Goal: Task Accomplishment & Management: Use online tool/utility

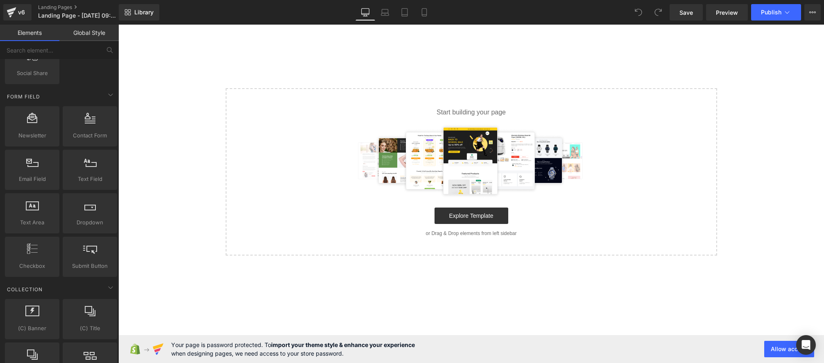
scroll to position [1176, 0]
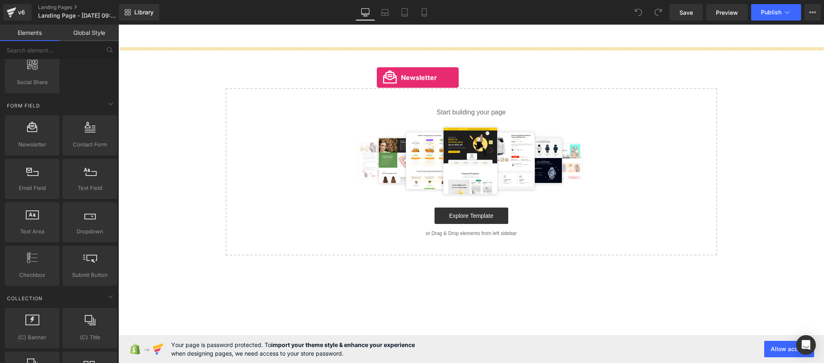
drag, startPoint x: 159, startPoint y: 163, endPoint x: 377, endPoint y: 77, distance: 234.7
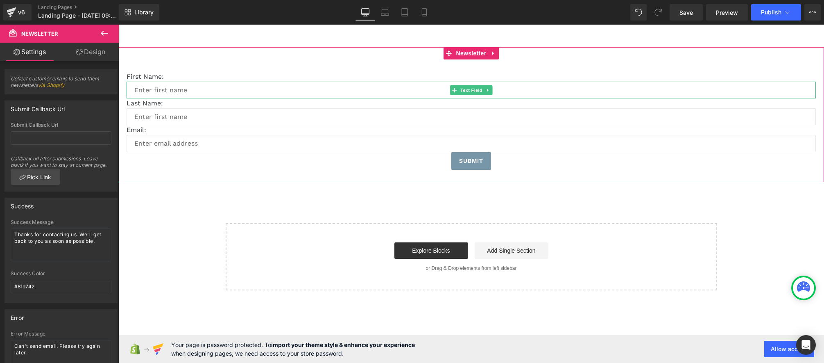
click at [194, 92] on input "text" at bounding box center [471, 90] width 689 height 17
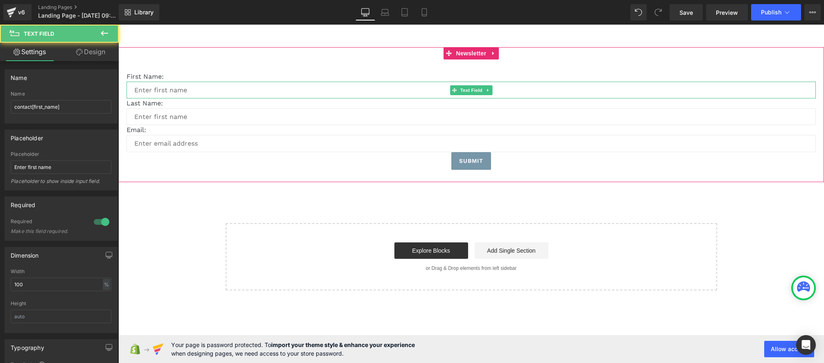
click at [170, 93] on input "text" at bounding box center [471, 90] width 689 height 17
click at [141, 118] on input "text" at bounding box center [471, 116] width 689 height 17
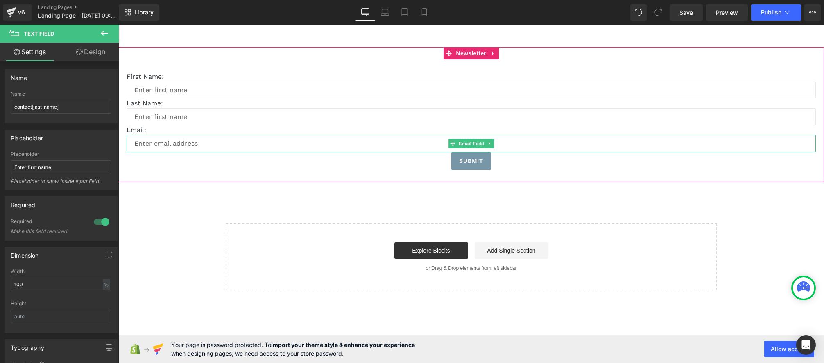
click at [140, 142] on input "email" at bounding box center [471, 143] width 689 height 17
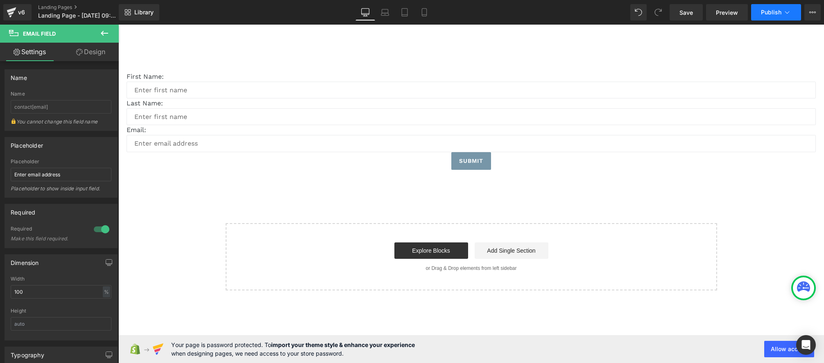
click at [772, 15] on span "Publish" at bounding box center [771, 12] width 20 height 7
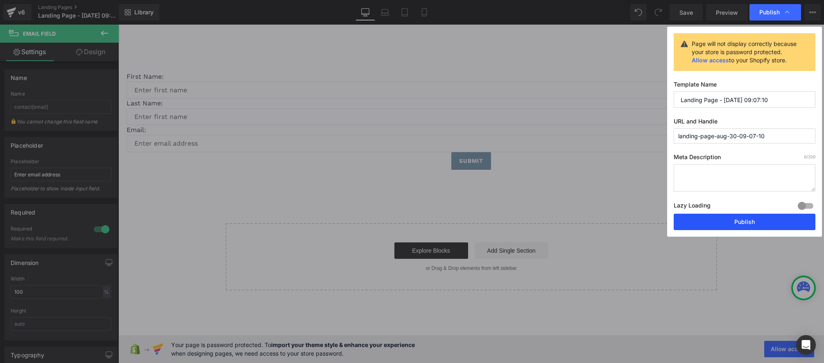
click at [750, 224] on button "Publish" at bounding box center [745, 221] width 142 height 16
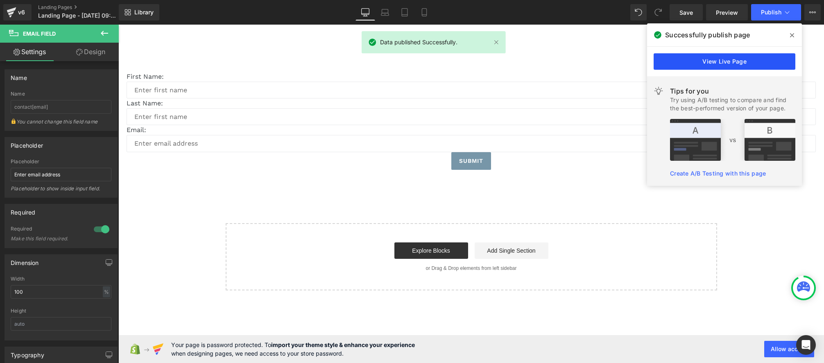
click at [716, 60] on link "View Live Page" at bounding box center [725, 61] width 142 height 16
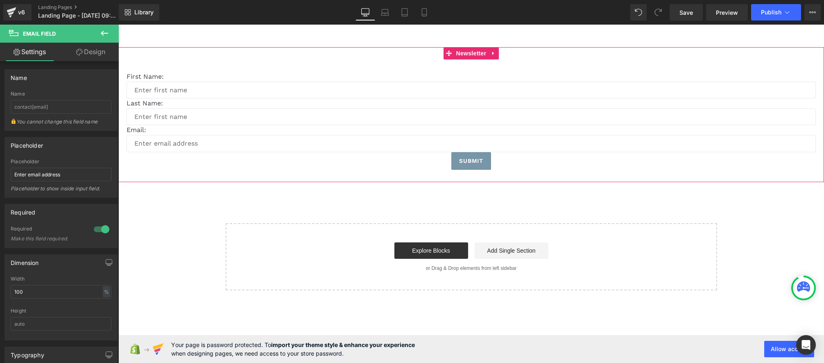
drag, startPoint x: 186, startPoint y: 96, endPoint x: 172, endPoint y: 90, distance: 14.7
click at [118, 25] on div at bounding box center [118, 25] width 0 height 0
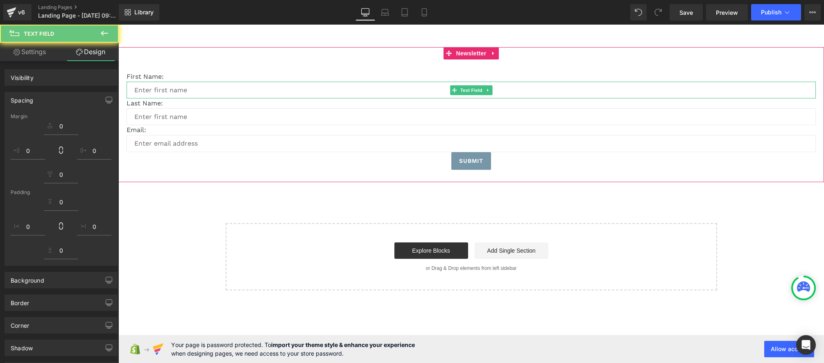
click at [173, 90] on input "text" at bounding box center [471, 90] width 689 height 17
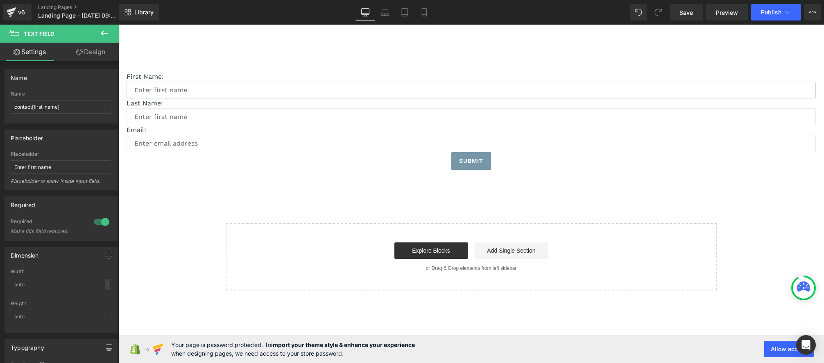
drag, startPoint x: 169, startPoint y: 90, endPoint x: 113, endPoint y: 88, distance: 55.7
click at [118, 88] on html "Skip to content Submit Close search Home Catalog First Name: Text Block Text Fi…" at bounding box center [471, 194] width 706 height 338
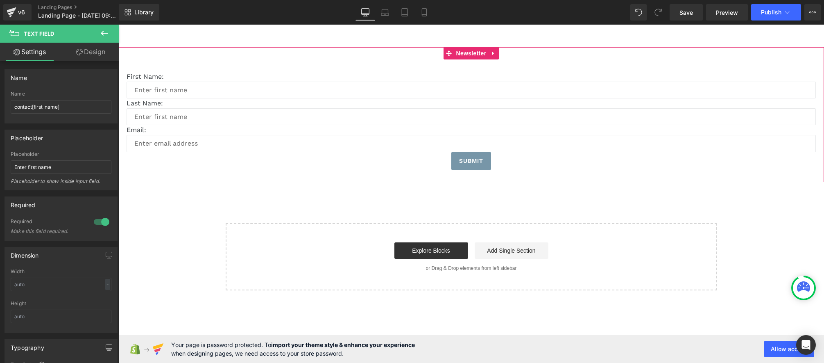
click at [205, 76] on p "First Name:" at bounding box center [471, 77] width 689 height 10
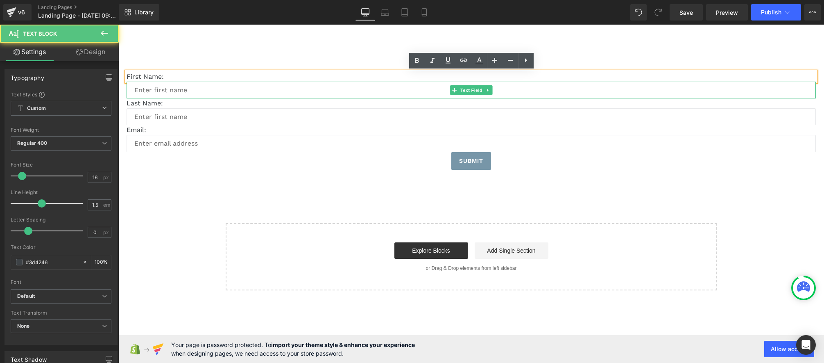
click at [211, 87] on input "text" at bounding box center [471, 90] width 689 height 17
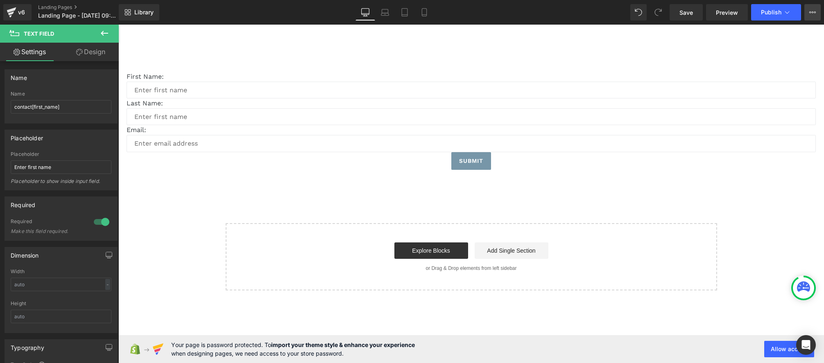
click at [811, 14] on icon at bounding box center [812, 12] width 7 height 7
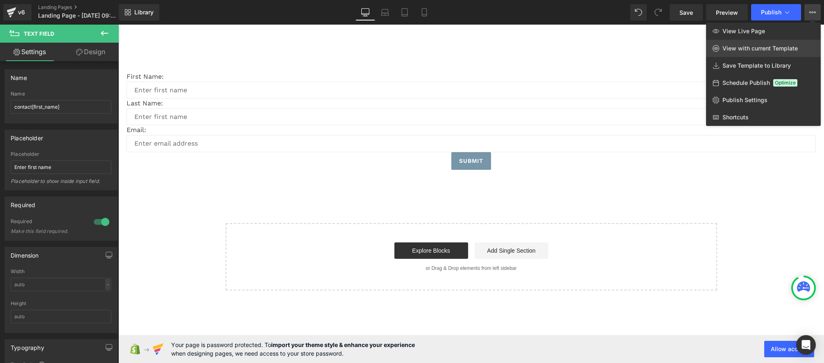
click at [738, 50] on span "View with current Template" at bounding box center [760, 48] width 75 height 7
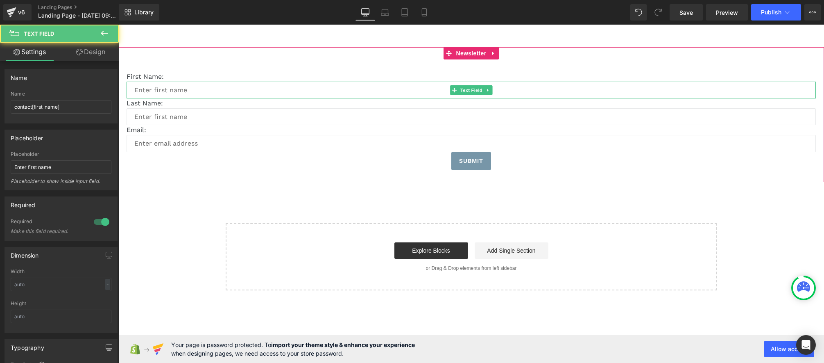
click at [300, 91] on input "text" at bounding box center [471, 90] width 689 height 17
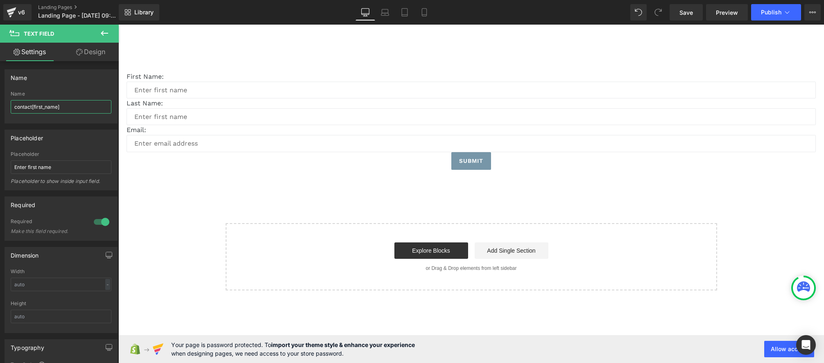
drag, startPoint x: 76, startPoint y: 109, endPoint x: 0, endPoint y: 109, distance: 76.2
click at [0, 109] on html "Newsletter You are previewing how the will restyle your page. You can not edit …" at bounding box center [412, 181] width 824 height 363
click at [17, 12] on div "v6" at bounding box center [21, 12] width 10 height 11
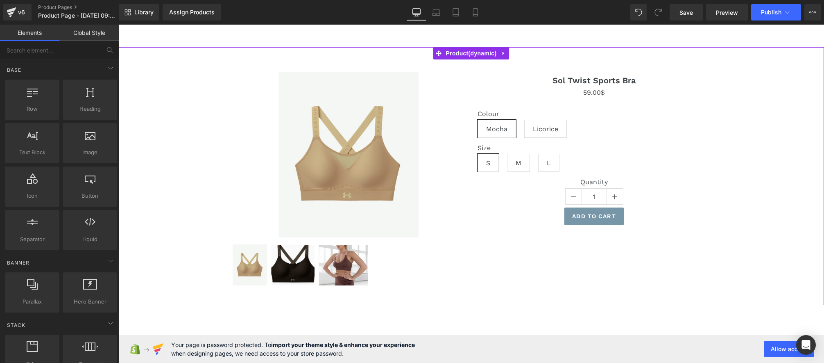
click at [175, 144] on div "Sale Off (P) Image 0$" at bounding box center [471, 175] width 698 height 233
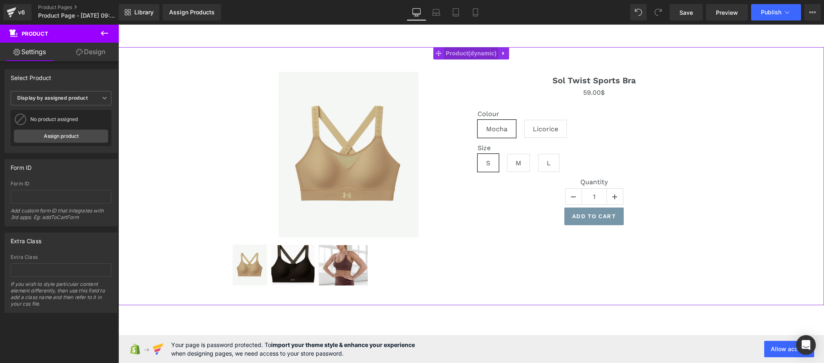
click at [462, 55] on span "Product" at bounding box center [471, 53] width 55 height 12
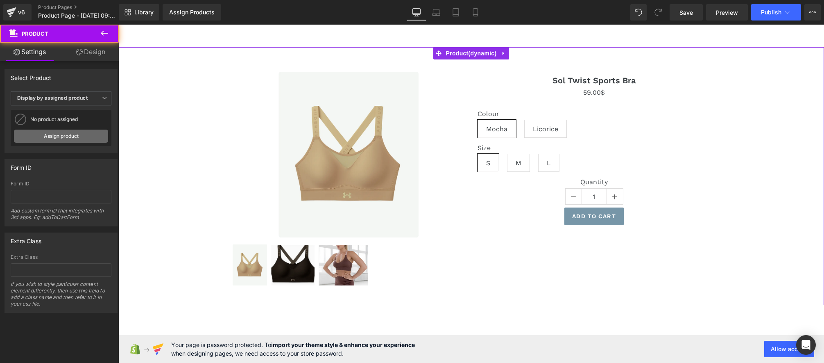
click at [68, 134] on link "Assign product" at bounding box center [61, 135] width 94 height 13
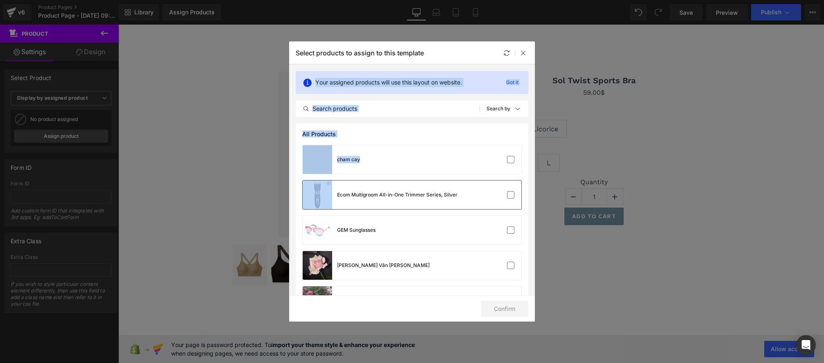
drag, startPoint x: 524, startPoint y: 54, endPoint x: 392, endPoint y: 182, distance: 183.4
click at [393, 182] on div "Select products to assign to this template Your assigned products will use this…" at bounding box center [412, 181] width 246 height 280
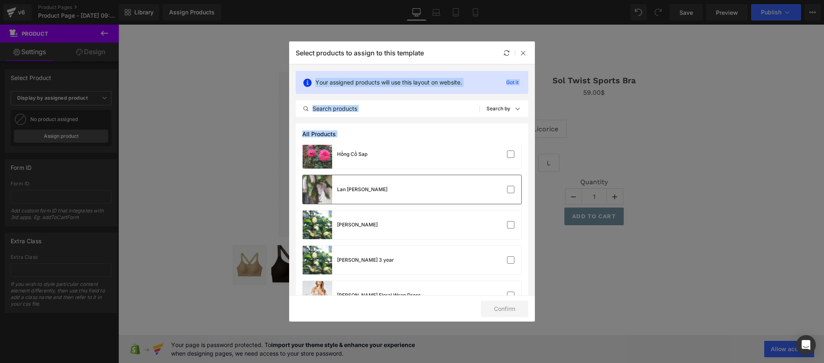
scroll to position [166, 0]
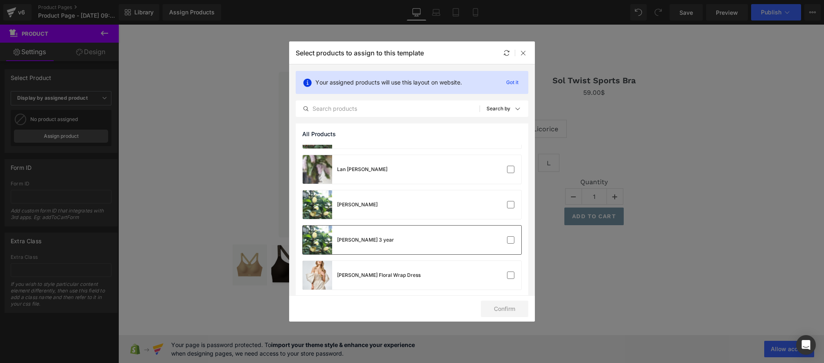
click at [399, 245] on div "[PERSON_NAME] 3 year" at bounding box center [412, 239] width 219 height 29
click at [497, 309] on button "Confirm" at bounding box center [505, 308] width 48 height 16
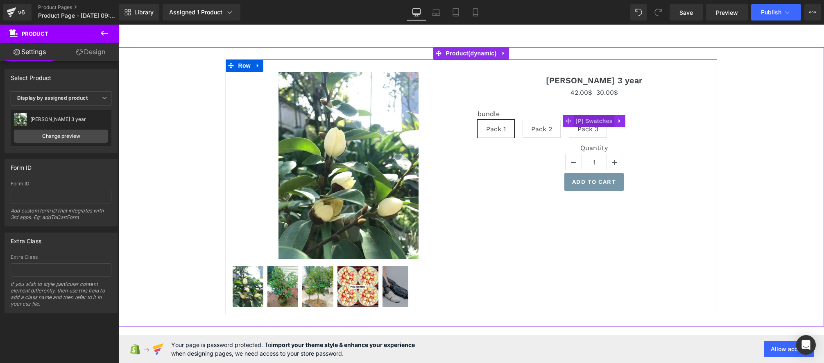
click at [591, 123] on span "(P) Swatches" at bounding box center [593, 121] width 41 height 12
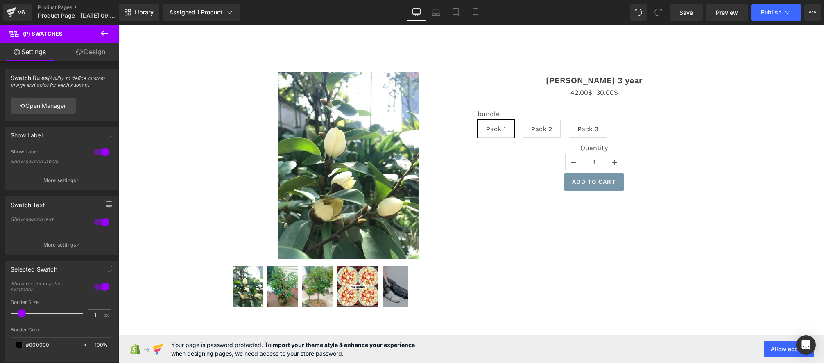
click at [105, 32] on icon at bounding box center [105, 33] width 10 height 10
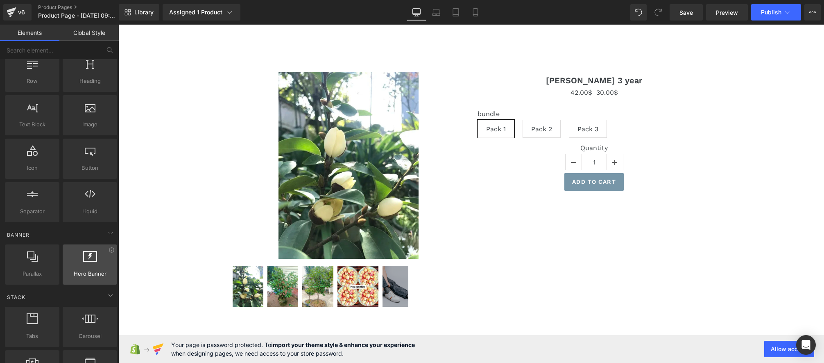
scroll to position [30, 0]
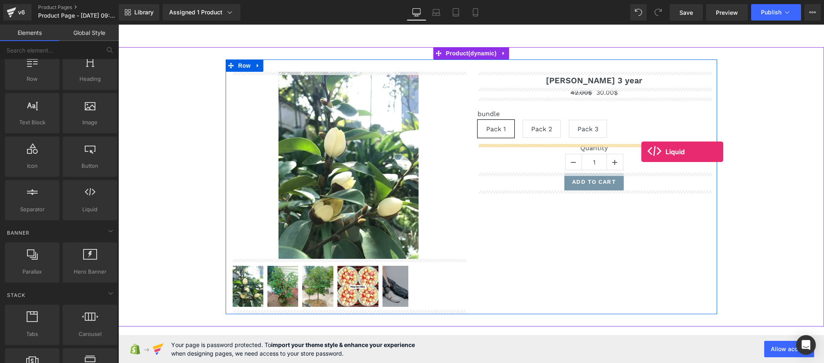
drag, startPoint x: 222, startPoint y: 222, endPoint x: 641, endPoint y: 152, distance: 425.8
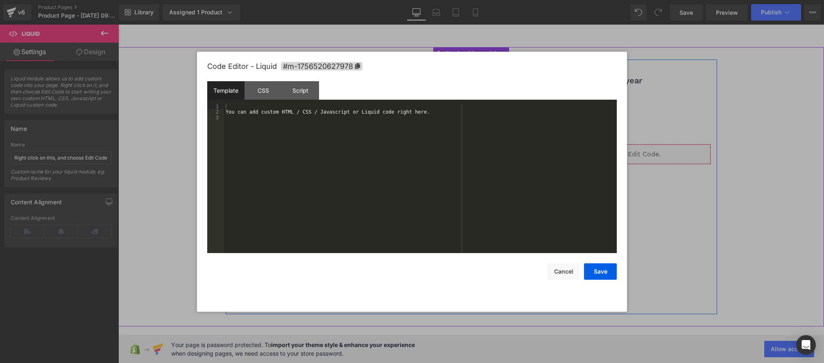
click at [605, 150] on div "Liquid" at bounding box center [594, 154] width 233 height 20
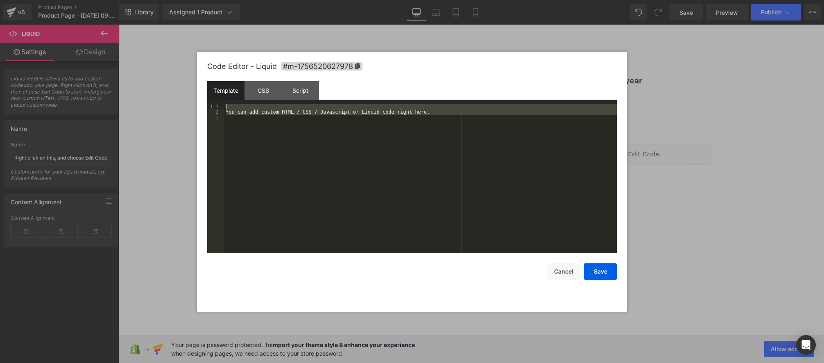
drag, startPoint x: 450, startPoint y: 116, endPoint x: 245, endPoint y: 104, distance: 205.6
click at [223, 102] on div "Template CSS Script Data 1 2 3 You can add custom HTML / CSS / Javascript or Li…" at bounding box center [412, 167] width 410 height 172
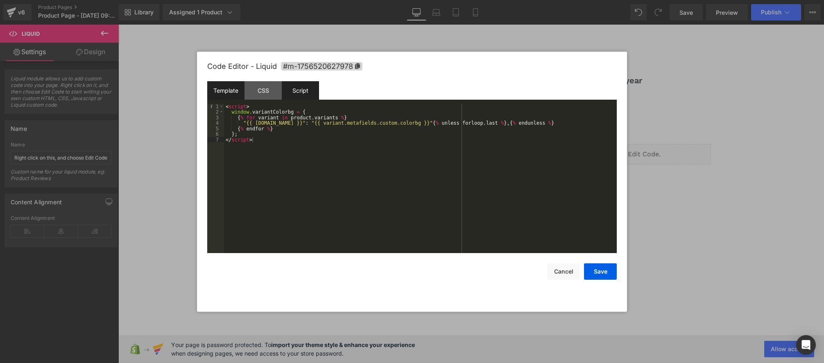
click at [297, 96] on div "Script" at bounding box center [300, 90] width 37 height 18
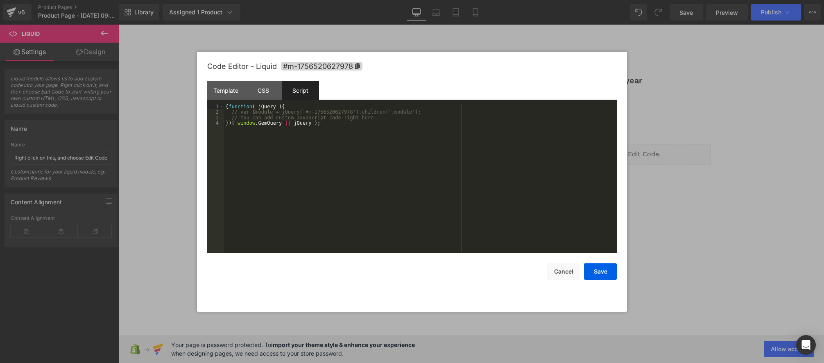
click at [385, 116] on div "( function ( jQuery ) { // var $module = jQuery('#m-1756520627978').children('.…" at bounding box center [420, 184] width 393 height 161
paste textarea
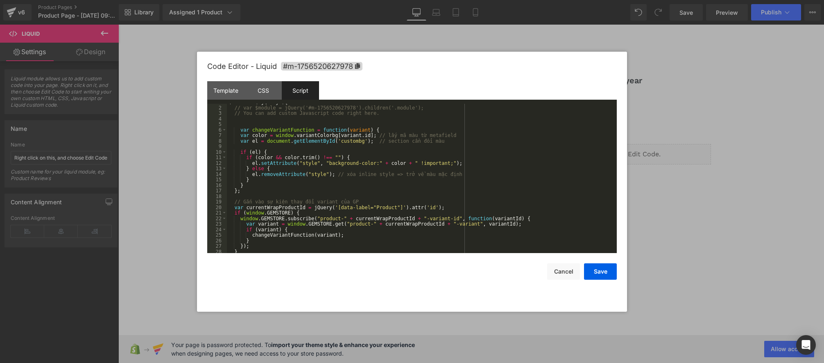
scroll to position [16, 0]
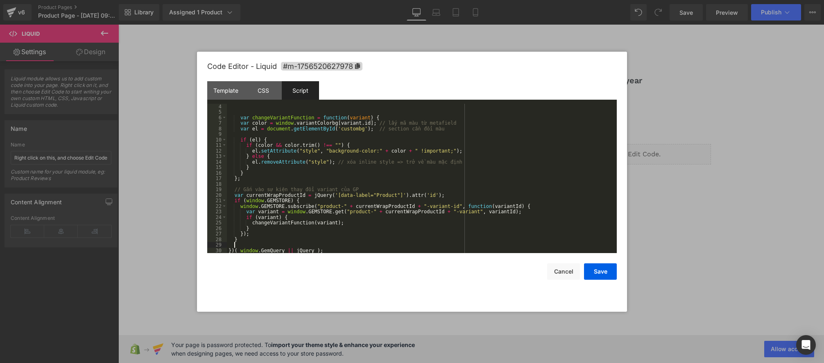
click at [356, 127] on div "var changeVariantFunction = function ( variant ) { var color = window . variant…" at bounding box center [420, 184] width 387 height 161
click at [220, 91] on div "Template" at bounding box center [225, 90] width 37 height 18
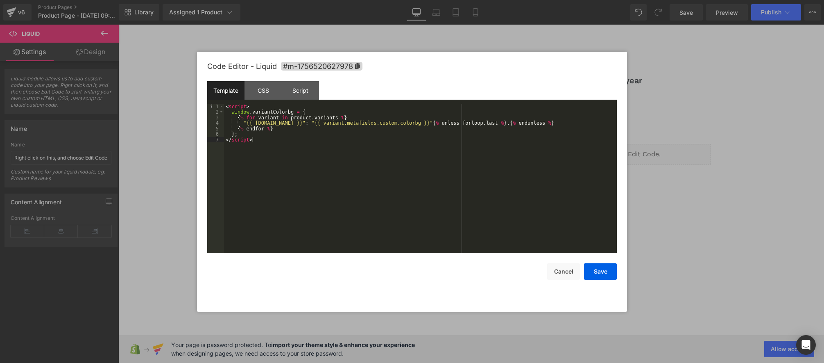
click at [225, 106] on div "< script > window . variantColorbg = { { % for variant in product . variants % …" at bounding box center [420, 184] width 393 height 161
click at [232, 105] on div "< script > window . variantColorbg = { { % for variant in product . variants % …" at bounding box center [420, 184] width 393 height 161
type textarea "div"
type textarea "id"
click at [257, 106] on div "< div id = "custombg" > </ div > < script > window . variantColorbg = { { % for…" at bounding box center [420, 184] width 393 height 161
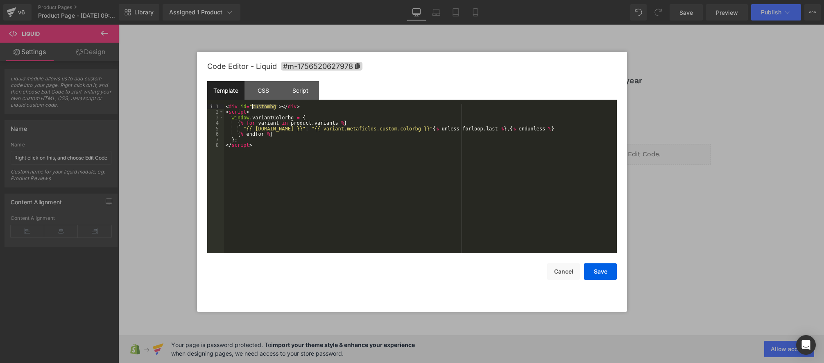
click at [257, 106] on div "< div id = "custombg" > </ div > < script > window . variantColorbg = { { % for…" at bounding box center [420, 184] width 393 height 161
drag, startPoint x: 263, startPoint y: 94, endPoint x: 263, endPoint y: 100, distance: 5.7
click at [263, 94] on div "CSS" at bounding box center [263, 90] width 37 height 18
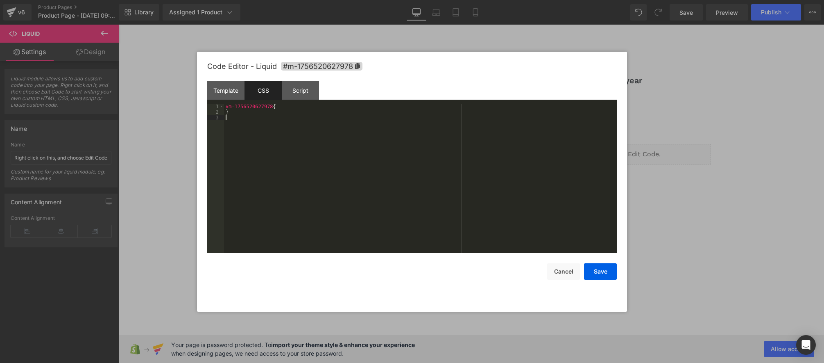
click at [243, 118] on div "#m-1756520627978 { }" at bounding box center [420, 184] width 393 height 161
paste textarea
type textarea "display"
click at [606, 273] on button "Save" at bounding box center [600, 271] width 33 height 16
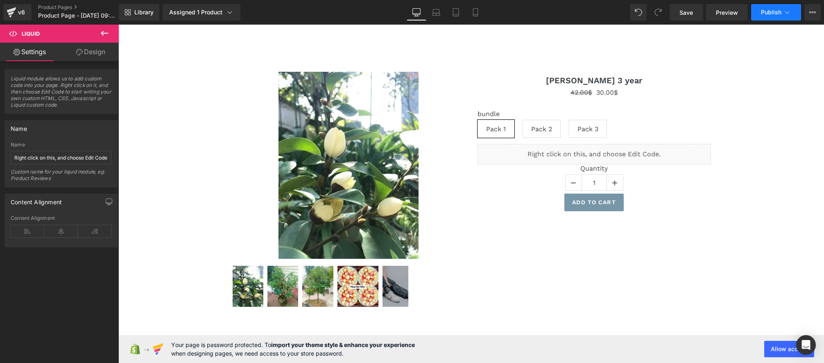
click at [763, 14] on span "Publish" at bounding box center [771, 12] width 20 height 7
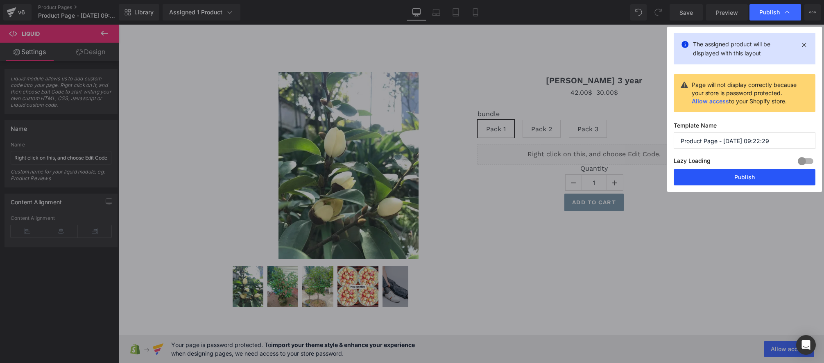
click at [743, 180] on button "Publish" at bounding box center [745, 177] width 142 height 16
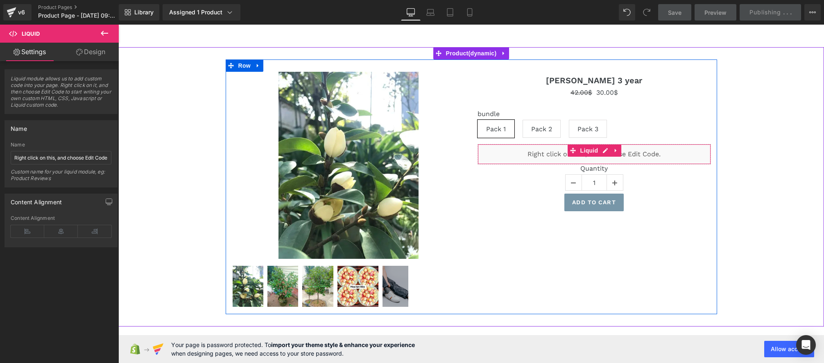
click at [602, 152] on div "Liquid" at bounding box center [594, 154] width 233 height 20
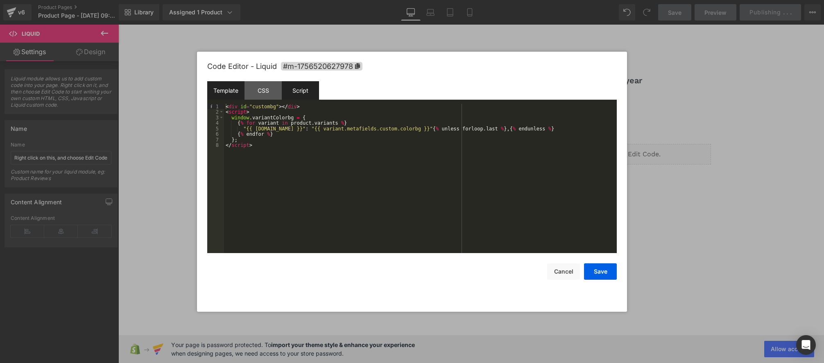
click at [297, 93] on div "Script" at bounding box center [300, 90] width 37 height 18
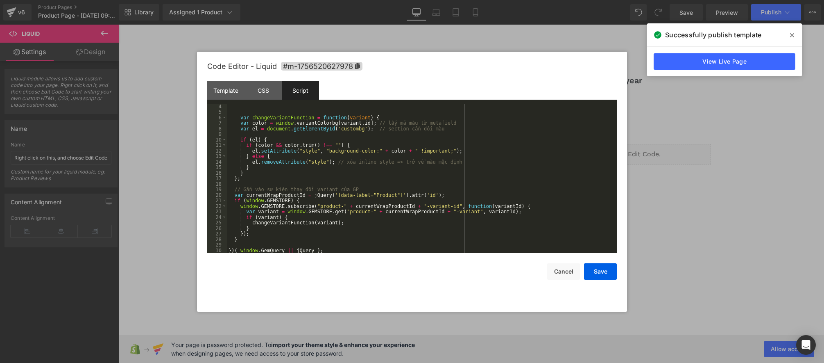
click at [792, 35] on icon at bounding box center [792, 35] width 4 height 7
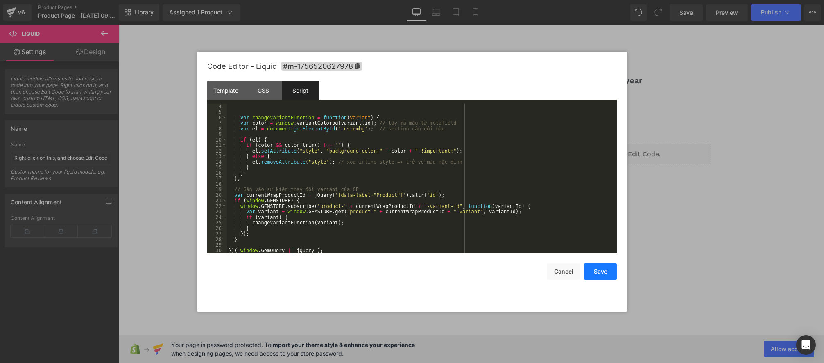
click at [598, 267] on button "Save" at bounding box center [600, 271] width 33 height 16
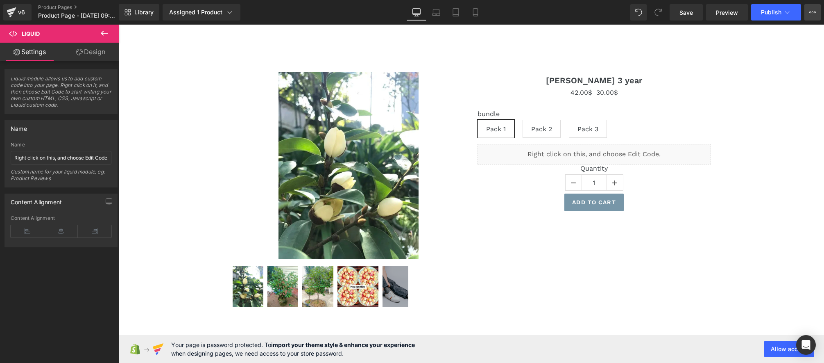
click at [812, 14] on icon at bounding box center [812, 12] width 7 height 7
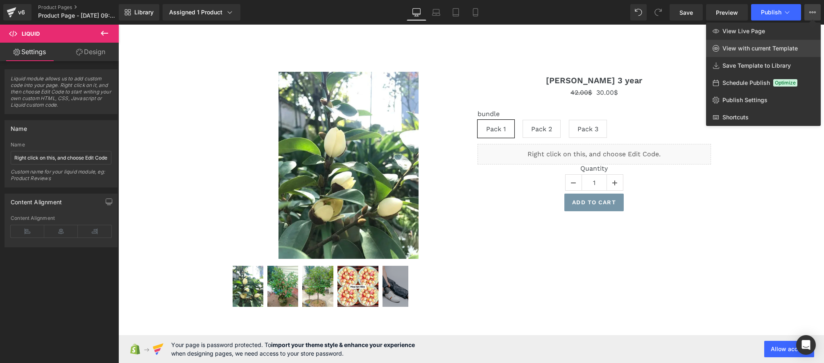
click at [755, 50] on span "View with current Template" at bounding box center [760, 48] width 75 height 7
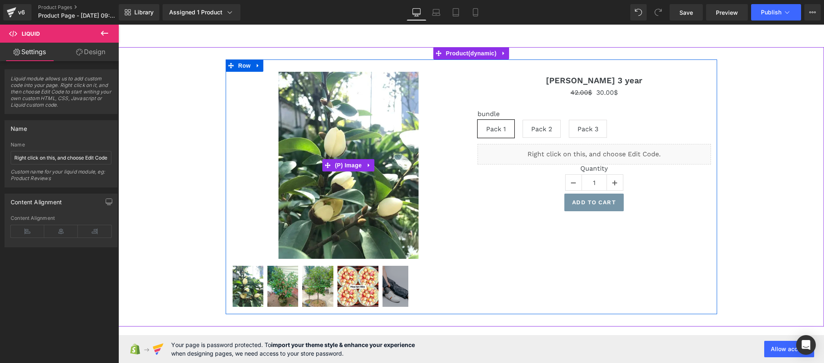
click at [458, 84] on div "Sale Off" at bounding box center [348, 165] width 233 height 187
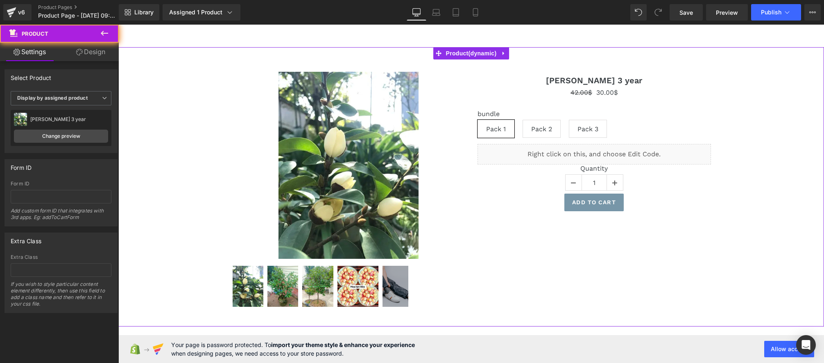
click at [405, 55] on div "Sale Off (P) Image" at bounding box center [471, 186] width 706 height 279
click at [102, 96] on icon at bounding box center [104, 97] width 5 height 5
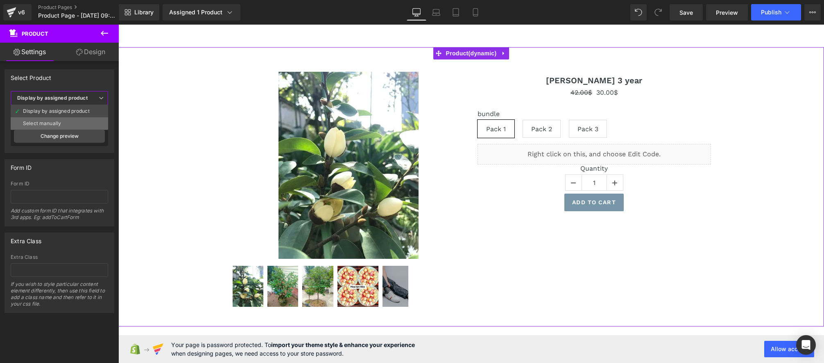
click at [75, 122] on li "Select manually" at bounding box center [59, 123] width 97 height 12
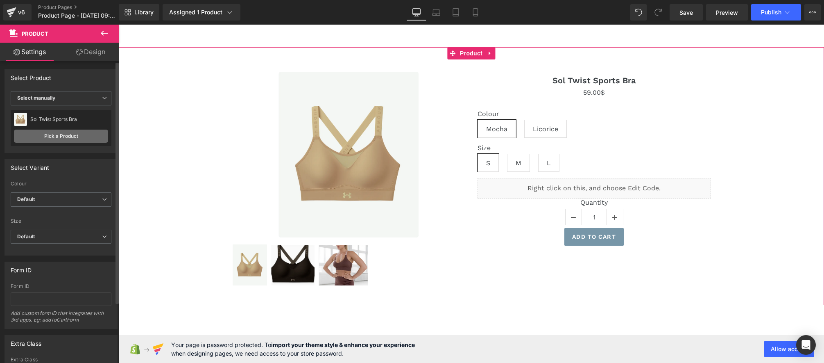
click at [70, 135] on link "Pick a Product" at bounding box center [61, 135] width 94 height 13
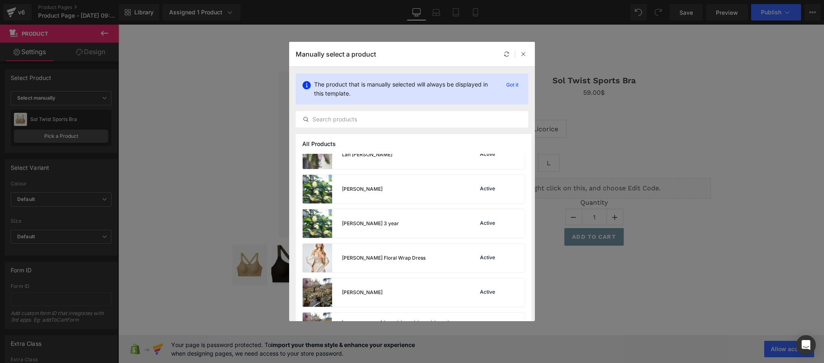
scroll to position [211, 0]
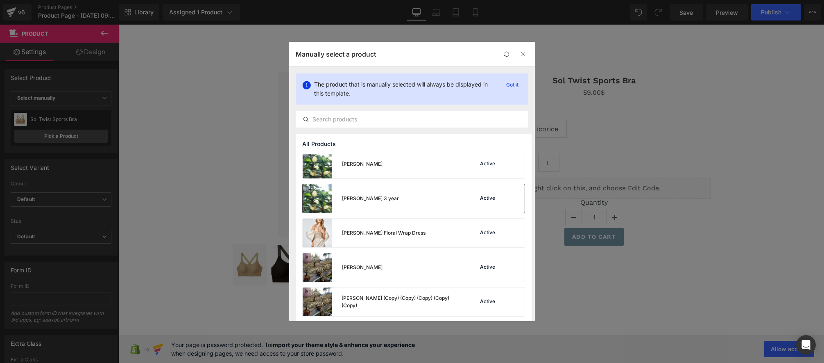
click at [377, 199] on div "Lan tiêu 3 year Active" at bounding box center [414, 198] width 222 height 29
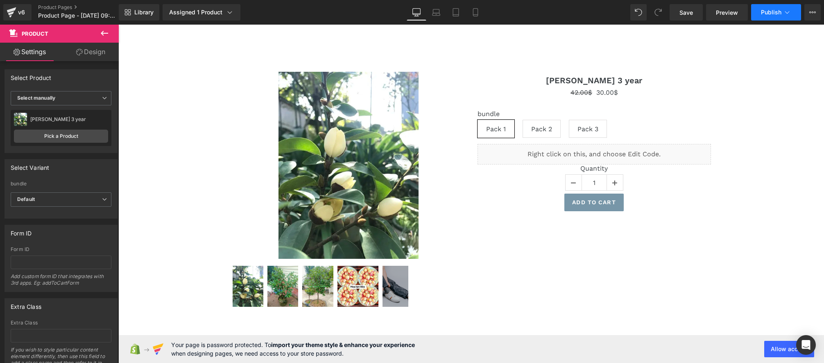
click at [759, 17] on button "Publish" at bounding box center [776, 12] width 50 height 16
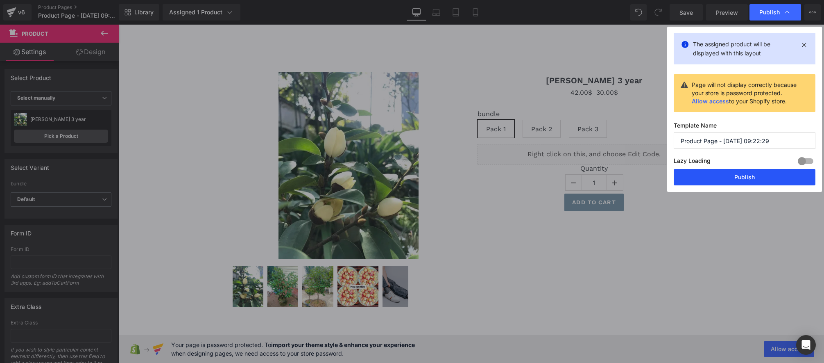
click at [735, 184] on button "Publish" at bounding box center [745, 177] width 142 height 16
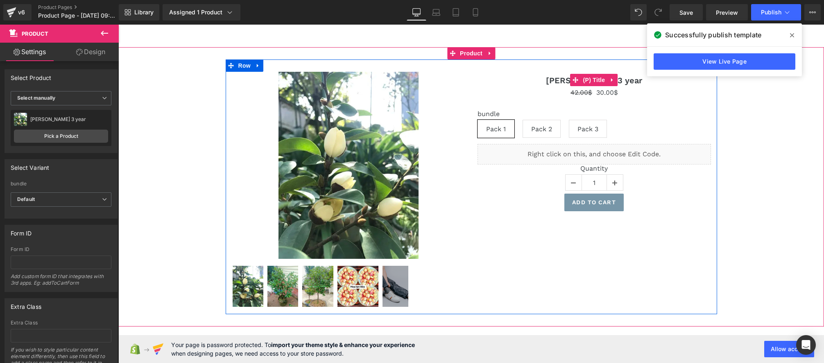
scroll to position [3, 0]
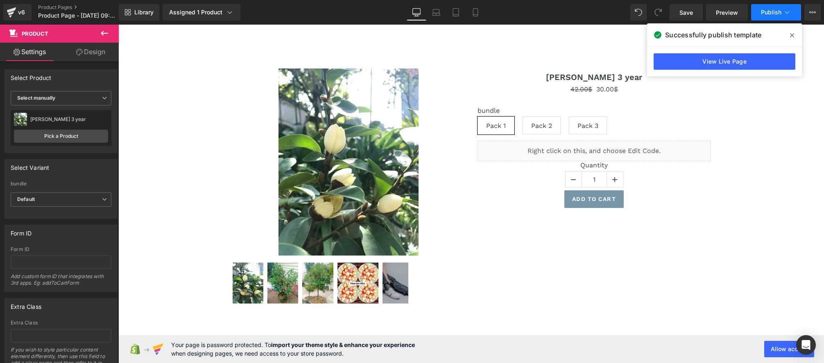
click at [767, 12] on span "Publish" at bounding box center [771, 12] width 20 height 7
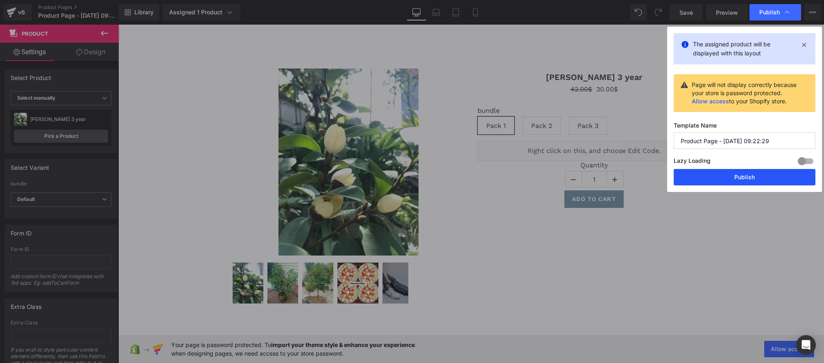
click at [746, 181] on button "Publish" at bounding box center [745, 177] width 142 height 16
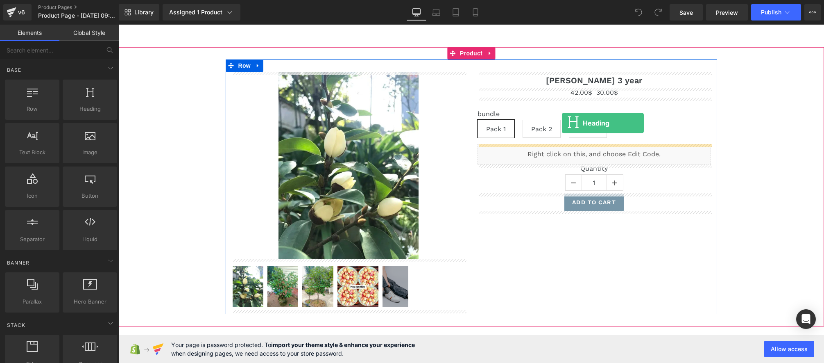
drag, startPoint x: 203, startPoint y: 118, endPoint x: 563, endPoint y: 121, distance: 360.1
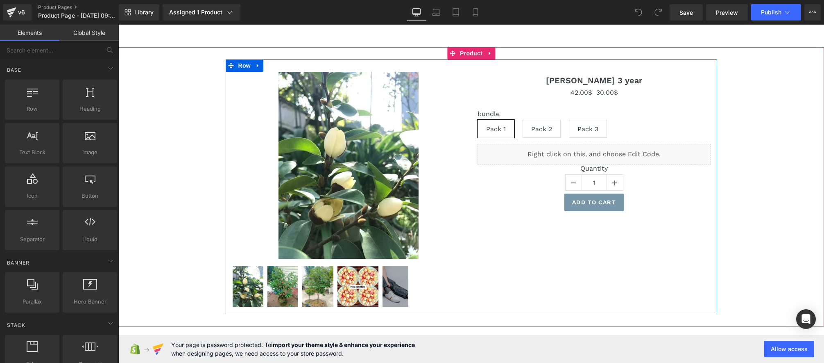
click at [567, 113] on label "bundle" at bounding box center [594, 115] width 233 height 10
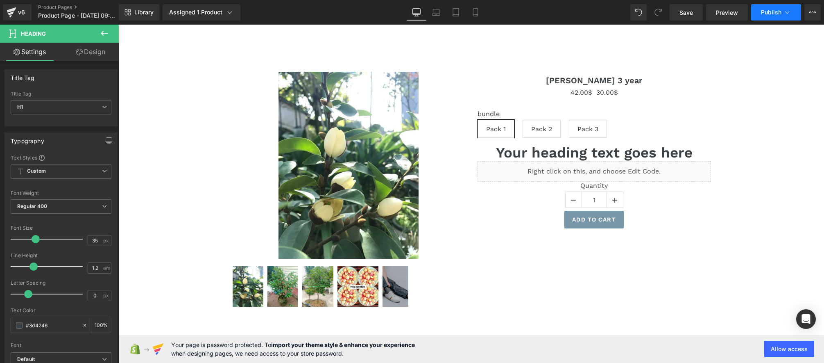
click at [768, 11] on span "Publish" at bounding box center [771, 12] width 20 height 7
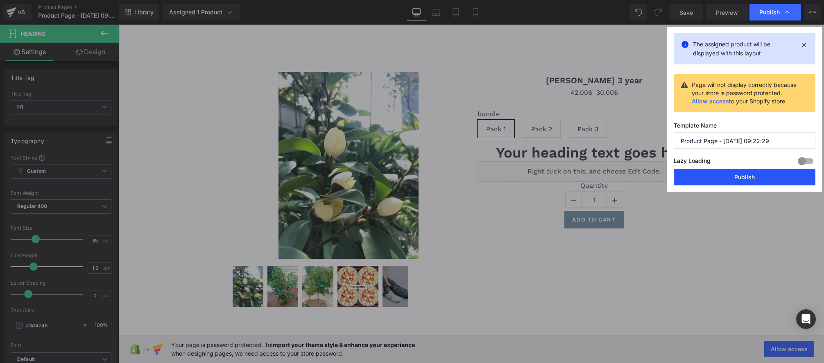
click at [741, 180] on button "Publish" at bounding box center [745, 177] width 142 height 16
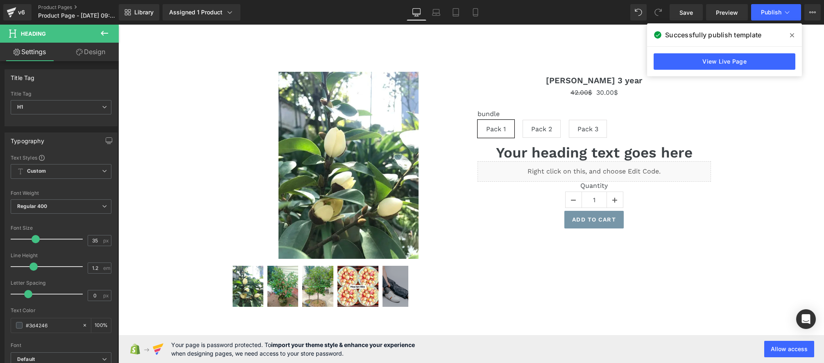
click at [763, 21] on div "Library Assigned 1 Product Product Preview [PERSON_NAME] 3 year Manage assigned…" at bounding box center [471, 12] width 705 height 25
click at [765, 17] on button "Publish" at bounding box center [776, 12] width 50 height 16
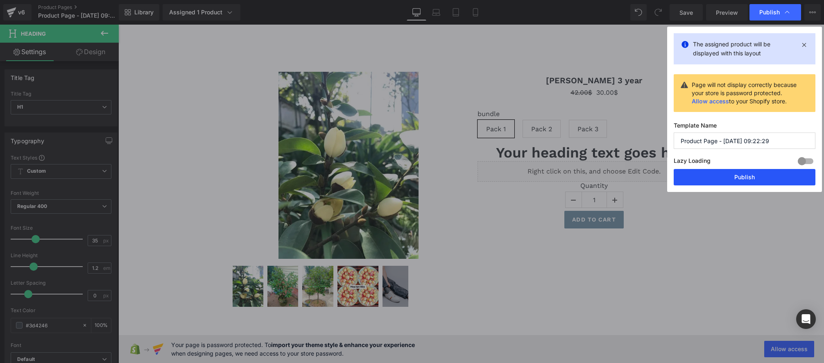
click at [732, 177] on button "Publish" at bounding box center [745, 177] width 142 height 16
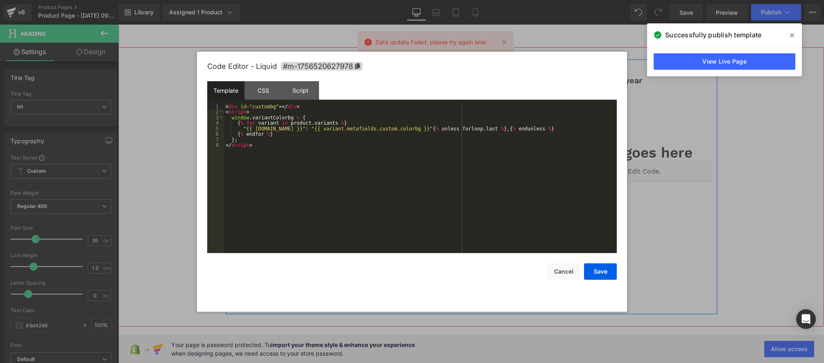
click at [605, 167] on div "Liquid" at bounding box center [594, 171] width 233 height 20
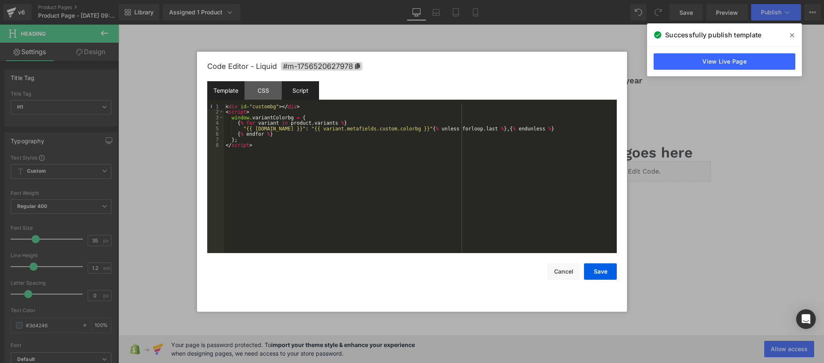
click at [300, 91] on div "Script" at bounding box center [300, 90] width 37 height 18
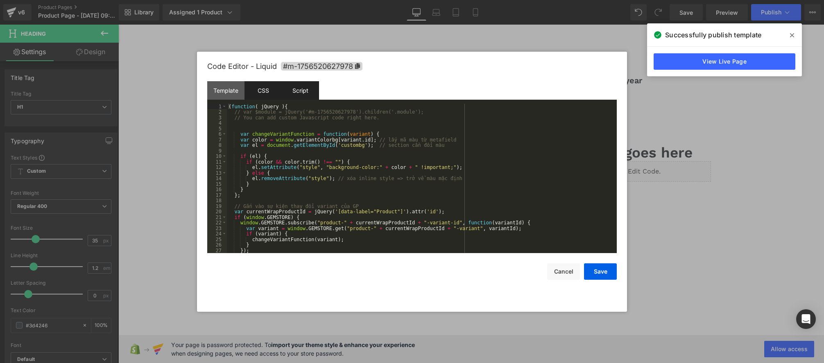
click at [265, 88] on div "CSS" at bounding box center [263, 90] width 37 height 18
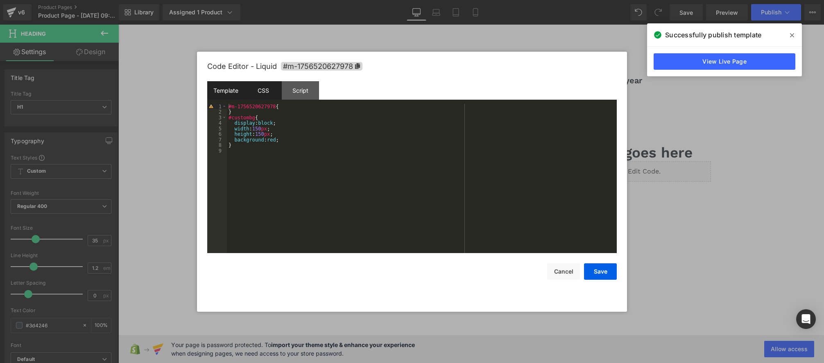
click at [216, 90] on div "Template" at bounding box center [225, 90] width 37 height 18
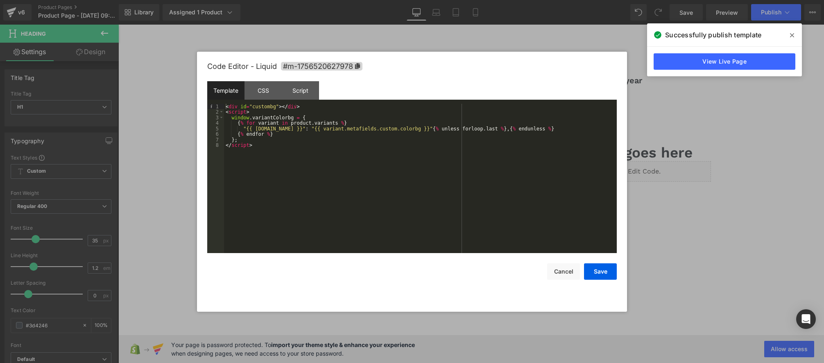
click at [280, 141] on div "< div id = "custombg" > </ div > < script > window . variantColorbg = { { % for…" at bounding box center [420, 184] width 393 height 161
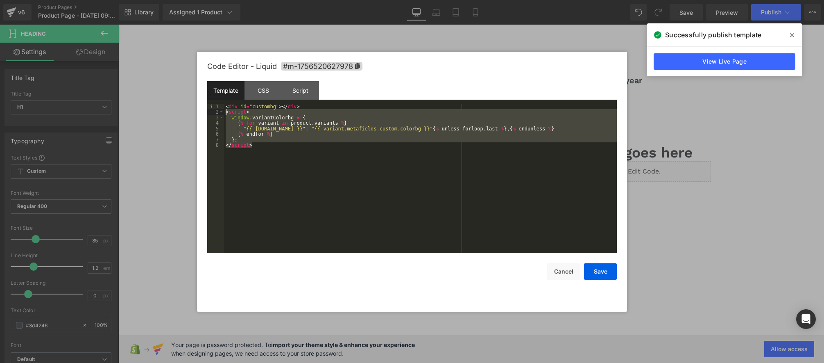
drag, startPoint x: 272, startPoint y: 150, endPoint x: 203, endPoint y: 113, distance: 78.2
click at [203, 113] on div "Code Editor - Liquid #m-1756520627978 Template CSS Script Data 1 2 3 4 5 6 7 8 …" at bounding box center [412, 182] width 430 height 260
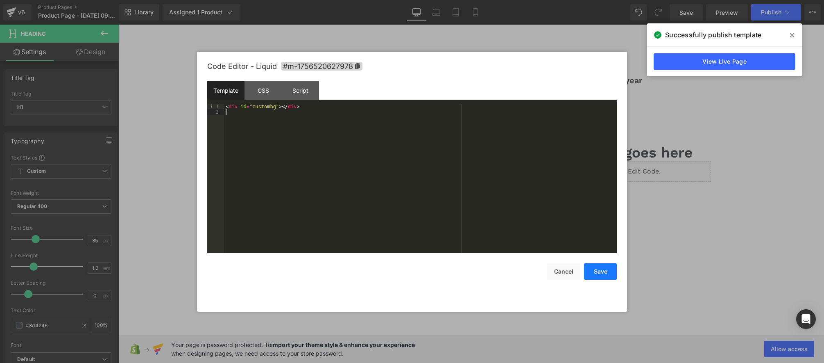
drag, startPoint x: 604, startPoint y: 273, endPoint x: 610, endPoint y: 261, distance: 13.0
click at [604, 273] on button "Save" at bounding box center [600, 271] width 33 height 16
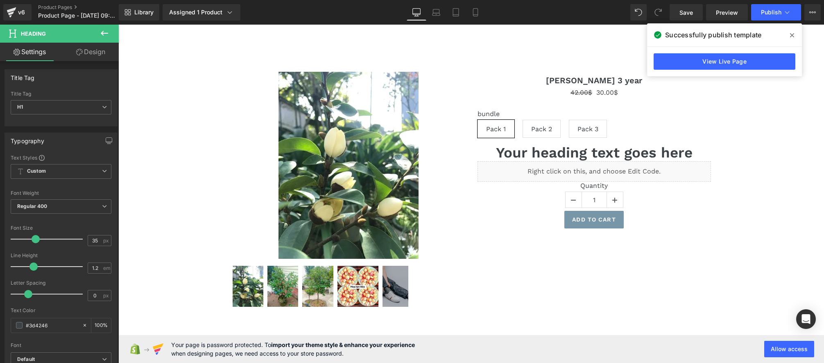
click at [795, 35] on span at bounding box center [792, 35] width 13 height 13
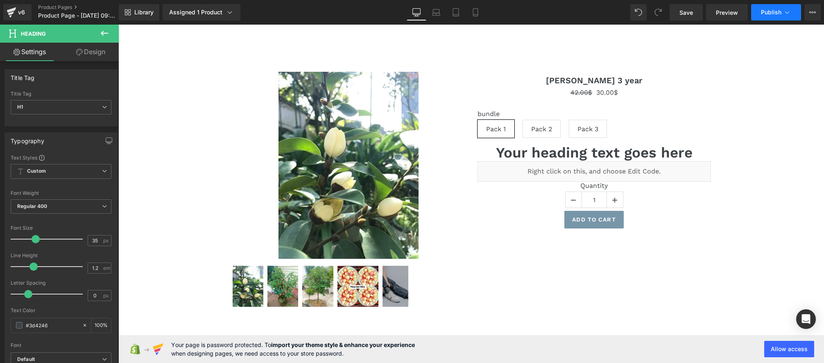
click at [778, 17] on button "Publish" at bounding box center [776, 12] width 50 height 16
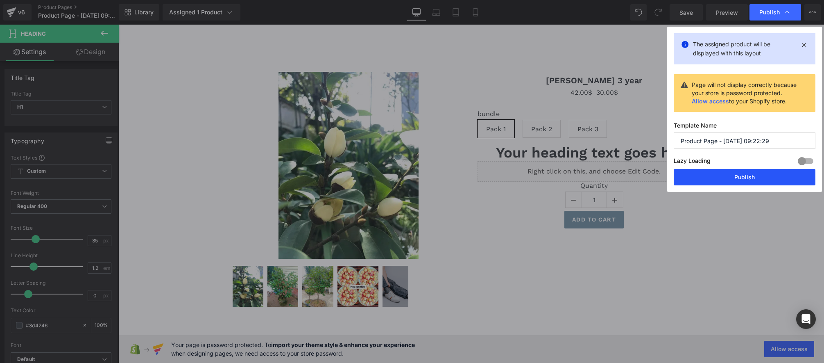
click at [761, 175] on button "Publish" at bounding box center [745, 177] width 142 height 16
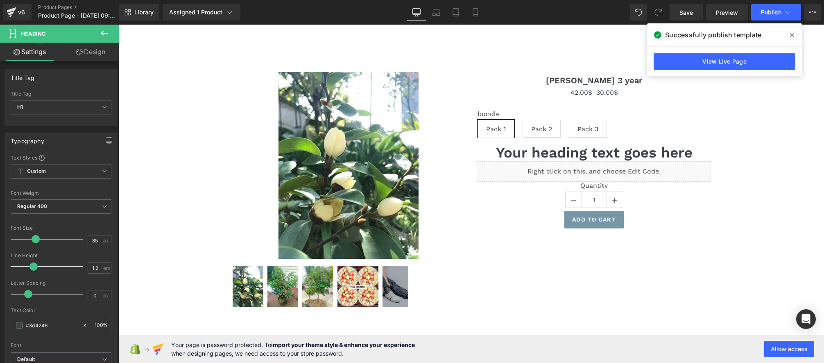
drag, startPoint x: 793, startPoint y: 32, endPoint x: 506, endPoint y: 37, distance: 286.8
click at [793, 32] on icon at bounding box center [792, 35] width 4 height 7
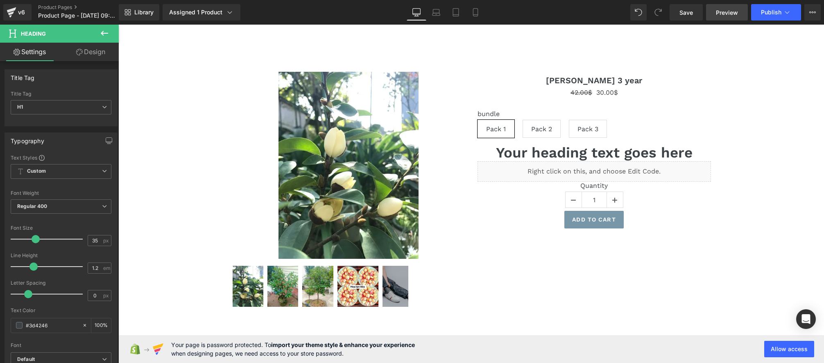
click at [719, 17] on link "Preview" at bounding box center [727, 12] width 42 height 16
click at [817, 15] on button "View Live Page View with current Template Save Template to Library Schedule Pub…" at bounding box center [813, 12] width 16 height 16
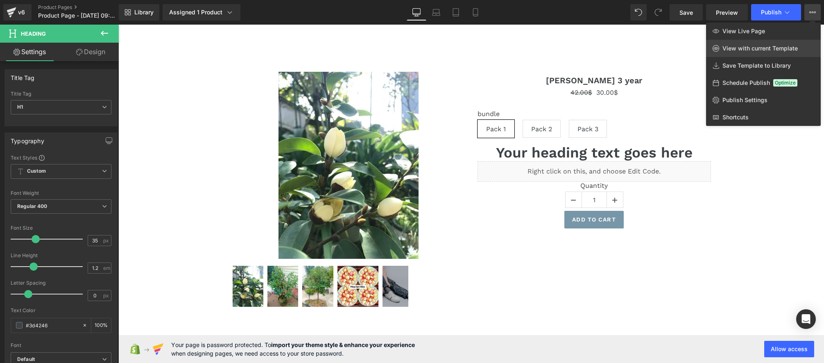
click at [762, 48] on span "View with current Template" at bounding box center [760, 48] width 75 height 7
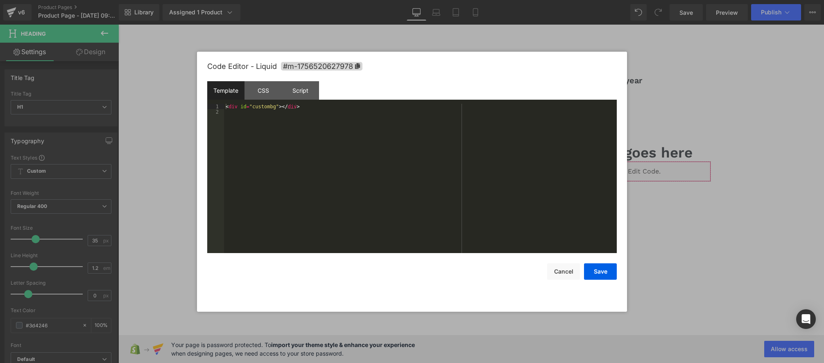
drag, startPoint x: 549, startPoint y: 205, endPoint x: 521, endPoint y: 202, distance: 27.1
click at [549, 0] on div "Heading You are previewing how the will restyle your page. You can not edit Ele…" at bounding box center [412, 0] width 824 height 0
click at [317, 111] on div "< div id = "custombg" > </ div >" at bounding box center [420, 184] width 393 height 161
click at [320, 106] on div "< div id = "custombg" > </ div >" at bounding box center [420, 184] width 393 height 161
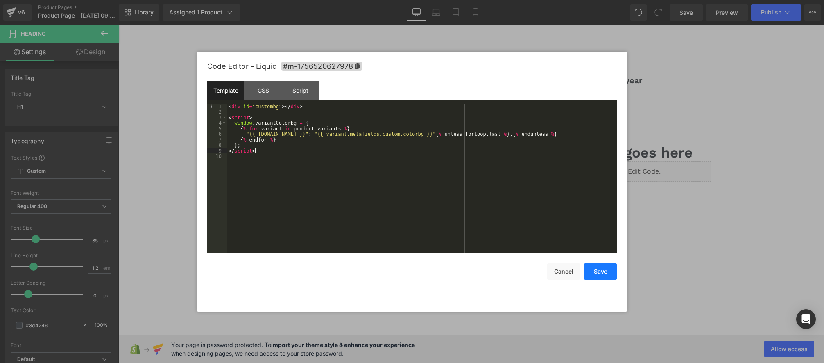
click at [603, 270] on button "Save" at bounding box center [600, 271] width 33 height 16
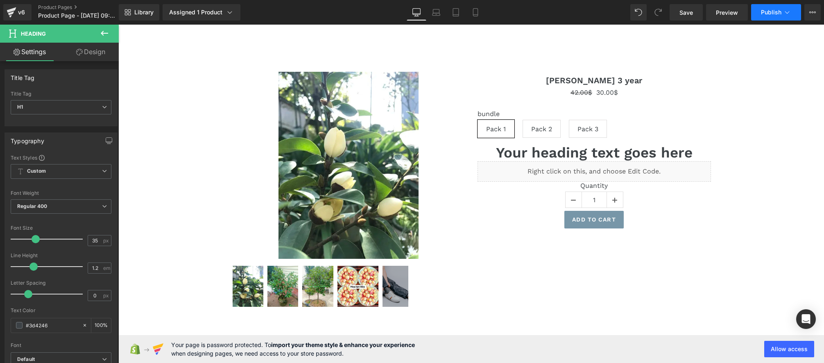
click at [769, 18] on button "Publish" at bounding box center [776, 12] width 50 height 16
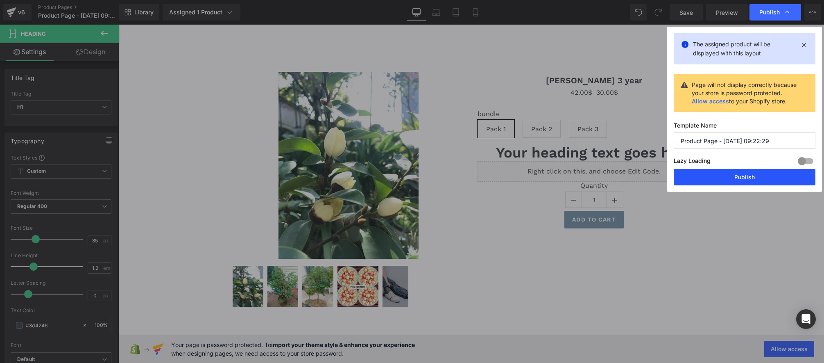
click at [742, 184] on button "Publish" at bounding box center [745, 177] width 142 height 16
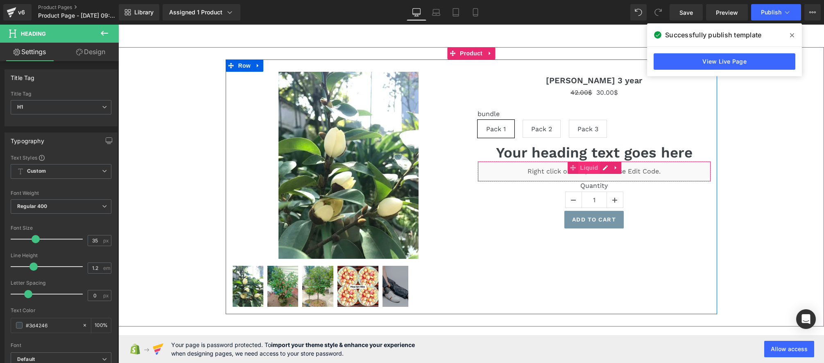
click at [599, 171] on span "Liquid" at bounding box center [589, 167] width 22 height 12
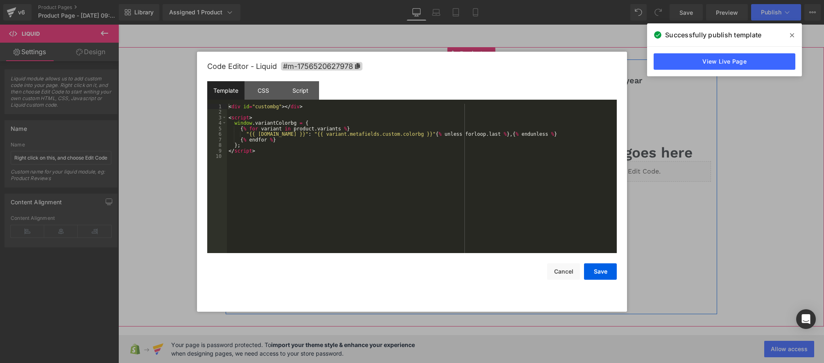
click at [603, 170] on div "Liquid" at bounding box center [594, 171] width 233 height 20
drag, startPoint x: 426, startPoint y: 134, endPoint x: 551, endPoint y: 135, distance: 125.8
click at [551, 135] on div "< div id = "custombg" > </ div > < script > window . variantColorbg = { { % for…" at bounding box center [422, 184] width 390 height 161
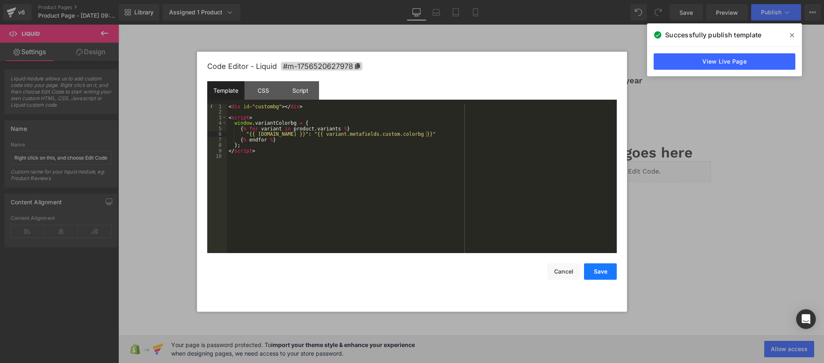
drag, startPoint x: 593, startPoint y: 275, endPoint x: 588, endPoint y: 274, distance: 5.0
click at [593, 275] on button "Save" at bounding box center [600, 271] width 33 height 16
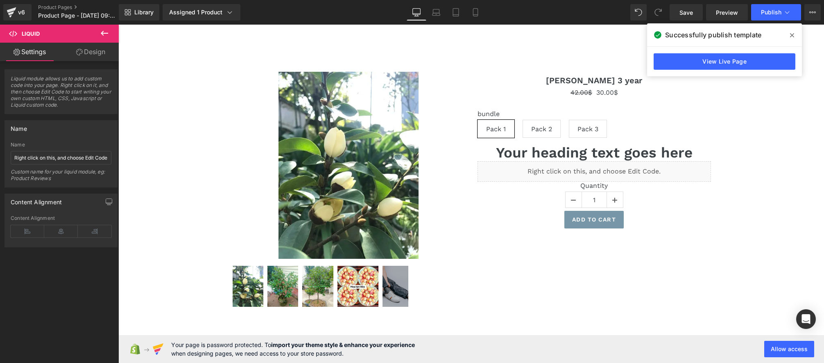
click at [792, 33] on icon at bounding box center [792, 35] width 4 height 7
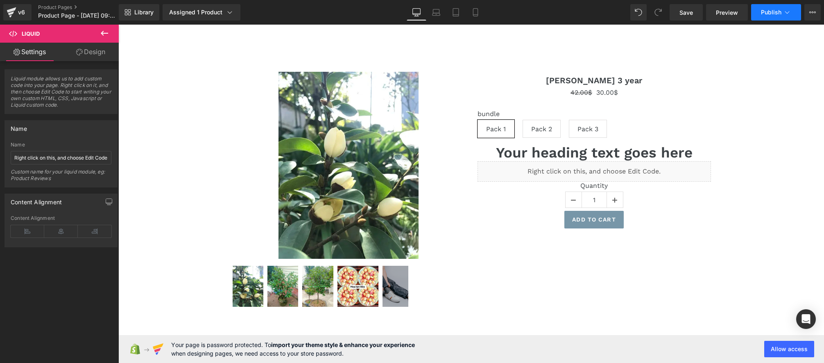
click at [773, 15] on span "Publish" at bounding box center [771, 12] width 20 height 7
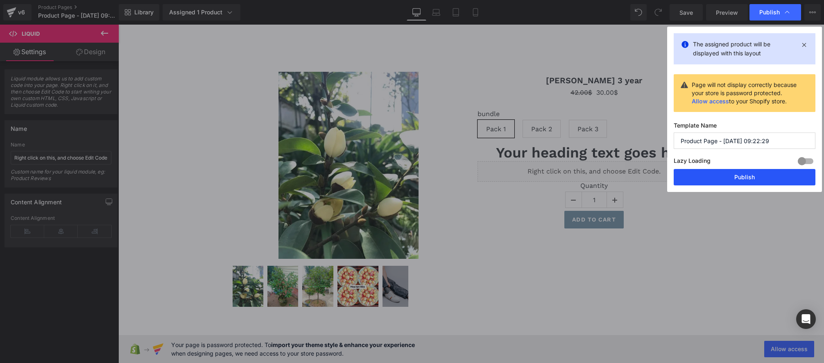
click at [746, 177] on button "Publish" at bounding box center [745, 177] width 142 height 16
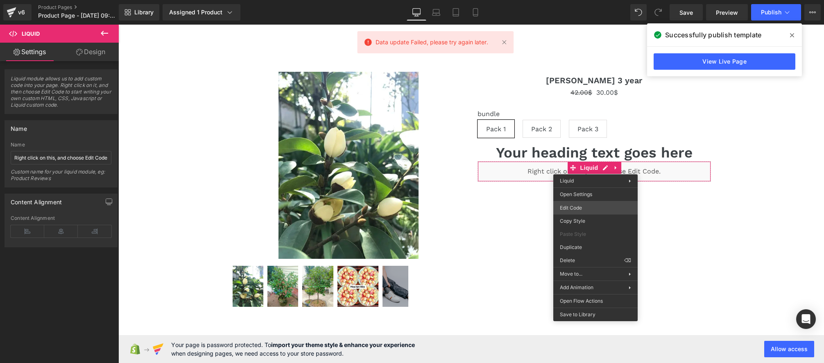
click at [579, 0] on div "Liquid You are previewing how the will restyle your page. You can not edit Elem…" at bounding box center [412, 0] width 824 height 0
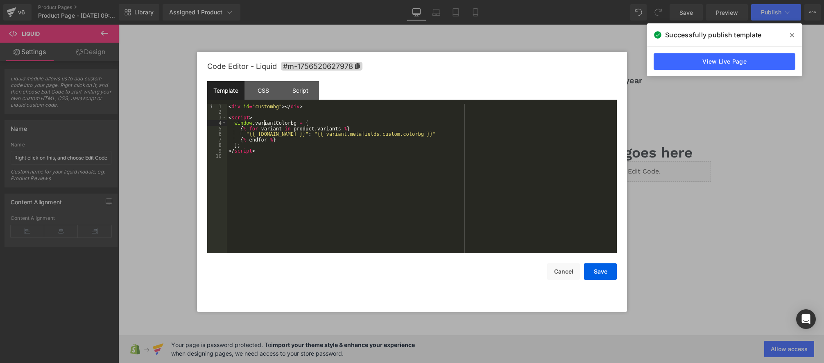
click at [265, 123] on div "< div id = "custombg" > </ div > < script > window . variantColorbg = { { % for…" at bounding box center [422, 184] width 390 height 161
click at [268, 129] on div "< div id = "custombg" > </ div > < script > window . variantColorbg = { { % for…" at bounding box center [422, 184] width 390 height 161
click at [293, 129] on div "< div id = "custombg" > </ div > < script > window . variantColorbg = { { % for…" at bounding box center [422, 184] width 390 height 161
click at [439, 131] on div "< div id = "custombg" > </ div > < script > window . variantColorbg = { { % for…" at bounding box center [422, 184] width 390 height 161
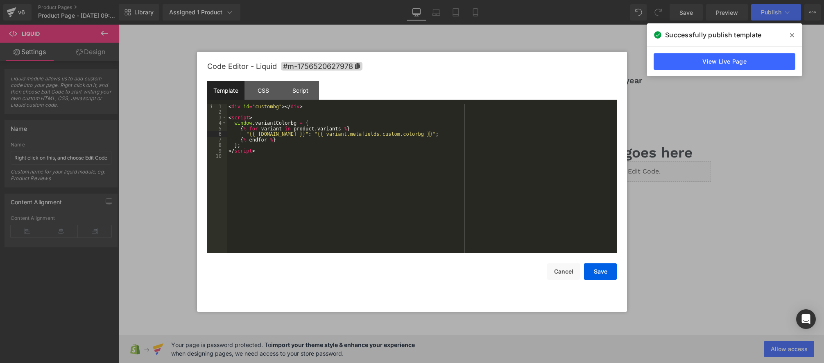
drag, startPoint x: 598, startPoint y: 277, endPoint x: 471, endPoint y: 180, distance: 160.2
click at [485, 191] on div "Code Editor - Liquid #m-1756520627978 Template CSS Script Data 1 2 3 4 5 6 7 8 …" at bounding box center [412, 182] width 410 height 260
click at [433, 136] on div "< div id = "custombg" > </ div > < script > window . variantColorbg = { { % for…" at bounding box center [422, 184] width 390 height 161
click at [600, 272] on button "Save" at bounding box center [600, 271] width 33 height 16
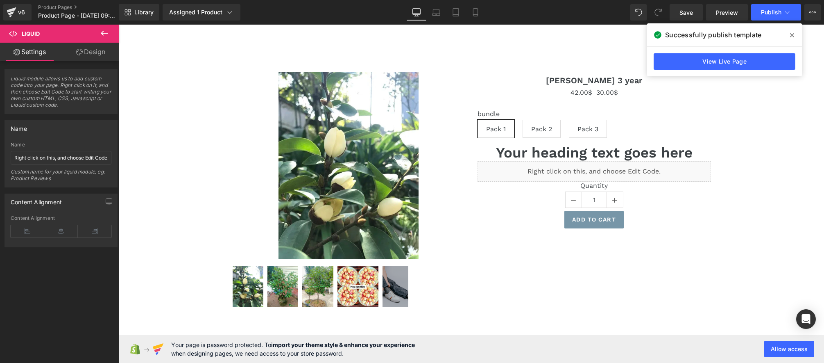
click at [792, 38] on icon at bounding box center [792, 35] width 4 height 7
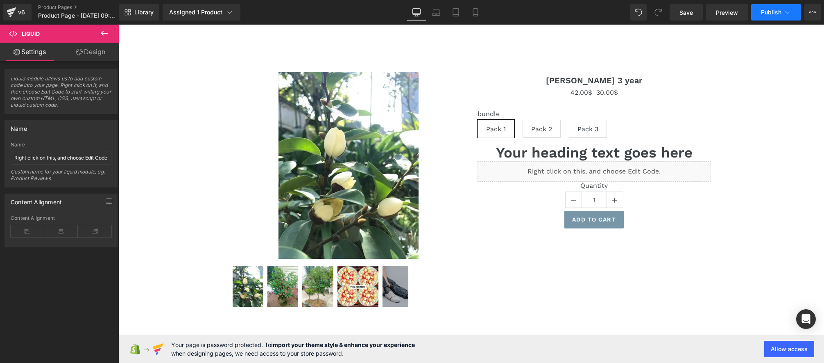
click at [783, 11] on icon at bounding box center [787, 12] width 8 height 8
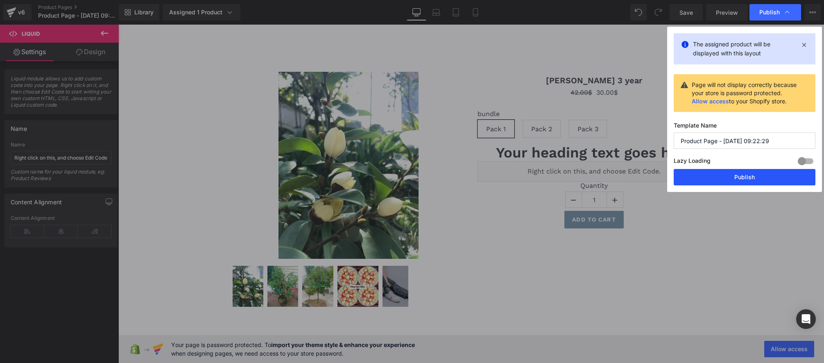
drag, startPoint x: 753, startPoint y: 177, endPoint x: 636, endPoint y: 131, distance: 125.8
click at [753, 177] on button "Publish" at bounding box center [745, 177] width 142 height 16
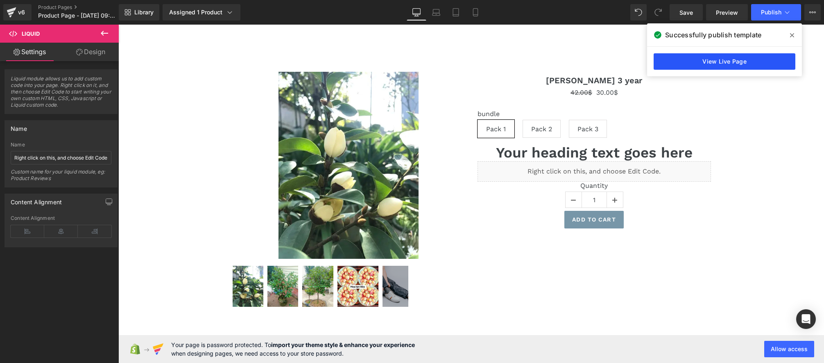
click at [700, 65] on link "View Live Page" at bounding box center [725, 61] width 142 height 16
click at [728, 15] on span "Preview" at bounding box center [727, 12] width 22 height 9
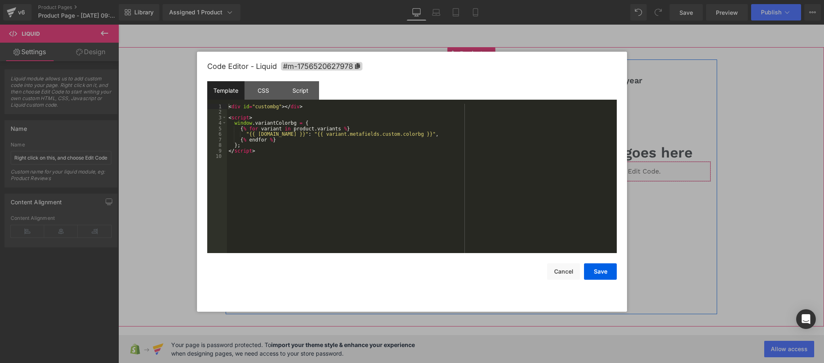
click at [604, 170] on div "Liquid" at bounding box center [594, 171] width 233 height 20
click at [263, 158] on div "< div id = "custombg" > </ div > < script > window . variantColorbg = { { % for…" at bounding box center [422, 184] width 390 height 161
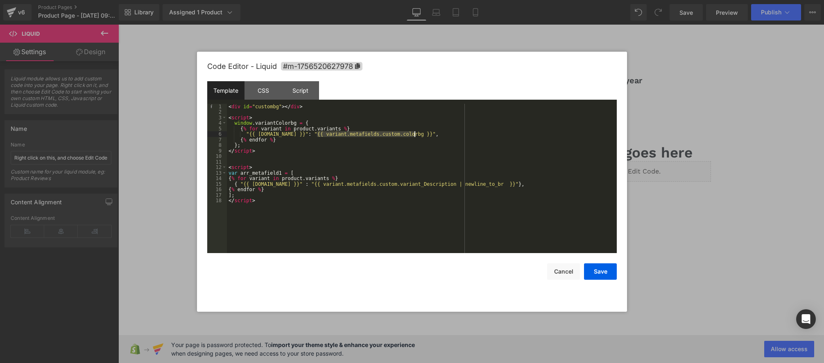
drag, startPoint x: 318, startPoint y: 133, endPoint x: 414, endPoint y: 133, distance: 95.9
click at [414, 133] on div "< div id = "custombg" > </ div > < script > window . variantColorbg = { { % for…" at bounding box center [422, 184] width 390 height 161
drag, startPoint x: 448, startPoint y: 184, endPoint x: 331, endPoint y: 190, distance: 117.7
click at [315, 185] on div "< div id = "custombg" > </ div > < script > window . variantColorbg = { { % for…" at bounding box center [422, 184] width 390 height 161
click at [521, 186] on div "< div id = "custombg" > </ div > < script > window . variantColorbg = { { % for…" at bounding box center [422, 184] width 390 height 161
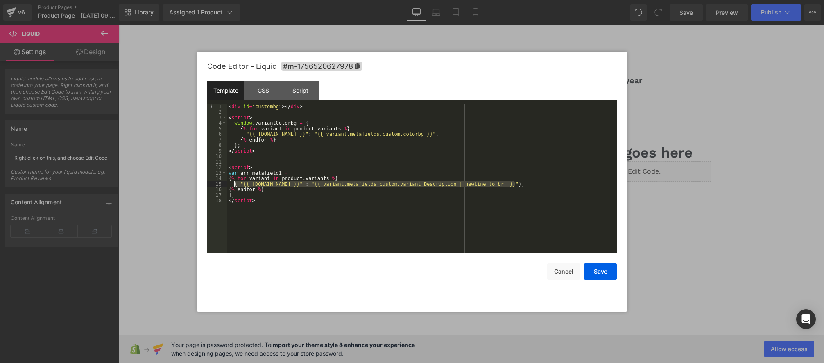
drag, startPoint x: 528, startPoint y: 183, endPoint x: 243, endPoint y: 184, distance: 285.1
click at [233, 184] on div "< div id = "custombg" > </ div > < script > window . variantColorbg = { { % for…" at bounding box center [422, 184] width 390 height 161
drag, startPoint x: 436, startPoint y: 133, endPoint x: 245, endPoint y: 134, distance: 190.9
click at [245, 134] on div "< div id = "custombg" > </ div > < script > window . variantColorbg = { { % for…" at bounding box center [422, 184] width 390 height 161
click at [278, 195] on div "< div id = "custombg" > </ div > < script > window . variantColorbg = { { % for…" at bounding box center [422, 184] width 390 height 161
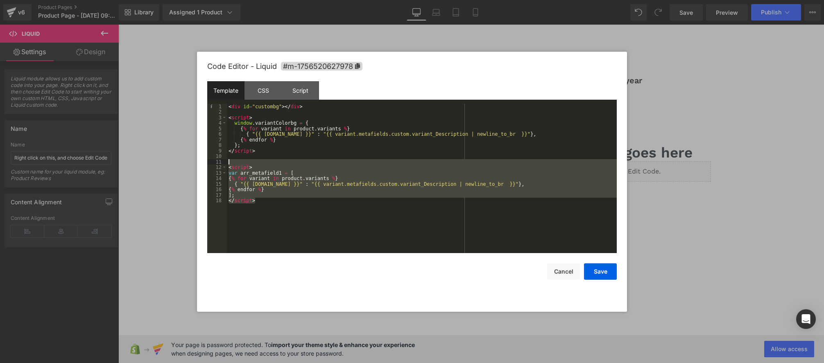
drag, startPoint x: 267, startPoint y: 200, endPoint x: 191, endPoint y: 162, distance: 84.8
click at [192, 161] on body "Liquid You are previewing how the will restyle your page. You can not edit Elem…" at bounding box center [412, 181] width 824 height 363
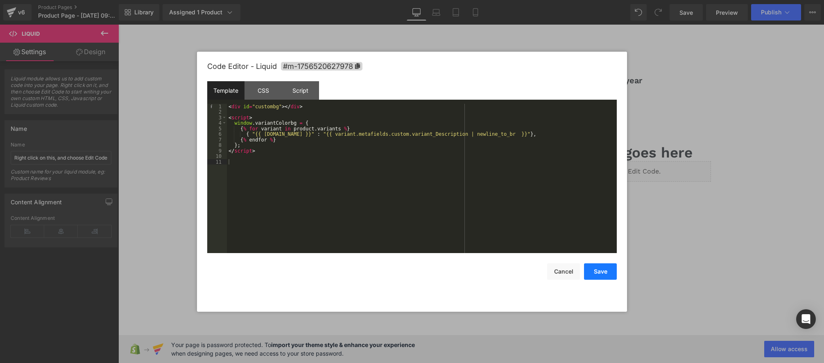
click at [598, 270] on button "Save" at bounding box center [600, 271] width 33 height 16
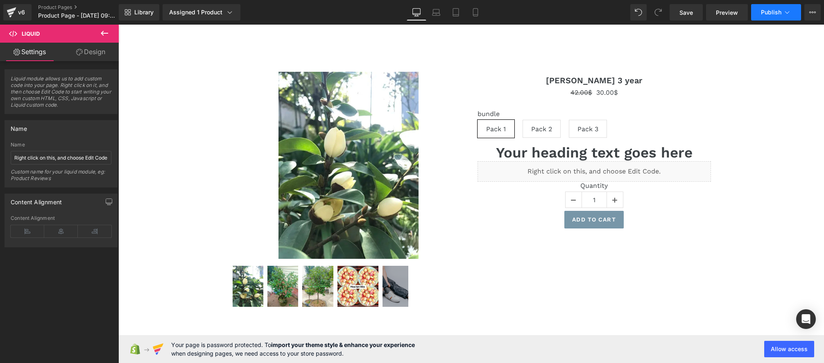
click at [768, 12] on span "Publish" at bounding box center [771, 12] width 20 height 7
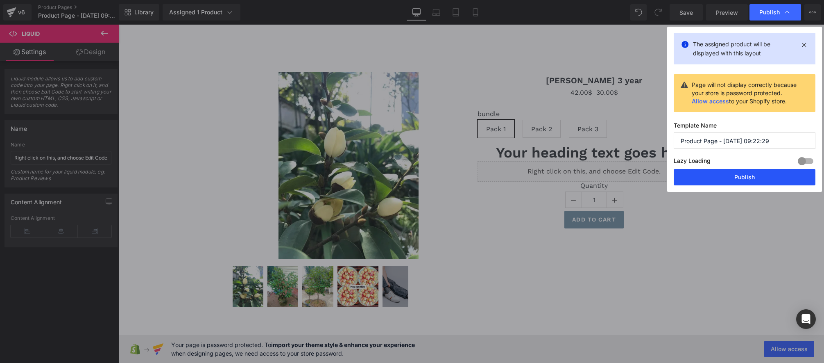
click at [747, 170] on button "Publish" at bounding box center [745, 177] width 142 height 16
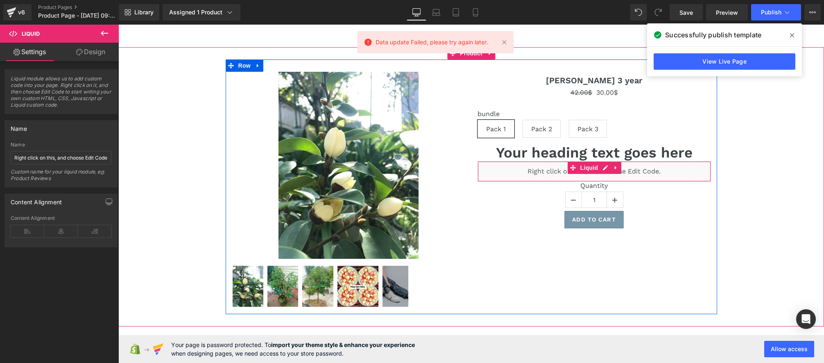
click at [601, 168] on div "Liquid" at bounding box center [594, 171] width 233 height 20
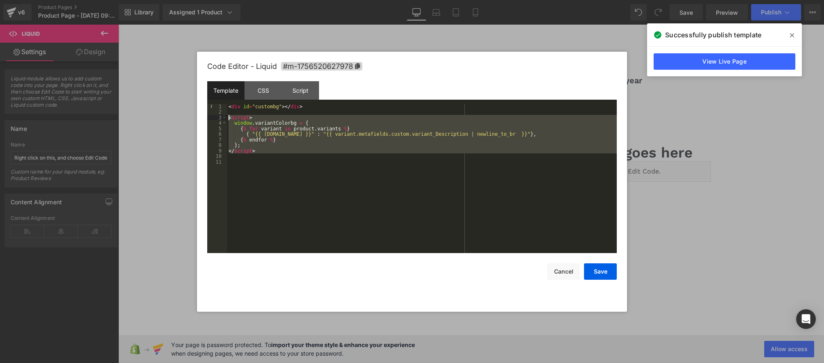
drag, startPoint x: 281, startPoint y: 154, endPoint x: 234, endPoint y: 157, distance: 46.8
click at [161, 118] on body "Liquid You are previewing how the will restyle your page. You can not edit Elem…" at bounding box center [412, 181] width 824 height 363
click at [284, 157] on div "< div id = "custombg" > </ div > < script > window . variantColorbg = { { % for…" at bounding box center [422, 184] width 390 height 161
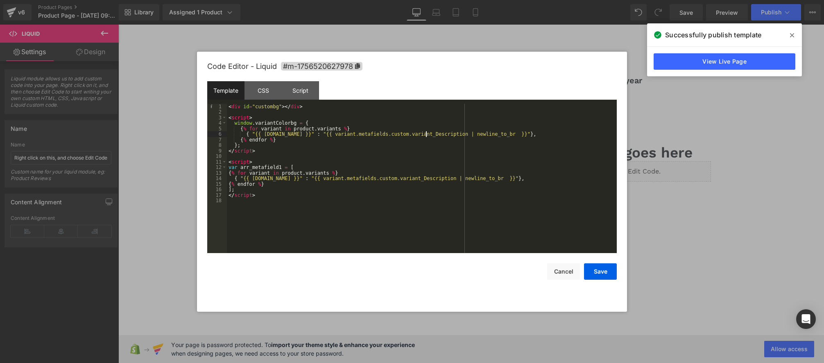
click at [425, 132] on div "< div id = "custombg" > </ div > < script > window . variantColorbg = { { % for…" at bounding box center [422, 184] width 390 height 161
click at [368, 155] on div "< div id = "custombg" > </ div > < script > window . variantColorbg = { { % for…" at bounding box center [422, 184] width 390 height 161
click at [297, 177] on div "< div id = "custombg" > </ div > < script > window . variantColorbg = { { % for…" at bounding box center [422, 184] width 390 height 161
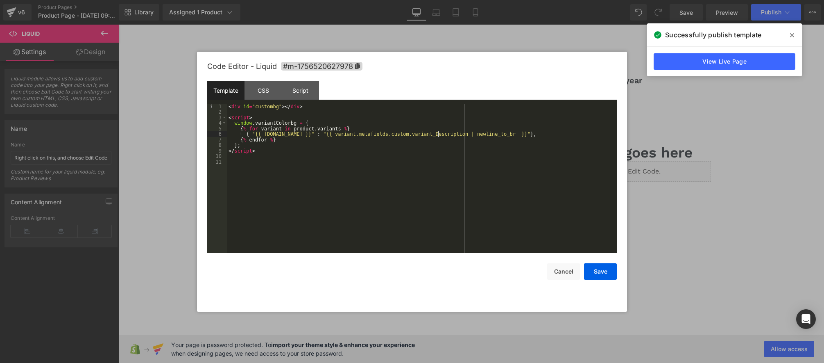
click at [439, 134] on div "< div id = "custombg" > </ div > < script > window . variantColorbg = { { % for…" at bounding box center [422, 184] width 390 height 161
click at [390, 132] on div "< div id = "custombg" > </ div > < script > window . variantColorbg = { { % for…" at bounding box center [422, 184] width 390 height 161
click at [612, 267] on button "Save" at bounding box center [600, 271] width 33 height 16
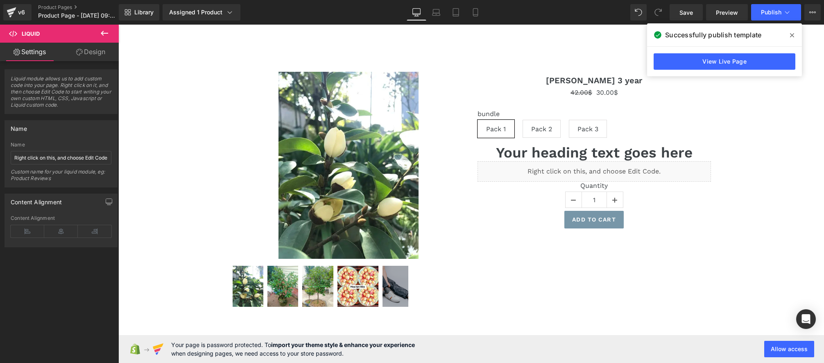
click at [791, 41] on span at bounding box center [792, 35] width 13 height 13
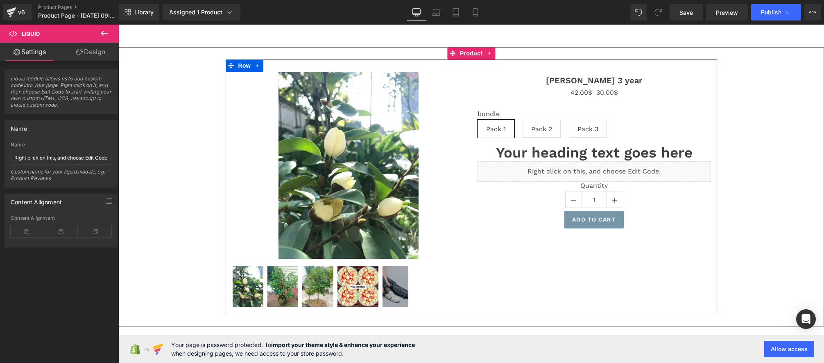
click at [605, 170] on icon at bounding box center [603, 167] width 5 height 5
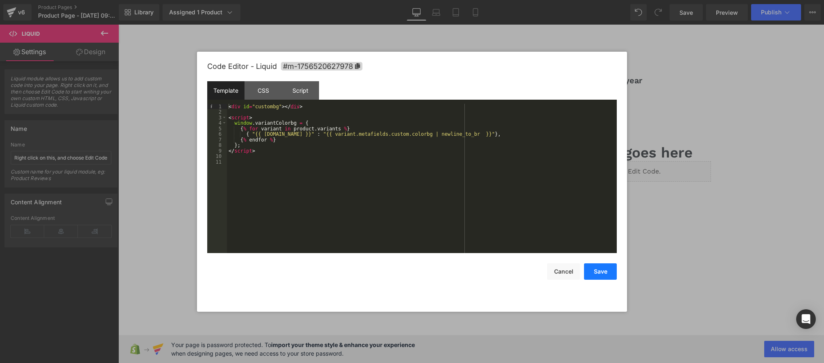
click at [596, 267] on button "Save" at bounding box center [600, 271] width 33 height 16
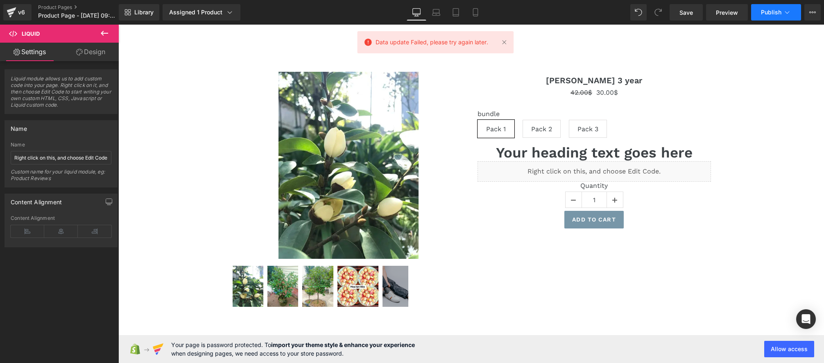
click at [773, 20] on button "Publish" at bounding box center [776, 12] width 50 height 16
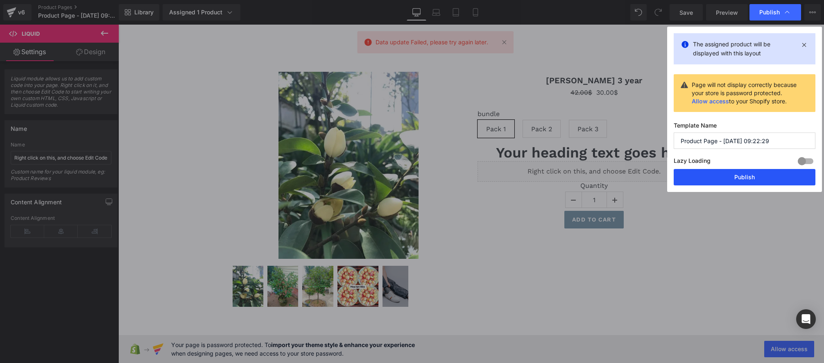
click at [752, 173] on button "Publish" at bounding box center [745, 177] width 142 height 16
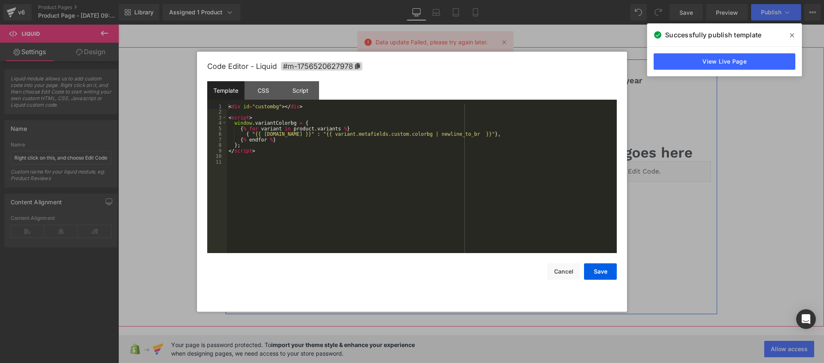
drag, startPoint x: 602, startPoint y: 168, endPoint x: 689, endPoint y: 187, distance: 88.9
click at [602, 168] on link at bounding box center [603, 168] width 9 height 10
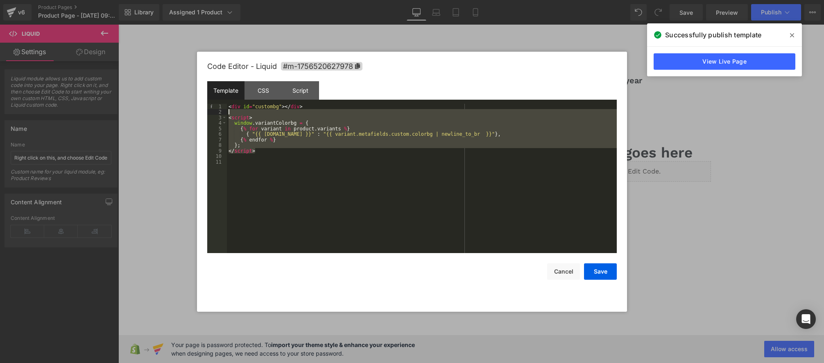
drag, startPoint x: 260, startPoint y: 150, endPoint x: 194, endPoint y: 114, distance: 75.3
click at [194, 114] on body "Liquid You are previewing how the will restyle your page. You can not edit Elem…" at bounding box center [412, 181] width 824 height 363
click at [274, 154] on div "< div id = "custombg" > </ div > < script > window . variantColorbg = { { % for…" at bounding box center [422, 184] width 390 height 161
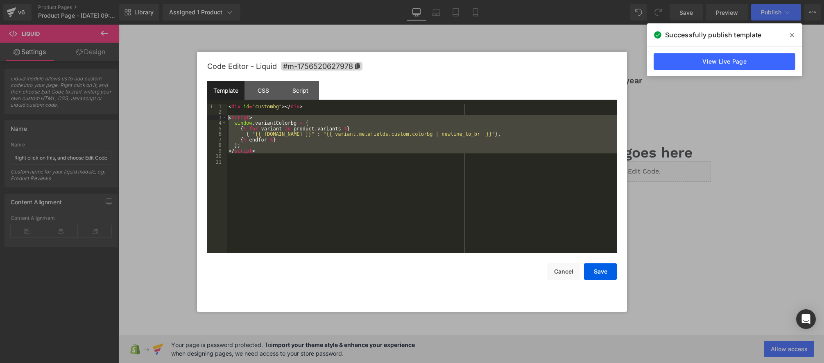
drag, startPoint x: 277, startPoint y: 154, endPoint x: 182, endPoint y: 121, distance: 100.9
click at [178, 119] on body "Liquid You are previewing how the will restyle your page. You can not edit Elem…" at bounding box center [412, 181] width 824 height 363
click at [281, 154] on div "< div id = "custombg" > </ div > < script > window . variantColorbg = { { % for…" at bounding box center [422, 184] width 390 height 161
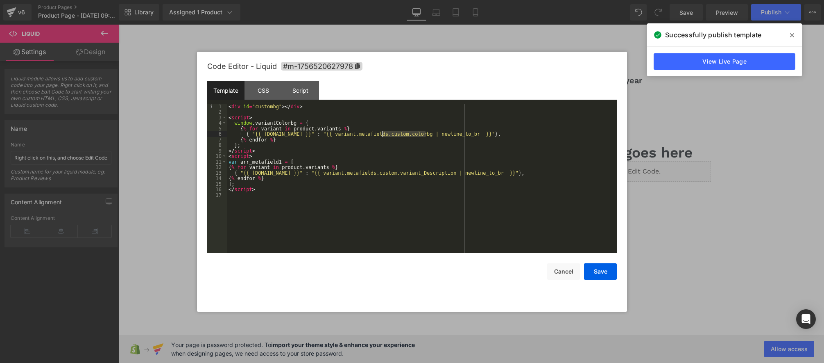
drag, startPoint x: 425, startPoint y: 134, endPoint x: 381, endPoint y: 134, distance: 44.2
click at [381, 134] on div "< div id = "custombg" > </ div > < script > window . variantColorbg = { { % for…" at bounding box center [422, 184] width 390 height 161
click at [431, 172] on div "< div id = "custombg" > </ div > < script > window . variantColorbg = { { % for…" at bounding box center [422, 184] width 390 height 161
click at [383, 173] on div "< div id = "custombg" > </ div > < script > window . variantColorbg = { { % for…" at bounding box center [422, 184] width 390 height 161
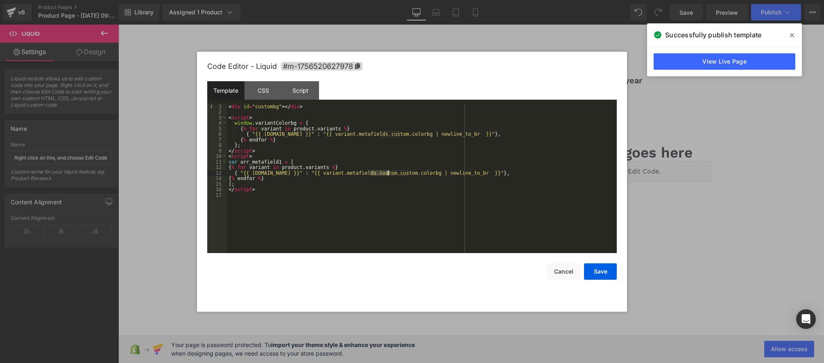
click at [383, 173] on div "< div id = "custombg" > </ div > < script > window . variantColorbg = { { % for…" at bounding box center [422, 184] width 390 height 161
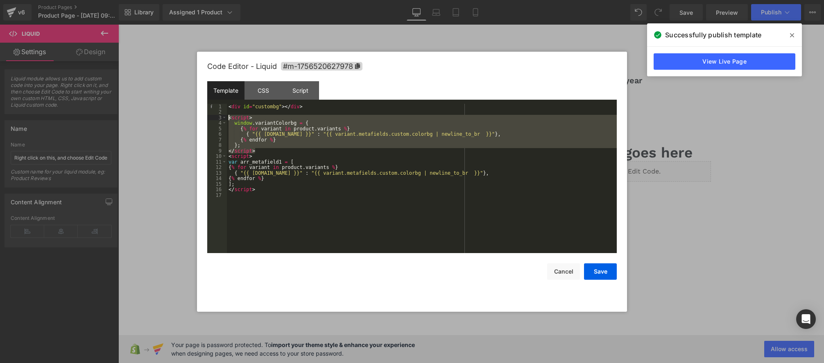
drag, startPoint x: 258, startPoint y: 149, endPoint x: 180, endPoint y: 118, distance: 83.3
click at [180, 118] on body "Liquid You are previewing how the will restyle your page. You can not edit Elem…" at bounding box center [412, 181] width 824 height 363
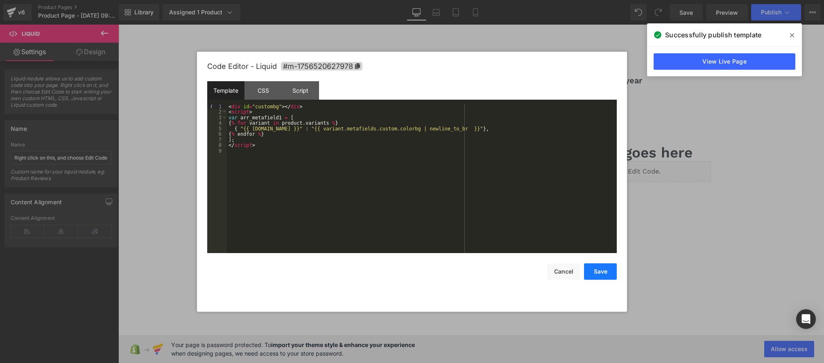
click at [590, 266] on button "Save" at bounding box center [600, 271] width 33 height 16
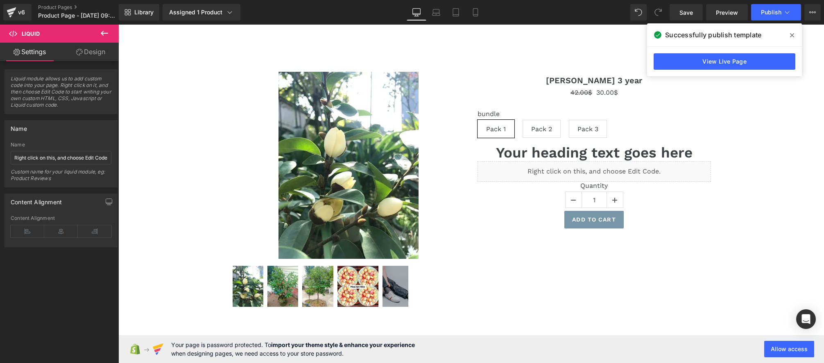
click at [791, 35] on icon at bounding box center [792, 35] width 4 height 7
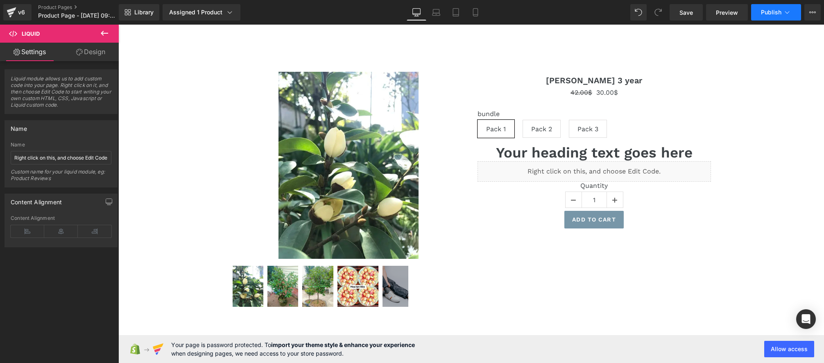
click at [780, 11] on span "Publish" at bounding box center [771, 12] width 20 height 7
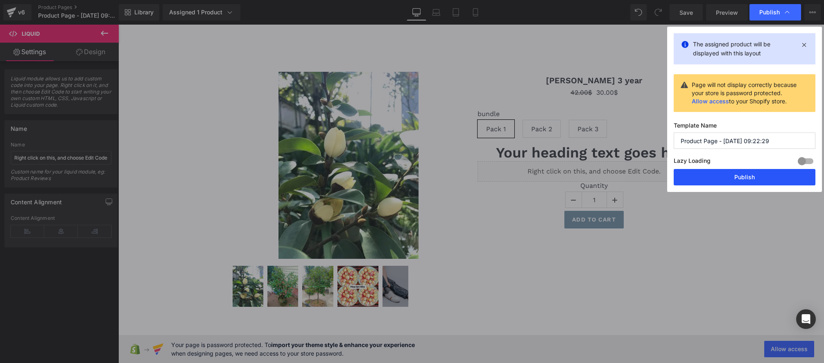
click at [740, 177] on button "Publish" at bounding box center [745, 177] width 142 height 16
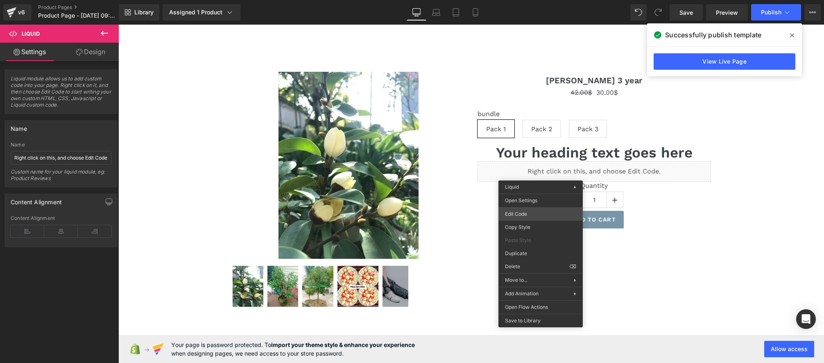
click at [522, 0] on div "Liquid You are previewing how the will restyle your page. You can not edit Elem…" at bounding box center [412, 0] width 824 height 0
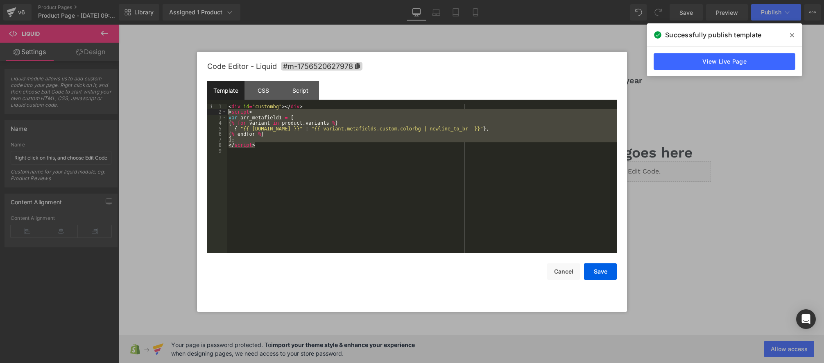
drag, startPoint x: 271, startPoint y: 146, endPoint x: 201, endPoint y: 102, distance: 82.3
click at [175, 110] on body "Liquid You are previewing how the will restyle your page. You can not edit Elem…" at bounding box center [412, 181] width 824 height 363
click at [303, 90] on div "Script" at bounding box center [300, 90] width 37 height 18
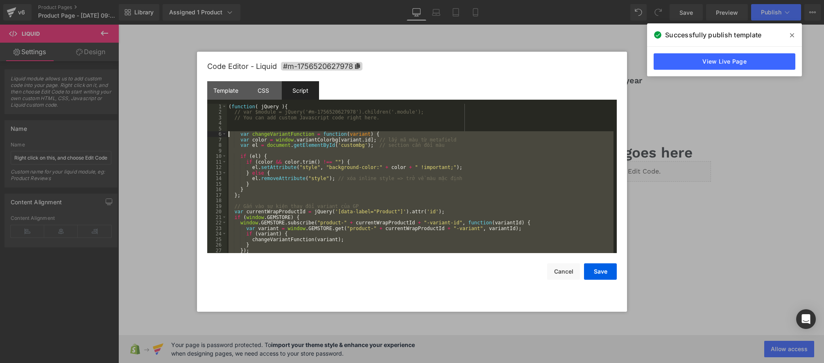
drag, startPoint x: 245, startPoint y: 241, endPoint x: 219, endPoint y: 136, distance: 108.4
click at [219, 136] on pre "1 2 3 4 5 6 7 8 9 10 11 12 13 14 15 16 17 18 19 20 21 22 23 24 25 26 27 28 ( fu…" at bounding box center [412, 179] width 410 height 150
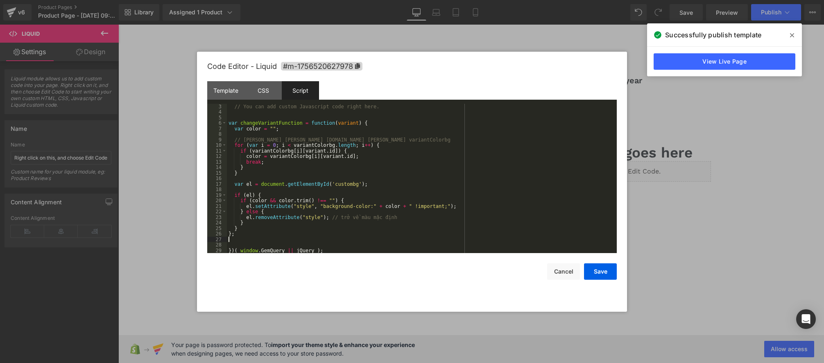
scroll to position [11, 0]
click at [594, 270] on button "Save" at bounding box center [600, 271] width 33 height 16
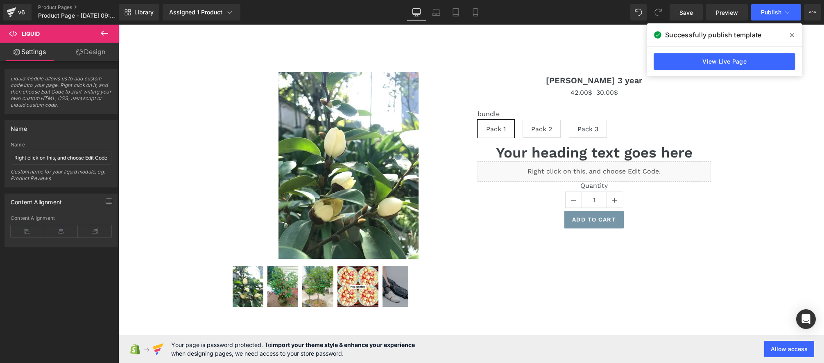
drag, startPoint x: 791, startPoint y: 35, endPoint x: 662, endPoint y: 2, distance: 133.8
click at [791, 35] on icon at bounding box center [792, 35] width 4 height 4
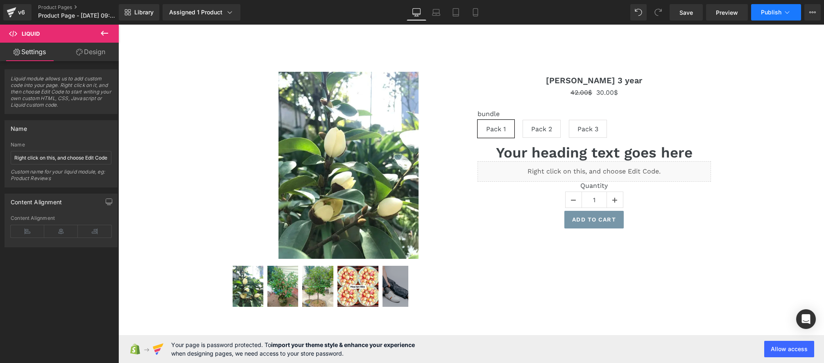
click at [776, 14] on span "Publish" at bounding box center [771, 12] width 20 height 7
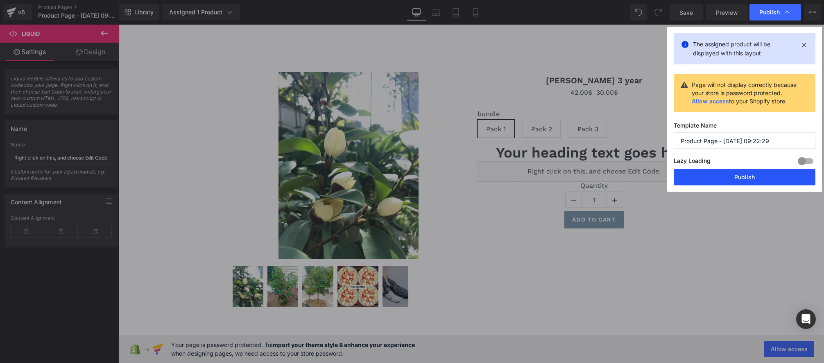
click at [728, 171] on button "Publish" at bounding box center [745, 177] width 142 height 16
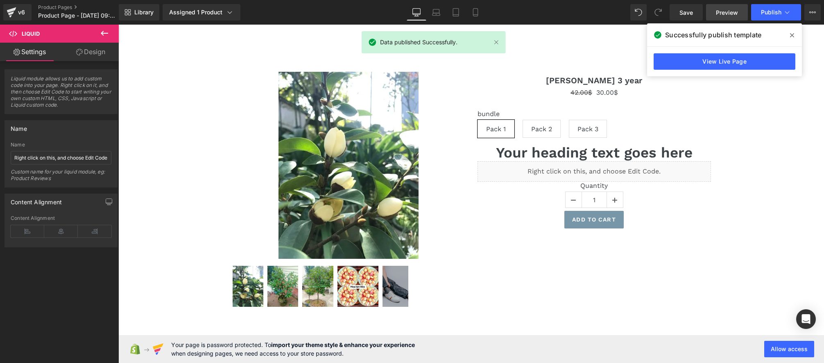
click at [717, 15] on span "Preview" at bounding box center [727, 12] width 22 height 9
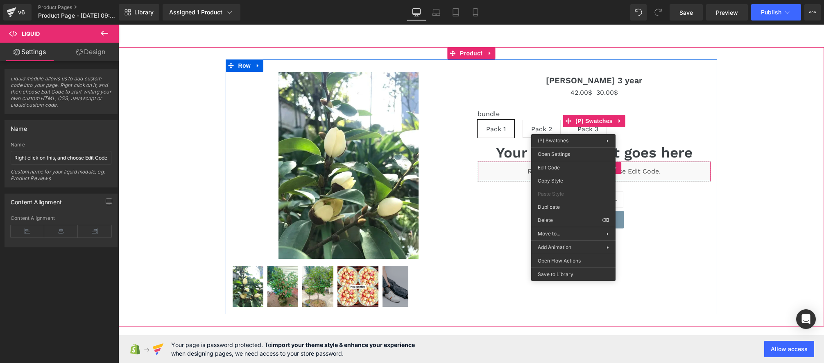
click at [484, 171] on div "Liquid" at bounding box center [594, 171] width 233 height 20
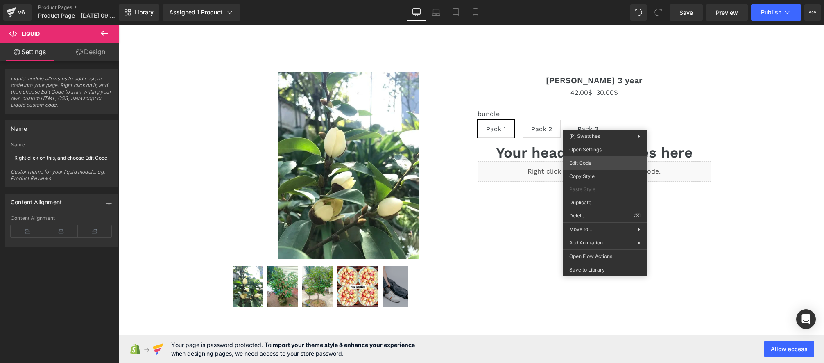
click at [590, 0] on div "Liquid You are previewing how the will restyle your page. You can not edit Elem…" at bounding box center [412, 0] width 824 height 0
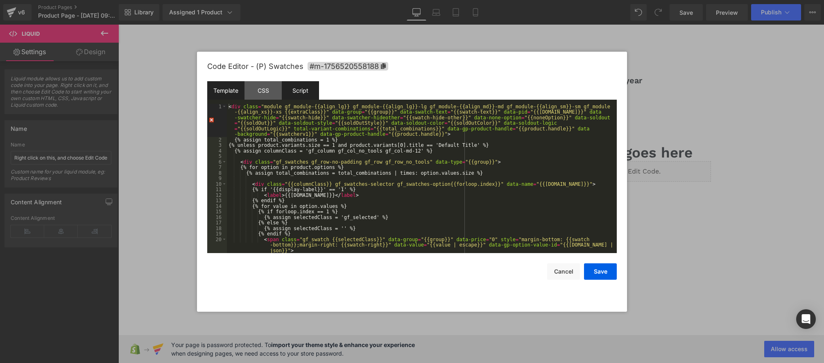
click at [308, 94] on div "Script" at bounding box center [300, 90] width 37 height 18
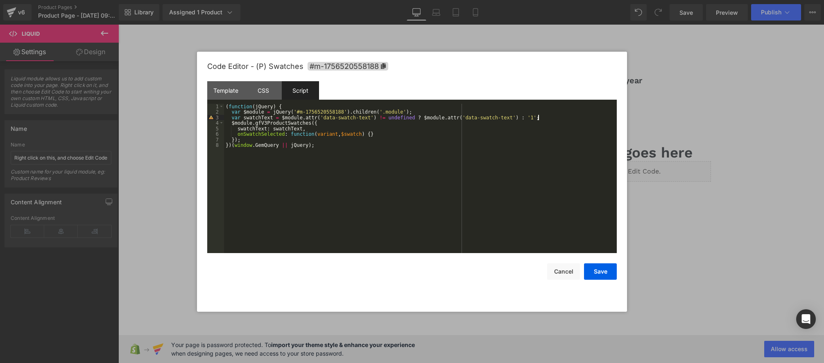
click at [543, 118] on div "( function ( jQuery ) { var $module = jQuery ( '#m-1756520558188' ) . children …" at bounding box center [420, 184] width 393 height 161
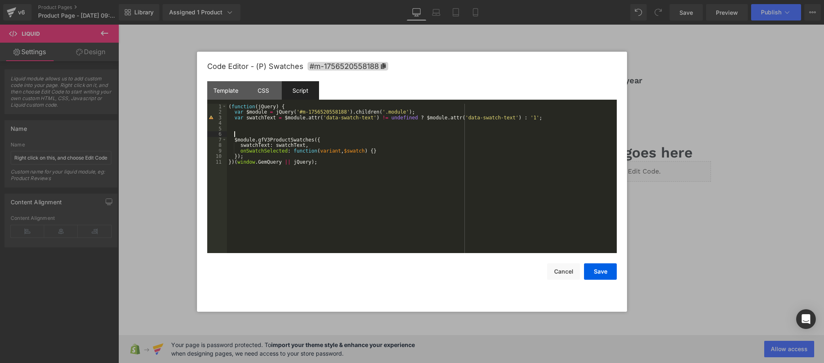
paste textarea
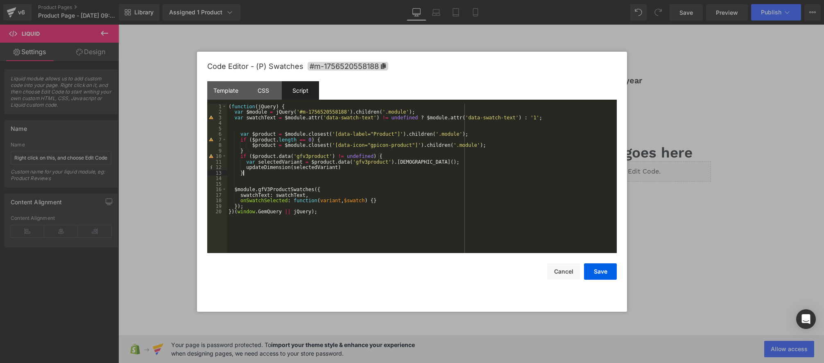
click at [292, 170] on div "( function ( jQuery ) { var $module = jQuery ( '#m-1756520558188' ) . children …" at bounding box center [422, 184] width 390 height 161
click at [308, 156] on div "( function ( jQuery ) { var $module = jQuery ( '#m-1756520558188' ) . children …" at bounding box center [422, 184] width 390 height 161
click at [322, 160] on div "( function ( jQuery ) { var $module = jQuery ( '#m-1756520558188' ) . children …" at bounding box center [422, 184] width 390 height 161
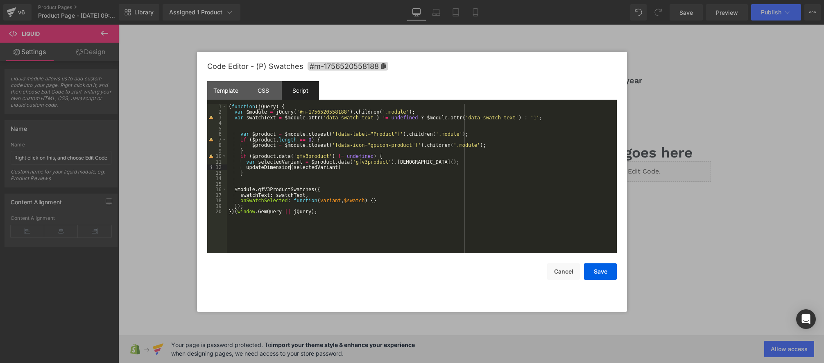
click at [289, 167] on div "( function ( jQuery ) { var $module = jQuery ( '#m-1756520558188' ) . children …" at bounding box center [422, 184] width 390 height 161
click at [340, 169] on div "( function ( jQuery ) { var $module = jQuery ( '#m-1756520558188' ) . children …" at bounding box center [422, 184] width 390 height 161
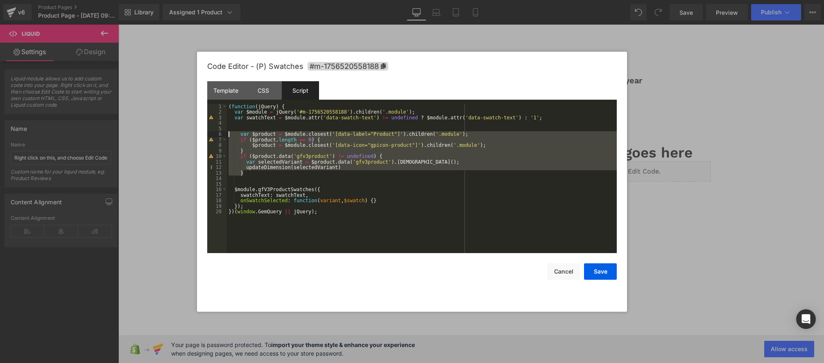
drag, startPoint x: 236, startPoint y: 164, endPoint x: 236, endPoint y: 143, distance: 21.3
click at [215, 136] on pre "1 2 3 4 5 6 7 8 9 10 11 12 13 14 15 16 17 18 19 20 ( function ( jQuery ) { var …" at bounding box center [412, 179] width 410 height 150
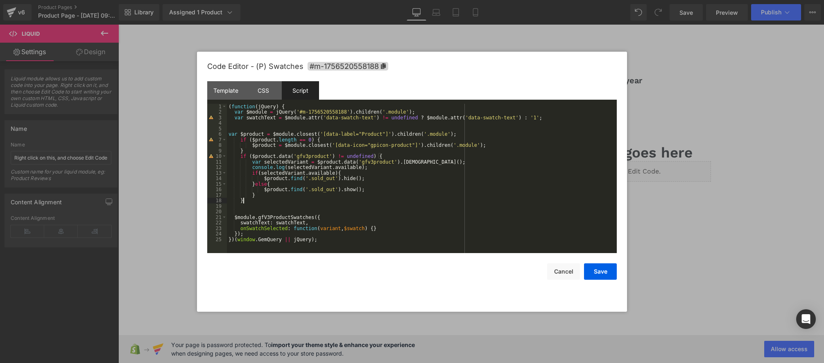
click at [292, 162] on div "( function ( jQuery ) { var $module = jQuery ( '#m-1756520558188' ) . children …" at bounding box center [422, 184] width 390 height 161
click at [324, 171] on div "( function ( jQuery ) { var $module = jQuery ( '#m-1756520558188' ) . children …" at bounding box center [422, 184] width 390 height 161
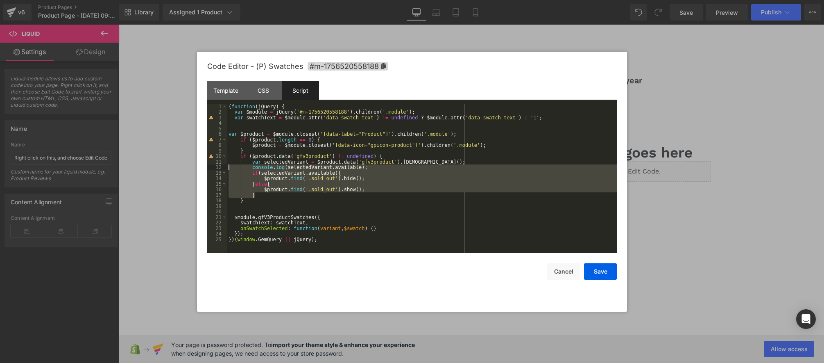
drag, startPoint x: 266, startPoint y: 195, endPoint x: 223, endPoint y: 169, distance: 50.0
click at [223, 169] on pre "1 2 3 4 5 6 7 8 9 10 11 12 13 14 15 16 17 18 19 20 21 22 23 24 25 ( function ( …" at bounding box center [412, 179] width 410 height 150
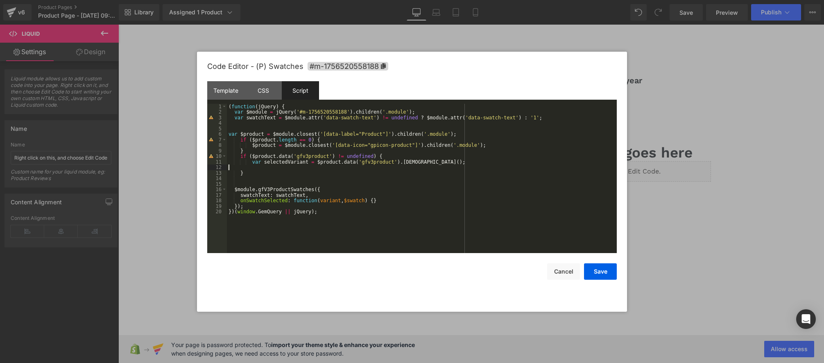
click at [301, 157] on div "( function ( jQuery ) { var $module = jQuery ( '#m-1756520558188' ) . children …" at bounding box center [422, 184] width 390 height 161
click at [376, 200] on div "( function ( jQuery ) { var $module = jQuery ( '#m-1756520558188' ) . children …" at bounding box center [422, 184] width 390 height 161
drag, startPoint x: 259, startPoint y: 206, endPoint x: 268, endPoint y: 209, distance: 9.5
click at [259, 206] on div "( function ( jQuery ) { var $module = jQuery ( '#m-1756520558188' ) . children …" at bounding box center [422, 184] width 390 height 161
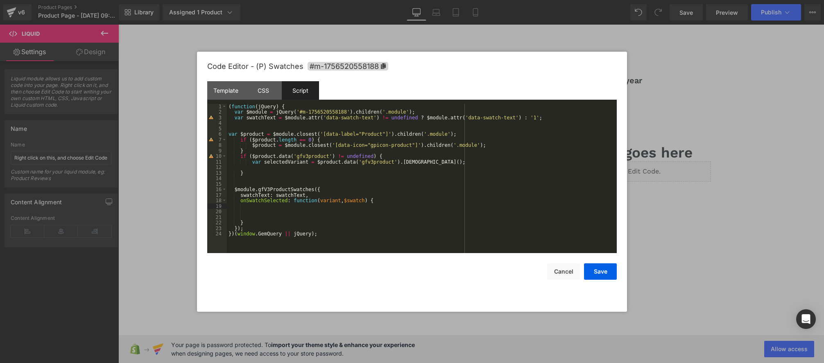
paste textarea
click at [282, 206] on div "( function ( jQuery ) { var $module = jQuery ( '#m-1756520558188' ) . children …" at bounding box center [420, 184] width 387 height 161
click at [383, 202] on div "( function ( jQuery ) { var $module = jQuery ( '#m-1756520558188' ) . children …" at bounding box center [420, 184] width 387 height 161
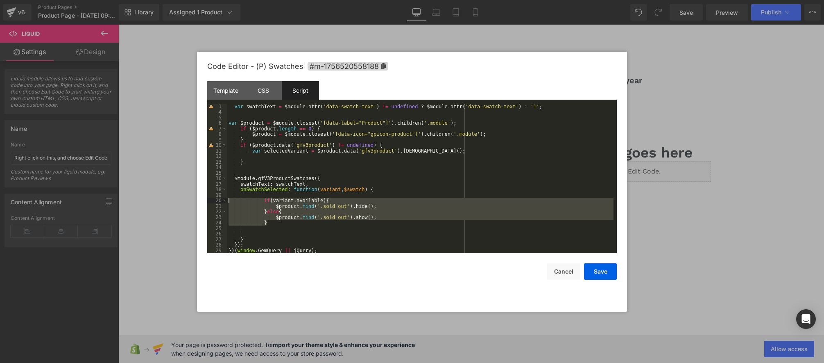
drag, startPoint x: 265, startPoint y: 220, endPoint x: 190, endPoint y: 201, distance: 77.0
click at [190, 201] on body "Liquid You are previewing how the will restyle your page. You can not edit Elem…" at bounding box center [412, 181] width 824 height 363
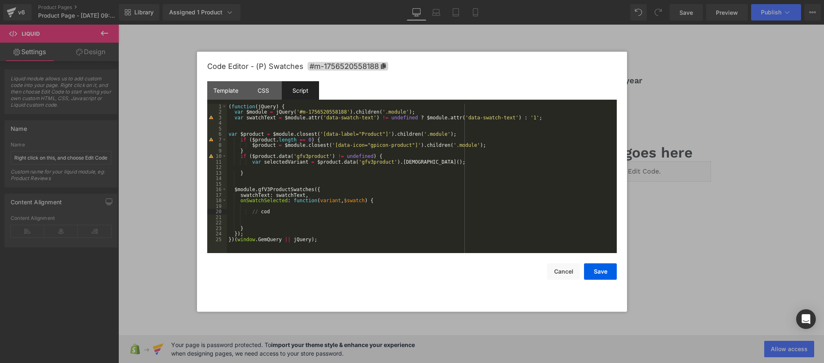
type textarea "code"
type textarea "c"
type textarea "lh"
type textarea "khi"
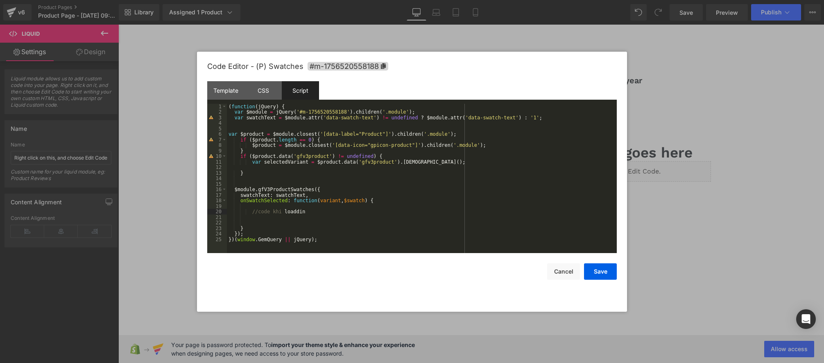
type textarea "loadding"
type textarea "fin"
type textarea "f"
type textarea "ding"
click at [340, 176] on div "( function ( jQuery ) { var $module = jQuery ( '#m-1756520558188' ) . children …" at bounding box center [422, 184] width 390 height 161
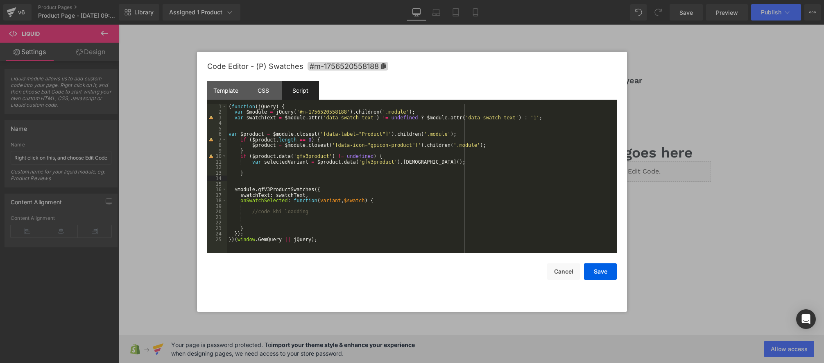
click at [470, 163] on div "( function ( jQuery ) { var $module = jQuery ( '#m-1756520558188' ) . children …" at bounding box center [422, 184] width 390 height 161
click at [235, 213] on div "( function ( jQuery ) { var $module = jQuery ( '#m-1756520558188' ) . children …" at bounding box center [422, 184] width 390 height 161
click at [458, 161] on div "( function ( jQuery ) { var $module = jQuery ( '#m-1756520558188' ) . children …" at bounding box center [422, 184] width 390 height 161
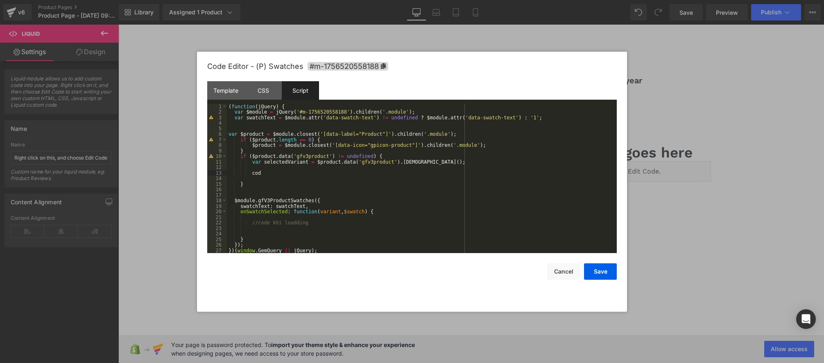
type textarea "code"
type textarea "khi"
type textarea "change"
type textarea "variant"
click at [350, 167] on div "( function ( jQuery ) { var $module = jQuery ( '#m-1756520558188' ) . children …" at bounding box center [422, 184] width 390 height 161
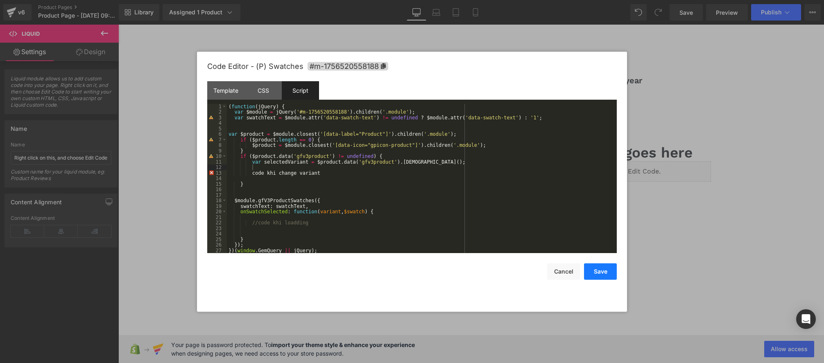
click at [592, 274] on button "Save" at bounding box center [600, 271] width 33 height 16
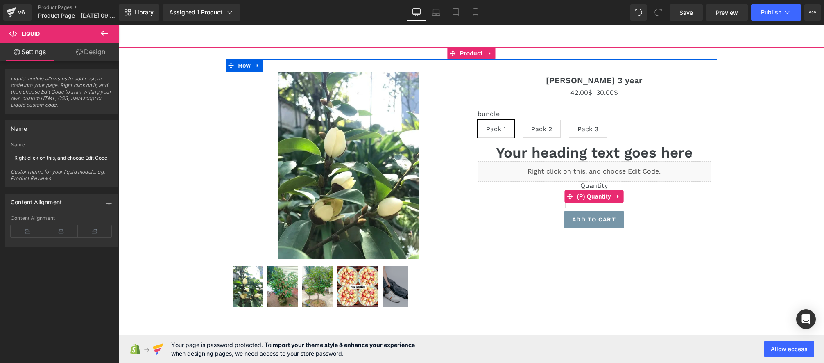
drag, startPoint x: 699, startPoint y: 213, endPoint x: 571, endPoint y: 163, distance: 137.1
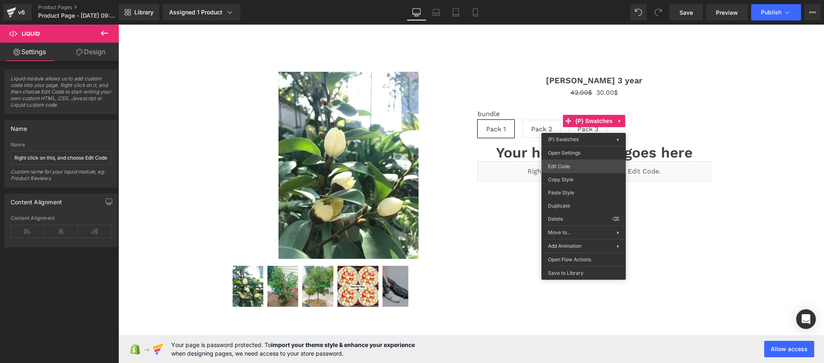
click at [570, 0] on div "Liquid You are previewing how the will restyle your page. You can not edit Elem…" at bounding box center [412, 0] width 824 height 0
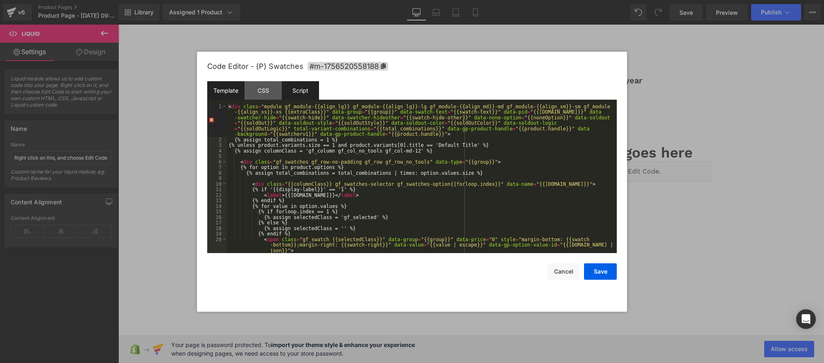
click at [295, 94] on div "Script" at bounding box center [300, 90] width 37 height 18
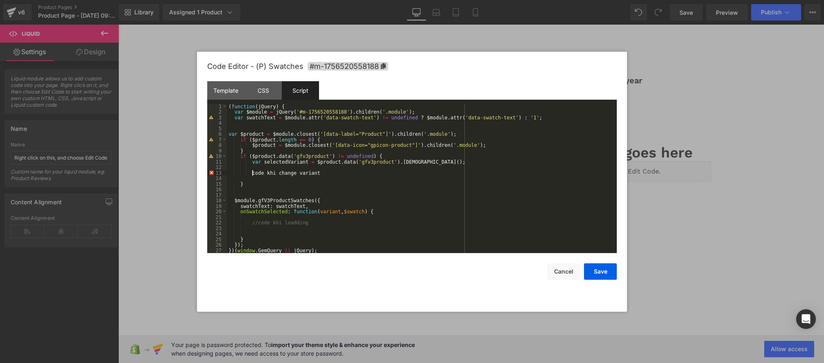
drag, startPoint x: 252, startPoint y: 171, endPoint x: 337, endPoint y: 181, distance: 85.4
click at [253, 171] on div "( function ( jQuery ) { var $module = jQuery ( '#m-1756520558188' ) . children …" at bounding box center [422, 184] width 390 height 161
click at [346, 190] on div "( function ( jQuery ) { var $module = jQuery ( '#m-1756520558188' ) . children …" at bounding box center [422, 184] width 390 height 161
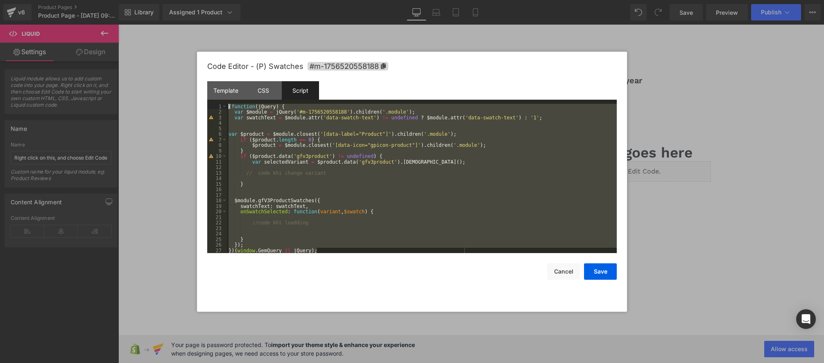
drag, startPoint x: 319, startPoint y: 247, endPoint x: 213, endPoint y: 107, distance: 175.6
click at [213, 107] on pre "1 2 3 4 5 6 7 8 9 10 11 12 13 14 15 16 17 18 19 20 21 22 23 24 25 26 27 ( funct…" at bounding box center [412, 179] width 410 height 150
click at [292, 171] on div "( function ( jQuery ) { var $module = jQuery ( '#m-1756520558188' ) . children …" at bounding box center [422, 184] width 390 height 161
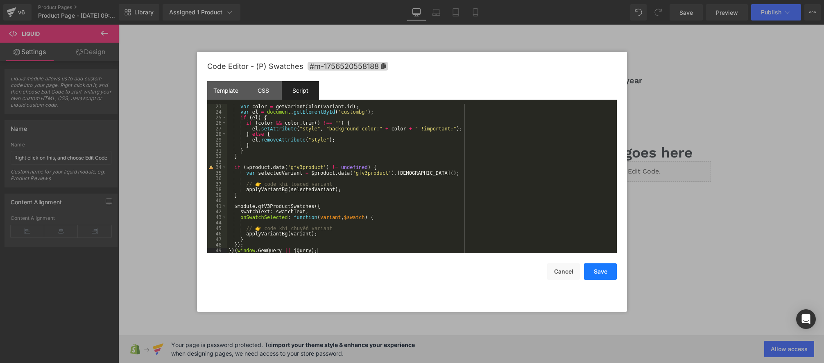
click at [605, 271] on button "Save" at bounding box center [600, 271] width 33 height 16
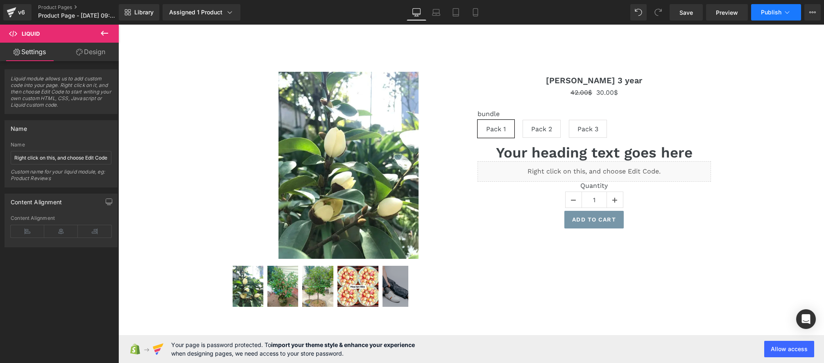
click at [765, 14] on span "Publish" at bounding box center [771, 12] width 20 height 7
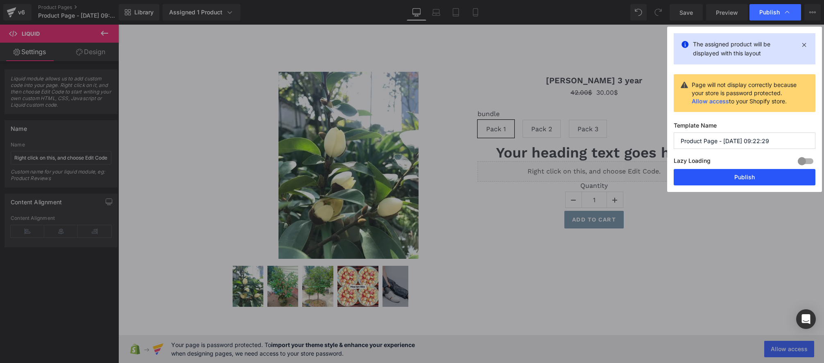
click at [747, 183] on button "Publish" at bounding box center [745, 177] width 142 height 16
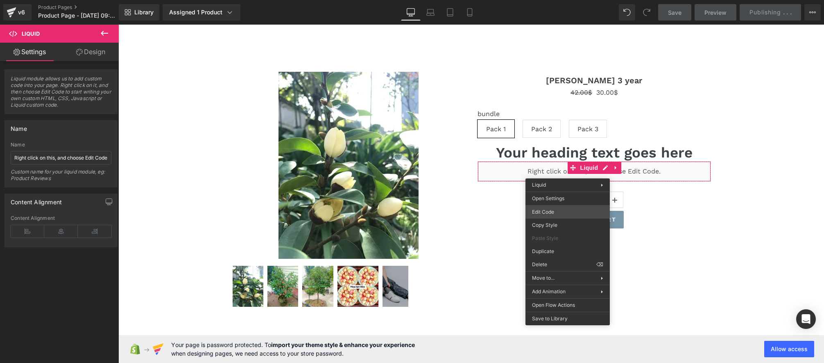
click at [554, 0] on div "Liquid You are previewing how the will restyle your page. You can not edit Elem…" at bounding box center [412, 0] width 824 height 0
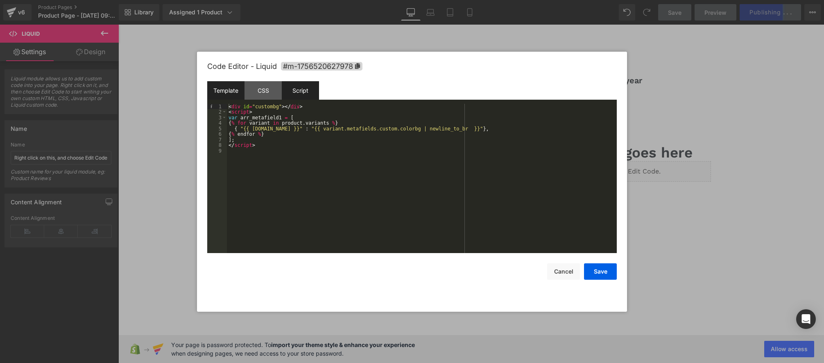
click at [292, 92] on div "Script" at bounding box center [300, 90] width 37 height 18
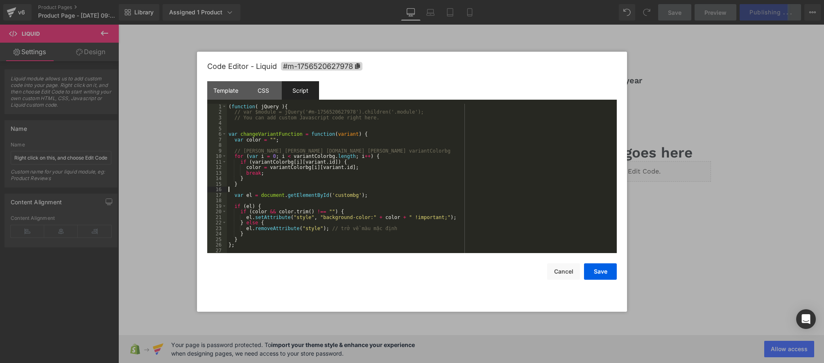
click at [272, 188] on div "( function ( jQuery ) { // var $module = jQuery('#m-1756520627978').children('.…" at bounding box center [420, 184] width 387 height 161
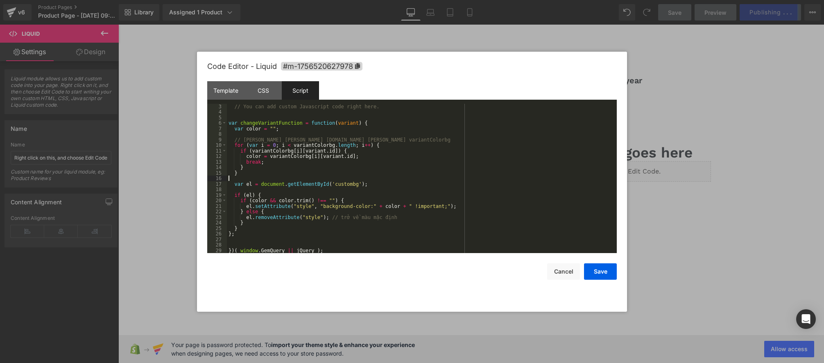
scroll to position [8, 0]
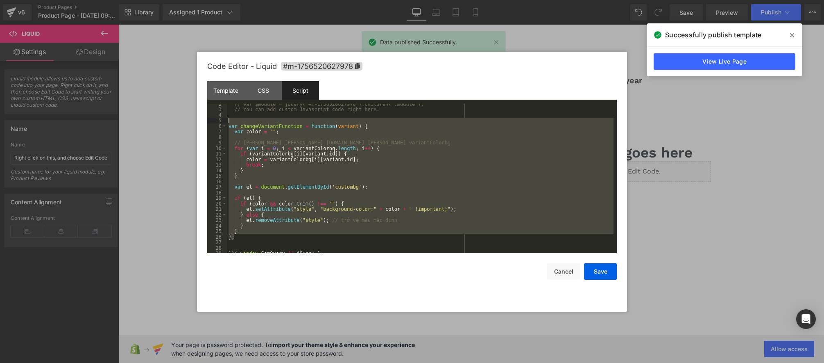
drag, startPoint x: 237, startPoint y: 236, endPoint x: 191, endPoint y: 122, distance: 122.0
click at [191, 122] on body "Liquid You are previewing how the will restyle your page. You can not edit Elem…" at bounding box center [412, 181] width 824 height 363
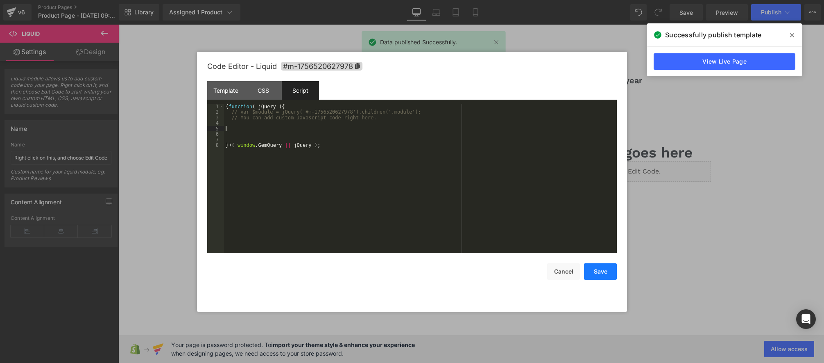
click at [600, 272] on button "Save" at bounding box center [600, 271] width 33 height 16
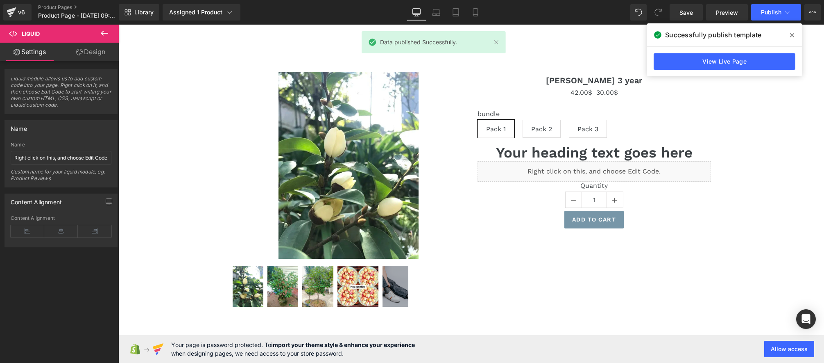
click at [785, 41] on div "Successfully publish template" at bounding box center [724, 34] width 155 height 23
click at [791, 36] on icon at bounding box center [792, 35] width 4 height 4
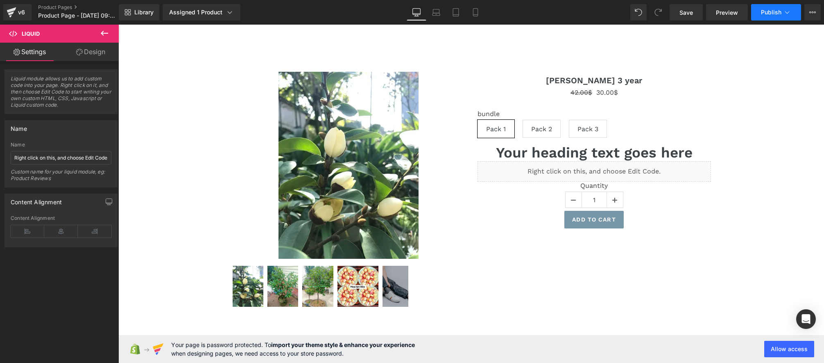
click at [779, 15] on span "Publish" at bounding box center [771, 12] width 20 height 7
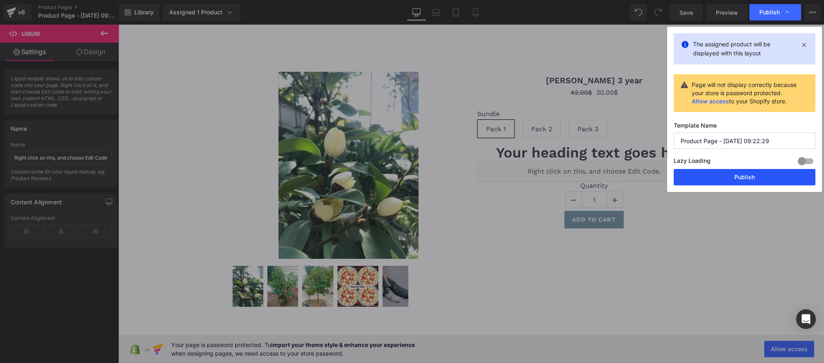
click at [747, 182] on button "Publish" at bounding box center [745, 177] width 142 height 16
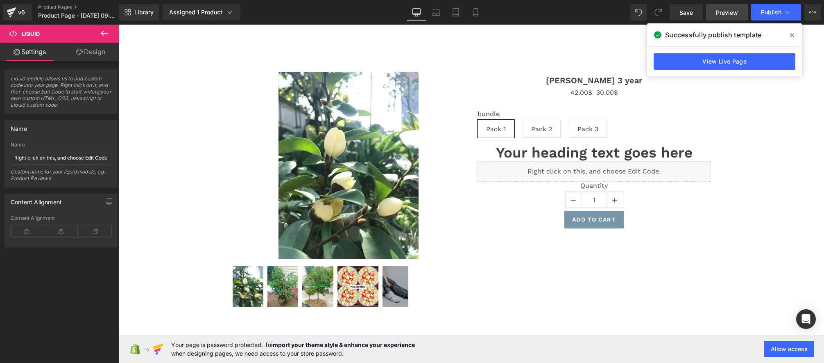
click at [725, 15] on span "Preview" at bounding box center [727, 12] width 22 height 9
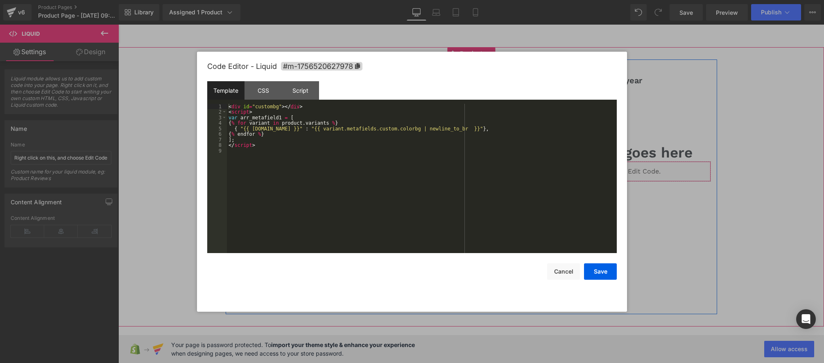
click at [601, 168] on div "Liquid" at bounding box center [594, 171] width 233 height 20
click at [307, 92] on div "Script" at bounding box center [300, 90] width 37 height 18
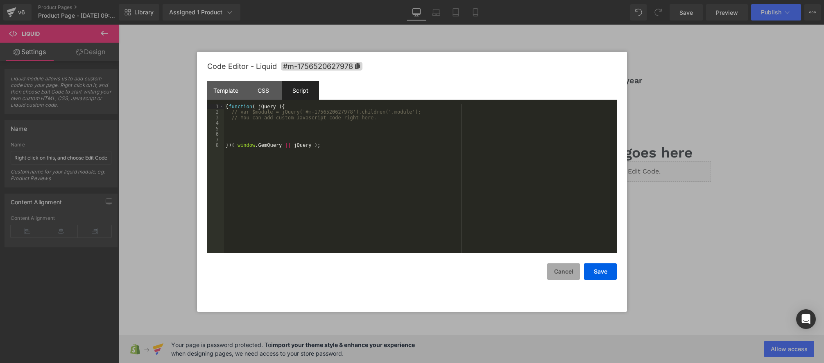
click at [560, 272] on button "Cancel" at bounding box center [563, 271] width 33 height 16
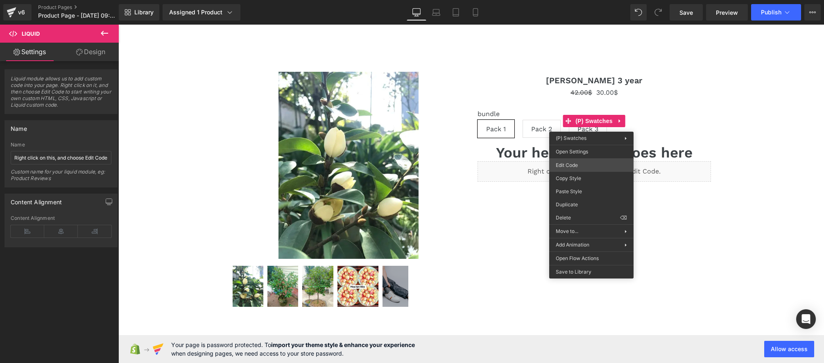
click at [571, 0] on div "Liquid You are previewing how the will restyle your page. You can not edit Elem…" at bounding box center [412, 0] width 824 height 0
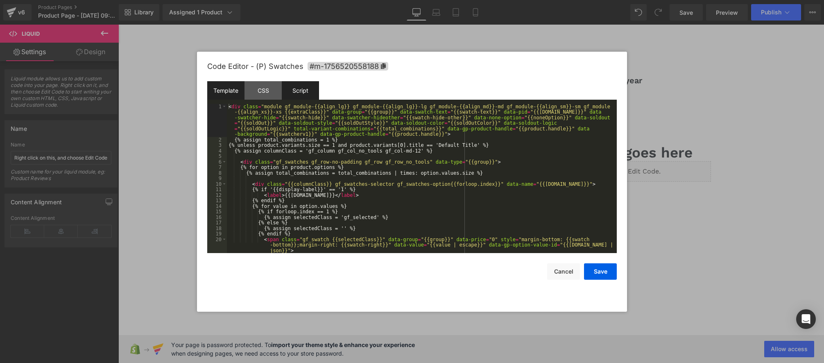
click at [310, 88] on div "Script" at bounding box center [300, 90] width 37 height 18
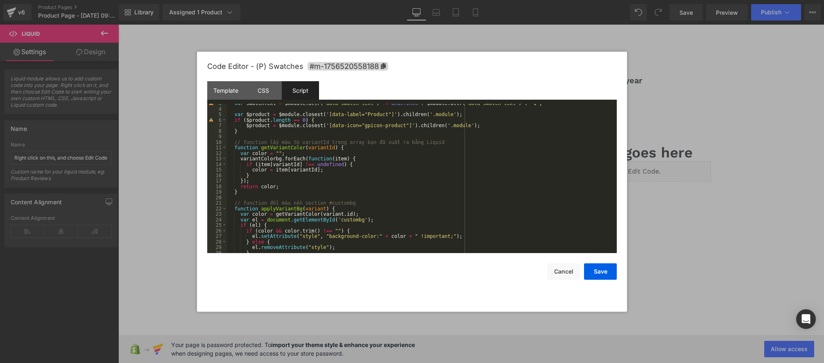
scroll to position [0, 0]
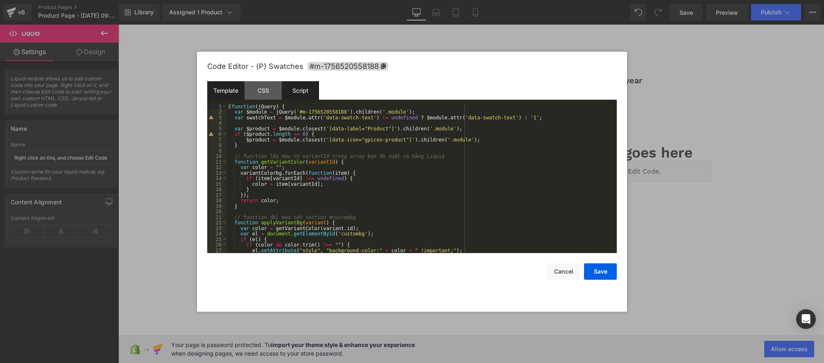
click at [221, 91] on div "Template" at bounding box center [225, 90] width 37 height 18
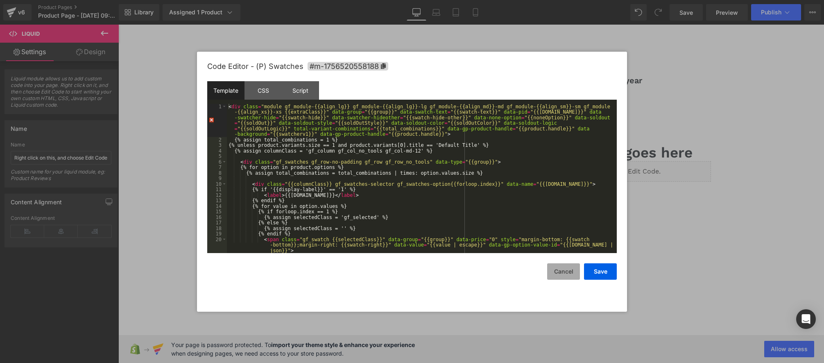
click at [558, 274] on button "Cancel" at bounding box center [563, 271] width 33 height 16
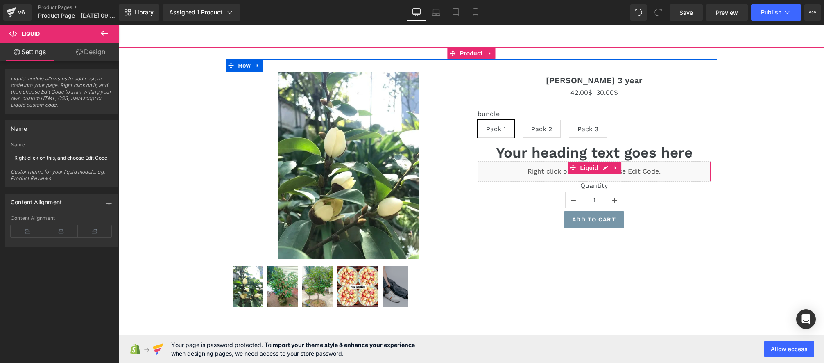
click at [602, 167] on div "Liquid" at bounding box center [594, 171] width 233 height 20
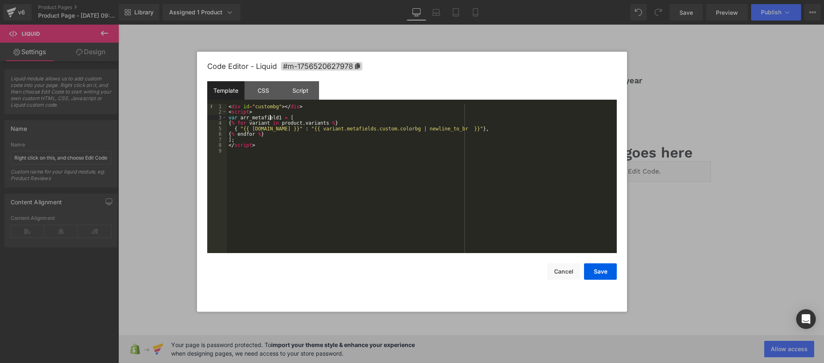
click at [269, 116] on div "< div id = "custombg" > </ div > < script > var arr_metafield1 = [ { % for vari…" at bounding box center [422, 184] width 390 height 161
drag, startPoint x: 603, startPoint y: 277, endPoint x: 605, endPoint y: 270, distance: 6.6
click at [603, 277] on button "Save" at bounding box center [600, 271] width 33 height 16
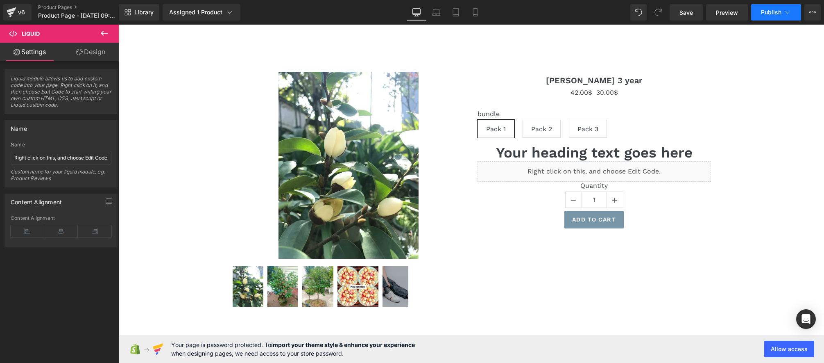
click at [765, 14] on span "Publish" at bounding box center [771, 12] width 20 height 7
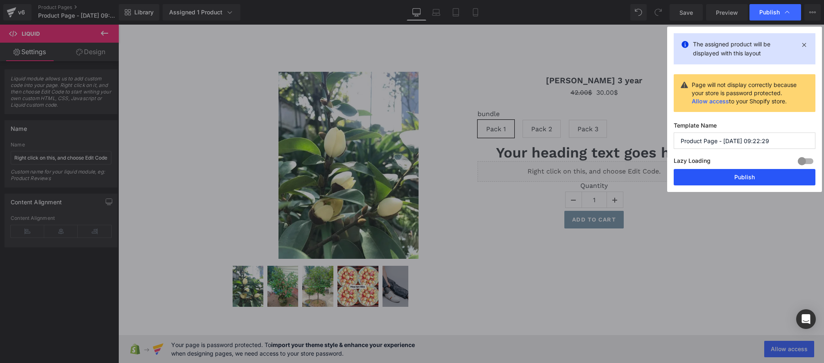
click at [737, 172] on button "Publish" at bounding box center [745, 177] width 142 height 16
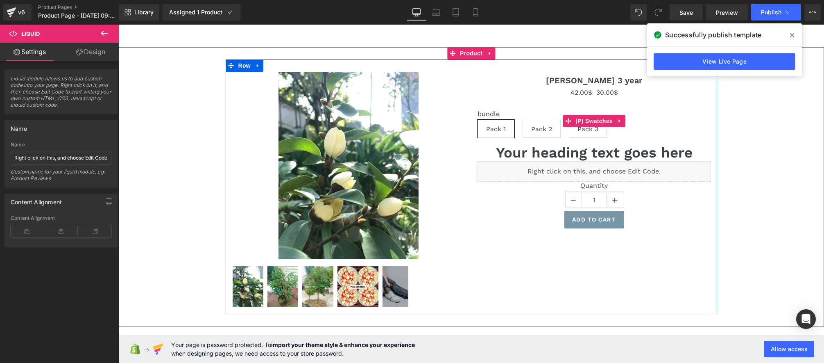
click at [657, 113] on label "bundle" at bounding box center [594, 115] width 233 height 10
click at [453, 107] on div "Sale Off" at bounding box center [348, 165] width 233 height 187
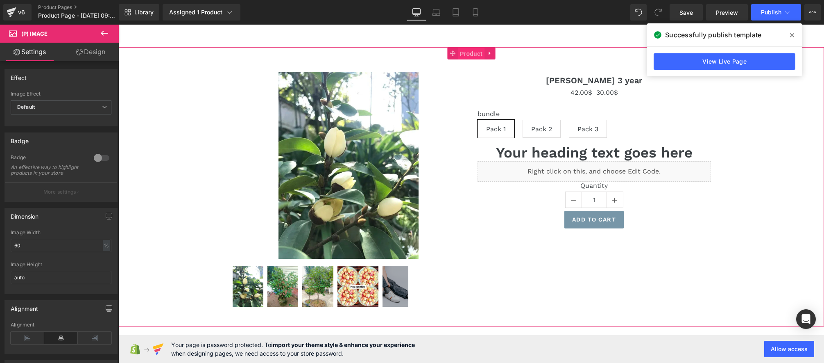
click at [465, 54] on span "Product" at bounding box center [471, 54] width 27 height 12
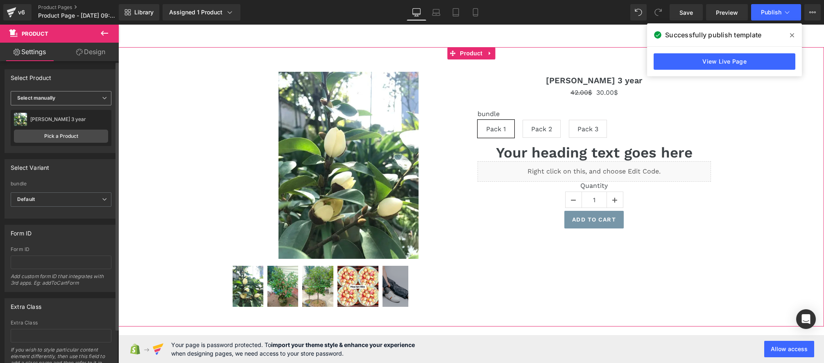
click at [97, 98] on span "Select manually" at bounding box center [61, 98] width 101 height 14
click at [78, 114] on li "Display by assigned product" at bounding box center [59, 111] width 97 height 12
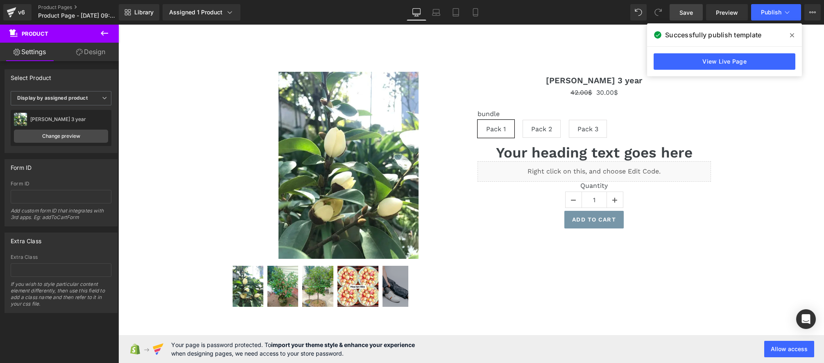
click at [690, 13] on span "Save" at bounding box center [687, 12] width 14 height 9
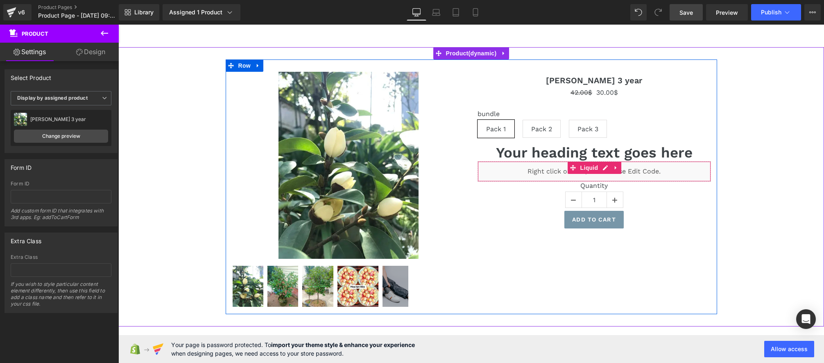
click at [605, 168] on div "Liquid" at bounding box center [594, 171] width 233 height 20
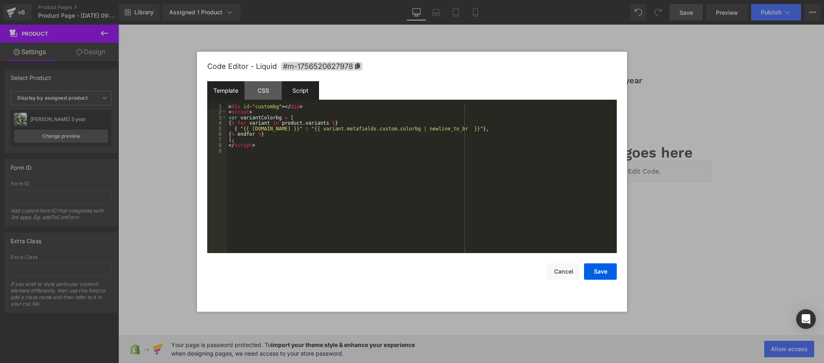
click at [305, 87] on div "Script" at bounding box center [300, 90] width 37 height 18
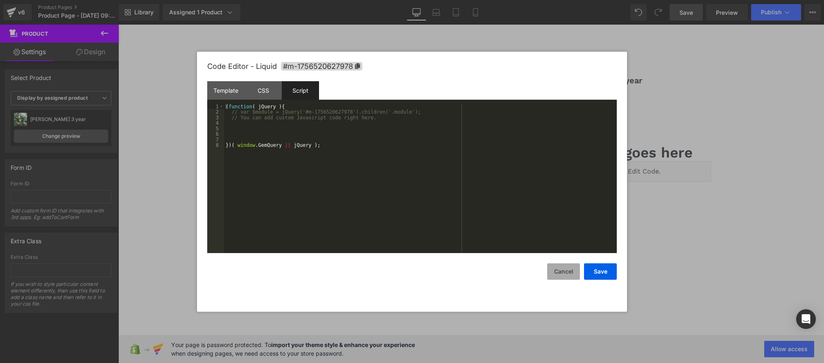
click at [555, 273] on button "Cancel" at bounding box center [563, 271] width 33 height 16
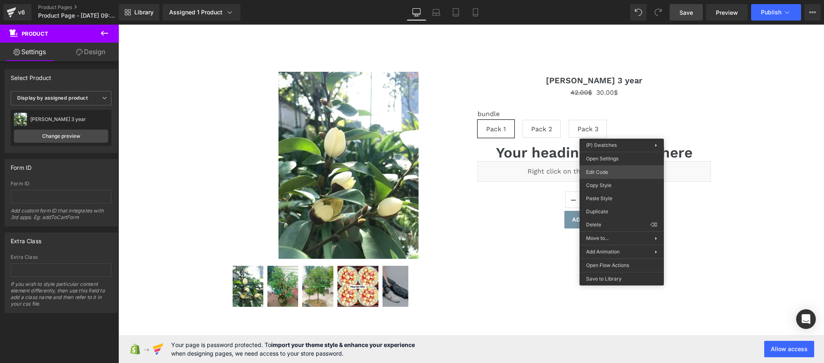
click at [610, 0] on div "Product You are previewing how the will restyle your page. You can not edit Ele…" at bounding box center [412, 0] width 824 height 0
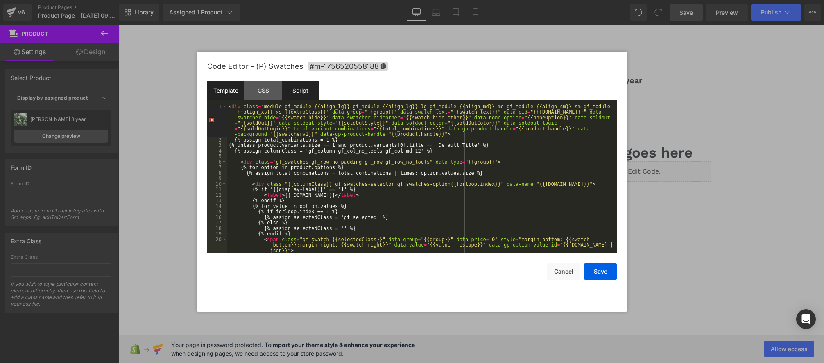
click at [302, 89] on div "Script" at bounding box center [300, 90] width 37 height 18
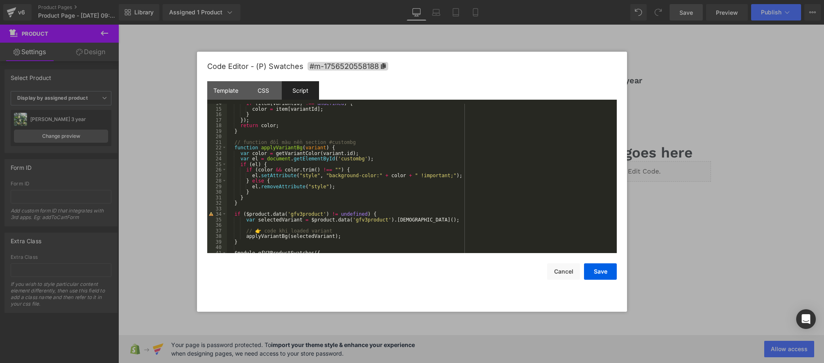
scroll to position [122, 0]
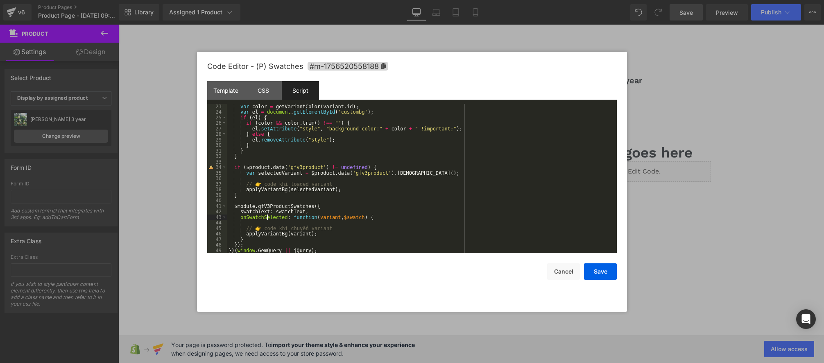
click at [268, 219] on div "var color = getVariantColor ( variant . id ) ; var el = document . getElementBy…" at bounding box center [420, 184] width 387 height 161
click at [301, 218] on div "var color = getVariantColor ( variant . id ) ; var el = document . getElementBy…" at bounding box center [420, 184] width 387 height 161
click at [275, 236] on div "var color = getVariantColor ( variant . id ) ; var el = document . getElementBy…" at bounding box center [420, 184] width 387 height 161
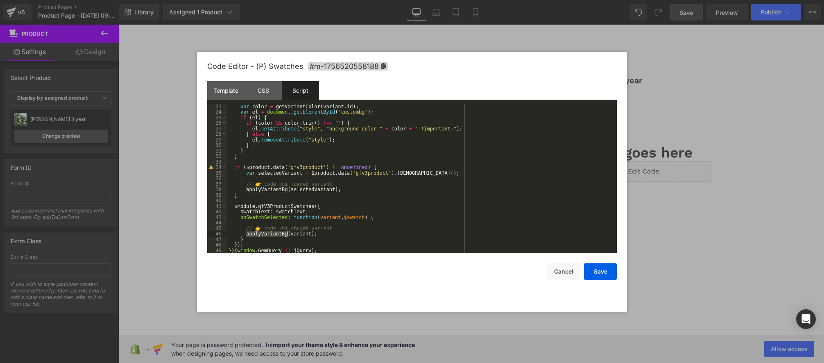
click at [275, 236] on div "var color = getVariantColor ( variant . id ) ; var el = document . getElementBy…" at bounding box center [420, 184] width 387 height 161
click at [272, 235] on div "var color = getVariantColor ( variant . id ) ; var el = document . getElementBy…" at bounding box center [420, 184] width 387 height 161
click at [277, 235] on div "var color = getVariantColor ( variant . id ) ; var el = document . getElementBy…" at bounding box center [420, 184] width 387 height 161
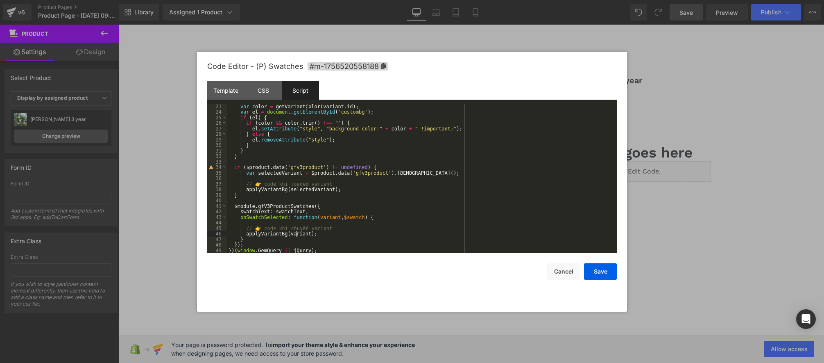
click at [297, 234] on div "var color = getVariantColor ( variant . id ) ; var el = document . getElementBy…" at bounding box center [420, 184] width 387 height 161
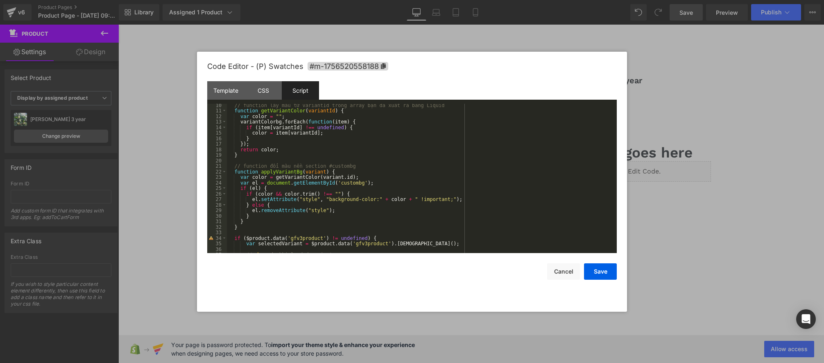
scroll to position [55, 0]
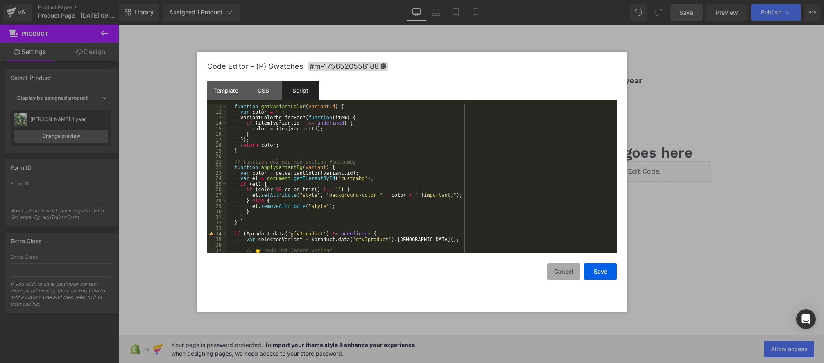
click at [563, 270] on button "Cancel" at bounding box center [563, 271] width 33 height 16
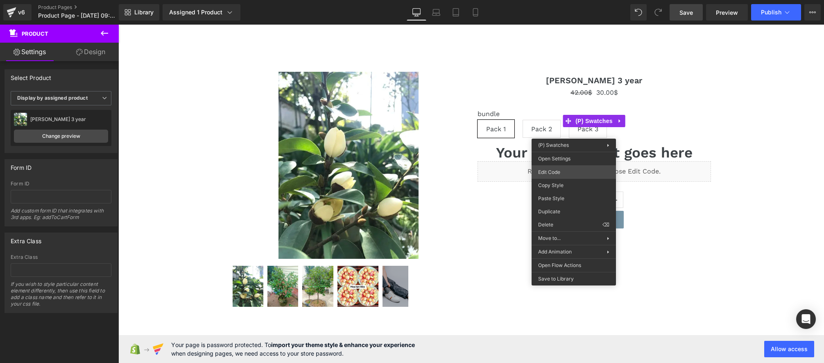
click at [551, 0] on div "Product You are previewing how the will restyle your page. You can not edit Ele…" at bounding box center [412, 0] width 824 height 0
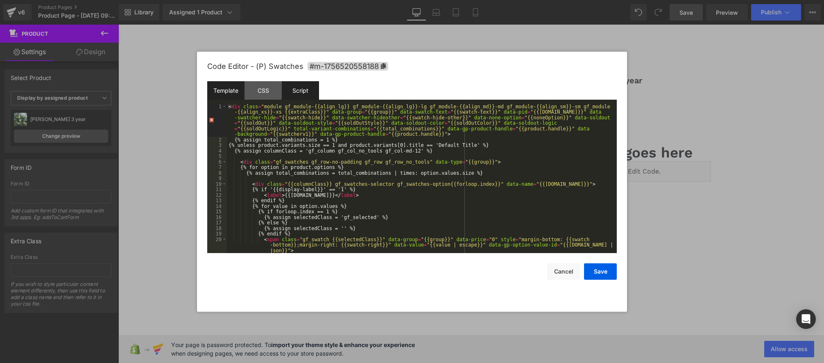
drag, startPoint x: 297, startPoint y: 91, endPoint x: 297, endPoint y: 96, distance: 4.9
click at [297, 91] on div "Script" at bounding box center [300, 90] width 37 height 18
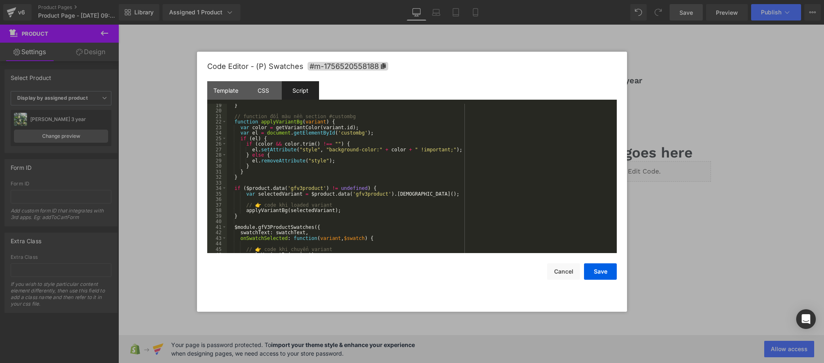
scroll to position [122, 0]
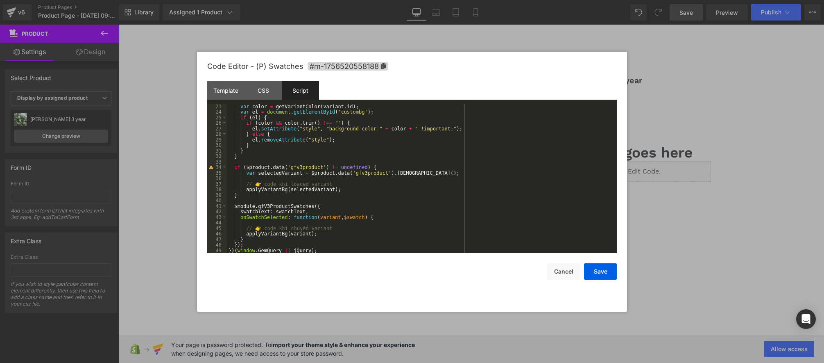
click at [317, 247] on div "var color = getVariantColor ( variant . id ) ; var el = document . getElementBy…" at bounding box center [420, 184] width 387 height 161
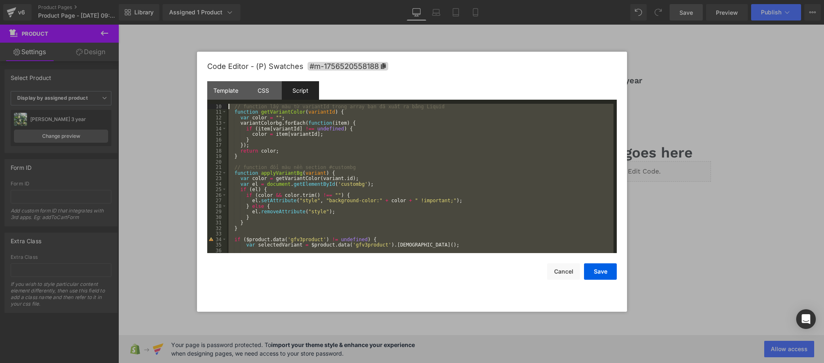
scroll to position [0, 0]
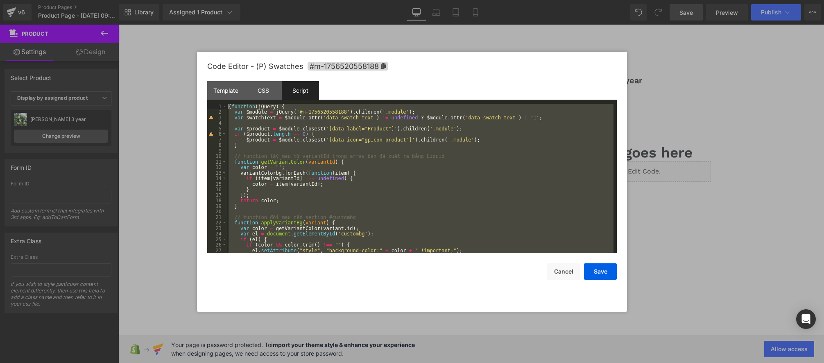
drag, startPoint x: 323, startPoint y: 249, endPoint x: 86, endPoint y: 53, distance: 307.2
click at [86, 53] on body "Product You are previewing how the will restyle your page. You can not edit Ele…" at bounding box center [412, 181] width 824 height 363
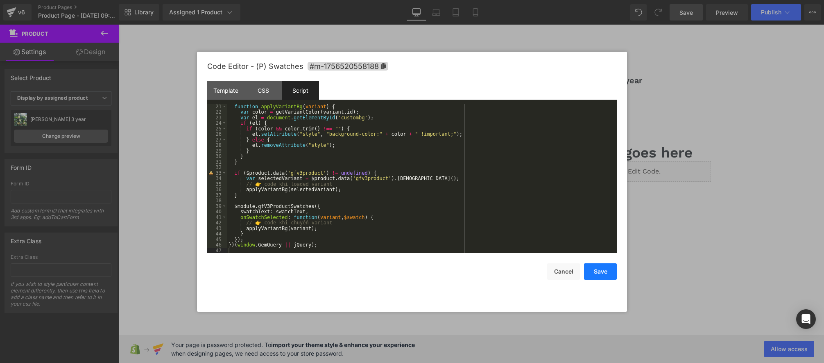
click at [603, 272] on button "Save" at bounding box center [600, 271] width 33 height 16
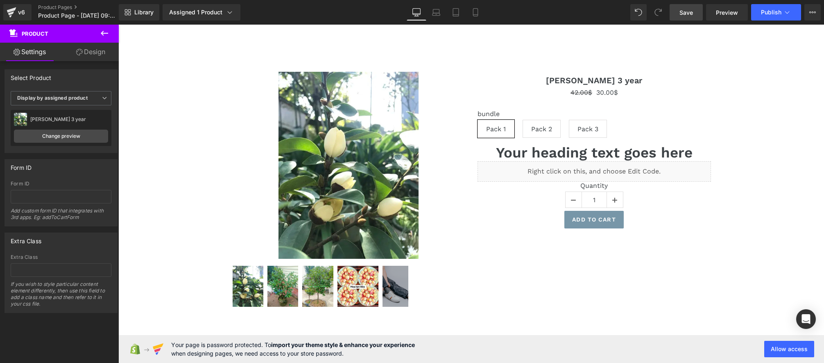
click at [680, 11] on span "Save" at bounding box center [687, 12] width 14 height 9
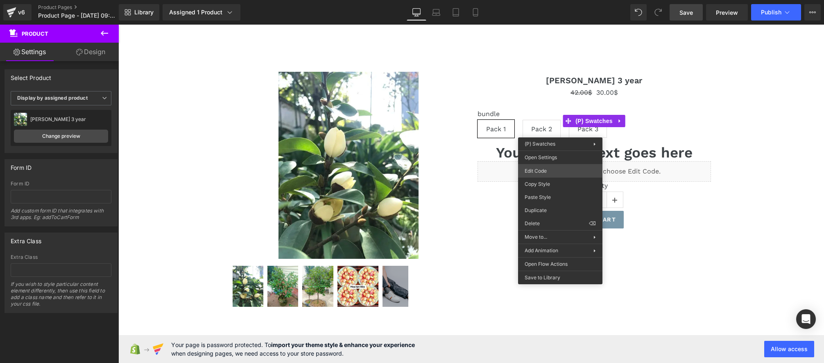
click at [537, 0] on div "Product You are previewing how the will restyle your page. You can not edit Ele…" at bounding box center [412, 0] width 824 height 0
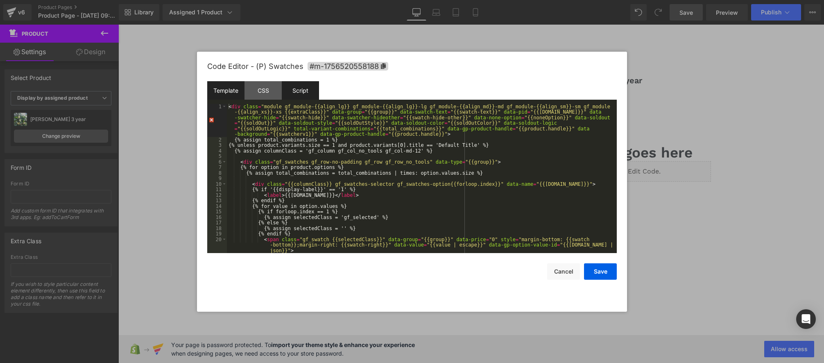
click at [314, 91] on div "Script" at bounding box center [300, 90] width 37 height 18
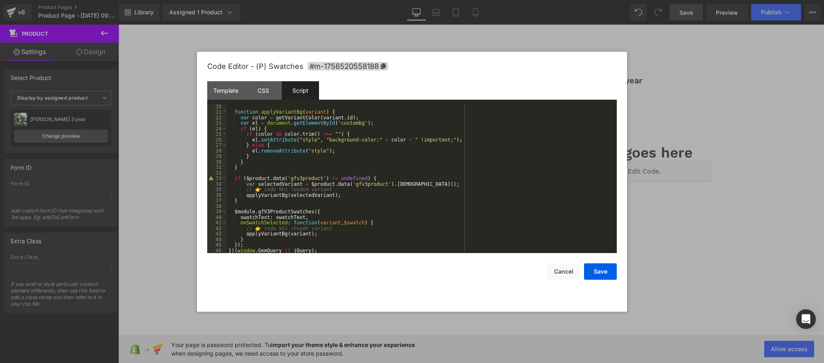
scroll to position [105, 0]
click at [563, 272] on button "Cancel" at bounding box center [563, 271] width 33 height 16
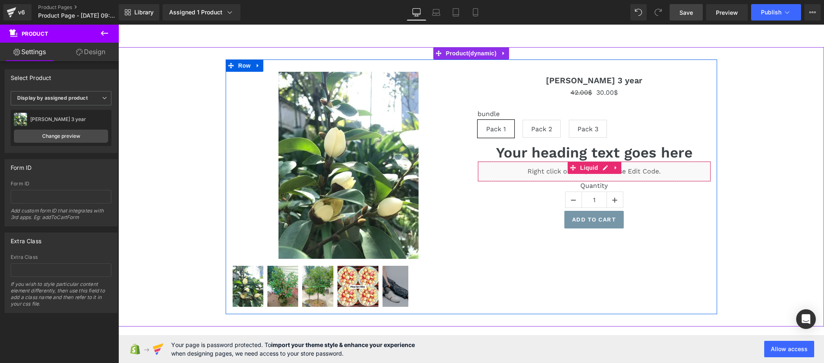
click at [606, 172] on div "Liquid" at bounding box center [594, 171] width 233 height 20
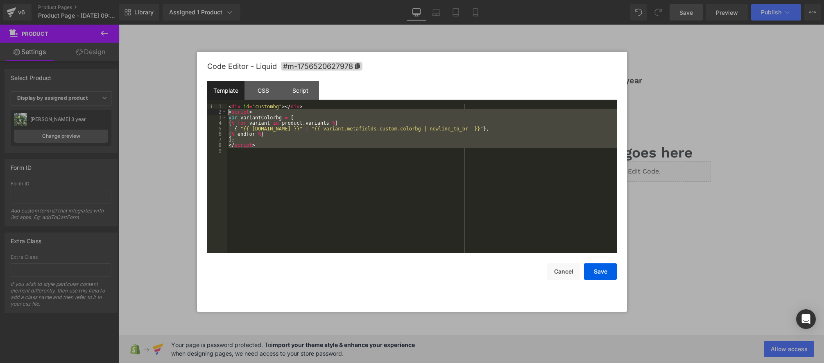
drag, startPoint x: 278, startPoint y: 150, endPoint x: 213, endPoint y: 113, distance: 75.2
click at [213, 113] on pre "1 2 3 4 5 6 7 8 9 < div id = "custombg" > </ div > < script > var variantColorb…" at bounding box center [412, 179] width 410 height 150
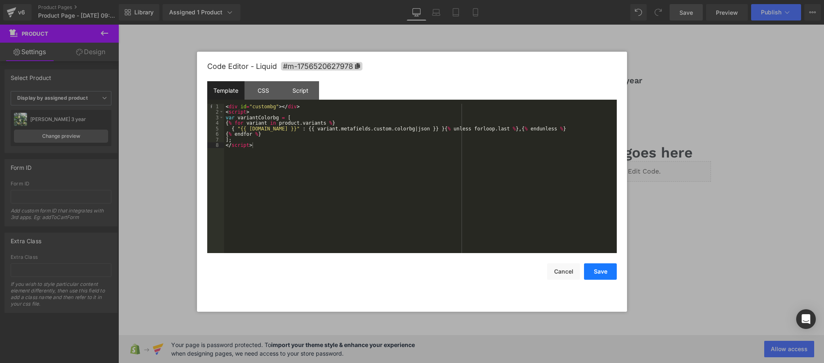
click at [600, 271] on button "Save" at bounding box center [600, 271] width 33 height 16
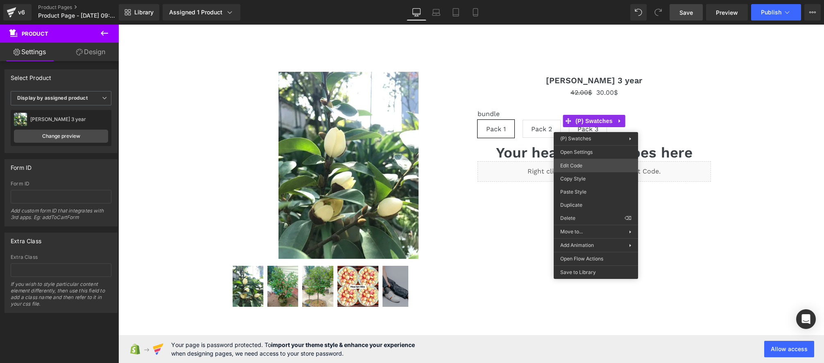
click at [587, 0] on div "Product You are previewing how the will restyle your page. You can not edit Ele…" at bounding box center [412, 0] width 824 height 0
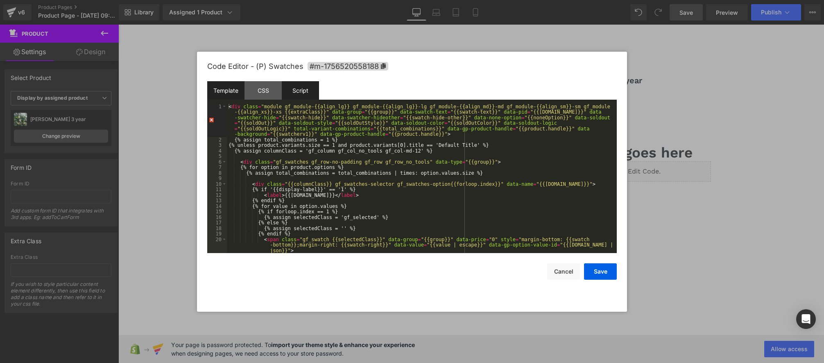
click at [313, 94] on div "Script" at bounding box center [300, 90] width 37 height 18
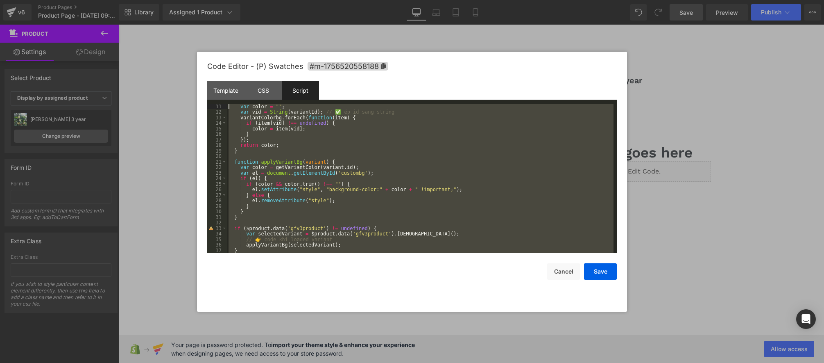
scroll to position [0, 0]
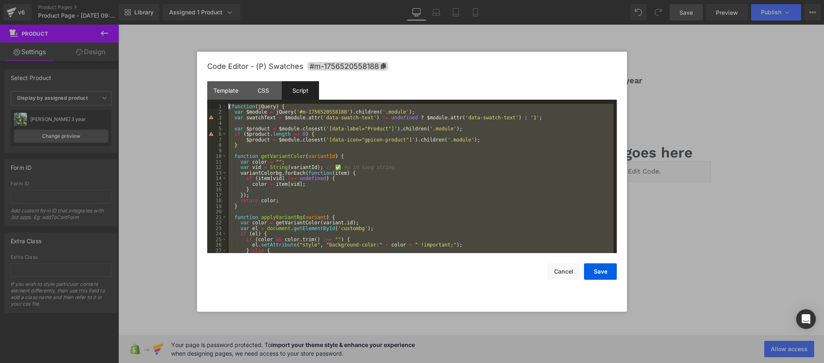
drag, startPoint x: 318, startPoint y: 247, endPoint x: 112, endPoint y: 60, distance: 279.0
click at [112, 60] on body "Product You are previewing how the will restyle your page. You can not edit Ele…" at bounding box center [412, 181] width 824 height 363
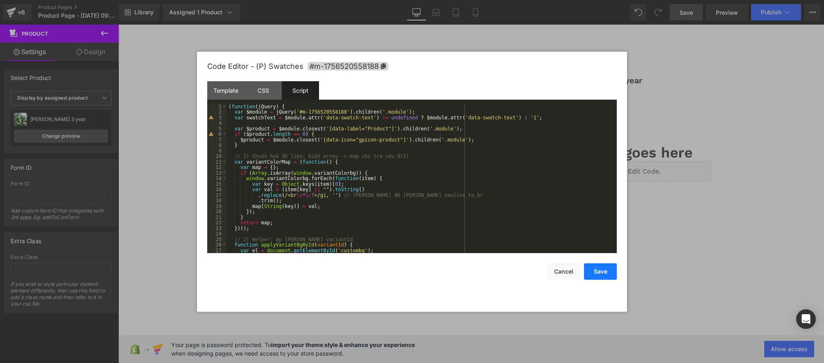
click at [598, 275] on button "Save" at bounding box center [600, 271] width 33 height 16
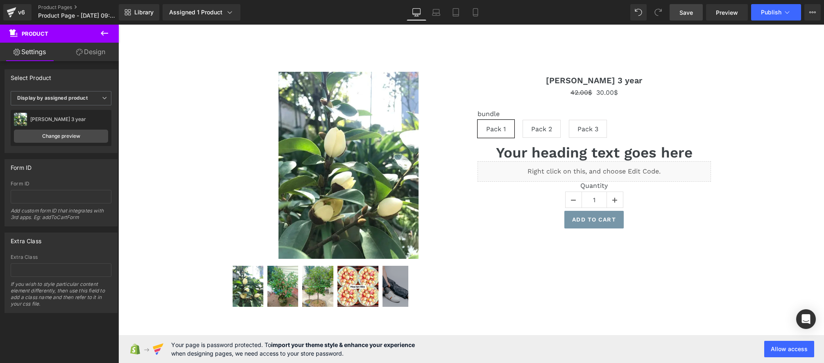
click at [691, 12] on span "Save" at bounding box center [687, 12] width 14 height 9
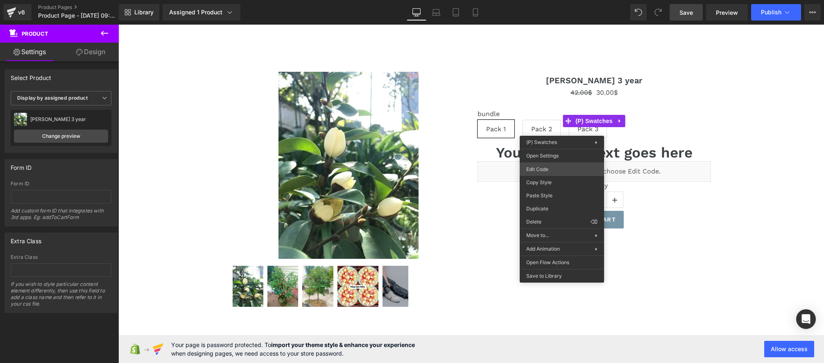
click at [555, 0] on div "Product You are previewing how the will restyle your page. You can not edit Ele…" at bounding box center [412, 0] width 824 height 0
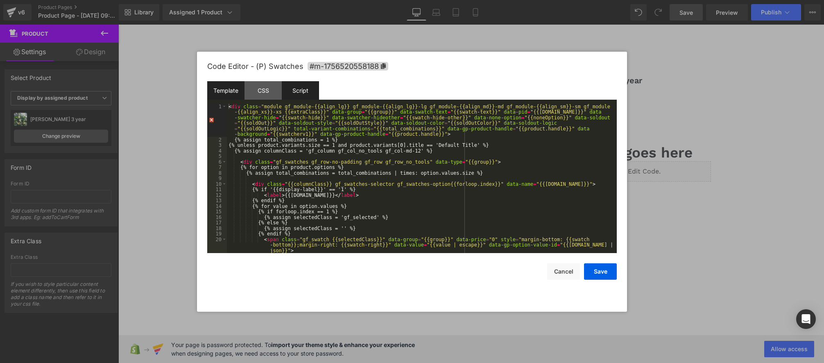
click at [294, 89] on div "Script" at bounding box center [300, 90] width 37 height 18
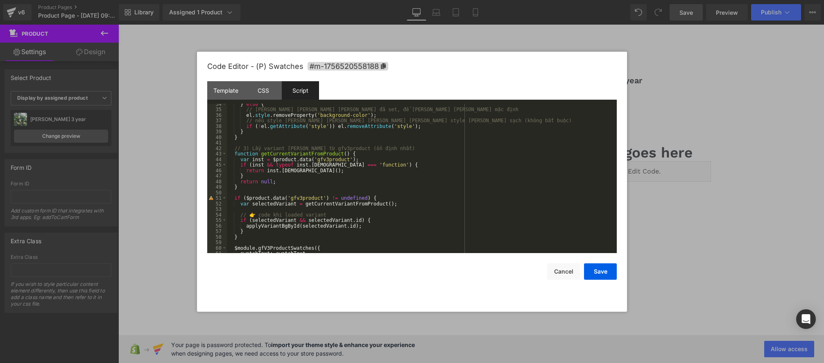
scroll to position [186, 0]
click at [286, 219] on div "} else { // xoá đúng thuộc tính mình đã set, để không ảnh hưởng màu mặc định el…" at bounding box center [420, 180] width 387 height 161
click at [328, 220] on div "} else { // xoá đúng thuộc tính mình đã set, để không ảnh hưởng màu mặc định el…" at bounding box center [420, 180] width 387 height 161
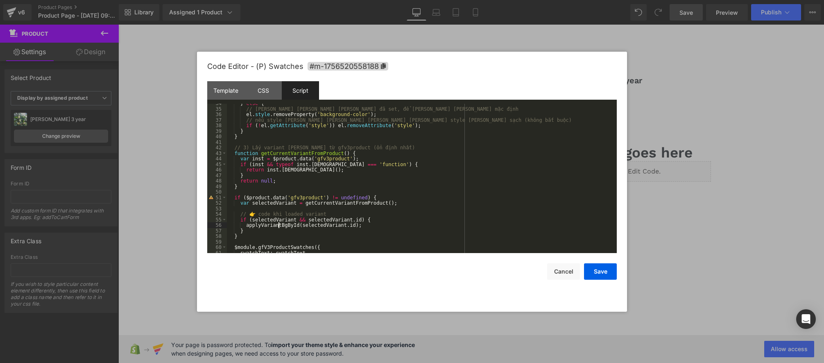
click at [280, 225] on div "} else { // xoá đúng thuộc tính mình đã set, để không ảnh hưởng màu mặc định el…" at bounding box center [420, 180] width 387 height 161
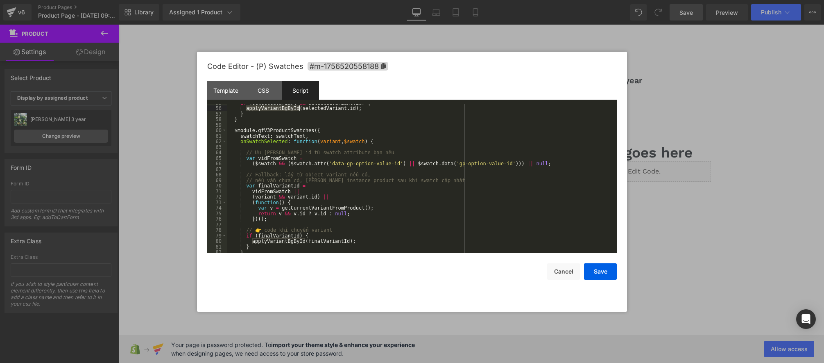
scroll to position [315, 0]
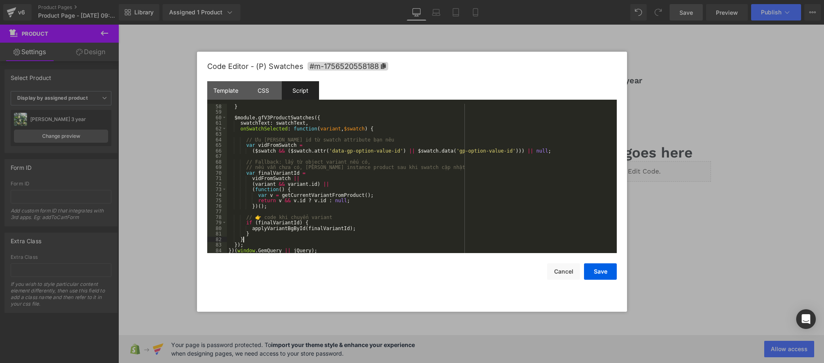
click at [314, 241] on div "} $module . gfV3ProductSwatches ({ swatchText : swatchText , onSwatchSelected :…" at bounding box center [420, 184] width 387 height 161
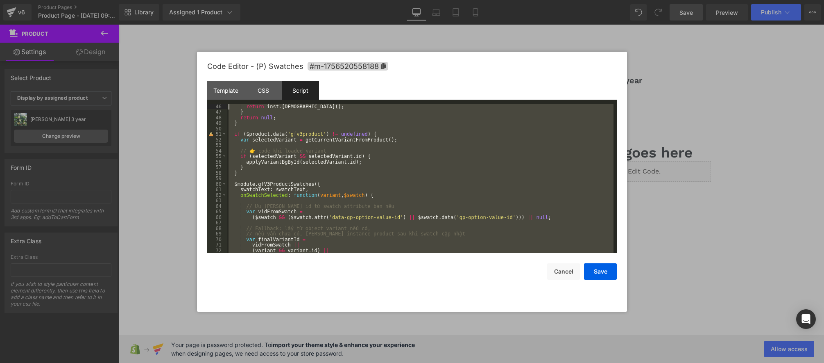
scroll to position [0, 0]
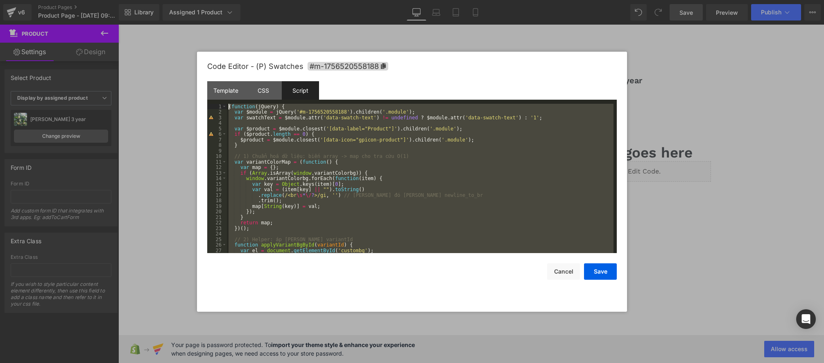
drag, startPoint x: 326, startPoint y: 250, endPoint x: 116, endPoint y: 0, distance: 326.8
click at [116, 0] on body "Product You are previewing how the will restyle your page. You can not edit Ele…" at bounding box center [412, 181] width 824 height 363
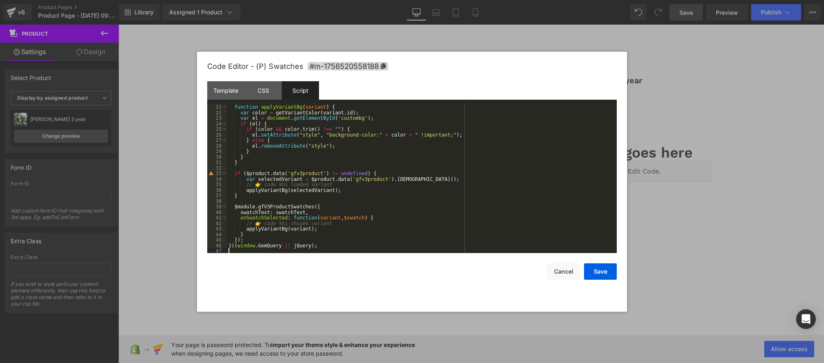
scroll to position [111, 0]
click at [339, 216] on div "function applyVariantBg ( variant ) { var color = getVariantColor ( variant . i…" at bounding box center [420, 184] width 387 height 161
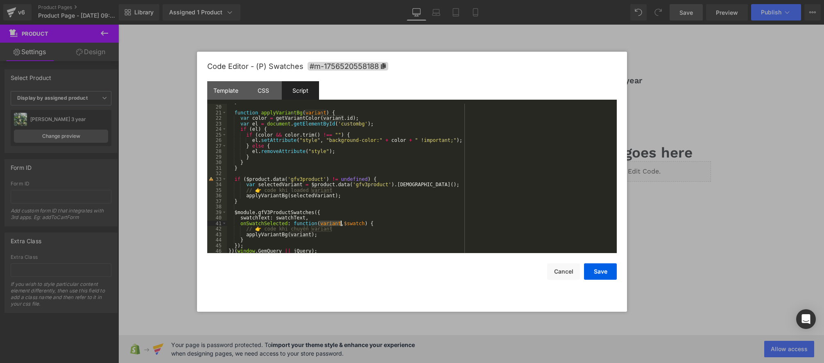
click at [304, 119] on div "} function applyVariantBg ( variant ) { var color = getVariantColor ( variant .…" at bounding box center [420, 179] width 387 height 161
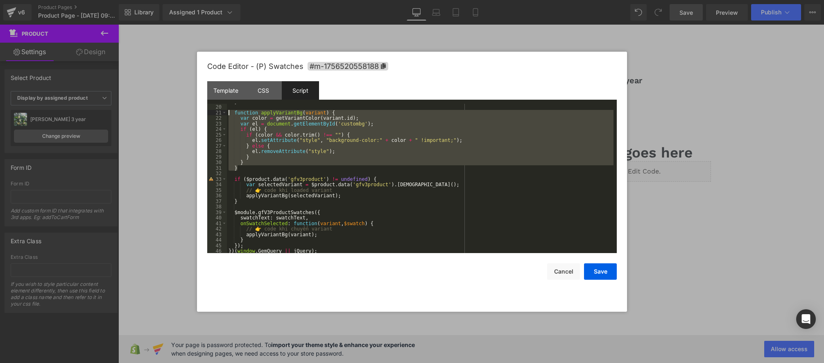
drag, startPoint x: 240, startPoint y: 167, endPoint x: 213, endPoint y: 113, distance: 60.3
click at [213, 113] on pre "19 20 21 22 23 24 25 26 27 28 29 30 31 32 33 34 35 36 37 38 39 40 41 42 43 44 4…" at bounding box center [412, 179] width 410 height 150
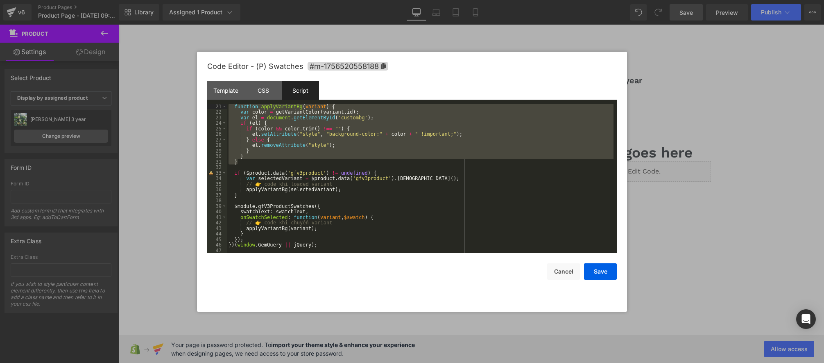
click at [340, 224] on div "function applyVariantBg ( variant ) { var color = getVariantColor ( variant . i…" at bounding box center [420, 184] width 387 height 161
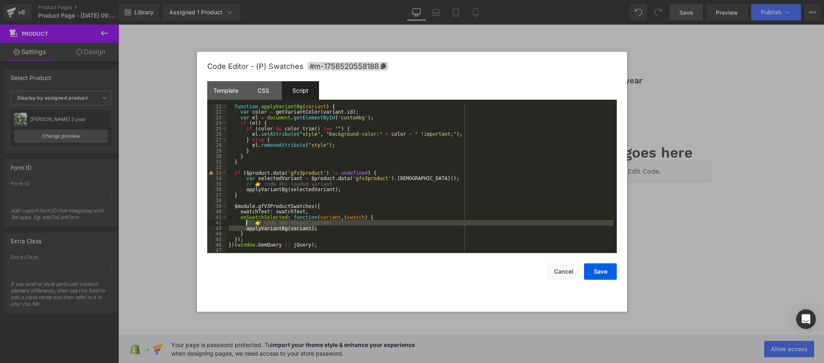
drag, startPoint x: 317, startPoint y: 226, endPoint x: 247, endPoint y: 222, distance: 70.2
click at [247, 222] on div "function applyVariantBg ( variant ) { var color = getVariantColor ( variant . i…" at bounding box center [420, 184] width 387 height 161
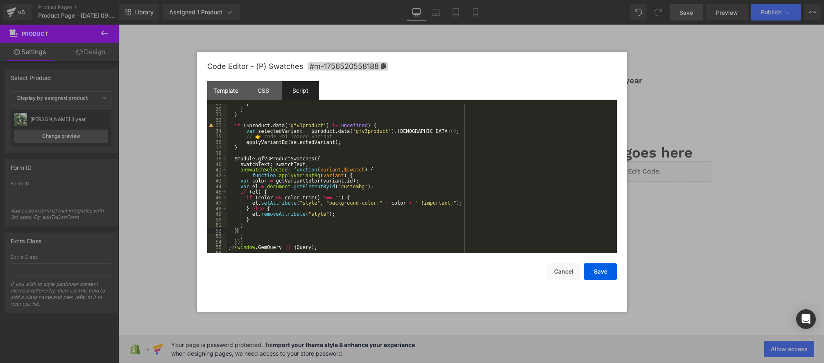
scroll to position [160, 0]
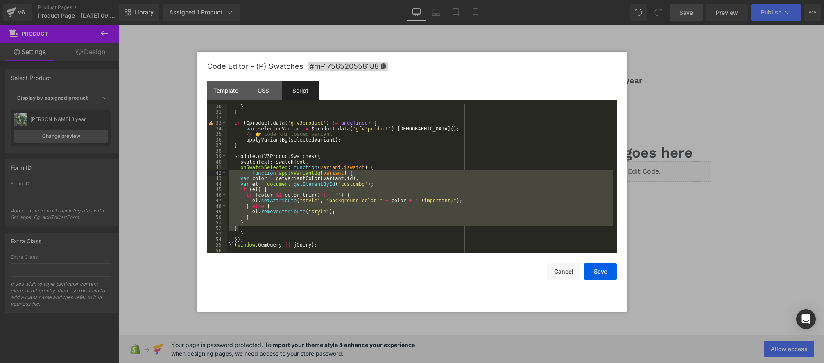
drag, startPoint x: 242, startPoint y: 228, endPoint x: 206, endPoint y: 170, distance: 67.7
click at [206, 170] on div "Code Editor - (P) Swatches #m-1756520558188 Template CSS Script Data 1 2 3 4 5 …" at bounding box center [412, 182] width 430 height 260
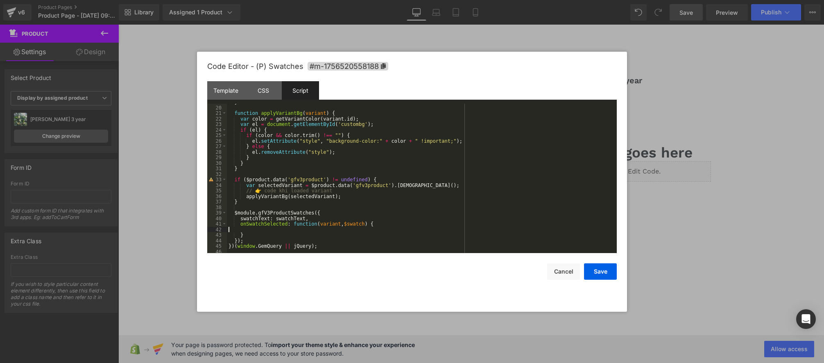
scroll to position [104, 0]
click at [251, 168] on div "} function applyVariantBg ( variant ) { var color = getVariantColor ( variant .…" at bounding box center [420, 179] width 387 height 161
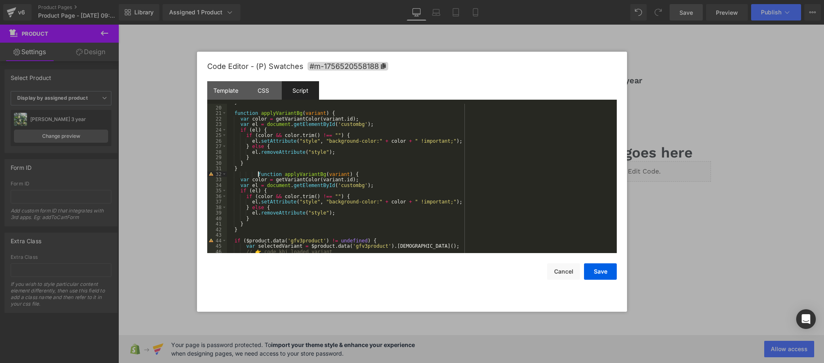
click at [258, 172] on div "} function applyVariantBg ( variant ) { var color = getVariantColor ( variant .…" at bounding box center [420, 179] width 387 height 161
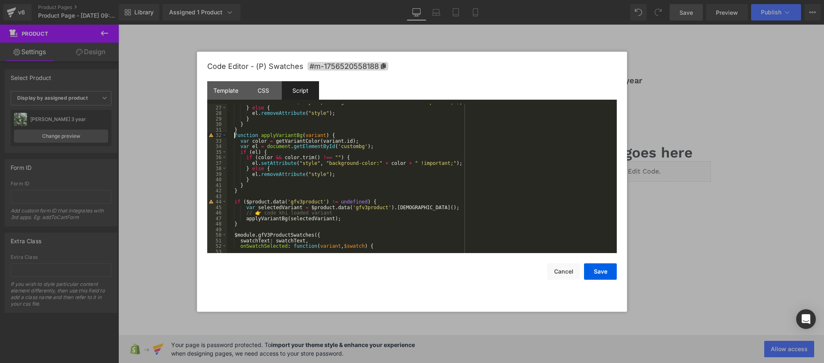
scroll to position [143, 0]
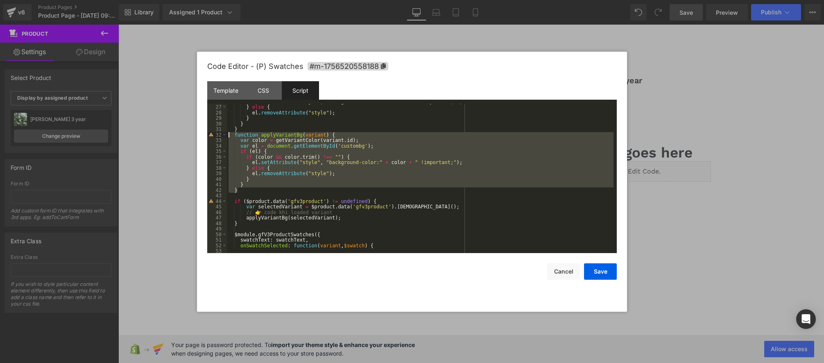
drag, startPoint x: 243, startPoint y: 190, endPoint x: 201, endPoint y: 136, distance: 68.9
click at [201, 136] on div "Code Editor - (P) Swatches #m-1756520558188 Template CSS Script Data 1 2 3 4 5 …" at bounding box center [412, 182] width 430 height 260
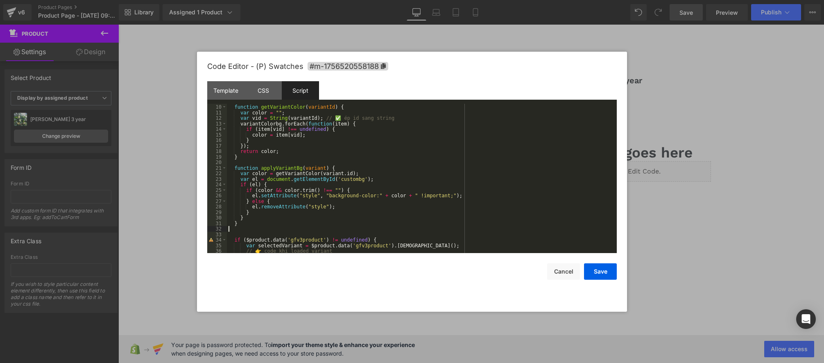
scroll to position [50, 0]
click at [292, 172] on div "function getVariantColor ( variantId ) { var color = "" ; var vid = String ( va…" at bounding box center [420, 184] width 387 height 161
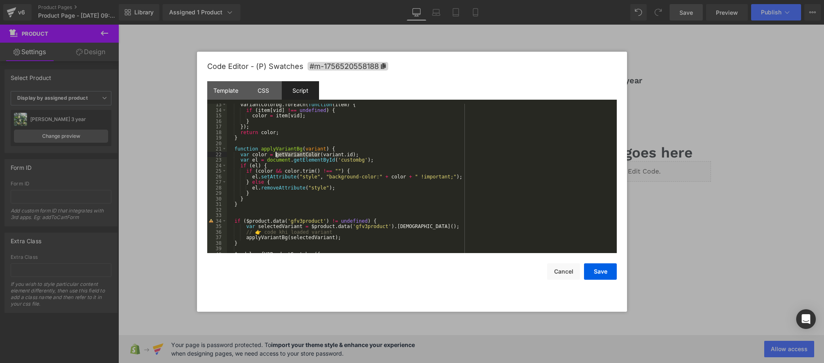
scroll to position [70, 0]
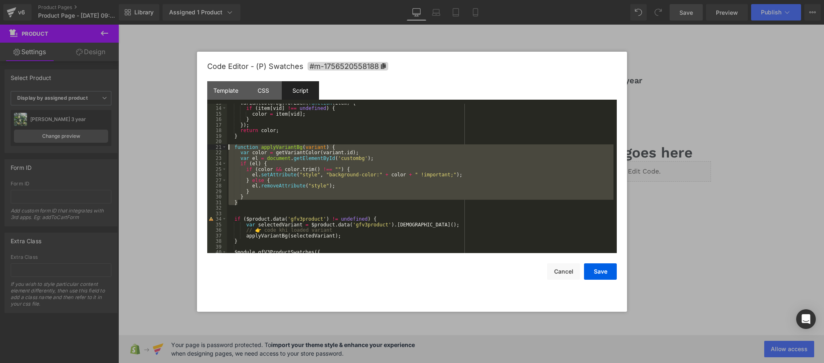
drag, startPoint x: 242, startPoint y: 200, endPoint x: 203, endPoint y: 147, distance: 65.4
click at [203, 147] on div "Code Editor - (P) Swatches #m-1756520558188 Template CSS Script Data 1 2 3 4 5 …" at bounding box center [412, 182] width 430 height 260
click at [256, 202] on div "variantColorbg . forEach ( function ( item ) { if ( item [ vid ] !== undefined …" at bounding box center [420, 180] width 387 height 161
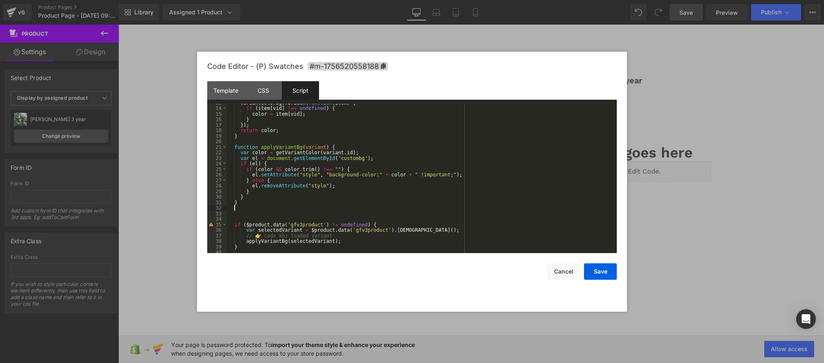
click at [358, 151] on div "variantColorbg . forEach ( function ( item ) { if ( item [ vid ] !== undefined …" at bounding box center [420, 180] width 387 height 161
click at [364, 152] on div "variantColorbg . forEach ( function ( item ) { if ( item [ vid ] !== undefined …" at bounding box center [420, 180] width 387 height 161
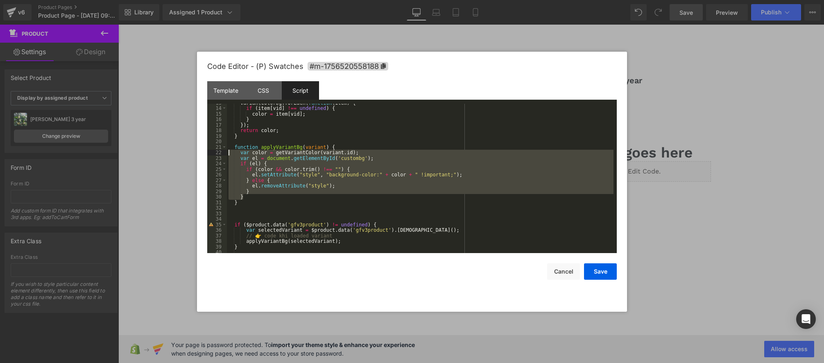
drag, startPoint x: 248, startPoint y: 197, endPoint x: 217, endPoint y: 152, distance: 54.5
click at [217, 152] on pre "13 14 15 16 17 18 19 20 21 22 23 24 25 26 27 28 29 30 31 32 33 34 35 36 37 38 3…" at bounding box center [412, 179] width 410 height 150
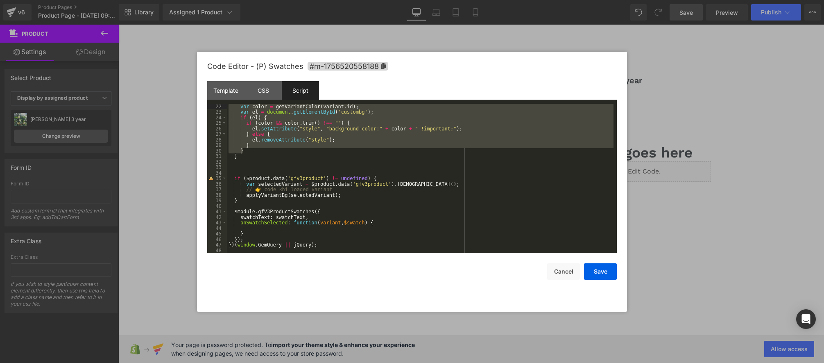
click at [265, 229] on div "var color = getVariantColor ( variant . id ) ; var el = document . getElementBy…" at bounding box center [420, 184] width 387 height 161
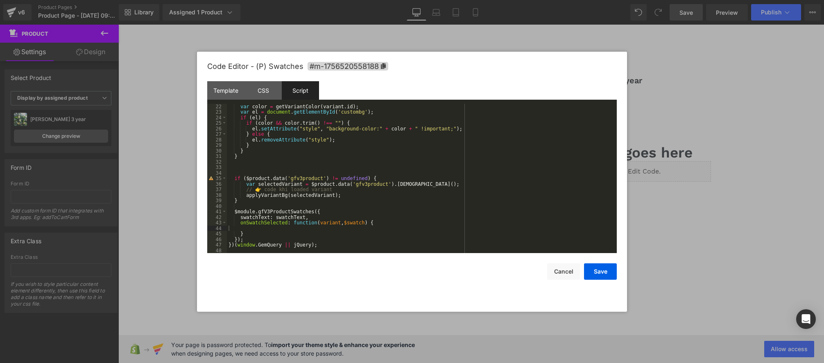
click at [254, 228] on div "var color = getVariantColor ( variant . id ) ; var el = document . getElementBy…" at bounding box center [420, 184] width 387 height 161
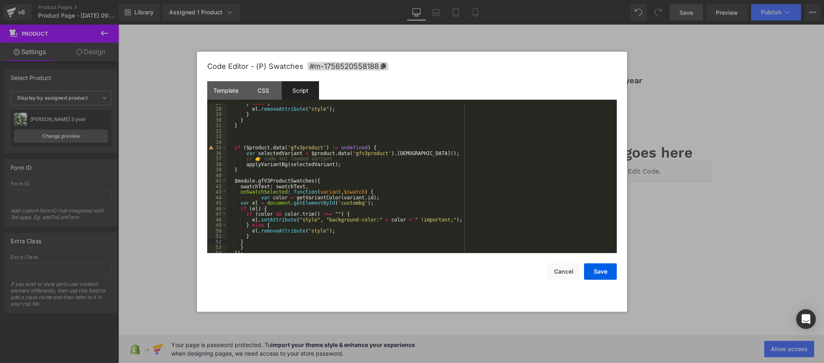
scroll to position [160, 0]
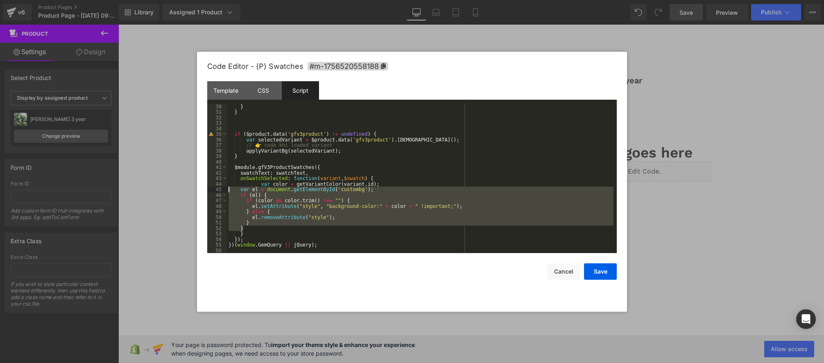
drag, startPoint x: 251, startPoint y: 227, endPoint x: 195, endPoint y: 191, distance: 66.4
click at [195, 191] on body "Product You are previewing how the will restyle your page. You can not edit Ele…" at bounding box center [412, 181] width 824 height 363
click at [297, 191] on div "} } if ( $product . data ( 'gfv3product' ) != undefined ) { var selectedVariant…" at bounding box center [420, 184] width 387 height 161
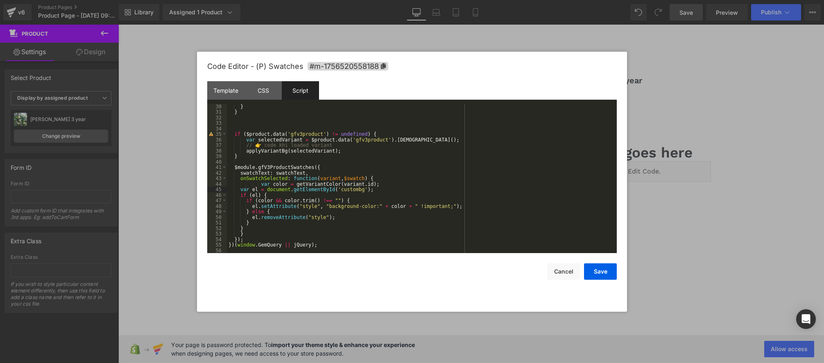
click at [326, 177] on div "} } if ( $product . data ( 'gfv3product' ) != undefined ) { var selectedVariant…" at bounding box center [420, 184] width 387 height 161
click at [327, 184] on div "} } if ( $product . data ( 'gfv3product' ) != undefined ) { var selectedVariant…" at bounding box center [420, 184] width 387 height 161
click at [600, 271] on button "Save" at bounding box center [600, 271] width 33 height 16
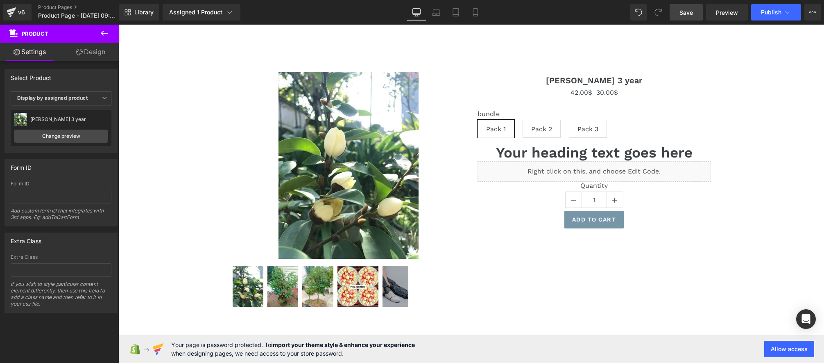
click at [691, 14] on span "Save" at bounding box center [687, 12] width 14 height 9
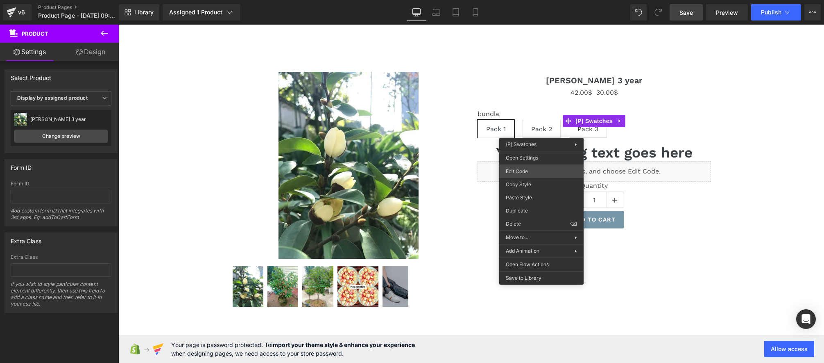
click at [519, 0] on div "Product You are previewing how the will restyle your page. You can not edit Ele…" at bounding box center [412, 0] width 824 height 0
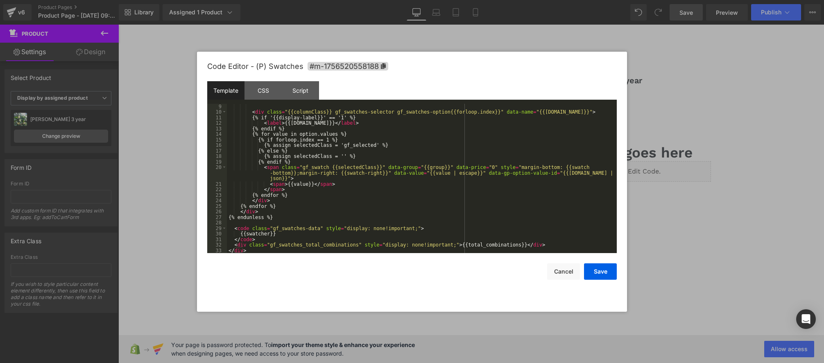
scroll to position [71, 0]
click at [297, 88] on div "Script" at bounding box center [300, 90] width 37 height 18
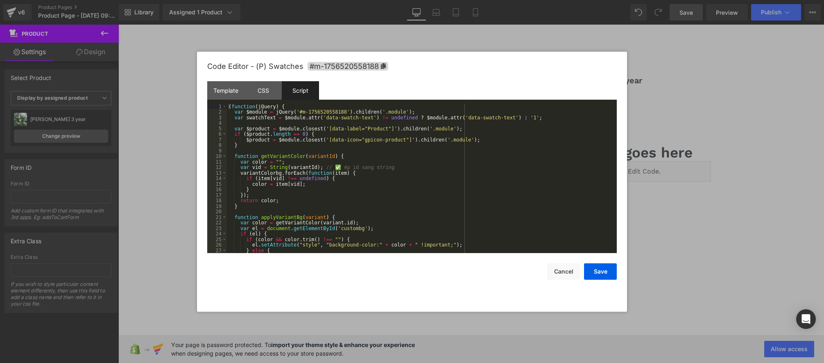
scroll to position [155, 0]
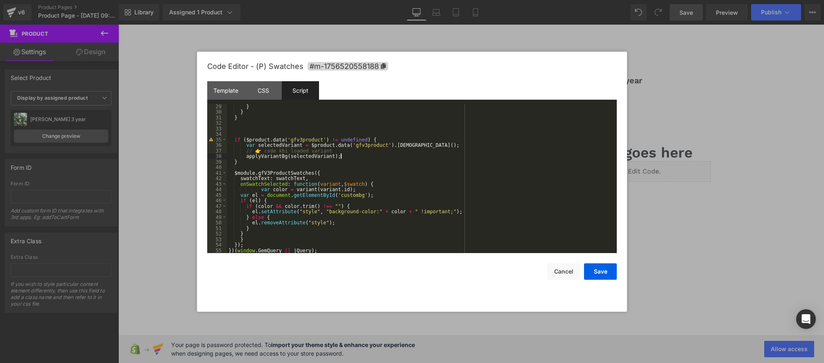
click at [345, 157] on div "} } } if ( $product . data ( 'gfv3product' ) != undefined ) { var selectedVaria…" at bounding box center [420, 184] width 387 height 161
click at [324, 174] on div "el . removeAttribute ( "style" ) ; } } } if ( $product . data ( 'gfv3product' )…" at bounding box center [420, 179] width 387 height 161
click at [330, 248] on div "} } } if ( $product . data ( 'gfv3product' ) != undefined ) { var selectedVaria…" at bounding box center [420, 184] width 387 height 161
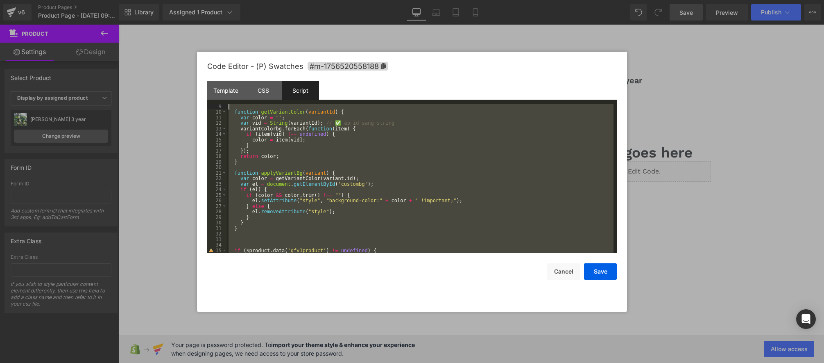
scroll to position [0, 0]
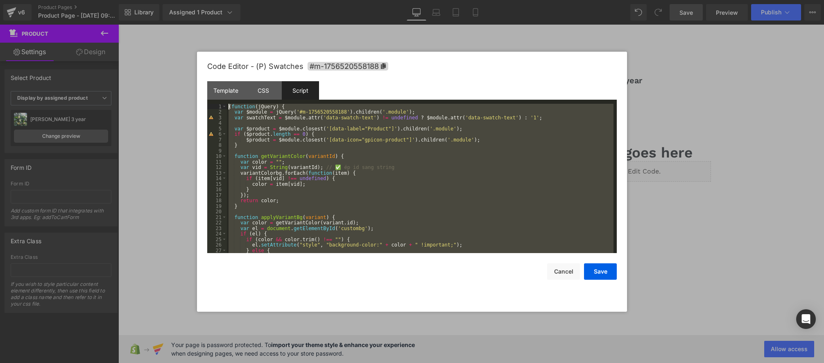
drag, startPoint x: 286, startPoint y: 242, endPoint x: 62, endPoint y: -5, distance: 333.0
click at [62, 0] on html "Product You are previewing how the will restyle your page. You can not edit Ele…" at bounding box center [412, 181] width 824 height 363
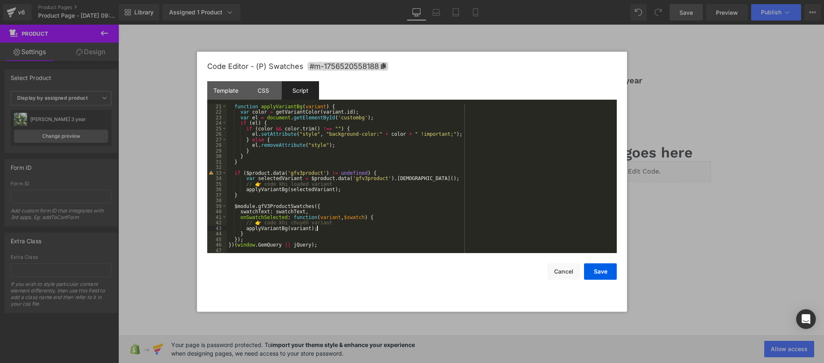
click at [327, 229] on div "function applyVariantBg ( variant ) { var color = getVariantColor ( variant . i…" at bounding box center [420, 184] width 387 height 161
drag, startPoint x: 329, startPoint y: 229, endPoint x: 247, endPoint y: 229, distance: 81.5
click at [247, 229] on div "function applyVariantBg ( variant ) { var color = getVariantColor ( variant . i…" at bounding box center [420, 184] width 387 height 161
click at [245, 228] on div "function applyVariantBg ( variant ) { var color = getVariantColor ( variant . i…" at bounding box center [420, 184] width 387 height 161
click at [311, 190] on div "function applyVariantBg ( variant ) { var color = getVariantColor ( variant . i…" at bounding box center [420, 184] width 387 height 161
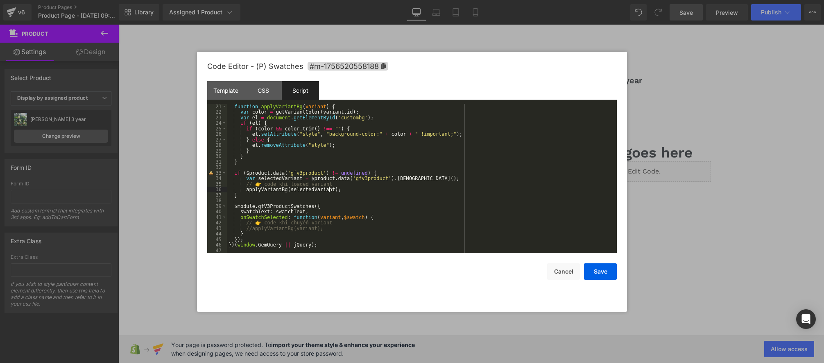
click at [330, 190] on div "function applyVariantBg ( variant ) { var color = getVariantColor ( variant . i…" at bounding box center [420, 184] width 387 height 161
click at [265, 188] on div "function applyVariantBg ( variant ) { var color = getVariantColor ( variant . i…" at bounding box center [420, 184] width 387 height 161
drag, startPoint x: 265, startPoint y: 188, endPoint x: 272, endPoint y: 189, distance: 6.6
click at [265, 188] on div "function applyVariantBg ( variant ) { var color = getVariantColor ( variant . i…" at bounding box center [420, 184] width 387 height 161
click at [321, 190] on div "function applyVariantBg ( variant ) { var color = getVariantColor ( variant . i…" at bounding box center [420, 184] width 387 height 161
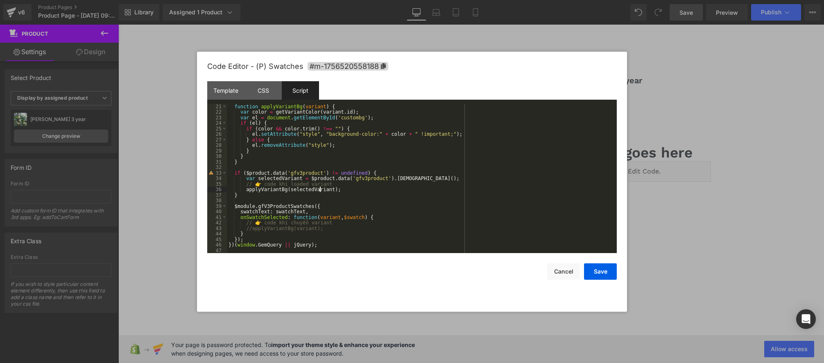
click at [321, 190] on div "function applyVariantBg ( variant ) { var color = getVariantColor ( variant . i…" at bounding box center [420, 184] width 387 height 161
click at [600, 272] on button "Save" at bounding box center [600, 271] width 33 height 16
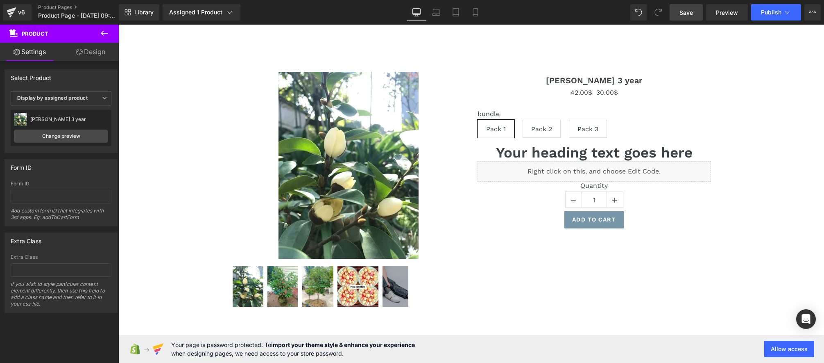
click at [687, 18] on link "Save" at bounding box center [686, 12] width 33 height 16
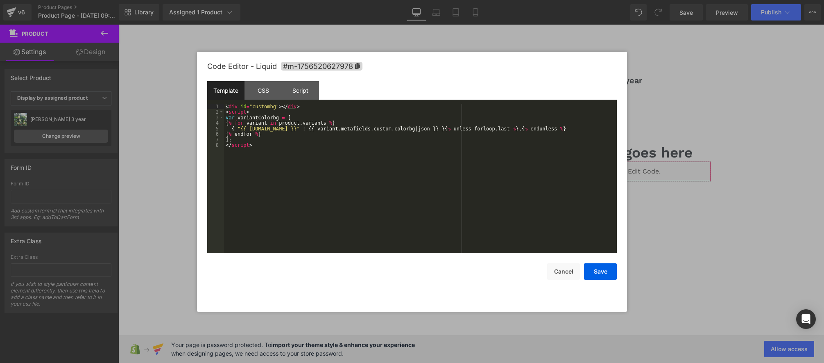
click at [514, 0] on div "Product You are previewing how the will restyle your page. You can not edit Ele…" at bounding box center [412, 0] width 824 height 0
click at [258, 116] on div "< div id = "custombg" > </ div > < script > var variantColorbg = [ { % for vari…" at bounding box center [420, 184] width 393 height 161
drag, startPoint x: 572, startPoint y: 129, endPoint x: 231, endPoint y: 129, distance: 340.8
click at [231, 129] on div "< div id = "custombg" > </ div > < script > var variantColorbg = [ { % for vari…" at bounding box center [420, 184] width 393 height 161
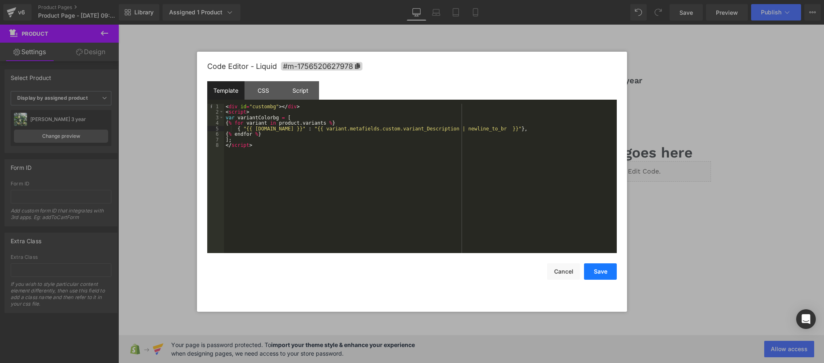
click at [596, 271] on button "Save" at bounding box center [600, 271] width 33 height 16
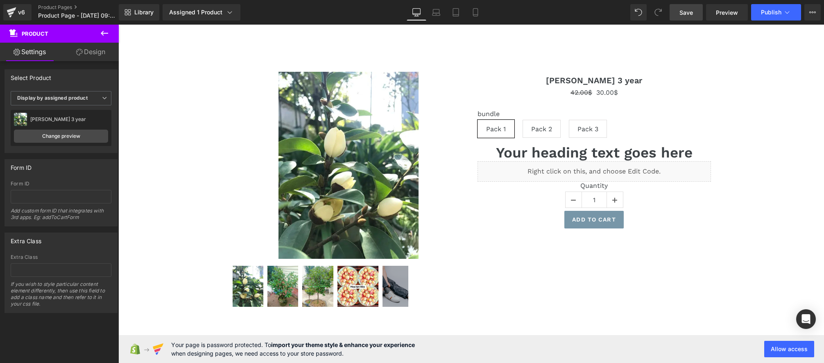
click at [691, 14] on span "Save" at bounding box center [687, 12] width 14 height 9
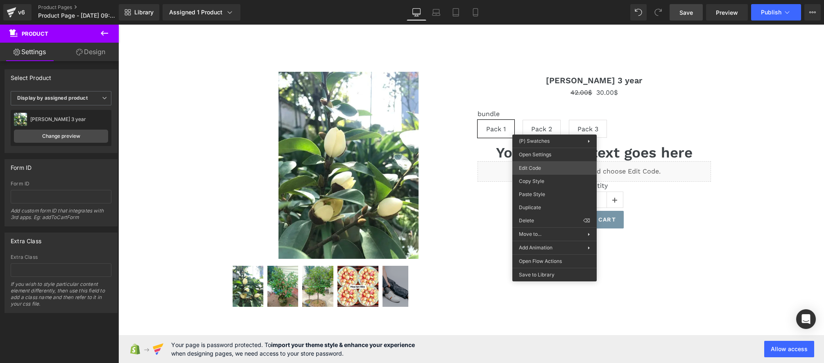
click at [528, 0] on div "Product You are previewing how the will restyle your page. You can not edit Ele…" at bounding box center [412, 0] width 824 height 0
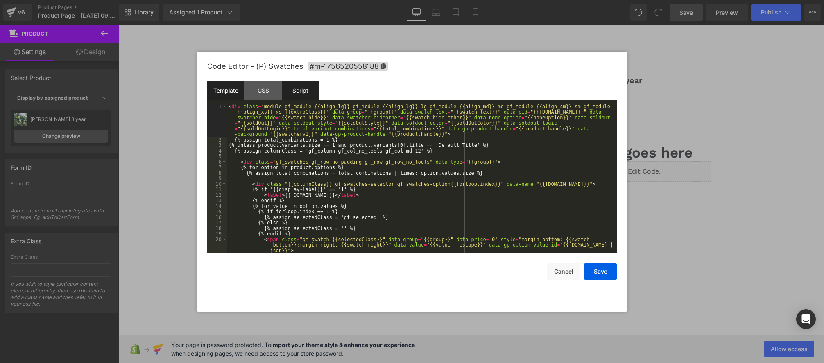
click at [304, 88] on div "Script" at bounding box center [300, 90] width 37 height 18
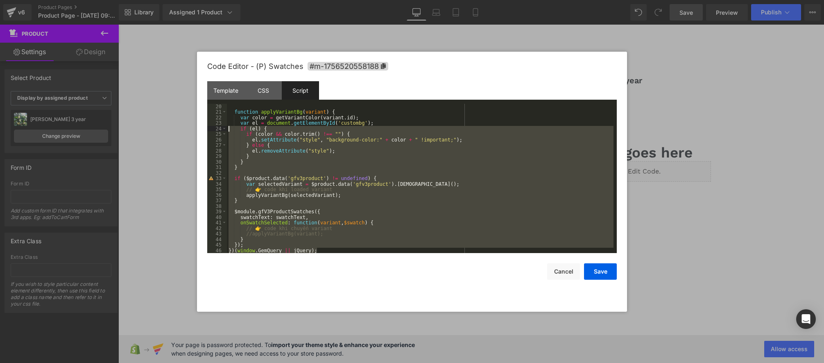
scroll to position [0, 0]
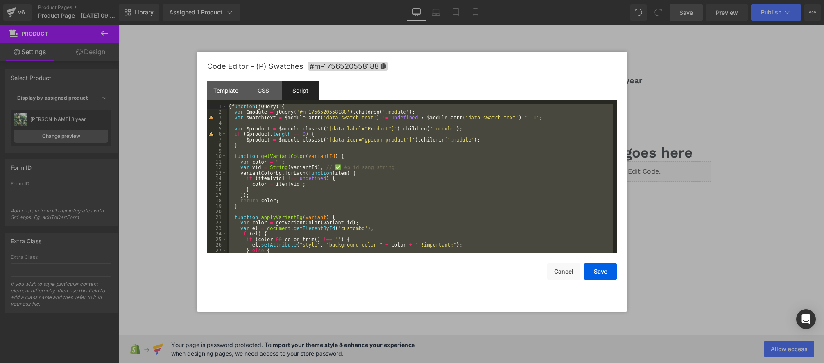
drag, startPoint x: 324, startPoint y: 251, endPoint x: 152, endPoint y: 60, distance: 257.0
click at [152, 60] on body "Product You are previewing how the will restyle your page. You can not edit Ele…" at bounding box center [412, 181] width 824 height 363
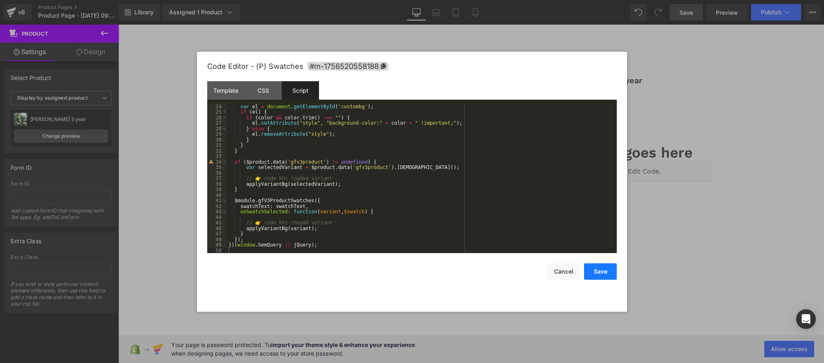
click at [603, 267] on button "Save" at bounding box center [600, 271] width 33 height 16
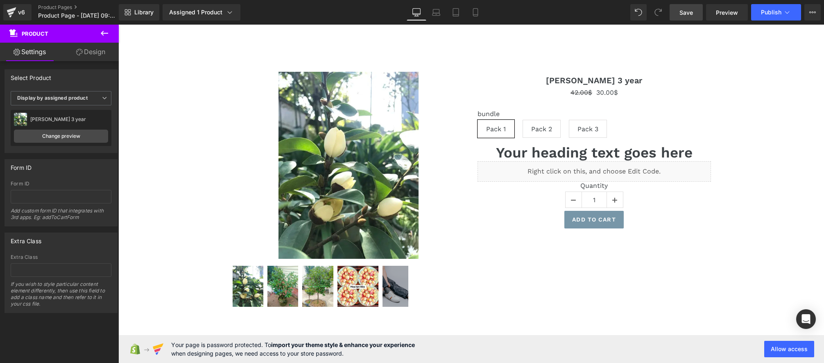
click at [689, 16] on span "Save" at bounding box center [687, 12] width 14 height 9
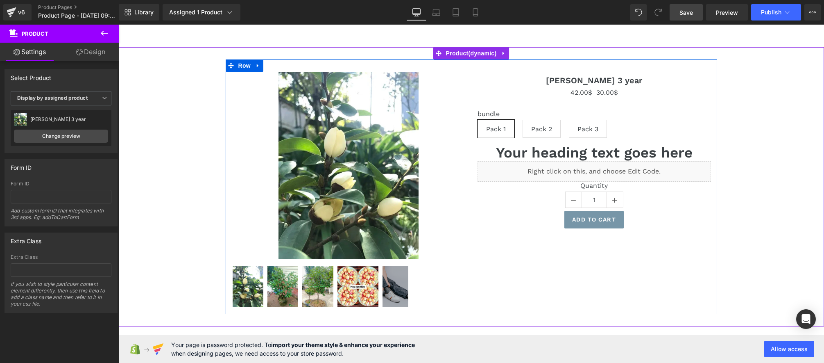
click at [601, 170] on div "Liquid" at bounding box center [594, 171] width 233 height 20
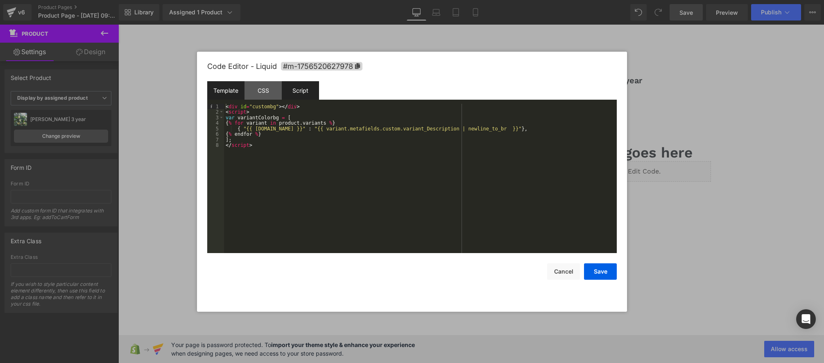
click at [301, 92] on div "Script" at bounding box center [300, 90] width 37 height 18
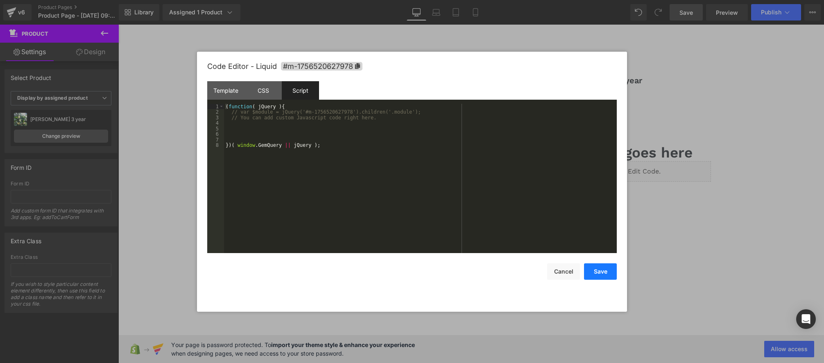
drag, startPoint x: 603, startPoint y: 270, endPoint x: 604, endPoint y: 263, distance: 7.0
click at [603, 270] on button "Save" at bounding box center [600, 271] width 33 height 16
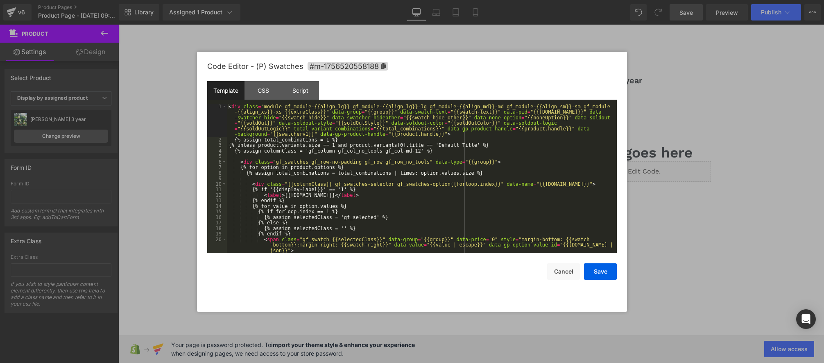
click at [619, 0] on div "Product You are previewing how the will restyle your page. You can not edit Ele…" at bounding box center [412, 0] width 824 height 0
click at [315, 97] on div "Script" at bounding box center [300, 90] width 37 height 18
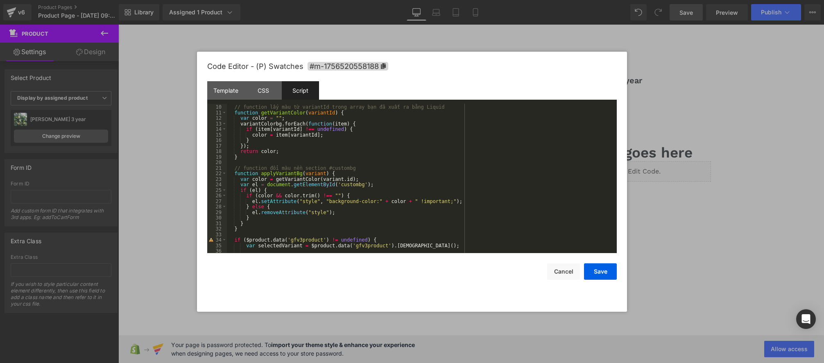
scroll to position [53, 0]
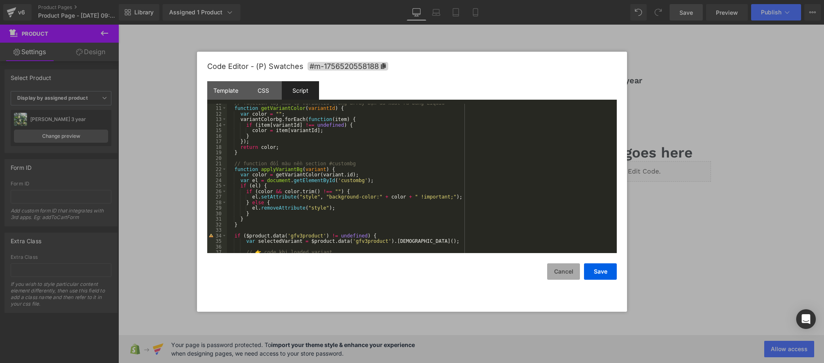
click at [566, 272] on button "Cancel" at bounding box center [563, 271] width 33 height 16
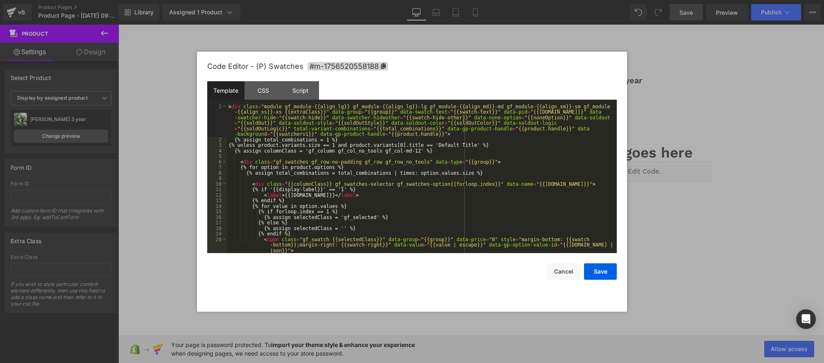
click at [553, 0] on div "Product You are previewing how the will restyle your page. You can not edit Ele…" at bounding box center [412, 0] width 824 height 0
click at [309, 91] on div "Script" at bounding box center [300, 90] width 37 height 18
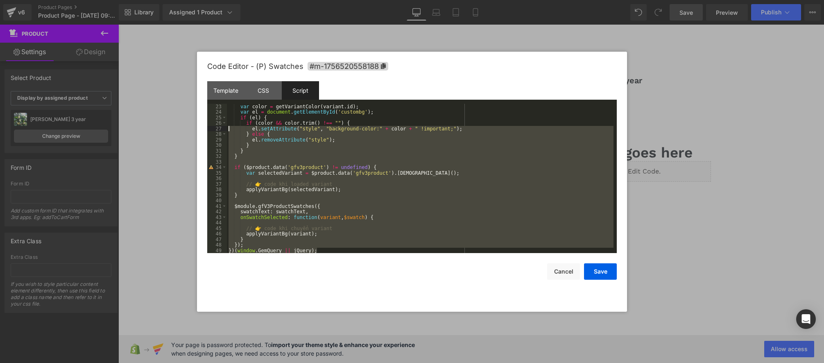
scroll to position [0, 0]
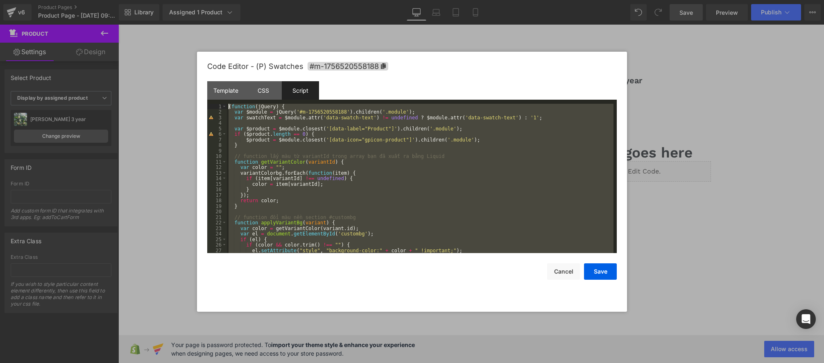
drag, startPoint x: 322, startPoint y: 250, endPoint x: 91, endPoint y: 23, distance: 324.1
click at [91, 23] on body "Product You are previewing how the will restyle your page. You can not edit Ele…" at bounding box center [412, 181] width 824 height 363
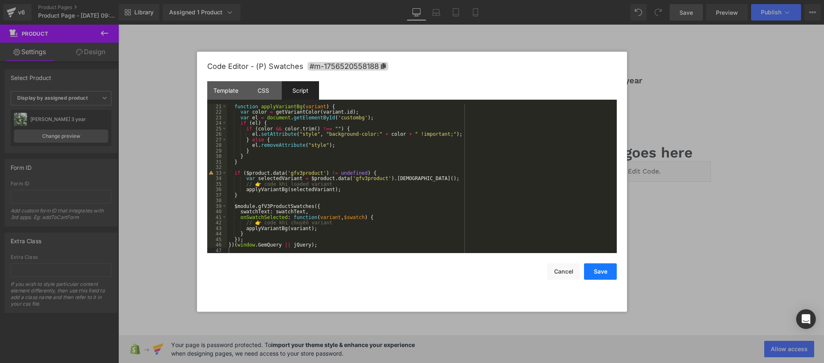
click at [598, 268] on button "Save" at bounding box center [600, 271] width 33 height 16
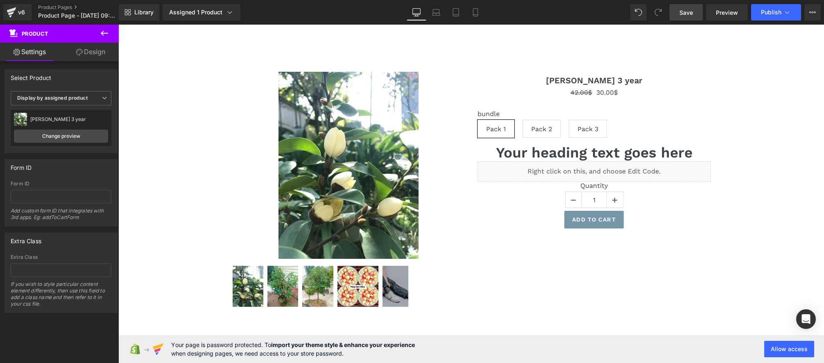
click at [691, 14] on span "Save" at bounding box center [687, 12] width 14 height 9
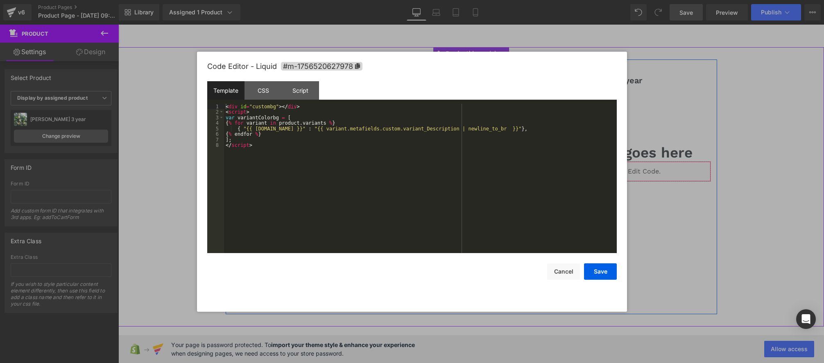
click at [601, 169] on link at bounding box center [605, 167] width 11 height 12
click at [244, 119] on div "< div id = "custombg" > </ div > < script > var variantColorbg = [ { % for vari…" at bounding box center [420, 184] width 393 height 161
click at [428, 129] on div "< div id = "custombg" > </ div > < script > var variantColorbg = [ { % for vari…" at bounding box center [420, 184] width 393 height 161
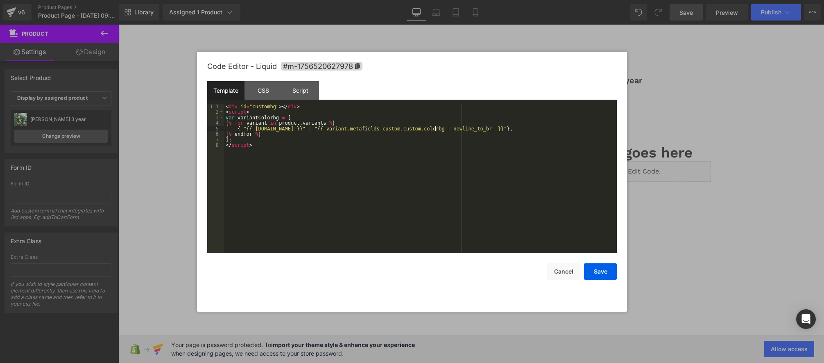
click at [387, 128] on div "< div id = "custombg" > </ div > < script > var variantColorbg = [ { % for vari…" at bounding box center [420, 184] width 393 height 161
click at [598, 270] on button "Save" at bounding box center [600, 271] width 33 height 16
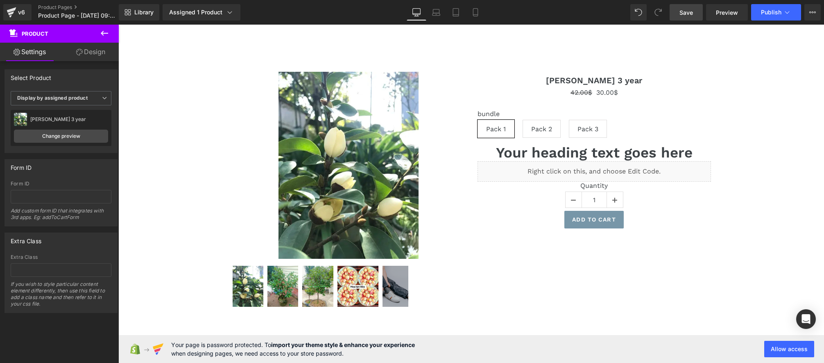
click at [683, 9] on span "Save" at bounding box center [687, 12] width 14 height 9
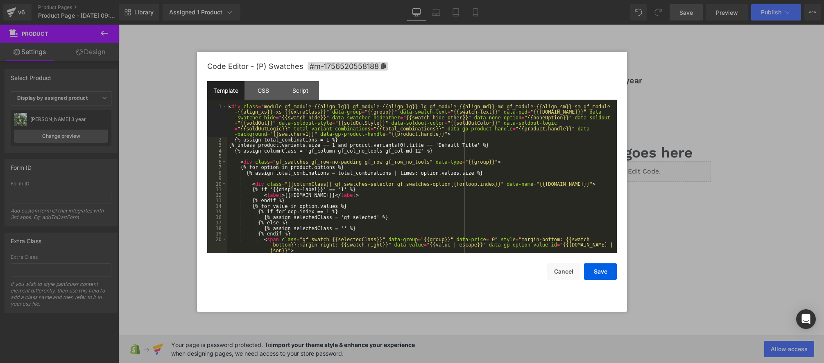
drag, startPoint x: 537, startPoint y: 166, endPoint x: 521, endPoint y: 161, distance: 17.0
click at [537, 0] on div "Product You are previewing how the will restyle your page. You can not edit Ele…" at bounding box center [412, 0] width 824 height 0
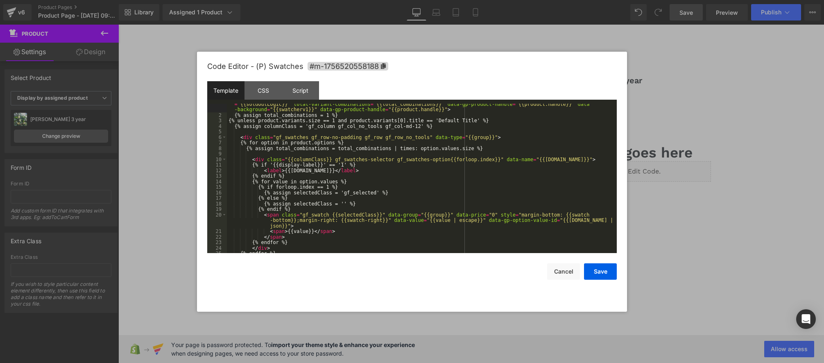
scroll to position [72, 0]
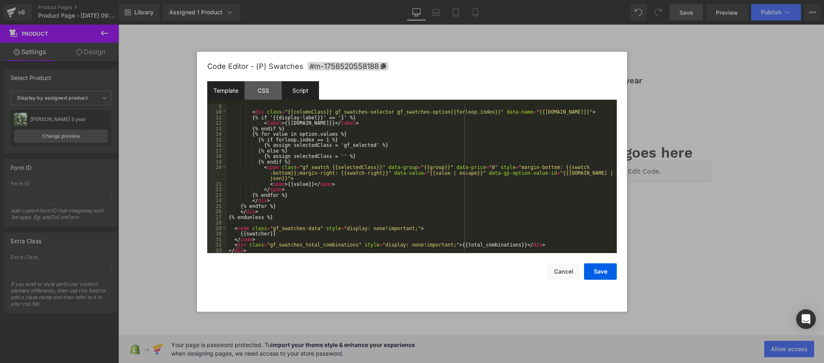
click at [306, 97] on div "Script" at bounding box center [300, 90] width 37 height 18
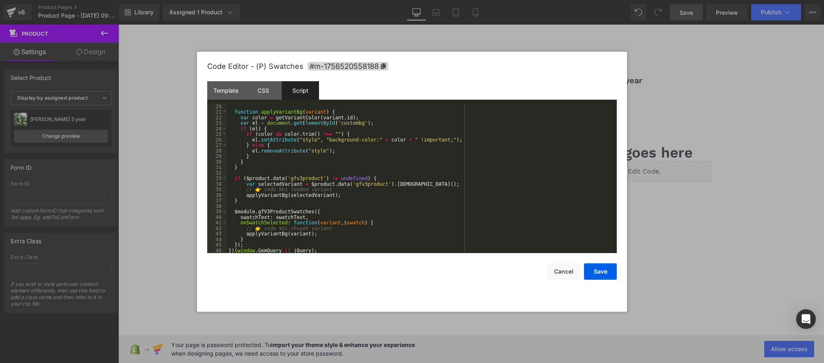
scroll to position [105, 0]
click at [339, 249] on div "function applyVariantBg ( variant ) { var color = getVariantColor ( variant . i…" at bounding box center [420, 184] width 387 height 161
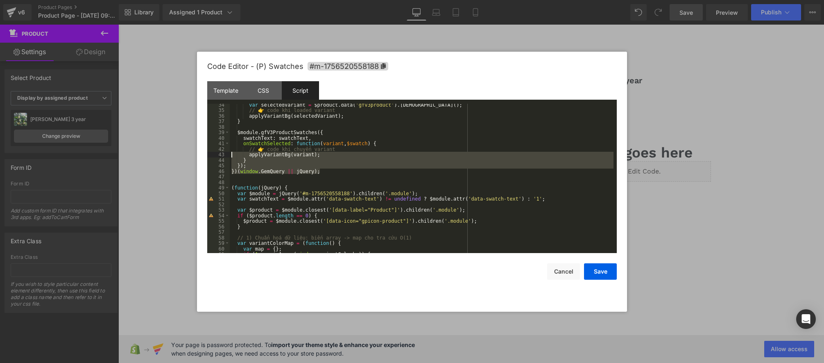
scroll to position [0, 0]
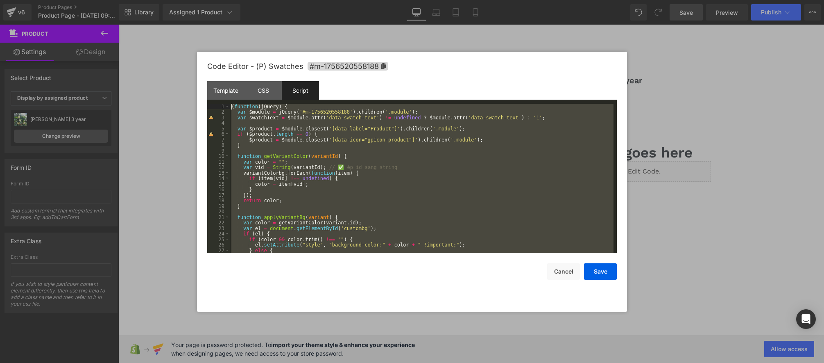
drag, startPoint x: 326, startPoint y: 172, endPoint x: 135, endPoint y: 13, distance: 248.1
click at [135, 13] on body "Product You are previewing how the will restyle your page. You can not edit Ele…" at bounding box center [412, 181] width 824 height 363
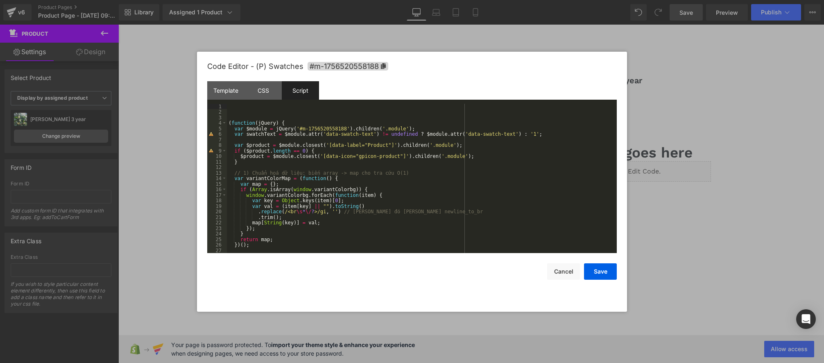
drag, startPoint x: 230, startPoint y: 122, endPoint x: 249, endPoint y: 124, distance: 18.9
click at [230, 122] on div "( function ( jQuery ) { var $module = jQuery ( '#m-1756520558188' ) . children …" at bounding box center [420, 184] width 387 height 161
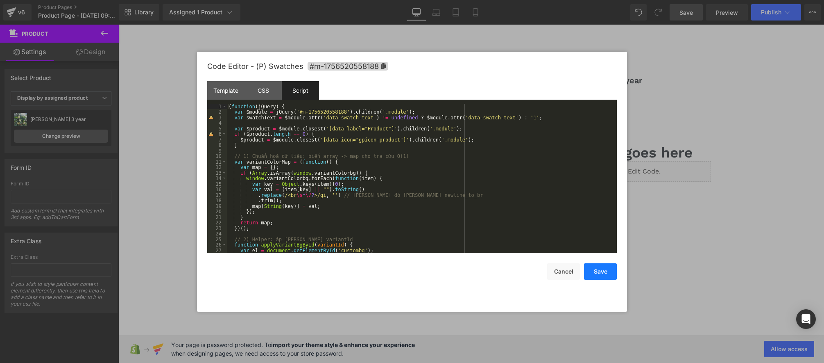
click at [601, 268] on button "Save" at bounding box center [600, 271] width 33 height 16
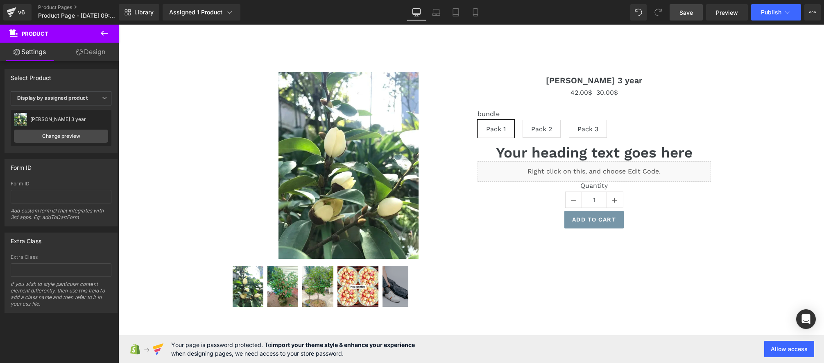
click at [687, 16] on span "Save" at bounding box center [687, 12] width 14 height 9
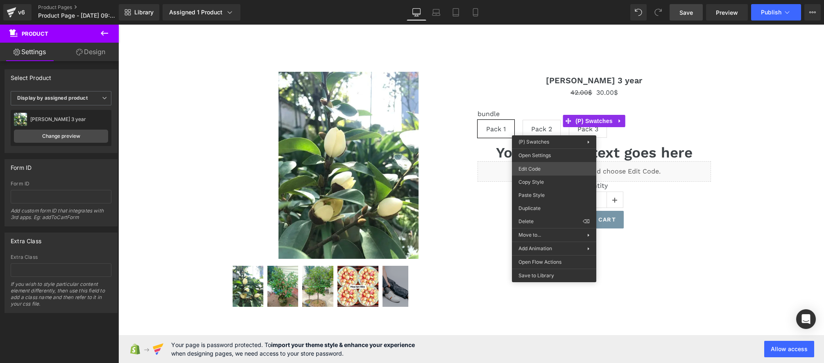
click at [531, 0] on div "Product You are previewing how the will restyle your page. You can not edit Ele…" at bounding box center [412, 0] width 824 height 0
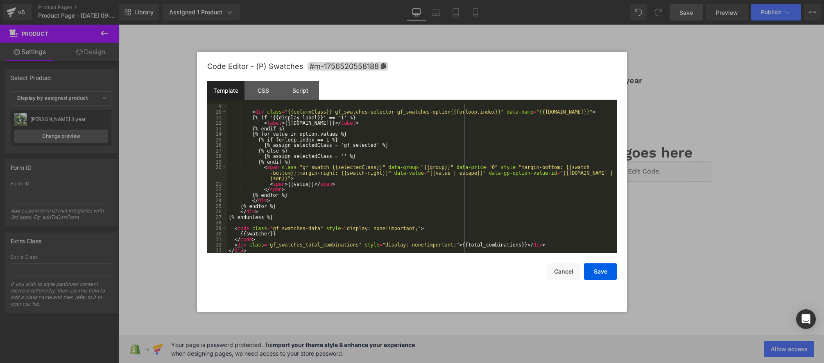
scroll to position [72, 0]
click at [311, 90] on div "Script" at bounding box center [300, 90] width 37 height 18
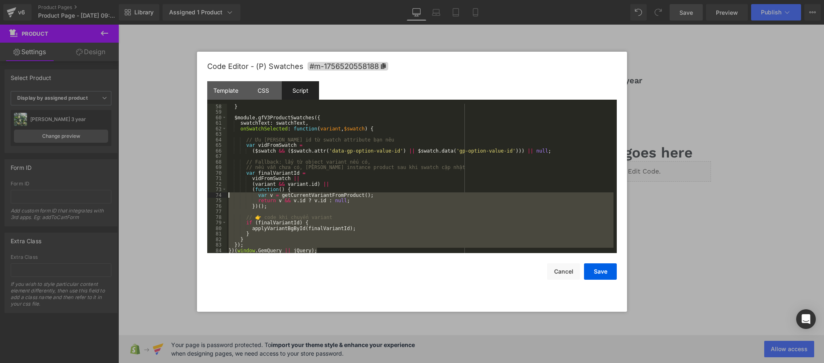
scroll to position [0, 0]
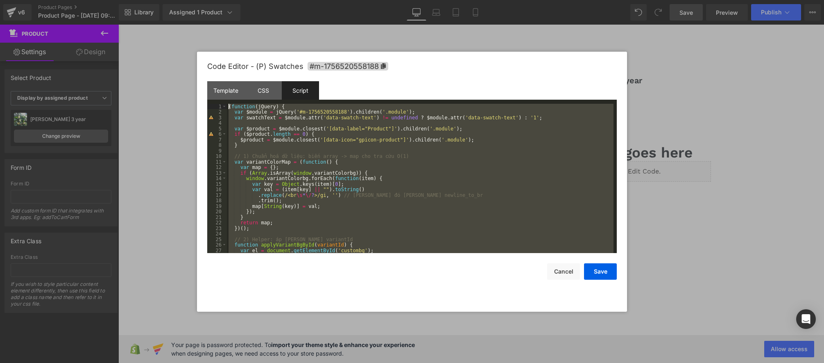
drag, startPoint x: 323, startPoint y: 249, endPoint x: 76, endPoint y: -19, distance: 365.0
click at [76, 0] on html "Product You are previewing how the will restyle your page. You can not edit Ele…" at bounding box center [412, 181] width 824 height 363
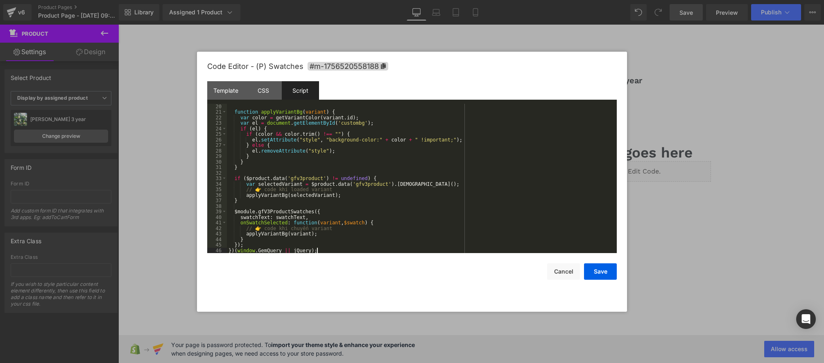
scroll to position [105, 0]
drag, startPoint x: 589, startPoint y: 268, endPoint x: 632, endPoint y: 32, distance: 239.3
click at [589, 268] on button "Save" at bounding box center [600, 271] width 33 height 16
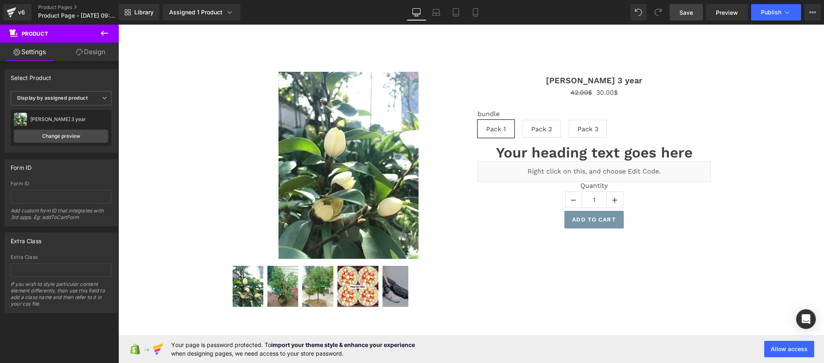
click at [682, 18] on link "Save" at bounding box center [686, 12] width 33 height 16
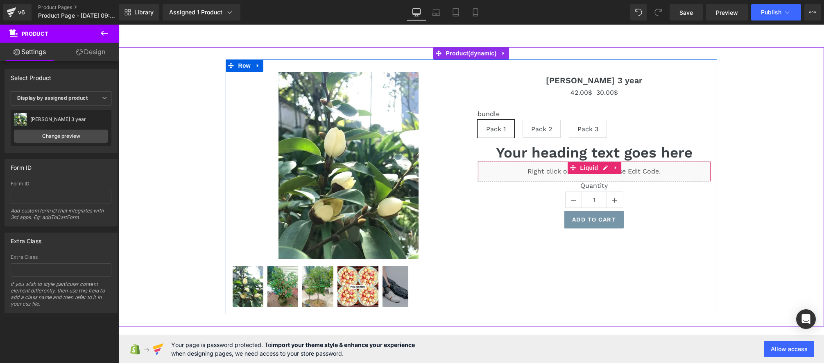
click at [605, 169] on div "Liquid" at bounding box center [594, 171] width 233 height 20
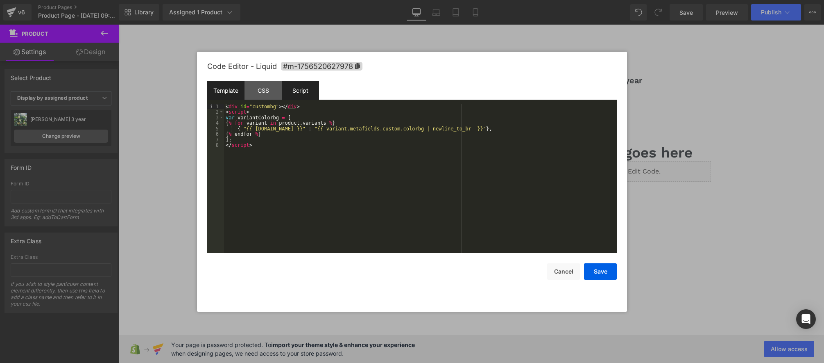
click at [298, 94] on div "Script" at bounding box center [300, 90] width 37 height 18
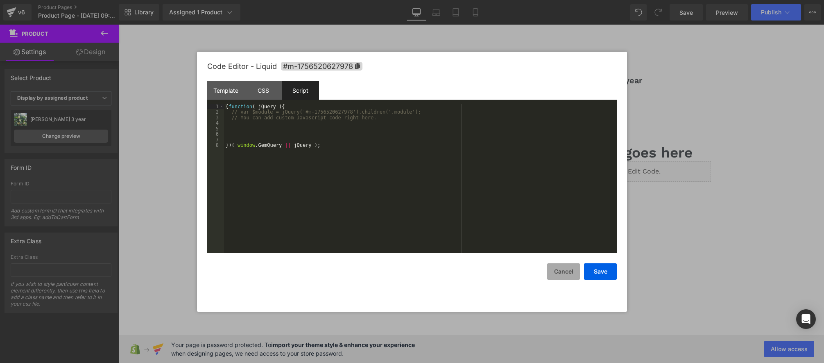
click at [569, 274] on button "Cancel" at bounding box center [563, 271] width 33 height 16
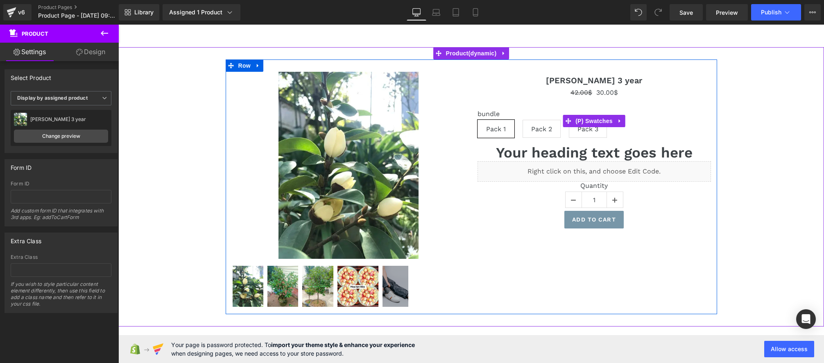
click at [639, 127] on div "bundle Pack 1 Pack 2 Pack 3" at bounding box center [594, 127] width 233 height 34
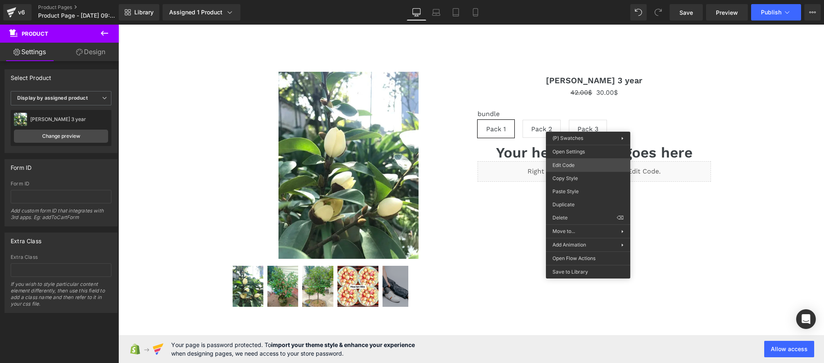
click at [567, 0] on div "Product You are previewing how the will restyle your page. You can not edit Ele…" at bounding box center [412, 0] width 824 height 0
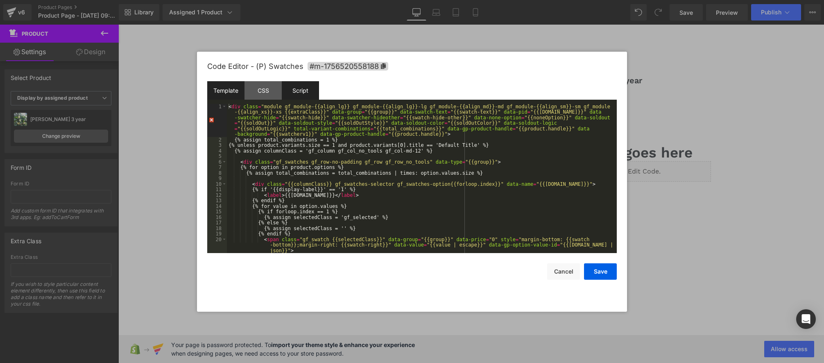
click at [304, 93] on div "Script" at bounding box center [300, 90] width 37 height 18
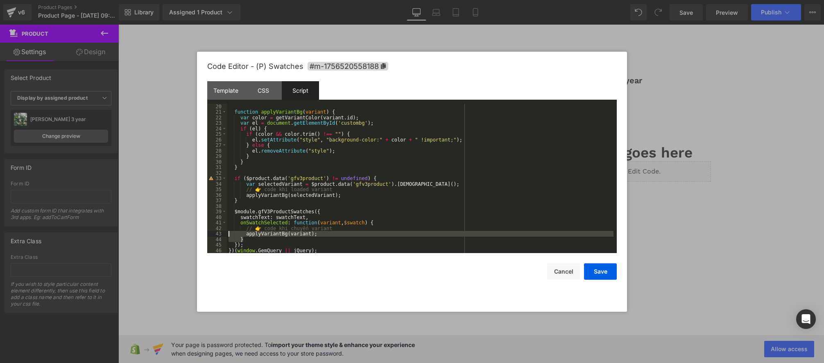
drag, startPoint x: 324, startPoint y: 237, endPoint x: 226, endPoint y: 233, distance: 98.4
click at [218, 232] on pre "20 21 22 23 24 25 26 27 28 29 30 31 32 33 34 35 36 37 38 39 40 41 42 43 44 45 4…" at bounding box center [412, 179] width 410 height 150
click at [312, 236] on div "function applyVariantBg ( variant ) { var color = getVariantColor ( variant . i…" at bounding box center [420, 184] width 387 height 161
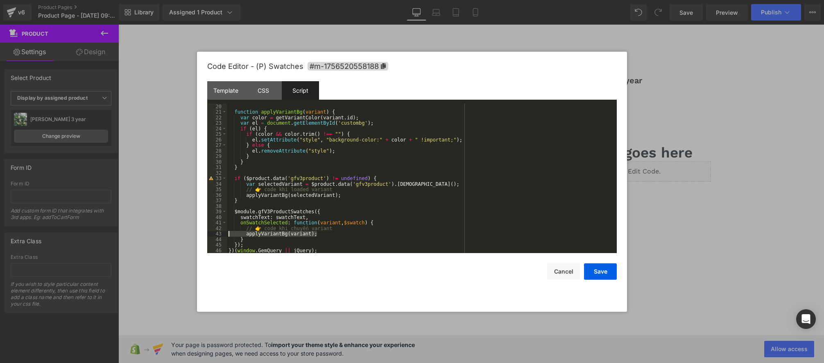
drag, startPoint x: 312, startPoint y: 234, endPoint x: 297, endPoint y: 243, distance: 17.4
click at [216, 233] on pre "20 21 22 23 24 25 26 27 28 29 30 31 32 33 34 35 36 37 38 39 40 41 42 43 44 45 4…" at bounding box center [412, 179] width 410 height 150
click at [281, 234] on div "function applyVariantBg ( variant ) { var color = getVariantColor ( variant . i…" at bounding box center [420, 184] width 387 height 161
click at [302, 195] on div "function applyVariantBg ( variant ) { var color = getVariantColor ( variant . i…" at bounding box center [420, 184] width 387 height 161
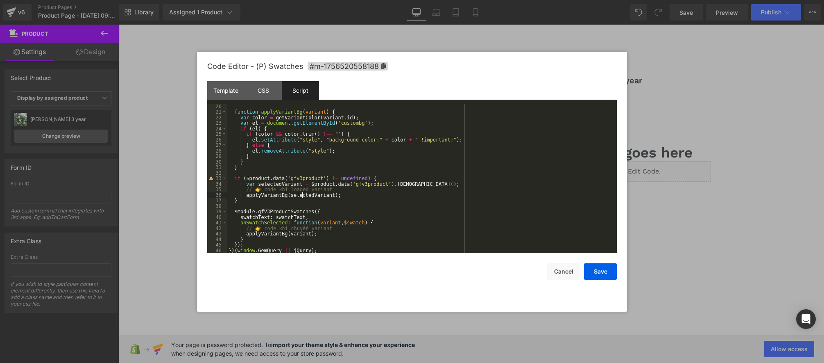
click at [302, 195] on div "function applyVariantBg ( variant ) { var color = getVariantColor ( variant . i…" at bounding box center [420, 184] width 387 height 161
click at [308, 197] on div "function applyVariantBg ( variant ) { var color = getVariantColor ( variant . i…" at bounding box center [420, 184] width 387 height 161
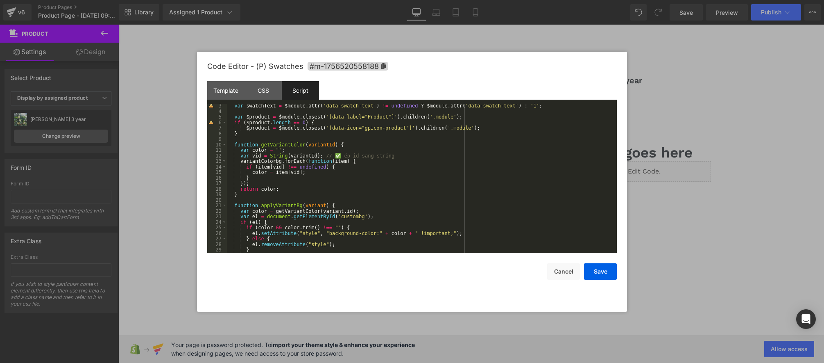
scroll to position [16, 0]
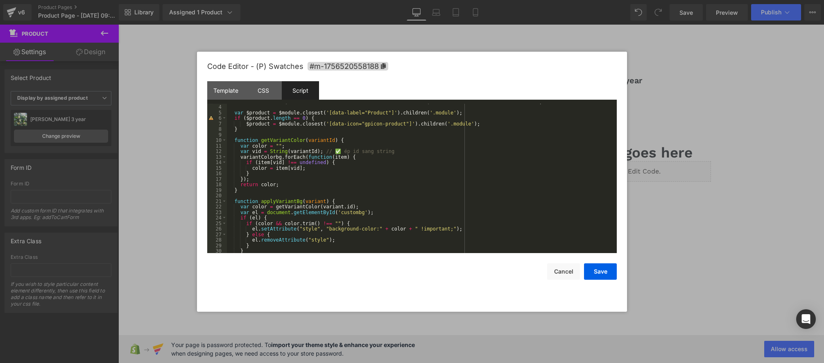
click at [292, 140] on div "var swatchText = $module . attr ( 'data-swatch-text' ) != undefined ? $module .…" at bounding box center [420, 179] width 387 height 161
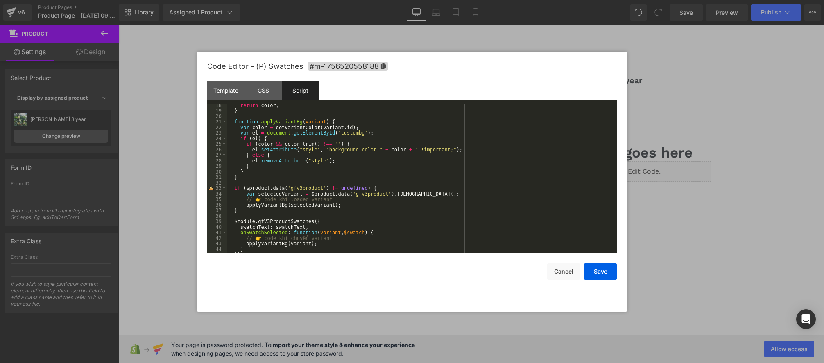
scroll to position [95, 0]
click at [304, 206] on div "return color ; } function applyVariantBg ( variant ) { var color = getVariantCo…" at bounding box center [420, 182] width 387 height 161
click at [275, 203] on div "return color ; } function applyVariantBg ( variant ) { var color = getVariantCo…" at bounding box center [420, 182] width 387 height 161
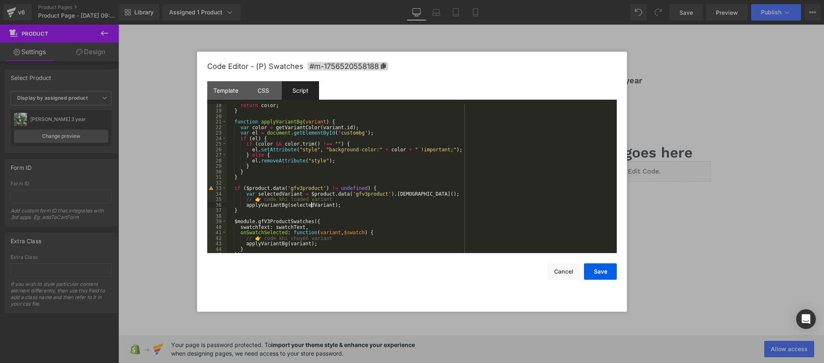
click at [313, 205] on div "return color ; } function applyVariantBg ( variant ) { var color = getVariantCo…" at bounding box center [420, 182] width 387 height 161
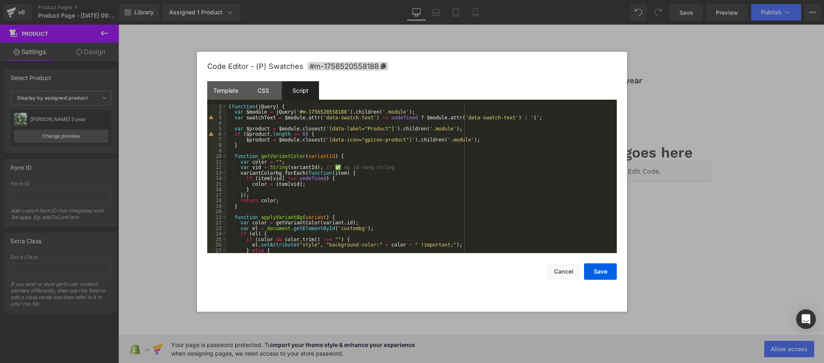
scroll to position [0, 0]
click at [288, 156] on div "( function ( jQuery ) { var $module = jQuery ( '#m-1756520558188' ) . children …" at bounding box center [420, 183] width 387 height 161
click at [264, 159] on div "( function ( jQuery ) { var $module = jQuery ( '#m-1756520558188' ) . children …" at bounding box center [420, 183] width 387 height 161
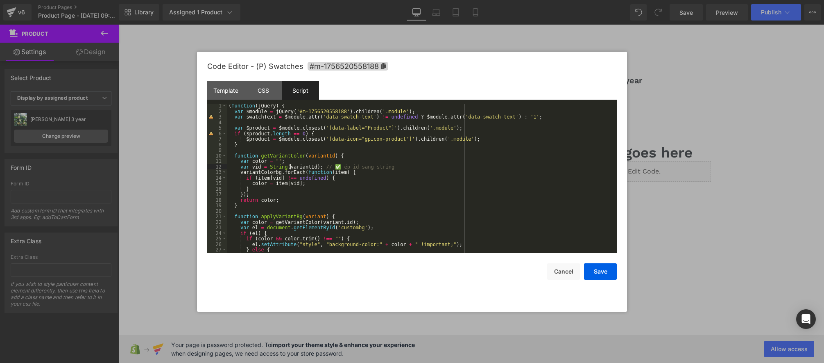
click at [289, 167] on div "( function ( jQuery ) { var $module = jQuery ( '#m-1756520558188' ) . children …" at bounding box center [420, 183] width 387 height 161
click at [264, 171] on div "( function ( jQuery ) { var $module = jQuery ( '#m-1756520558188' ) . children …" at bounding box center [420, 183] width 387 height 161
click at [292, 171] on div "( function ( jQuery ) { var $module = jQuery ( '#m-1756520558188' ) . children …" at bounding box center [420, 183] width 387 height 161
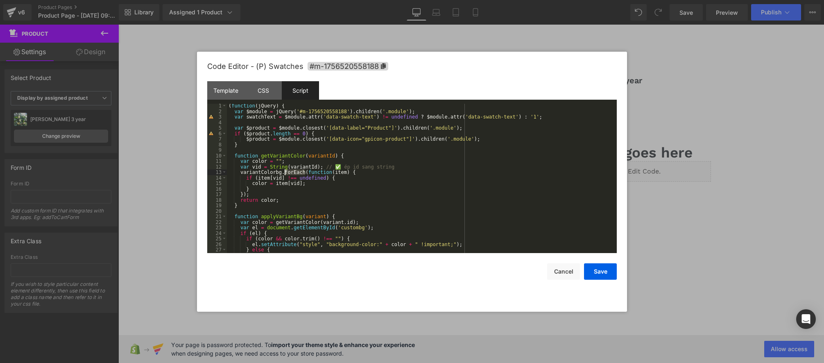
click at [292, 171] on div "( function ( jQuery ) { var $module = jQuery ( '#m-1756520558188' ) . children …" at bounding box center [420, 183] width 387 height 161
click at [275, 176] on div "( function ( jQuery ) { var $module = jQuery ( '#m-1756520558188' ) . children …" at bounding box center [420, 183] width 387 height 161
click at [315, 177] on div "( function ( jQuery ) { var $module = jQuery ( '#m-1756520558188' ) . children …" at bounding box center [420, 183] width 387 height 161
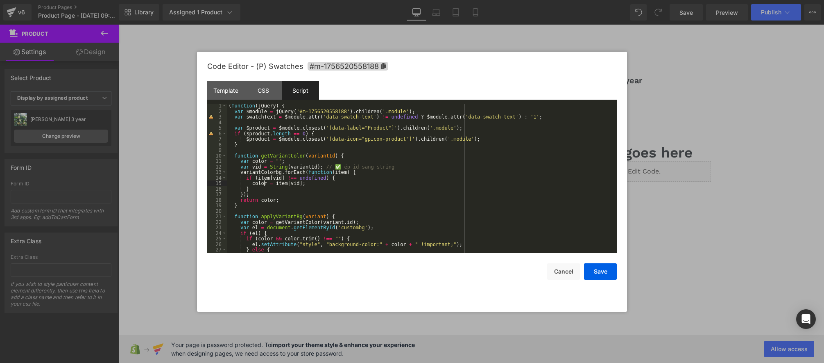
click at [263, 181] on div "( function ( jQuery ) { var $module = jQuery ( '#m-1756520558188' ) . children …" at bounding box center [420, 183] width 387 height 161
click at [285, 181] on div "( function ( jQuery ) { var $module = jQuery ( '#m-1756520558188' ) . children …" at bounding box center [420, 183] width 387 height 161
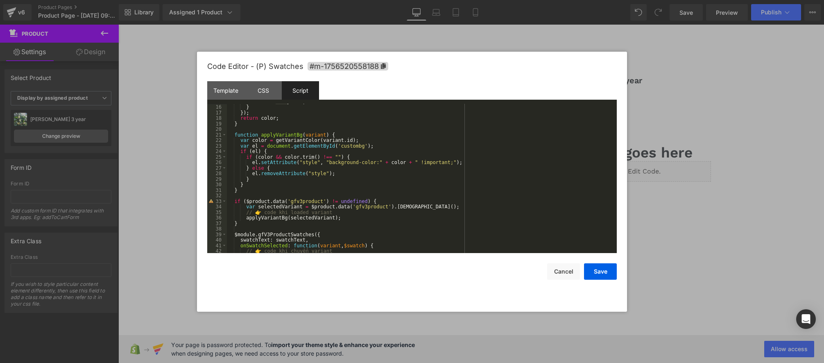
scroll to position [82, 0]
click at [341, 136] on div "color = item [ vid ] ; } }) ; return color ; } function applyVariantBg ( varian…" at bounding box center [420, 179] width 387 height 161
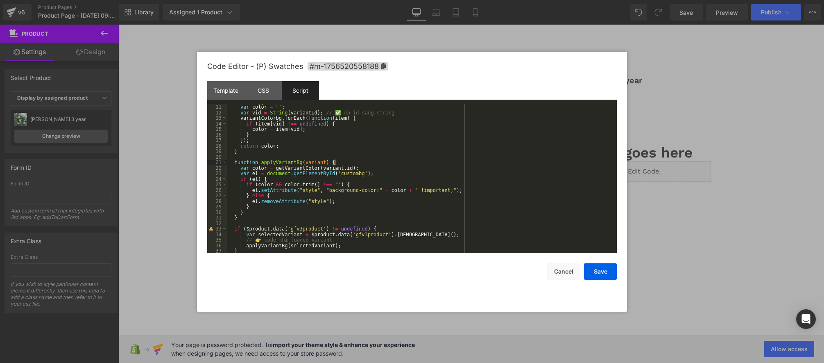
scroll to position [44, 0]
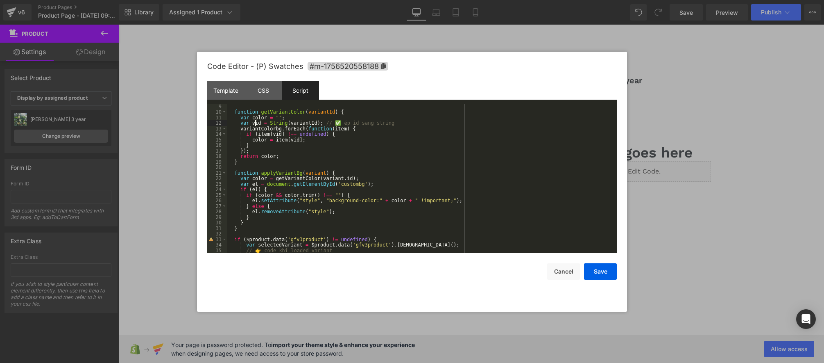
click at [256, 124] on div "function getVariantColor ( variantId ) { var color = "" ; var vid = String ( va…" at bounding box center [420, 184] width 387 height 161
click at [257, 124] on div "function getVariantColor ( variantId ) { var color = "" ; var vid = String ( va…" at bounding box center [420, 184] width 387 height 161
click at [281, 124] on div "function getVariantColor ( variantId ) { var color = "" ; var vid = String ( va…" at bounding box center [420, 184] width 387 height 161
click at [307, 122] on div "function getVariantColor ( variantId ) { var color = "" ; var vid = String ( va…" at bounding box center [420, 184] width 387 height 161
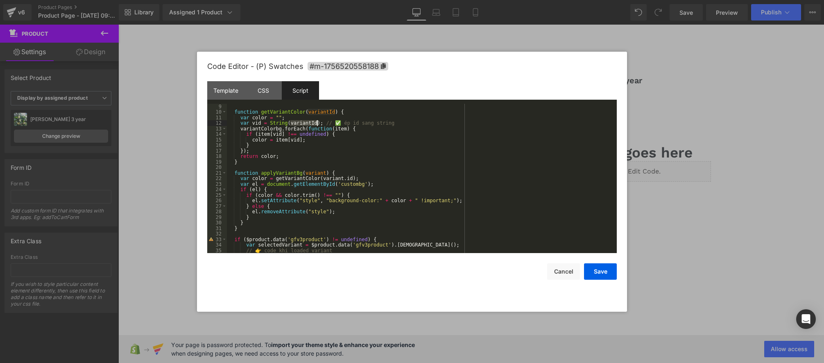
click at [307, 122] on div "function getVariantColor ( variantId ) { var color = "" ; var vid = String ( va…" at bounding box center [420, 184] width 387 height 161
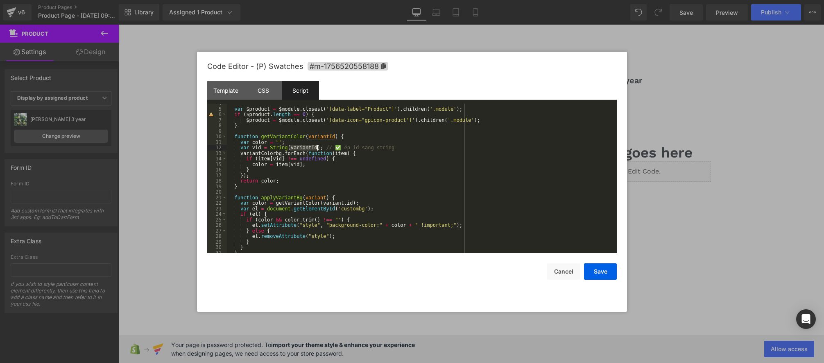
scroll to position [21, 0]
click at [323, 177] on div "var $product = $module . closest ( '[data-label="Product"]' ) . children ( '.mo…" at bounding box center [420, 179] width 387 height 161
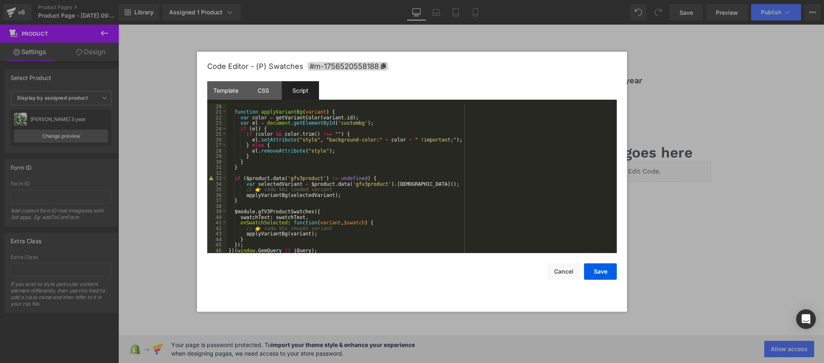
scroll to position [105, 0]
click at [272, 227] on div "function applyVariantBg ( variant ) { var color = getVariantColor ( variant . i…" at bounding box center [420, 184] width 387 height 161
click at [349, 188] on div "function applyVariantBg ( variant ) { var color = getVariantColor ( variant . i…" at bounding box center [420, 184] width 387 height 161
type textarea "console"
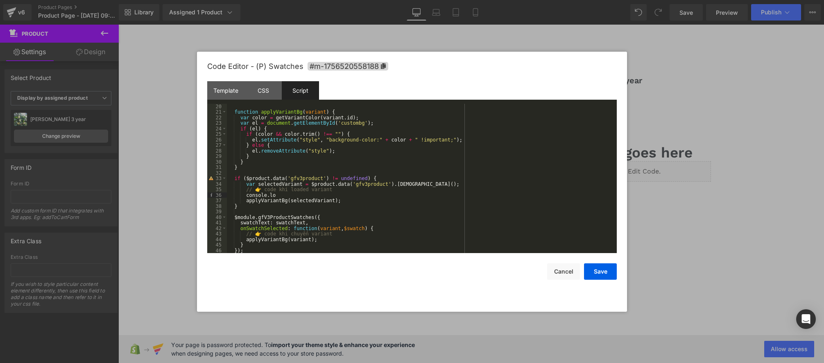
type textarea "log"
click at [281, 184] on div "function applyVariantBg ( variant ) { var color = getVariantColor ( variant . i…" at bounding box center [420, 184] width 387 height 161
click at [284, 194] on div "function applyVariantBg ( variant ) { var color = getVariantColor ( variant . i…" at bounding box center [420, 184] width 387 height 161
paste textarea
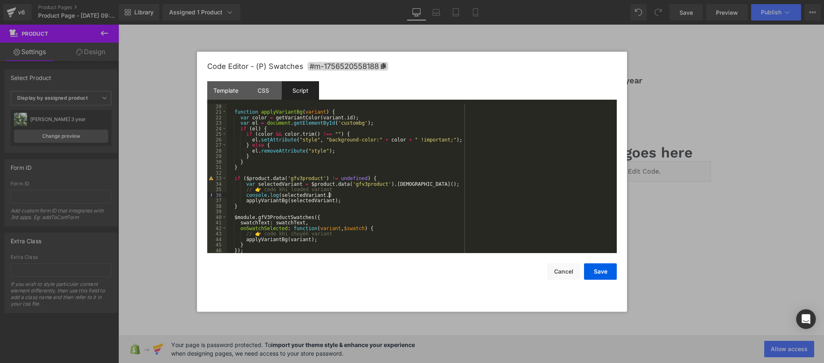
type textarea "id"
click at [347, 195] on div "function applyVariantBg ( variant ) { var color = getVariantColor ( variant . i…" at bounding box center [420, 184] width 387 height 161
drag, startPoint x: 350, startPoint y: 194, endPoint x: 244, endPoint y: 195, distance: 106.1
click at [244, 195] on div "function applyVariantBg ( variant ) { var color = getVariantColor ( variant . i…" at bounding box center [420, 184] width 387 height 161
click at [338, 235] on div "function applyVariantBg ( variant ) { var color = getVariantColor ( variant . i…" at bounding box center [420, 184] width 387 height 161
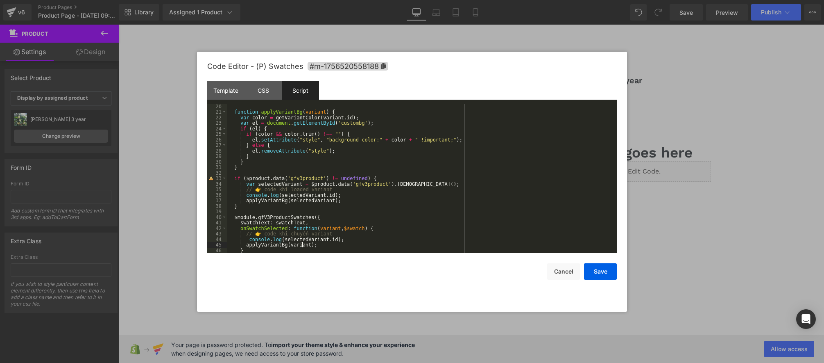
click at [302, 244] on div "function applyVariantBg ( variant ) { var color = getVariantColor ( variant . i…" at bounding box center [420, 184] width 387 height 161
click at [309, 238] on div "function applyVariantBg ( variant ) { var color = getVariantColor ( variant . i…" at bounding box center [420, 184] width 387 height 161
click at [604, 267] on button "Save" at bounding box center [600, 271] width 33 height 16
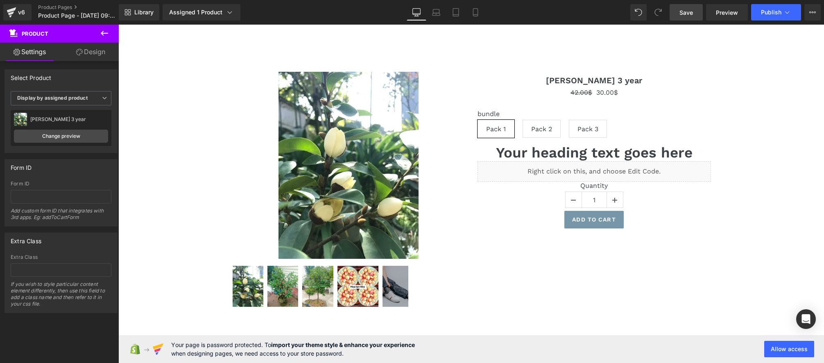
click at [687, 19] on link "Save" at bounding box center [686, 12] width 33 height 16
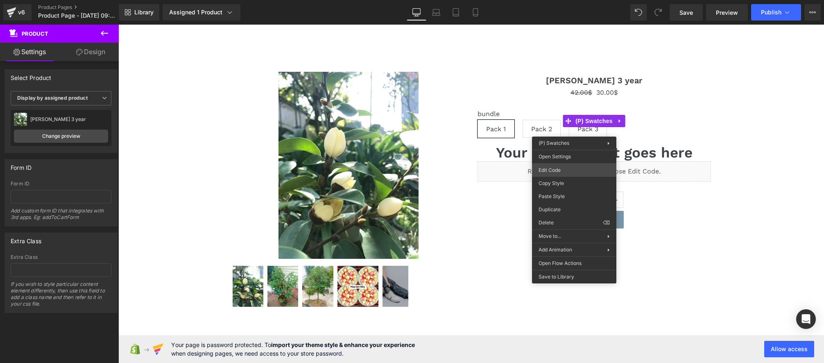
click at [556, 0] on div "Product You are previewing how the will restyle your page. You can not edit Ele…" at bounding box center [412, 0] width 824 height 0
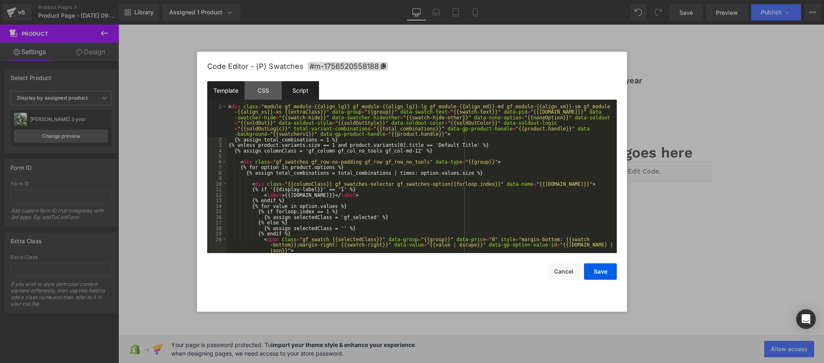
click at [298, 92] on div "Script" at bounding box center [300, 90] width 37 height 18
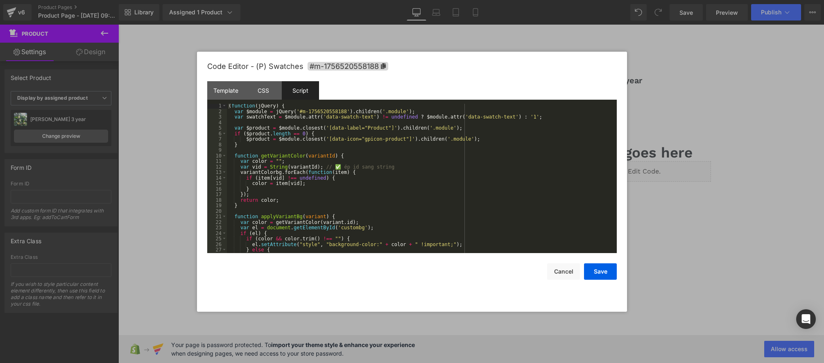
scroll to position [116, 0]
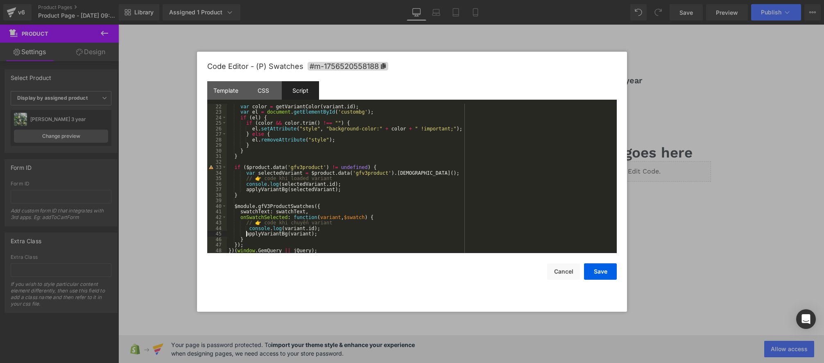
click at [246, 233] on div "var color = getVariantColor ( variant . id ) ; var el = document . getElementBy…" at bounding box center [420, 184] width 387 height 161
click at [341, 224] on div "var color = getVariantColor ( variant . id ) ; var el = document . getElementBy…" at bounding box center [420, 184] width 387 height 161
click at [304, 226] on div "var color = getVariantColor ( variant . id ) ; var el = document . getElementBy…" at bounding box center [420, 184] width 387 height 161
click at [296, 227] on div "var color = getVariantColor ( variant . id ) ; var el = document . getElementBy…" at bounding box center [420, 184] width 387 height 161
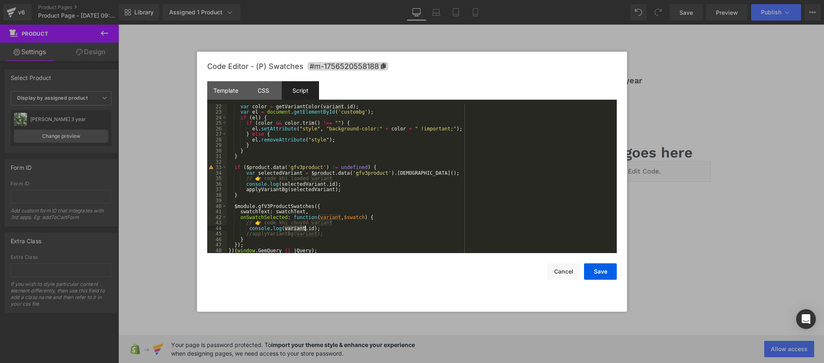
click at [296, 227] on div "var color = getVariantColor ( variant . id ) ; var el = document . getElementBy…" at bounding box center [420, 184] width 387 height 161
click at [612, 274] on button "Save" at bounding box center [600, 271] width 33 height 16
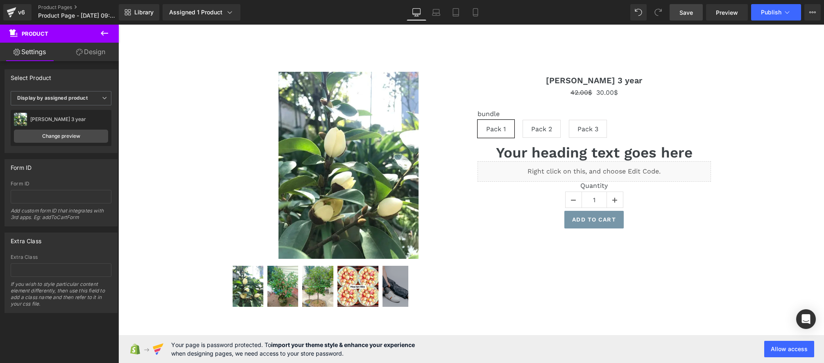
click at [683, 14] on span "Save" at bounding box center [687, 12] width 14 height 9
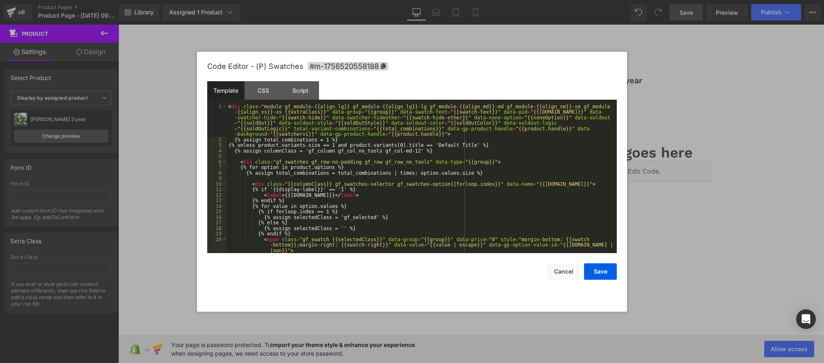
click at [555, 0] on div "Product You are previewing how the will restyle your page. You can not edit Ele…" at bounding box center [412, 0] width 824 height 0
drag, startPoint x: 298, startPoint y: 88, endPoint x: 300, endPoint y: 93, distance: 5.9
click at [298, 88] on div "Script" at bounding box center [300, 90] width 37 height 18
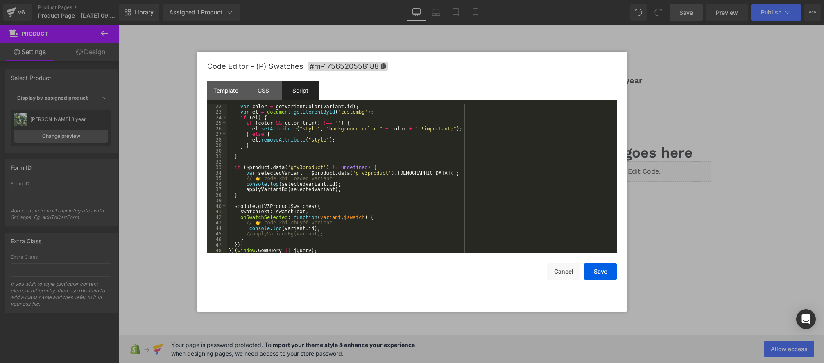
scroll to position [113, 0]
drag, startPoint x: 332, startPoint y: 229, endPoint x: 248, endPoint y: 231, distance: 83.6
click at [248, 231] on div "function applyVariantBg ( variant ) { var color = getVariantColor ( variant . i…" at bounding box center [420, 181] width 387 height 161
click at [334, 227] on div "function applyVariantBg ( variant ) { var color = getVariantColor ( variant . i…" at bounding box center [420, 181] width 387 height 161
click at [309, 229] on div "function applyVariantBg ( variant ) { var color = getVariantColor ( variant . i…" at bounding box center [420, 181] width 387 height 161
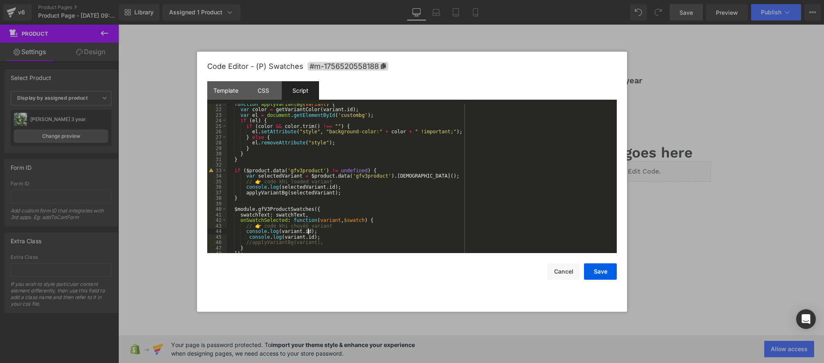
click at [309, 229] on div "function applyVariantBg ( variant ) { var color = getVariantColor ( variant . i…" at bounding box center [420, 181] width 387 height 161
click at [596, 268] on button "Save" at bounding box center [600, 271] width 33 height 16
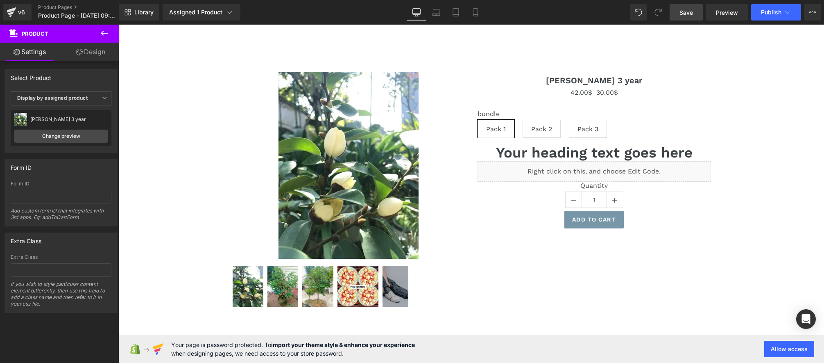
click at [696, 8] on link "Save" at bounding box center [686, 12] width 33 height 16
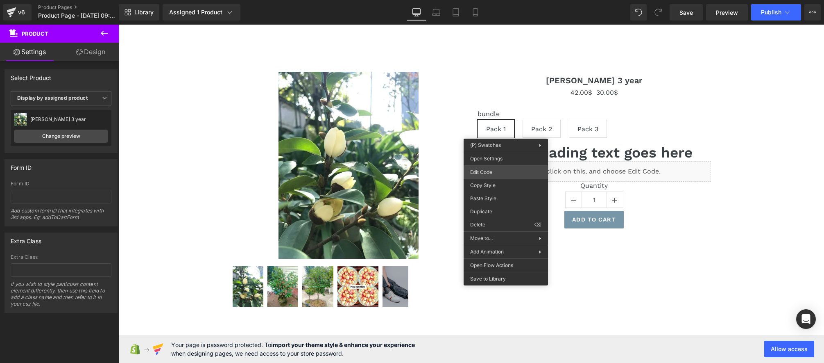
click at [492, 0] on div "Product You are previewing how the will restyle your page. You can not edit Ele…" at bounding box center [412, 0] width 824 height 0
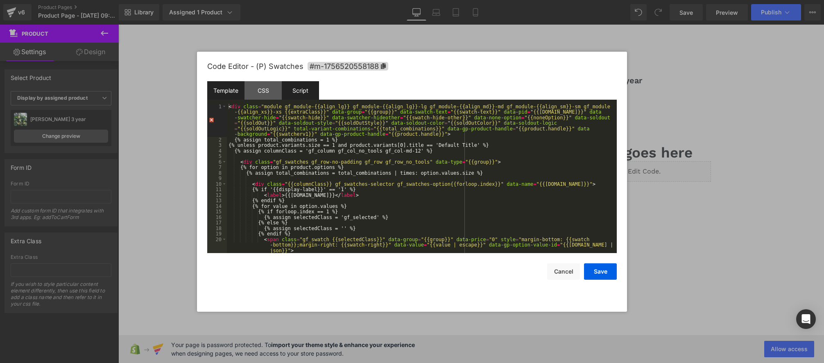
click at [304, 93] on div "Script" at bounding box center [300, 90] width 37 height 18
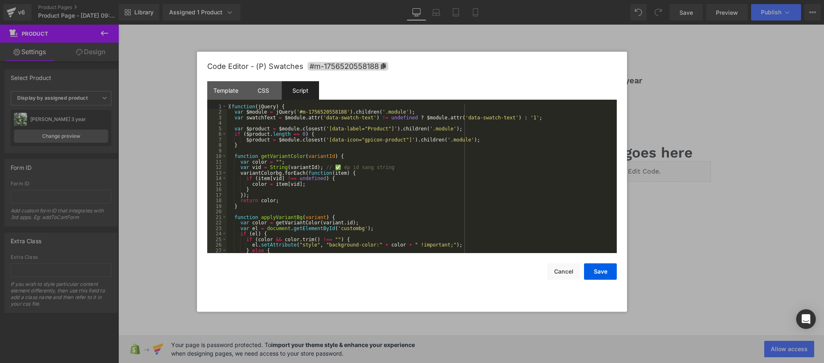
scroll to position [122, 0]
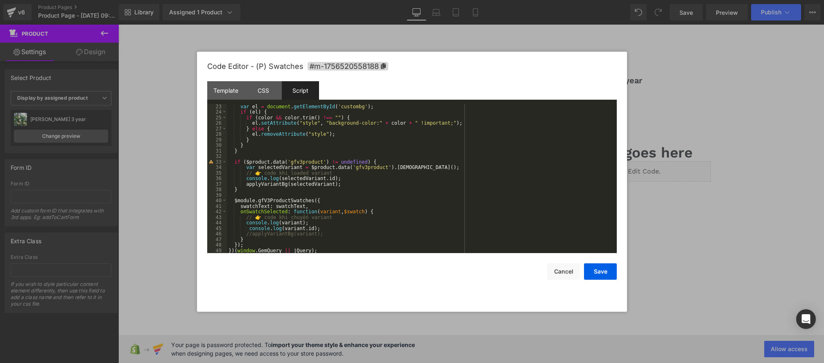
drag, startPoint x: 317, startPoint y: 227, endPoint x: 342, endPoint y: 228, distance: 25.4
click at [317, 227] on div "var el = document . getElementById ( 'custombg' ) ; if ( el ) { if ( color && c…" at bounding box center [420, 184] width 387 height 161
click at [265, 223] on div "var el = document . getElementById ( 'custombg' ) ; if ( el ) { if ( color && c…" at bounding box center [420, 184] width 387 height 161
click at [265, 224] on div "var el = document . getElementById ( 'custombg' ) ; if ( el ) { if ( color && c…" at bounding box center [420, 184] width 387 height 161
click at [278, 213] on div "var el = document . getElementById ( 'custombg' ) ; if ( el ) { if ( color && c…" at bounding box center [420, 184] width 387 height 161
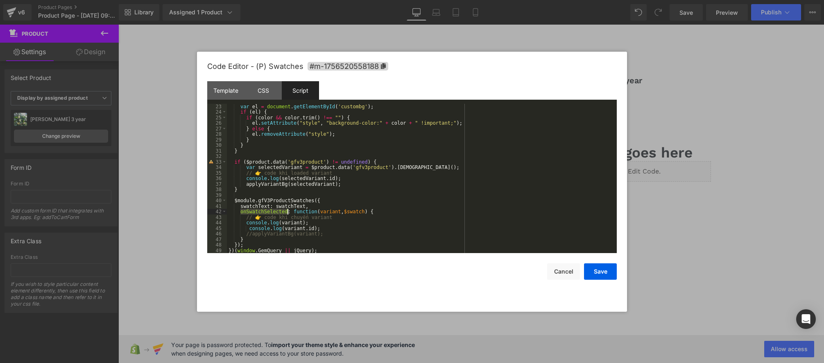
click at [278, 213] on div "var el = document . getElementById ( 'custombg' ) ; if ( el ) { if ( color && c…" at bounding box center [420, 184] width 387 height 161
click at [307, 211] on div "var el = document . getElementById ( 'custombg' ) ; if ( el ) { if ( color && c…" at bounding box center [420, 184] width 387 height 161
click at [292, 205] on div "var el = document . getElementById ( 'custombg' ) ; if ( el ) { if ( color && c…" at bounding box center [420, 184] width 387 height 161
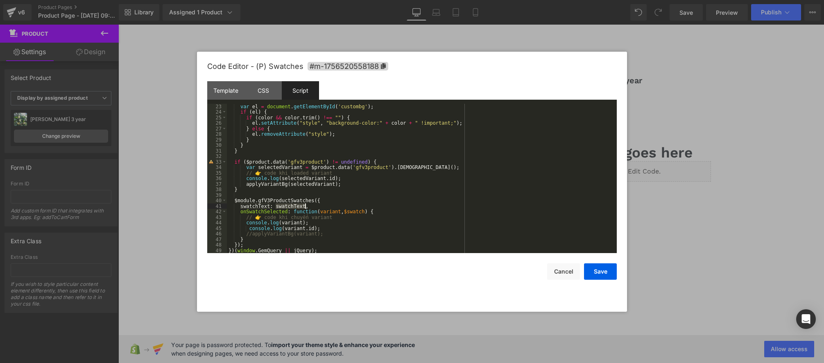
click at [328, 211] on div "var el = document . getElementById ( 'custombg' ) ; if ( el ) { if ( color && c…" at bounding box center [420, 184] width 387 height 161
click at [295, 180] on div "var el = document . getElementById ( 'custombg' ) ; if ( el ) { if ( color && c…" at bounding box center [420, 184] width 387 height 161
click at [345, 179] on div "var el = document . getElementById ( 'custombg' ) ; if ( el ) { if ( color && c…" at bounding box center [420, 184] width 387 height 161
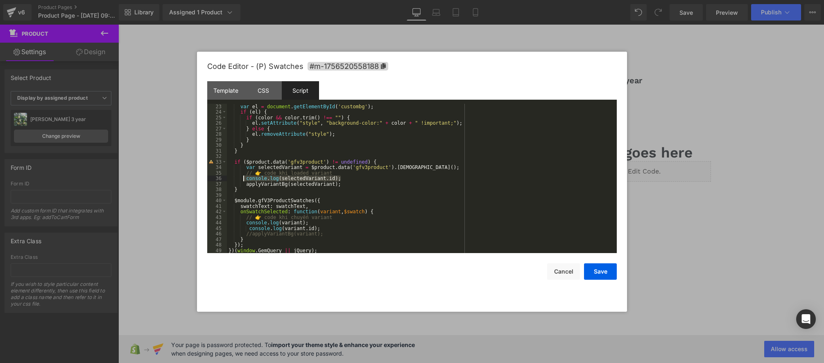
drag, startPoint x: 352, startPoint y: 178, endPoint x: 316, endPoint y: 220, distance: 55.1
click at [244, 179] on div "var el = document . getElementById ( 'custombg' ) ; if ( el ) { if ( color && c…" at bounding box center [420, 184] width 387 height 161
drag, startPoint x: 340, startPoint y: 201, endPoint x: 314, endPoint y: 205, distance: 26.6
click at [340, 201] on div "var el = document . getElementById ( 'custombg' ) ; if ( el ) { if ( color && c…" at bounding box center [420, 184] width 387 height 161
click at [276, 200] on div "var el = document . getElementById ( 'custombg' ) ; if ( el ) { if ( color && c…" at bounding box center [420, 184] width 387 height 161
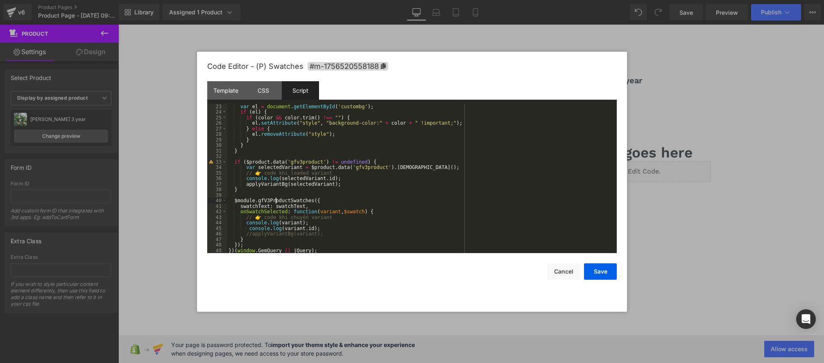
click at [277, 200] on div "var el = document . getElementById ( 'custombg' ) ; if ( el ) { if ( color && c…" at bounding box center [420, 184] width 387 height 161
click at [255, 206] on div "var el = document . getElementById ( 'custombg' ) ; if ( el ) { if ( color && c…" at bounding box center [420, 184] width 387 height 161
click at [289, 206] on div "var el = document . getElementById ( 'custombg' ) ; if ( el ) { if ( color && c…" at bounding box center [420, 184] width 387 height 161
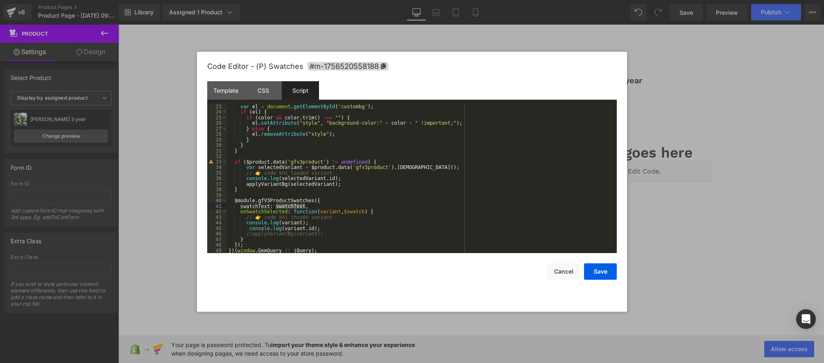
click at [264, 211] on div "var el = document . getElementById ( 'custombg' ) ; if ( el ) { if ( color && c…" at bounding box center [420, 184] width 387 height 161
click at [353, 212] on div "var el = document . getElementById ( 'custombg' ) ; if ( el ) { if ( color && c…" at bounding box center [420, 184] width 387 height 161
click at [314, 221] on div "var el = document . getElementById ( 'custombg' ) ; if ( el ) { if ( color && c…" at bounding box center [420, 184] width 387 height 161
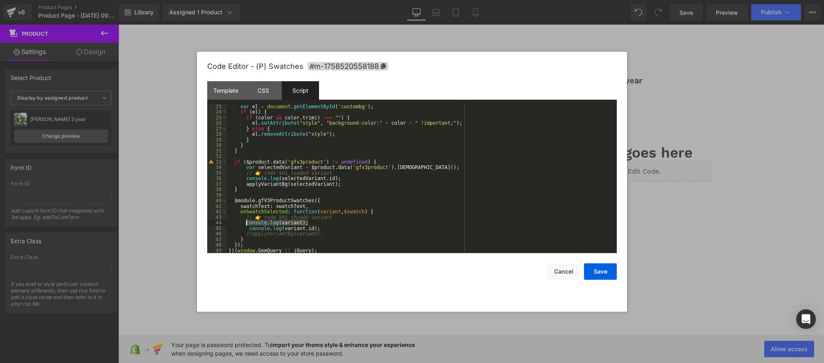
drag, startPoint x: 314, startPoint y: 223, endPoint x: 245, endPoint y: 223, distance: 68.4
click at [245, 223] on div "var el = document . getElementById ( 'custombg' ) ; if ( el ) { if ( color && c…" at bounding box center [420, 184] width 387 height 161
click at [340, 218] on div "var el = document . getElementById ( 'custombg' ) ; if ( el ) { if ( color && c…" at bounding box center [420, 184] width 387 height 161
click at [274, 212] on div "var el = document . getElementById ( 'custombg' ) ; if ( el ) { if ( color && c…" at bounding box center [420, 184] width 387 height 161
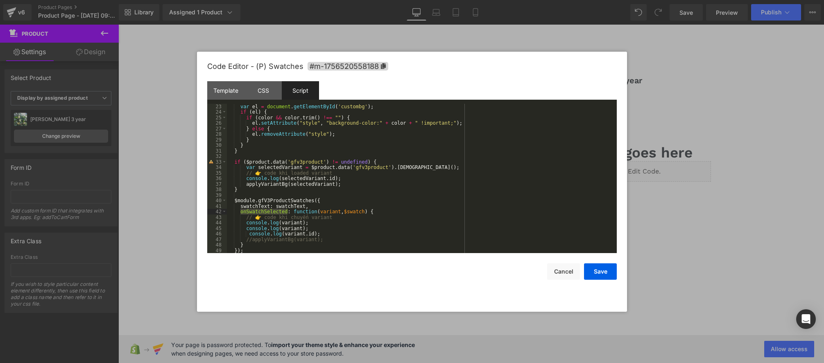
click at [290, 223] on div "var el = document . getElementById ( 'custombg' ) ; if ( el ) { if ( color && c…" at bounding box center [420, 184] width 387 height 161
drag, startPoint x: 599, startPoint y: 268, endPoint x: 591, endPoint y: 268, distance: 7.8
click at [599, 268] on button "Save" at bounding box center [600, 271] width 33 height 16
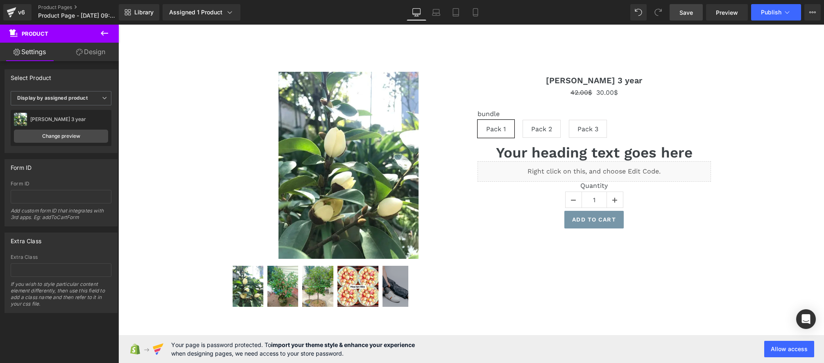
click at [685, 11] on span "Save" at bounding box center [687, 12] width 14 height 9
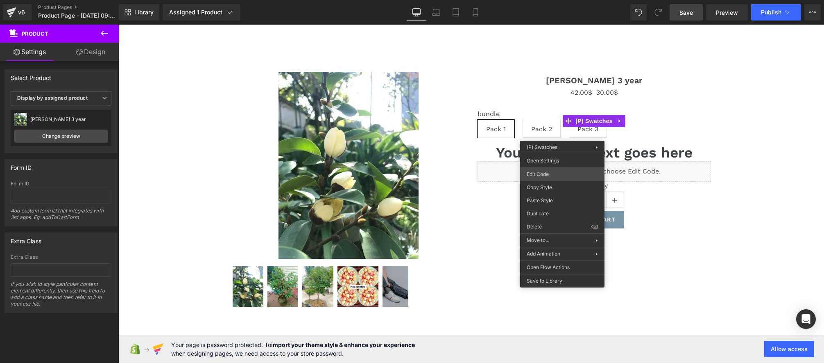
click at [544, 0] on div "Product You are previewing how the will restyle your page. You can not edit Ele…" at bounding box center [412, 0] width 824 height 0
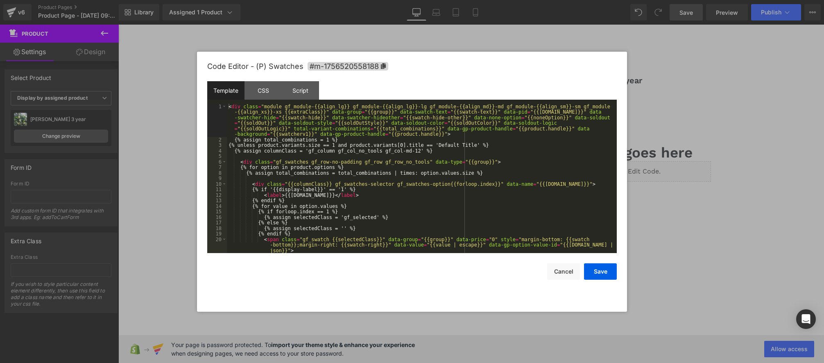
scroll to position [72, 0]
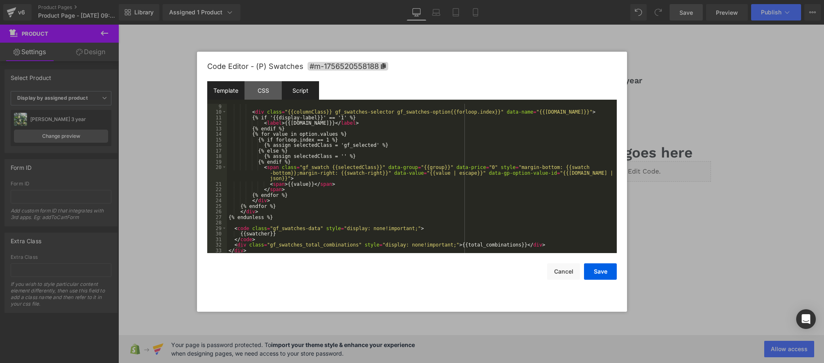
click at [305, 92] on div "Script" at bounding box center [300, 90] width 37 height 18
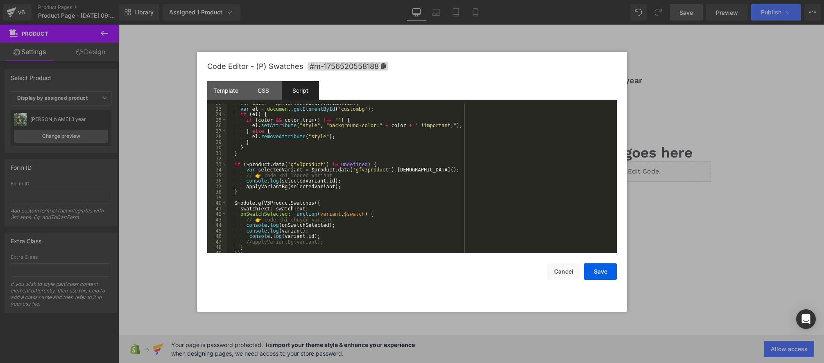
scroll to position [127, 0]
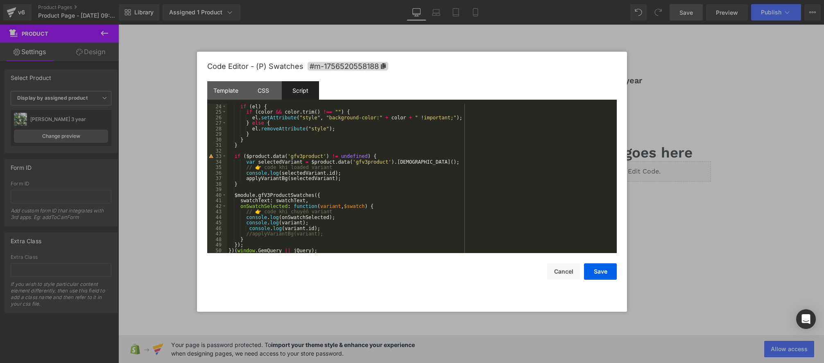
click at [385, 206] on div "if ( el ) { if ( color && color . trim ( ) !== "" ) { el . setAttribute ( "styl…" at bounding box center [420, 184] width 387 height 161
drag, startPoint x: 337, startPoint y: 218, endPoint x: 245, endPoint y: 218, distance: 92.6
click at [245, 218] on div "if ( el ) { if ( color && color . trim ( ) !== "" ) { el . setAttribute ( "styl…" at bounding box center [420, 184] width 387 height 161
click at [337, 213] on div "if ( el ) { if ( color && color . trim ( ) !== "" ) { el . setAttribute ( "styl…" at bounding box center [420, 184] width 387 height 161
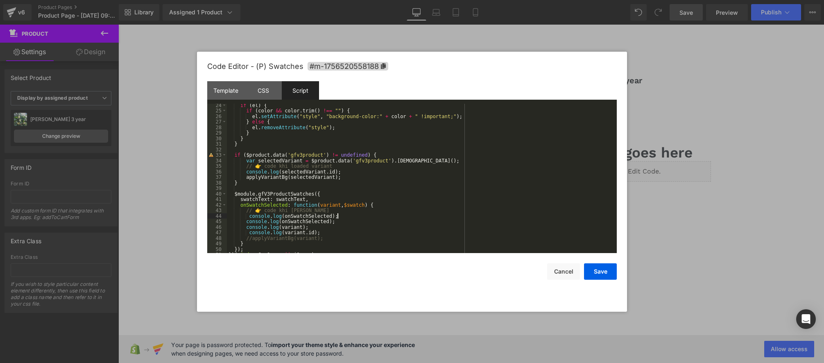
click at [315, 218] on div "if ( el ) { if ( color && color . trim ( ) !== "" ) { el . setAttribute ( "styl…" at bounding box center [420, 182] width 387 height 161
drag, startPoint x: 343, startPoint y: 216, endPoint x: 287, endPoint y: 215, distance: 56.1
click at [287, 215] on div "if ( el ) { if ( color && color . trim ( ) !== "" ) { el . setAttribute ( "styl…" at bounding box center [420, 180] width 387 height 161
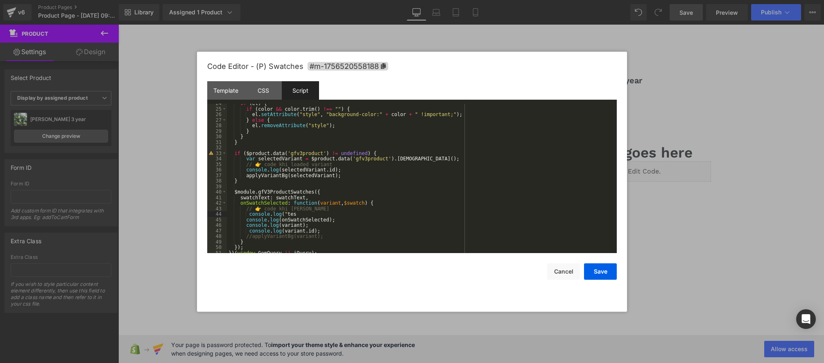
type textarea "test"
type textarea "tẻ"
type textarea "est"
click at [433, 219] on div "if ( el ) { if ( color && color . trim ( ) !== "" ) { el . setAttribute ( "styl…" at bounding box center [420, 180] width 387 height 161
drag, startPoint x: 607, startPoint y: 274, endPoint x: 485, endPoint y: 252, distance: 124.1
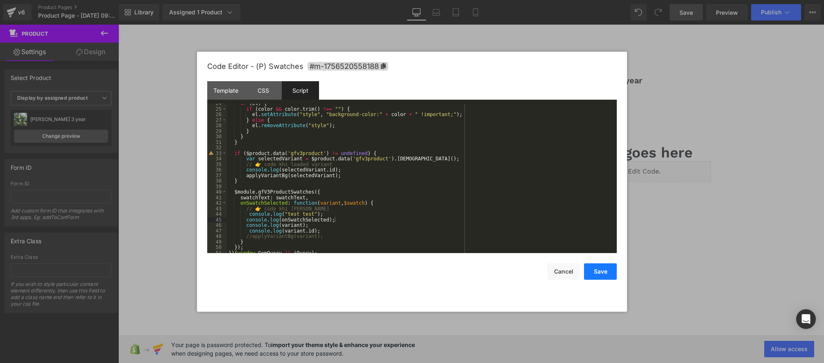
click at [607, 274] on button "Save" at bounding box center [600, 271] width 33 height 16
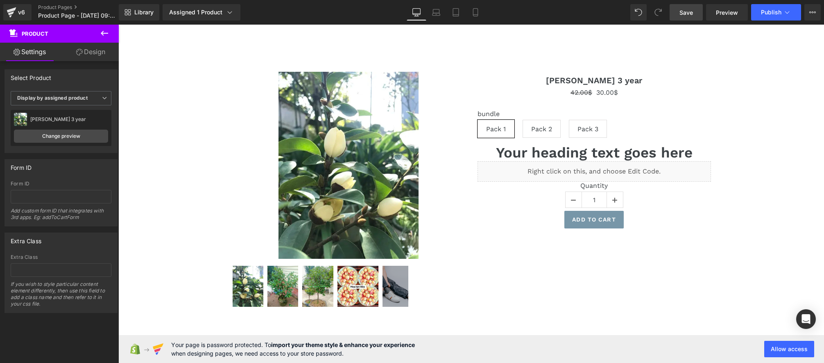
click at [682, 11] on span "Save" at bounding box center [687, 12] width 14 height 9
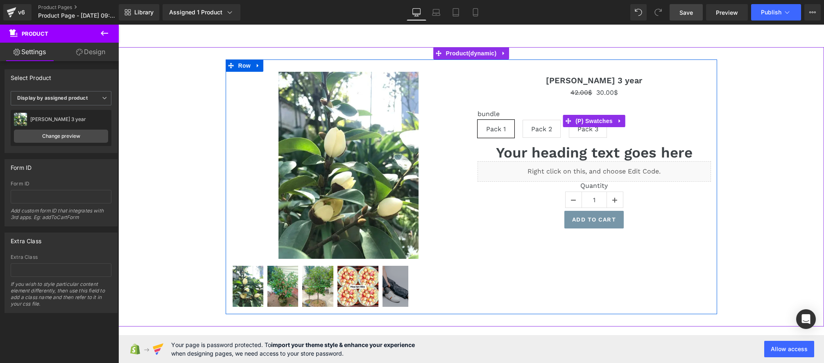
click at [627, 135] on div "bundle Pack 1 Pack 2 Pack 3" at bounding box center [594, 127] width 233 height 34
drag, startPoint x: 598, startPoint y: 122, endPoint x: 631, endPoint y: 122, distance: 33.2
click at [598, 122] on span "(P) Swatches" at bounding box center [593, 121] width 41 height 12
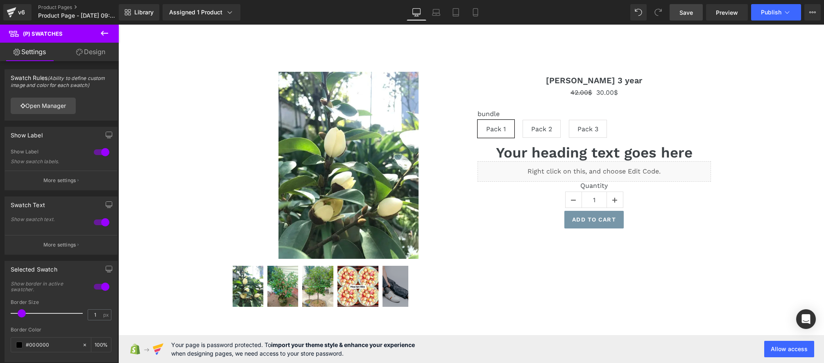
click at [100, 36] on icon at bounding box center [105, 33] width 10 height 10
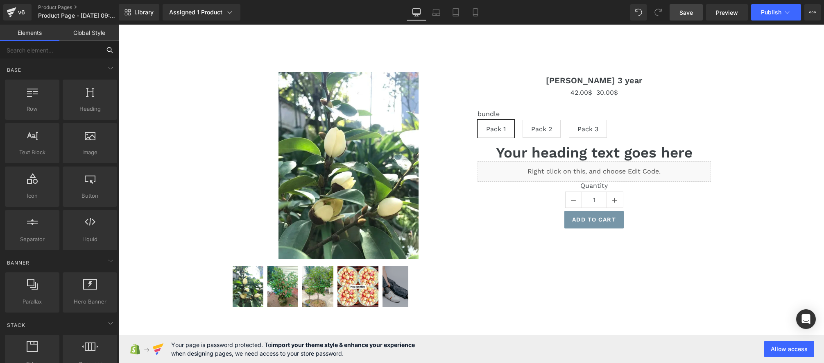
click at [42, 50] on input "text" at bounding box center [50, 50] width 101 height 18
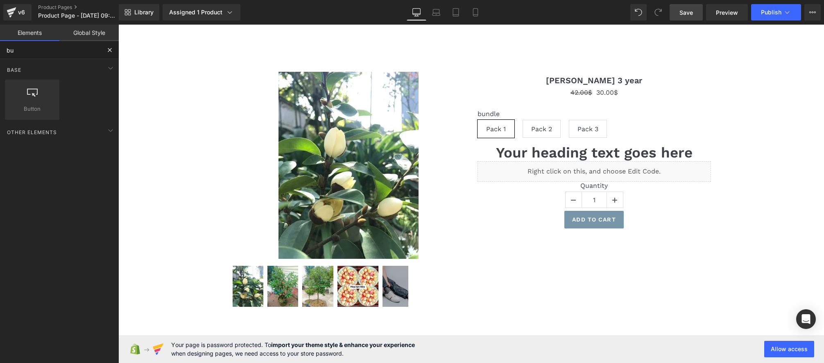
type input "b"
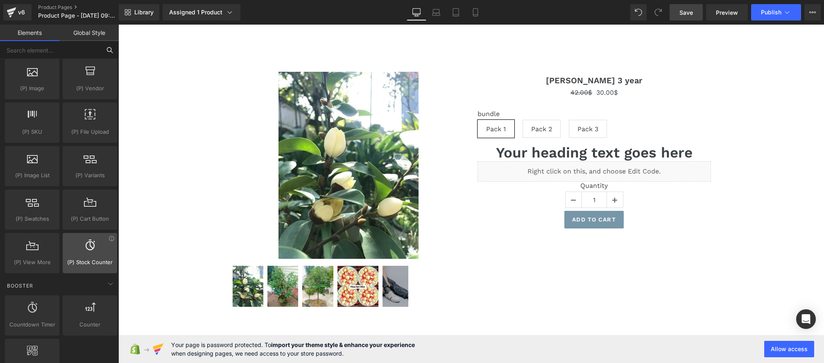
scroll to position [882, 0]
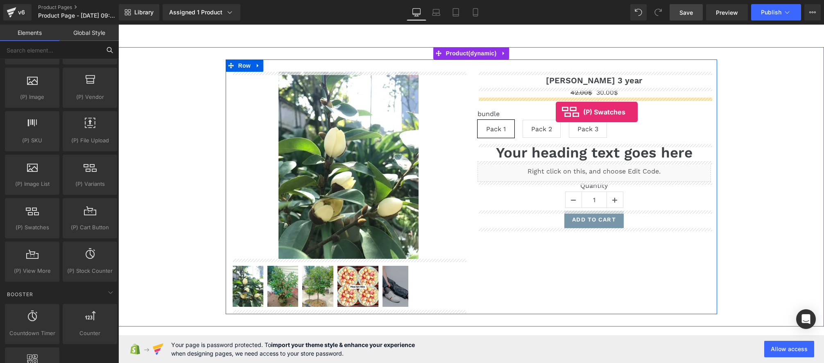
drag, startPoint x: 165, startPoint y: 240, endPoint x: 556, endPoint y: 112, distance: 411.6
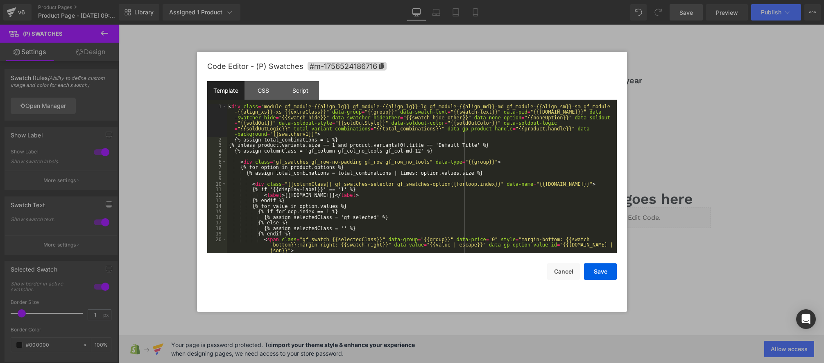
click at [558, 0] on div "(P) Swatches You are previewing how the will restyle your page. You can not edi…" at bounding box center [412, 0] width 824 height 0
click at [311, 93] on div "Script" at bounding box center [300, 90] width 37 height 18
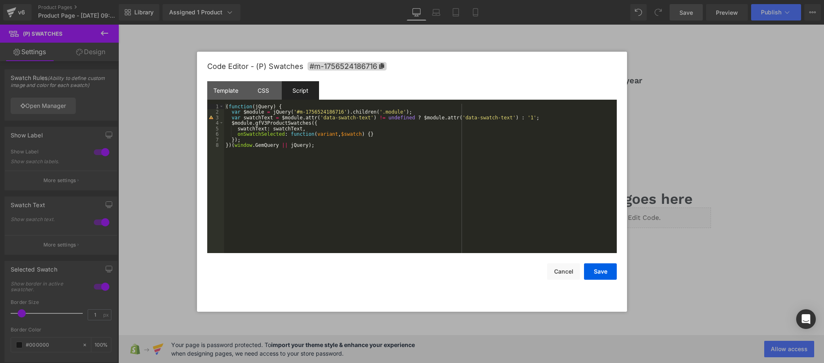
drag, startPoint x: 374, startPoint y: 133, endPoint x: 388, endPoint y: 144, distance: 17.8
click at [374, 134] on div "( function ( jQuery ) { var $module = jQuery ( '#m-1756524186716' ) . children …" at bounding box center [420, 184] width 393 height 161
type textarea "console"
type textarea "log"
type textarea "rssss"
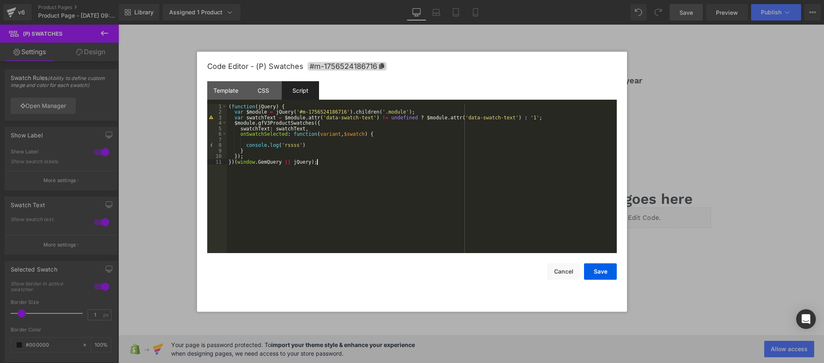
click at [345, 168] on div "( function ( jQuery ) { var $module = jQuery ( '#m-1756524186716' ) . children …" at bounding box center [422, 184] width 390 height 161
click at [320, 145] on div "( function ( jQuery ) { var $module = jQuery ( '#m-1756524186716' ) . children …" at bounding box center [422, 184] width 390 height 161
drag, startPoint x: 600, startPoint y: 268, endPoint x: 594, endPoint y: 268, distance: 5.7
click at [600, 268] on button "Save" at bounding box center [600, 271] width 33 height 16
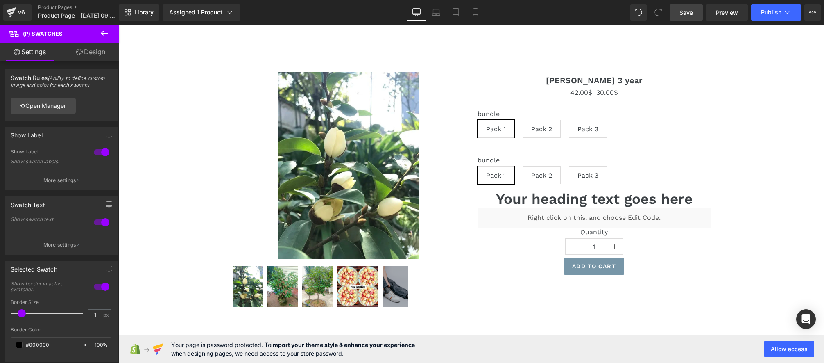
click at [686, 16] on link "Save" at bounding box center [686, 12] width 33 height 16
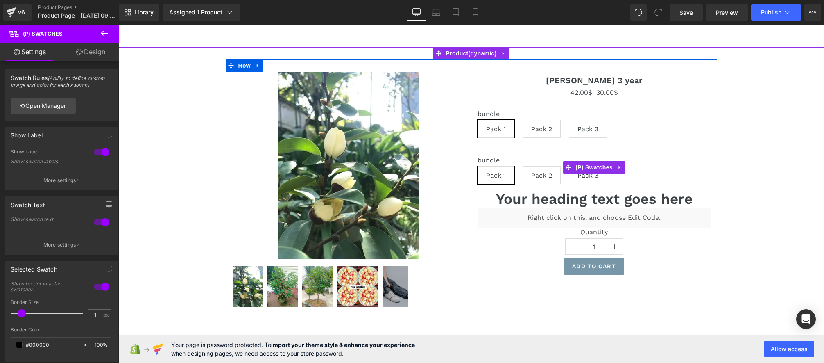
drag, startPoint x: 631, startPoint y: 175, endPoint x: 614, endPoint y: 175, distance: 16.8
click at [631, 175] on div "bundle Pack 1 Pack 2 Pack 3" at bounding box center [594, 173] width 233 height 34
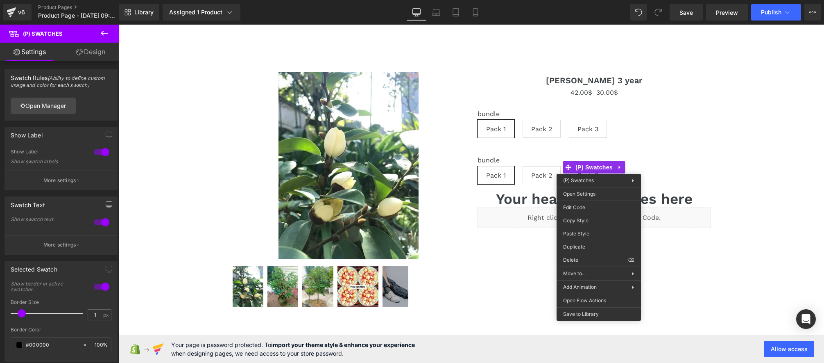
drag, startPoint x: 697, startPoint y: 286, endPoint x: 579, endPoint y: 261, distance: 120.9
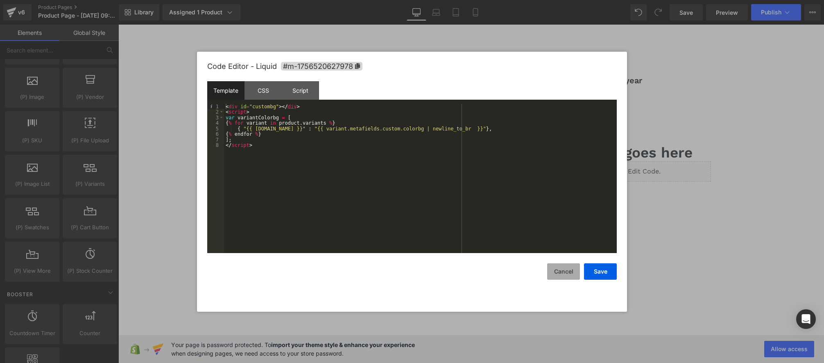
drag, startPoint x: 560, startPoint y: 277, endPoint x: 567, endPoint y: 267, distance: 12.7
click at [560, 277] on button "Cancel" at bounding box center [563, 271] width 33 height 16
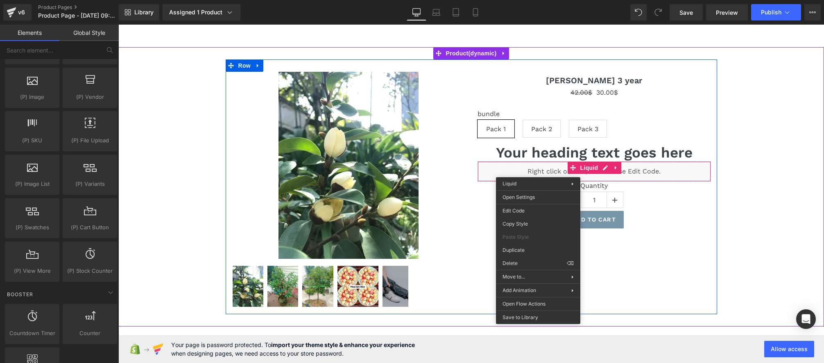
drag, startPoint x: 538, startPoint y: 171, endPoint x: 687, endPoint y: 204, distance: 152.4
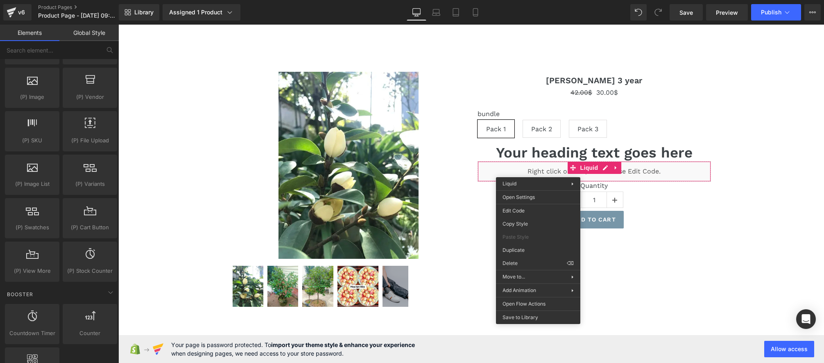
drag, startPoint x: 633, startPoint y: 287, endPoint x: 523, endPoint y: 248, distance: 116.9
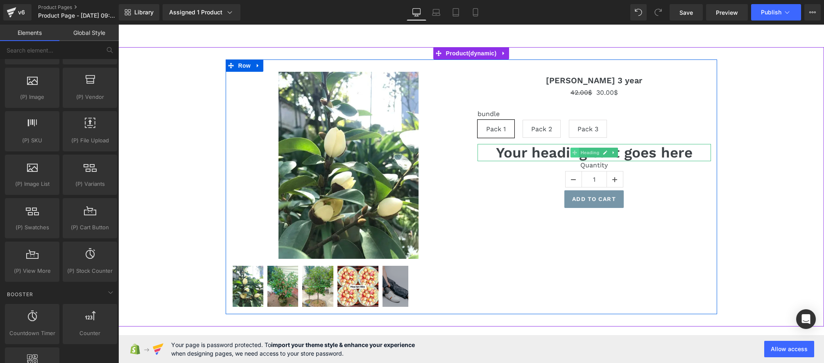
click at [578, 156] on span at bounding box center [574, 152] width 9 height 10
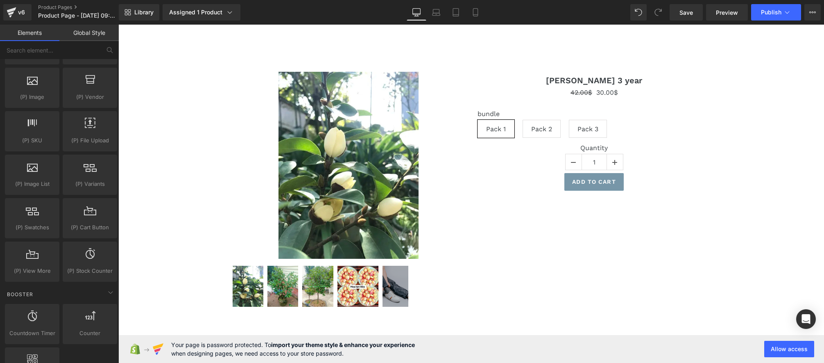
drag, startPoint x: 678, startPoint y: 269, endPoint x: 561, endPoint y: 232, distance: 122.0
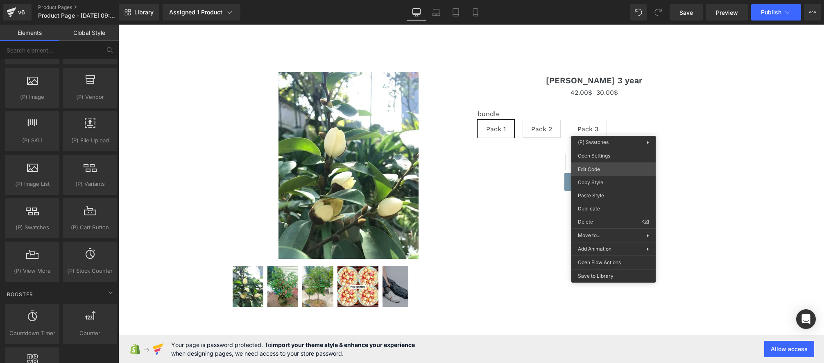
click at [596, 0] on div "Heading You are previewing how the will restyle your page. You can not edit Ele…" at bounding box center [412, 0] width 824 height 0
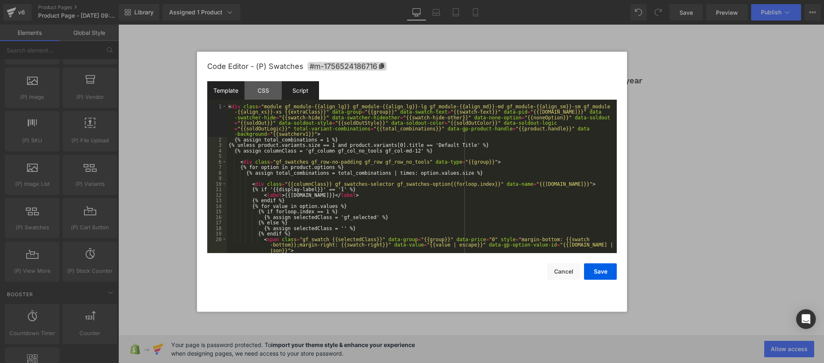
click at [311, 98] on div "Script" at bounding box center [300, 90] width 37 height 18
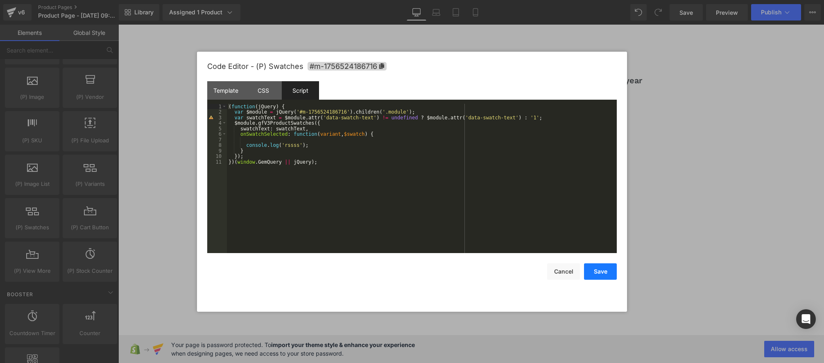
click at [598, 277] on button "Save" at bounding box center [600, 271] width 33 height 16
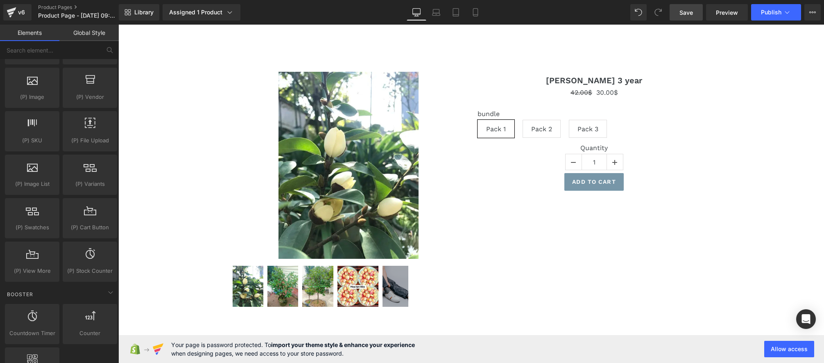
click at [693, 9] on span "Save" at bounding box center [687, 12] width 14 height 9
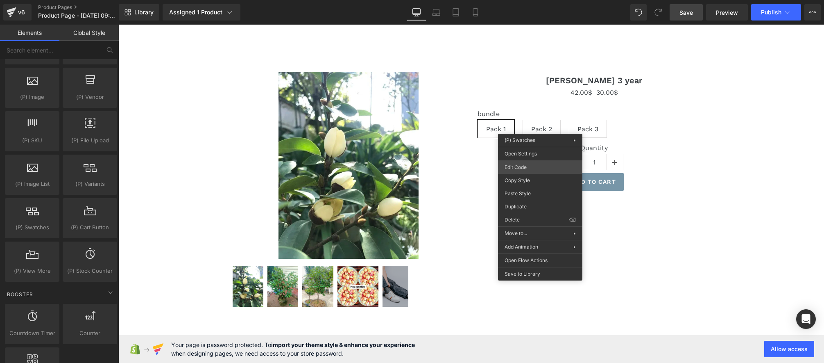
click at [536, 0] on div "Heading You are previewing how the will restyle your page. You can not edit Ele…" at bounding box center [412, 0] width 824 height 0
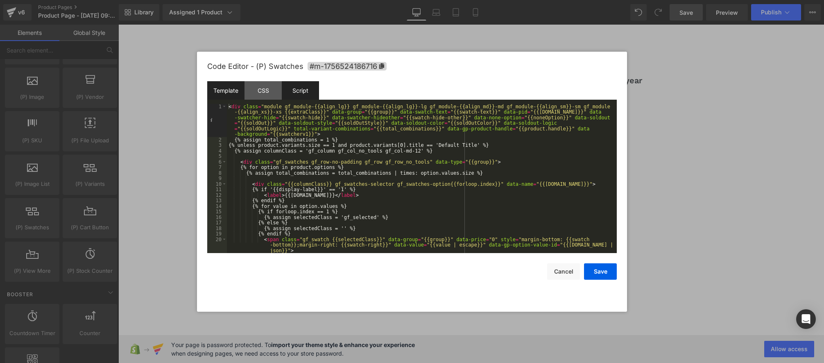
click at [296, 91] on div "Script" at bounding box center [300, 90] width 37 height 18
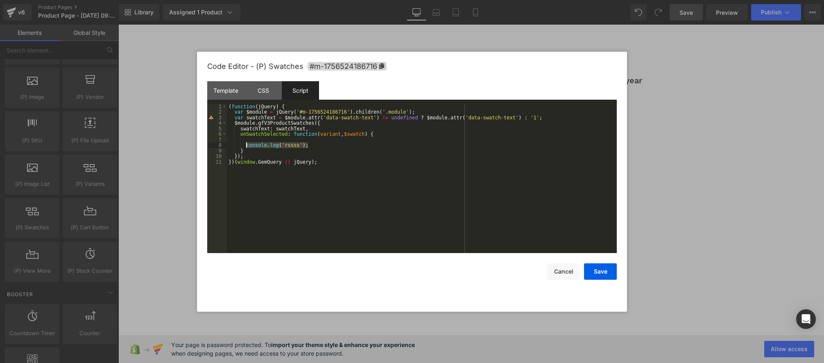
drag, startPoint x: 309, startPoint y: 144, endPoint x: 206, endPoint y: 147, distance: 102.8
click at [203, 144] on div "Code Editor - (P) Swatches #m-1756524186716 Template CSS Script Data 1 2 3 4 5 …" at bounding box center [412, 182] width 430 height 260
drag, startPoint x: 569, startPoint y: 276, endPoint x: 321, endPoint y: 213, distance: 255.4
click at [569, 276] on button "Cancel" at bounding box center [563, 271] width 33 height 16
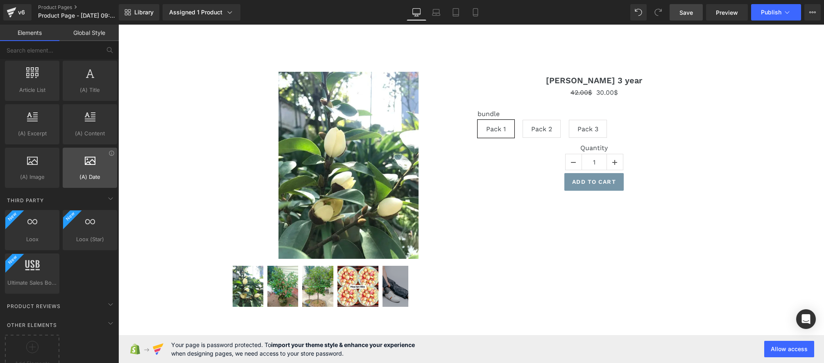
scroll to position [1556, 0]
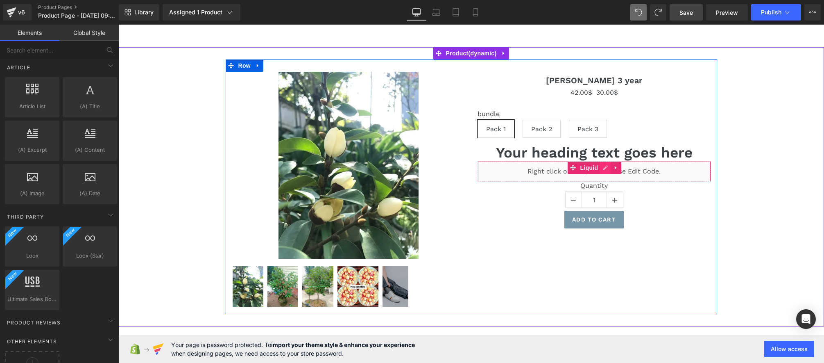
click at [601, 168] on div "Liquid" at bounding box center [594, 171] width 233 height 20
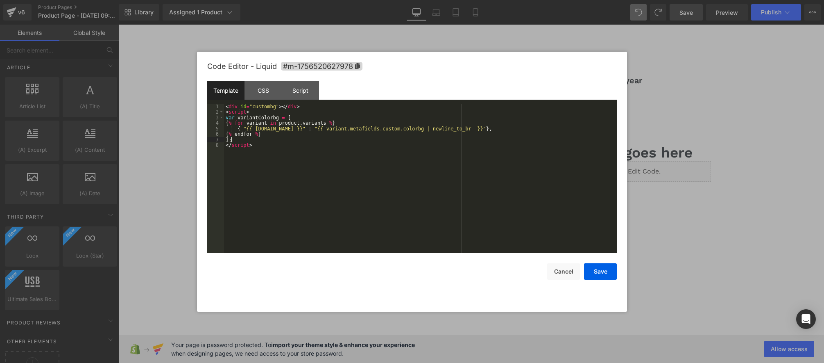
click at [280, 142] on div "< div id = "custombg" > </ div > < script > var variantColorbg = [ { % for vari…" at bounding box center [420, 184] width 393 height 161
click at [302, 91] on div "Script" at bounding box center [300, 90] width 37 height 18
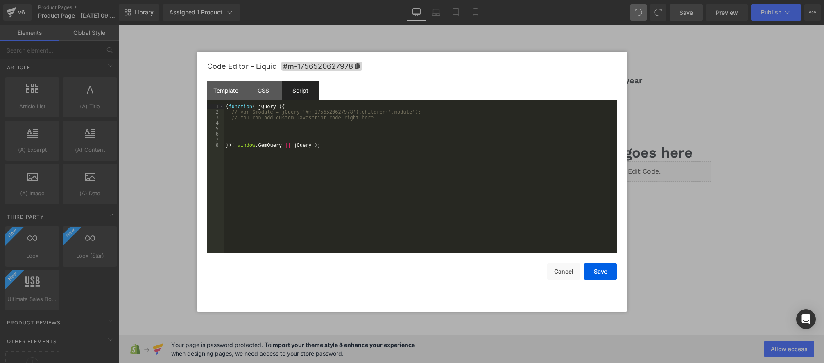
click at [249, 140] on div "( function ( jQuery ) { // var $module = jQuery('#m-1756520627978').children('.…" at bounding box center [420, 184] width 393 height 161
drag, startPoint x: 597, startPoint y: 266, endPoint x: 598, endPoint y: 261, distance: 5.0
click at [597, 266] on button "Save" at bounding box center [600, 271] width 33 height 16
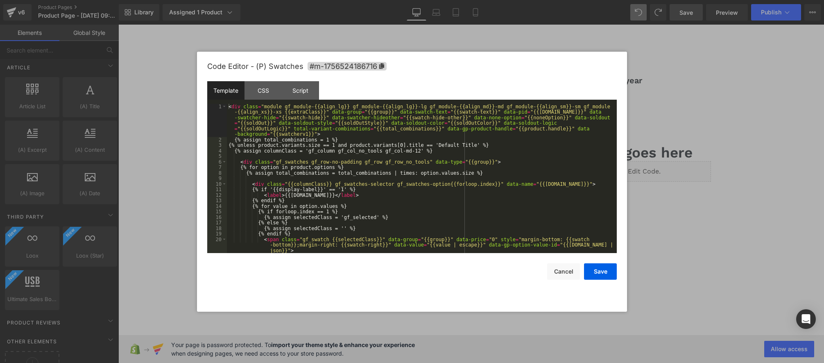
drag, startPoint x: 530, startPoint y: 165, endPoint x: 524, endPoint y: 165, distance: 5.7
click at [530, 0] on div "Heading You are previewing how the will restyle your page. You can not edit Ele…" at bounding box center [412, 0] width 824 height 0
click at [298, 91] on div "Script" at bounding box center [300, 90] width 37 height 18
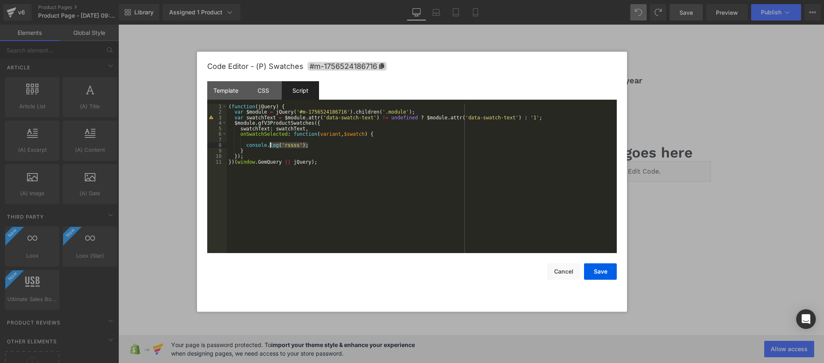
drag, startPoint x: 326, startPoint y: 146, endPoint x: 231, endPoint y: 147, distance: 95.9
click at [231, 147] on div "( function ( jQuery ) { var $module = jQuery ( '#m-1756524186716' ) . children …" at bounding box center [422, 184] width 390 height 161
drag, startPoint x: 242, startPoint y: 151, endPoint x: 246, endPoint y: 151, distance: 4.1
click at [242, 151] on div "( function ( jQuery ) { var $module = jQuery ( '#m-1756524186716' ) . children …" at bounding box center [422, 184] width 390 height 161
drag, startPoint x: 246, startPoint y: 151, endPoint x: 236, endPoint y: 147, distance: 11.3
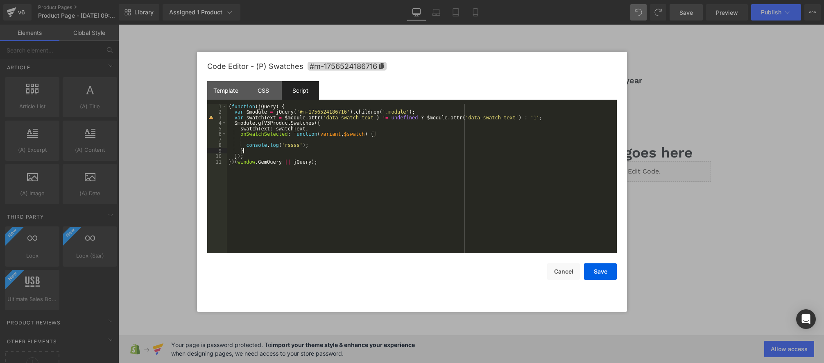
click at [235, 147] on div "( function ( jQuery ) { var $module = jQuery ( '#m-1756524186716' ) . children …" at bounding box center [422, 184] width 390 height 161
click at [330, 146] on div "( function ( jQuery ) { var $module = jQuery ( '#m-1756524186716' ) . children …" at bounding box center [422, 184] width 390 height 161
drag, startPoint x: 317, startPoint y: 145, endPoint x: 161, endPoint y: 139, distance: 155.8
click at [144, 137] on body "Heading You are previewing how the will restyle your page. You can not edit Ele…" at bounding box center [412, 181] width 824 height 363
click at [605, 268] on button "Save" at bounding box center [600, 271] width 33 height 16
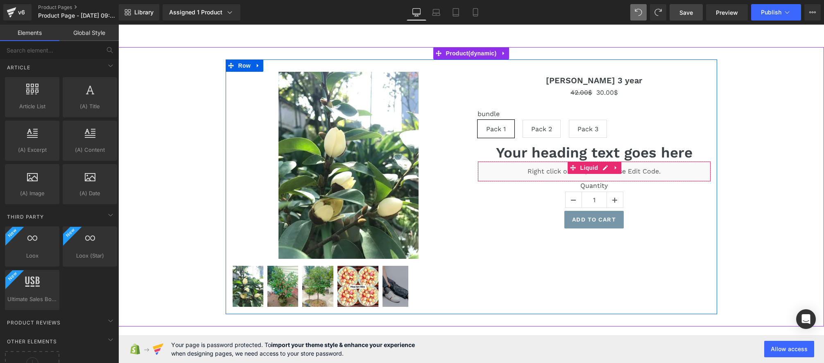
click at [605, 167] on div "Liquid" at bounding box center [594, 171] width 233 height 20
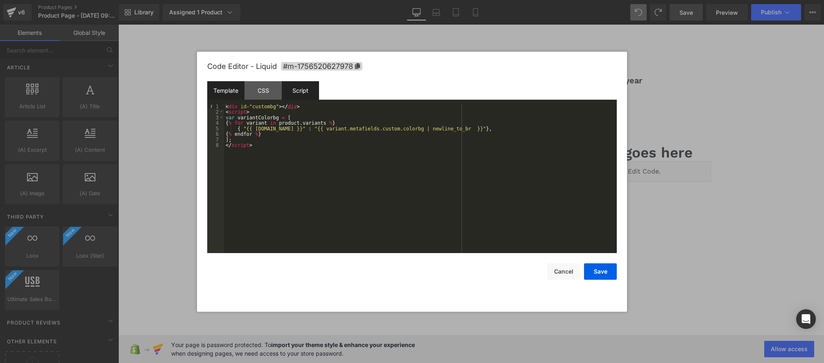
click at [303, 94] on div "Script" at bounding box center [300, 90] width 37 height 18
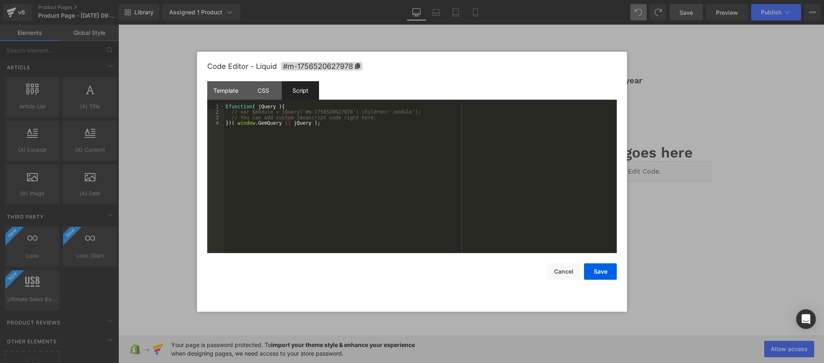
click at [381, 119] on div "( function ( jQuery ) { // var $module = jQuery('#m-1756520627978').children('.…" at bounding box center [420, 184] width 393 height 161
click at [234, 126] on div "( function ( jQuery ) { // var $module = jQuery('#m-1756520627978').children('.…" at bounding box center [420, 184] width 393 height 161
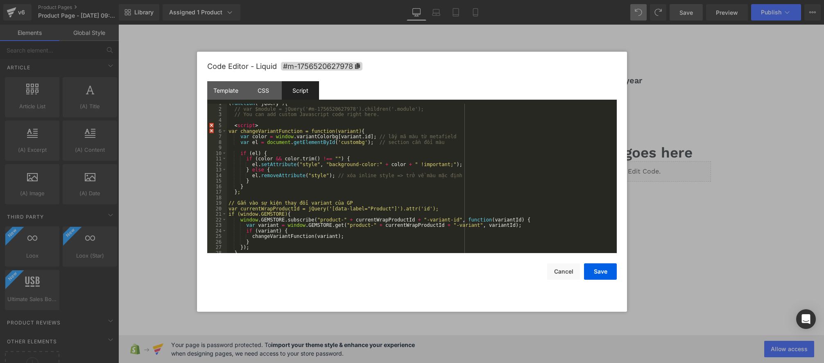
scroll to position [0, 0]
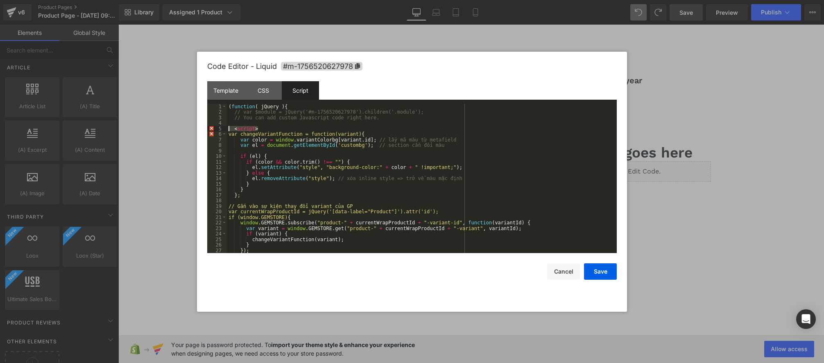
drag, startPoint x: 270, startPoint y: 128, endPoint x: 210, endPoint y: 126, distance: 59.9
click at [210, 126] on pre "1 2 3 4 5 6 7 8 9 10 11 12 13 14 15 16 17 18 19 20 21 22 23 24 25 26 27 28 ( fu…" at bounding box center [412, 179] width 410 height 150
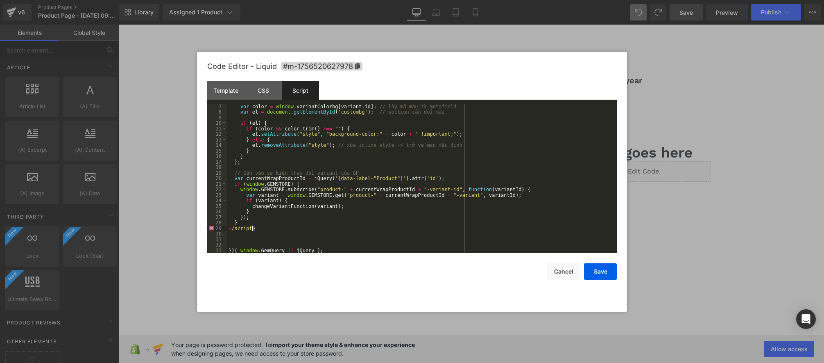
drag, startPoint x: 276, startPoint y: 229, endPoint x: 193, endPoint y: 227, distance: 82.4
click at [193, 227] on body "Heading You are previewing how the will restyle your page. You can not edit Ele…" at bounding box center [412, 181] width 824 height 363
click at [292, 240] on div "var color = window . variantColorbg [ variant . id ] ; // lấy mã màu từ metafie…" at bounding box center [420, 184] width 387 height 161
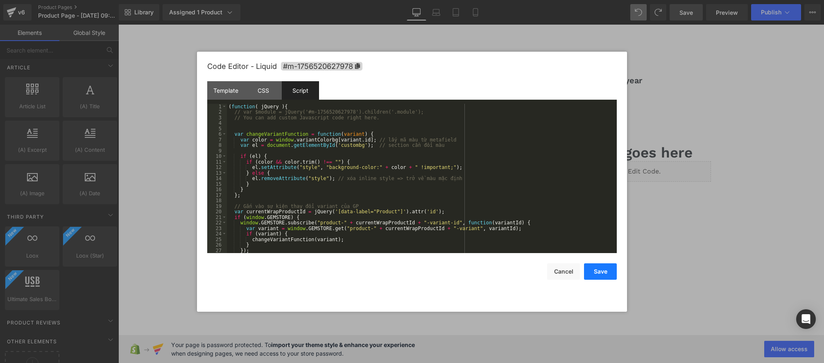
click at [601, 270] on button "Save" at bounding box center [600, 271] width 33 height 16
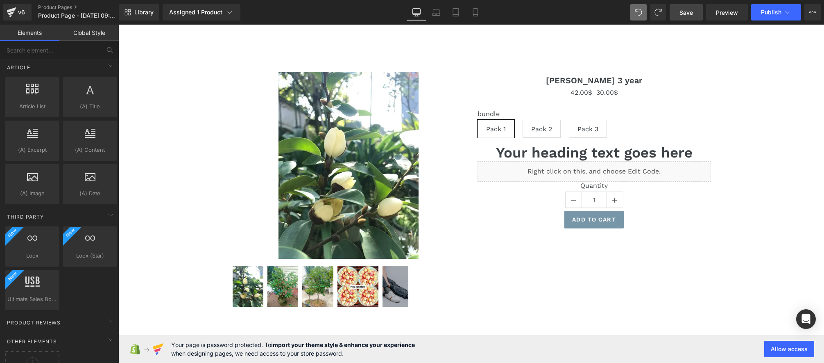
click at [681, 11] on span "Save" at bounding box center [687, 12] width 14 height 9
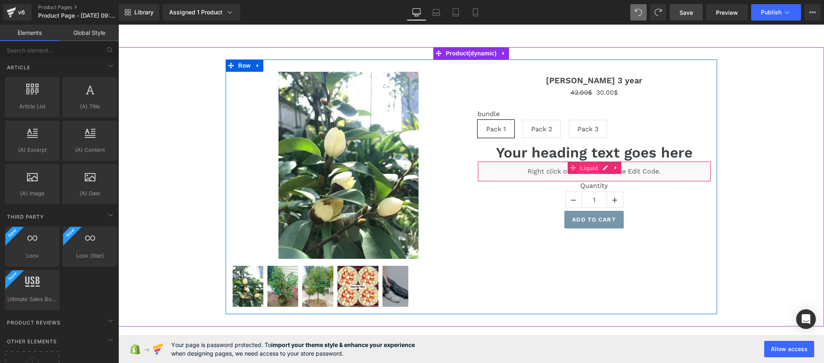
click at [600, 170] on span "Liquid" at bounding box center [589, 168] width 22 height 12
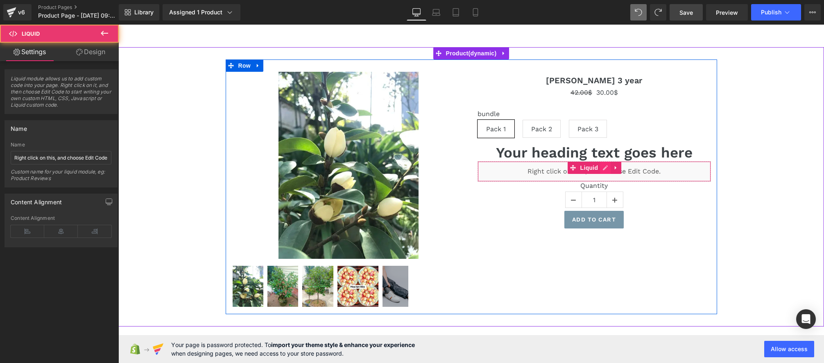
click at [604, 170] on icon at bounding box center [605, 167] width 5 height 5
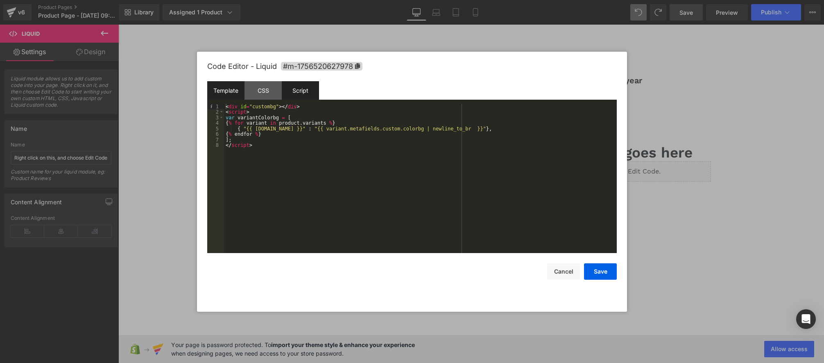
click at [292, 90] on div "Script" at bounding box center [300, 90] width 37 height 18
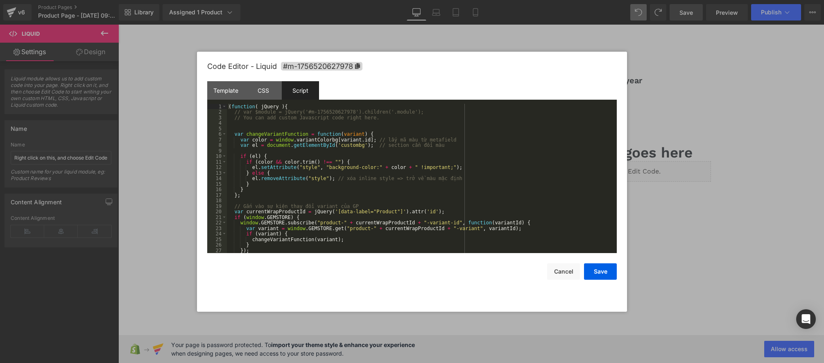
click at [277, 135] on div "( function ( jQuery ) { // var $module = jQuery('#m-1756520627978').children('.…" at bounding box center [420, 184] width 387 height 161
click at [328, 134] on div "( function ( jQuery ) { // var $module = jQuery('#m-1756520627978').children('.…" at bounding box center [420, 184] width 387 height 161
click at [280, 141] on div "( function ( jQuery ) { // var $module = jQuery('#m-1756520627978').children('.…" at bounding box center [420, 184] width 387 height 161
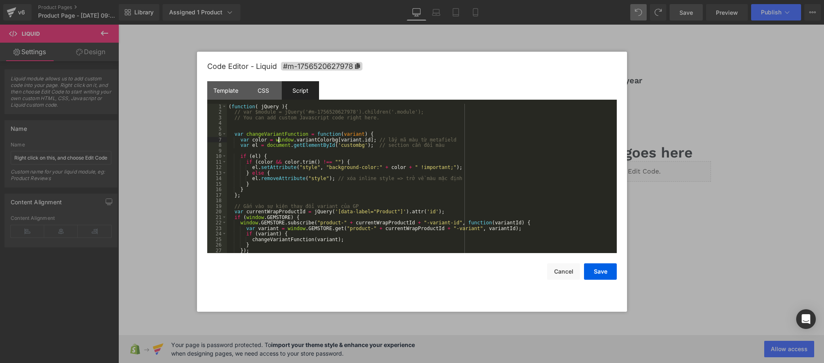
click at [330, 140] on div "( function ( jQuery ) { // var $module = jQuery('#m-1756520627978').children('.…" at bounding box center [420, 184] width 387 height 161
click at [347, 141] on div "( function ( jQuery ) { // var $module = jQuery('#m-1756520627978').children('.…" at bounding box center [420, 184] width 387 height 161
click at [278, 147] on div "( function ( jQuery ) { // var $module = jQuery('#m-1756520627978').children('.…" at bounding box center [420, 184] width 387 height 161
click at [324, 147] on div "( function ( jQuery ) { // var $module = jQuery('#m-1756520627978').children('.…" at bounding box center [420, 184] width 387 height 161
click at [290, 163] on div "( function ( jQuery ) { // var $module = jQuery('#m-1756520627978').children('.…" at bounding box center [420, 184] width 387 height 161
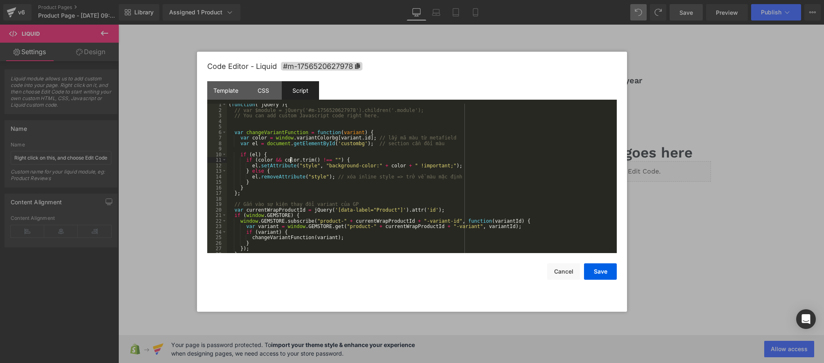
scroll to position [33, 0]
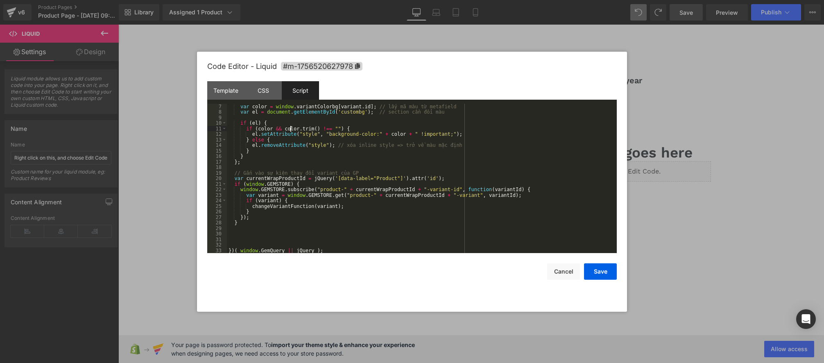
click at [269, 180] on div "var color = window . variantColorbg [ variant . id ] ; // lấy mã màu từ metafie…" at bounding box center [420, 184] width 387 height 161
click at [323, 177] on div "var color = window . variantColorbg [ variant . id ] ; // lấy mã màu từ metafie…" at bounding box center [420, 184] width 387 height 161
click at [382, 177] on div "var color = window . variantColorbg [ variant . id ] ; // lấy mã màu từ metafie…" at bounding box center [420, 184] width 387 height 161
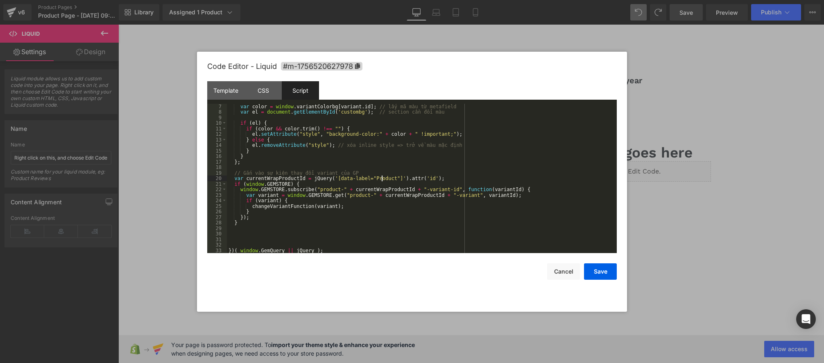
click at [382, 177] on div "var color = window . variantColorbg [ variant . id ] ; // lấy mã màu từ metafie…" at bounding box center [420, 184] width 387 height 161
click at [301, 199] on div "var color = window . variantColorbg [ variant . id ] ; // lấy mã màu từ metafie…" at bounding box center [420, 184] width 387 height 161
click at [257, 213] on div "var color = window . variantColorbg [ variant . id ] ; // lấy mã màu từ metafie…" at bounding box center [420, 184] width 387 height 161
type textarea "else"
click at [293, 199] on div "var color = window . variantColorbg [ variant . id ] ; // lấy mã màu từ metafie…" at bounding box center [420, 184] width 387 height 161
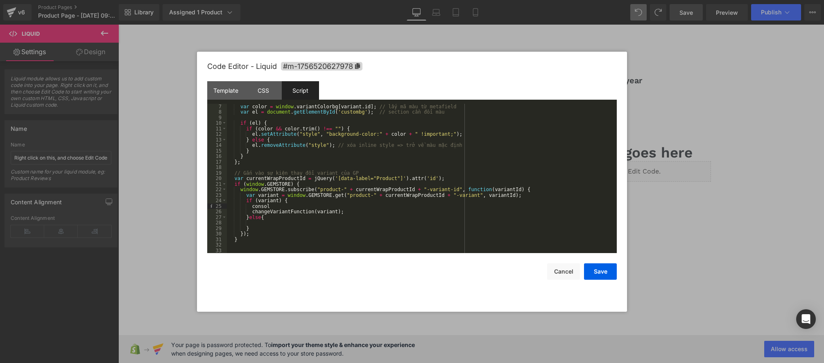
type textarea "console"
type textarea "log"
type textarea "yest"
click at [308, 208] on div "var color = window . variantColorbg [ variant . id ] ; // lấy mã màu từ metafie…" at bounding box center [420, 184] width 387 height 161
drag, startPoint x: 306, startPoint y: 207, endPoint x: 252, endPoint y: 206, distance: 54.5
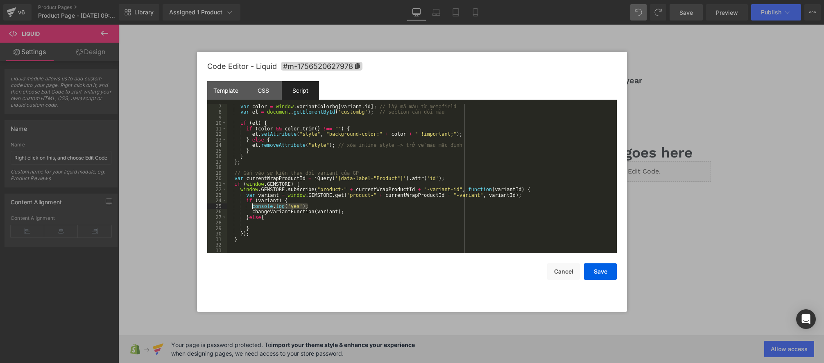
click at [252, 206] on div "var color = window . variantColorbg [ variant . id ] ; // lấy mã màu từ metafie…" at bounding box center [420, 184] width 387 height 161
click at [261, 224] on div "var color = window . variantColorbg [ variant . id ] ; // lấy mã màu từ metafie…" at bounding box center [420, 184] width 387 height 161
paste textarea "n"
click at [293, 223] on div "var color = window . variantColorbg [ variant . id ] ; // lấy mã màu từ metafie…" at bounding box center [420, 184] width 387 height 161
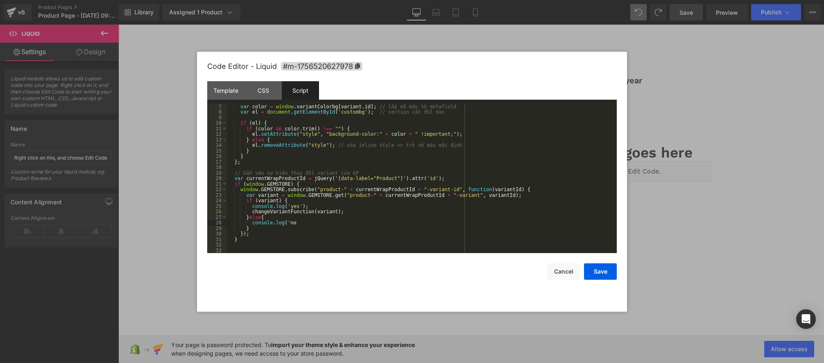
type textarea "noe"
click at [321, 234] on div "var color = window . variantColorbg [ variant . id ] ; // lấy mã màu từ metafie…" at bounding box center [420, 184] width 387 height 161
click at [605, 270] on button "Save" at bounding box center [600, 271] width 33 height 16
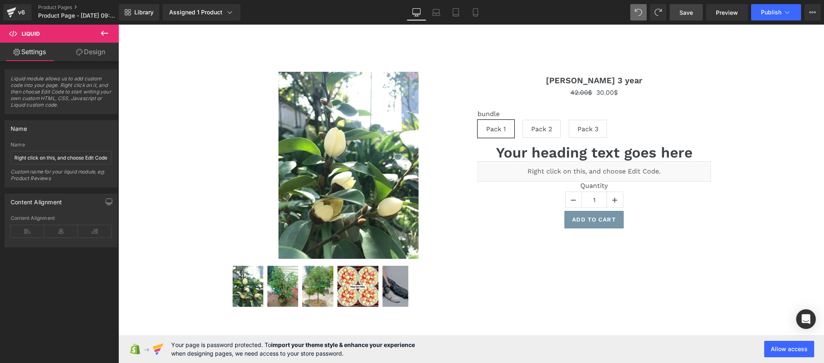
drag, startPoint x: 686, startPoint y: 17, endPoint x: 507, endPoint y: 347, distance: 375.6
click at [686, 17] on link "Save" at bounding box center [686, 12] width 33 height 16
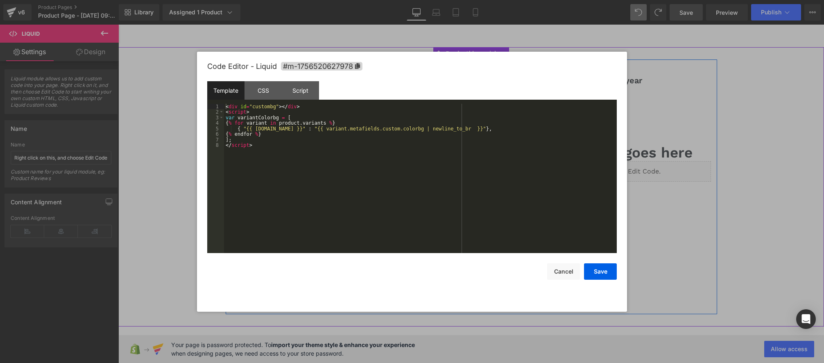
drag, startPoint x: 603, startPoint y: 170, endPoint x: 604, endPoint y: 184, distance: 14.8
click at [603, 170] on div "Liquid" at bounding box center [594, 171] width 233 height 20
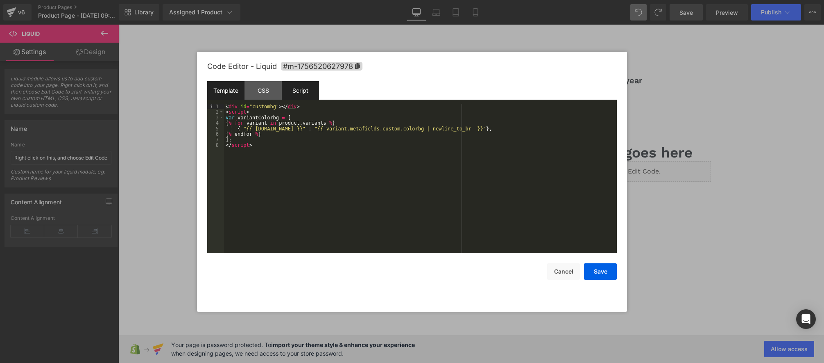
click at [299, 94] on div "Script" at bounding box center [300, 90] width 37 height 18
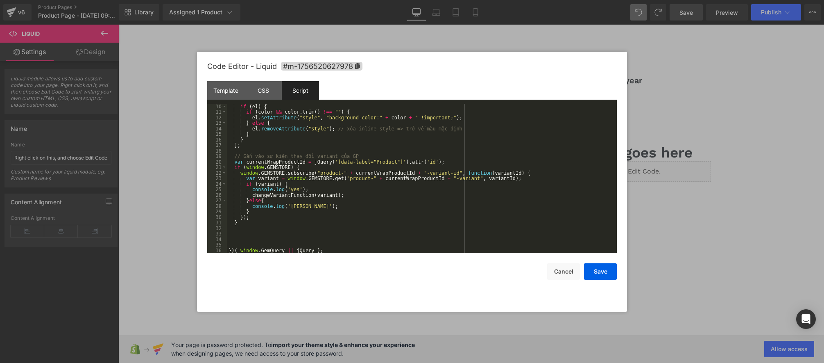
scroll to position [0, 0]
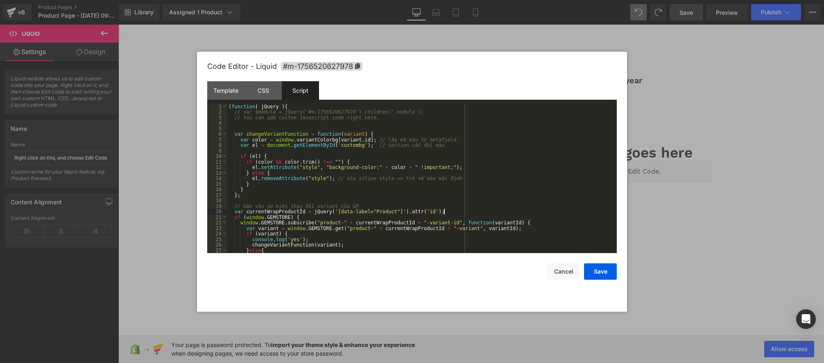
click at [464, 211] on div "( function ( jQuery ) { // var $module = jQuery('#m-1756520627978').children('.…" at bounding box center [420, 184] width 387 height 161
type textarea "console"
type textarea "log"
click at [283, 214] on div "( function ( jQuery ) { // var $module = jQuery('#m-1756520627978').children('.…" at bounding box center [420, 183] width 387 height 161
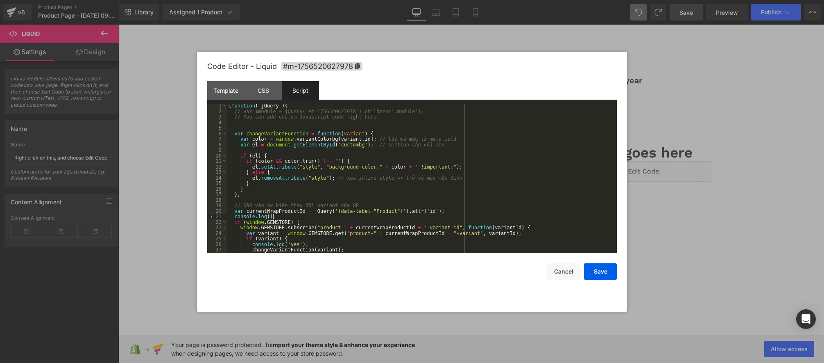
click at [283, 214] on div "( function ( jQuery ) { // var $module = jQuery('#m-1756520627978').children('.…" at bounding box center [420, 183] width 387 height 161
click at [286, 209] on div "( function ( jQuery ) { // var $module = jQuery('#m-1756520627978').children('.…" at bounding box center [420, 183] width 387 height 161
drag, startPoint x: 271, startPoint y: 216, endPoint x: 286, endPoint y: 221, distance: 15.9
click at [271, 216] on div "( function ( jQuery ) { // var $module = jQuery('#m-1756520627978').children('.…" at bounding box center [420, 183] width 387 height 161
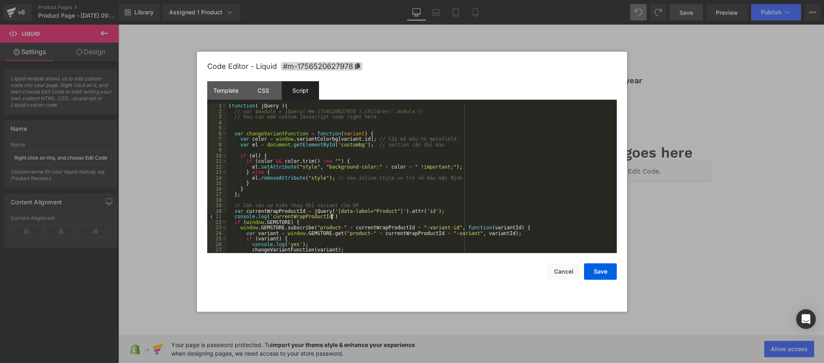
click at [335, 216] on div "( function ( jQuery ) { // var $module = jQuery('#m-1756520627978').children('.…" at bounding box center [420, 183] width 387 height 161
click at [274, 215] on div "( function ( jQuery ) { // var $module = jQuery('#m-1756520627978').children('.…" at bounding box center [420, 183] width 387 height 161
click at [273, 216] on div "( function ( jQuery ) { // var $module = jQuery('#m-1756520627978').children('.…" at bounding box center [420, 183] width 387 height 161
click at [339, 216] on div "( function ( jQuery ) { // var $module = jQuery('#m-1756520627978').children('.…" at bounding box center [420, 183] width 387 height 161
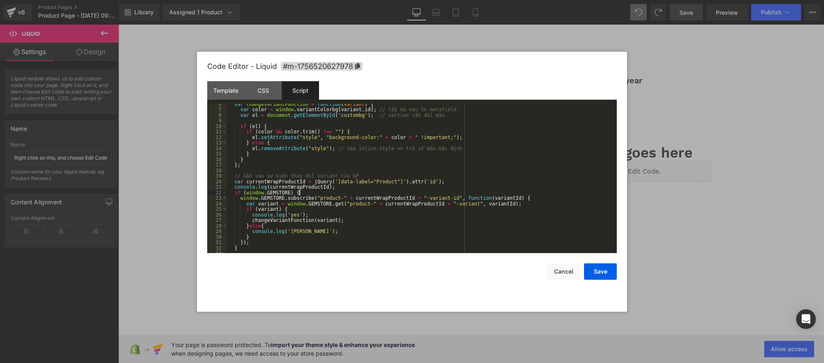
click at [306, 193] on div "var changeVariantFunction = function ( variant ) { var color = window . variant…" at bounding box center [420, 181] width 387 height 161
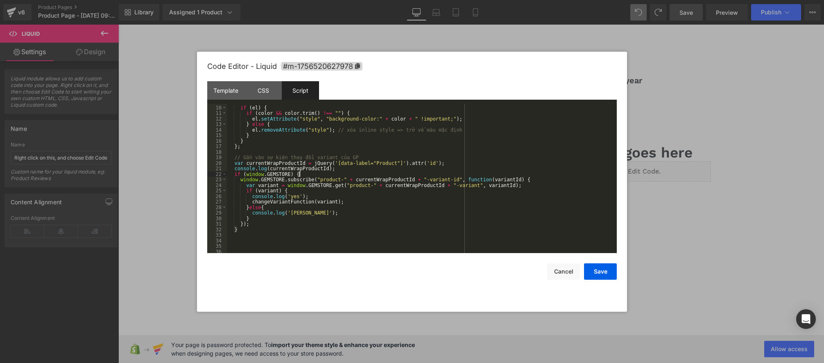
scroll to position [55, 0]
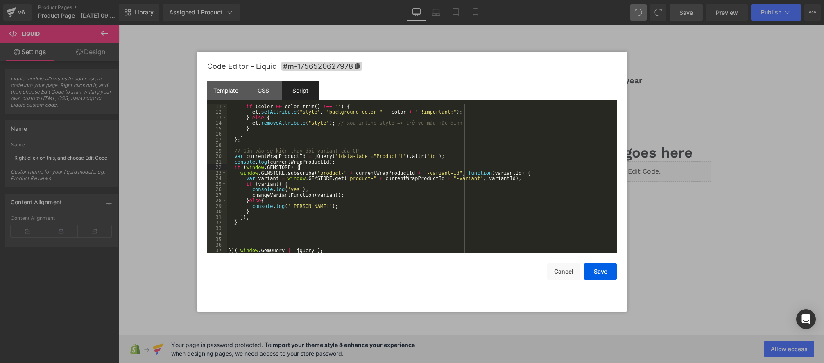
click at [245, 224] on div "if ( color && color . trim ( ) !== "" ) { el . setAttribute ( "style" , "backgr…" at bounding box center [420, 184] width 387 height 161
type textarea "else"
drag, startPoint x: 311, startPoint y: 207, endPoint x: 251, endPoint y: 206, distance: 59.8
click at [251, 206] on div "if ( color && color . trim ( ) !== "" ) { el . setAttribute ( "style" , "backgr…" at bounding box center [420, 184] width 387 height 161
click at [250, 229] on div "if ( color && color . trim ( ) !== "" ) { el . setAttribute ( "style" , "backgr…" at bounding box center [420, 184] width 387 height 161
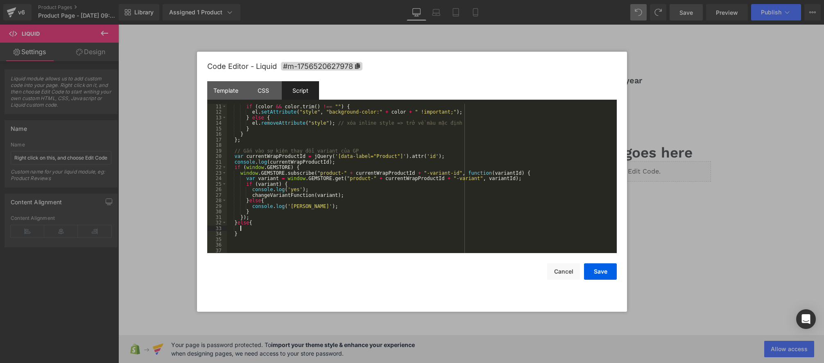
paste textarea "c"
click at [280, 229] on div "if ( color && color . trim ( ) !== "" ) { el . setAttribute ( "style" , "backgr…" at bounding box center [420, 184] width 387 height 161
click at [287, 228] on div "if ( color && color . trim ( ) !== "" ) { el . setAttribute ( "style" , "backgr…" at bounding box center [420, 184] width 387 height 161
type textarea "check"
click at [328, 225] on div "if ( color && color . trim ( ) !== "" ) { el . setAttribute ( "style" , "backgr…" at bounding box center [420, 184] width 387 height 161
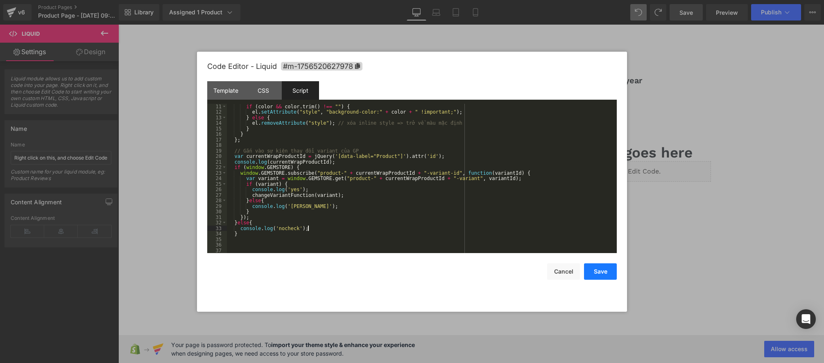
click at [596, 271] on button "Save" at bounding box center [600, 271] width 33 height 16
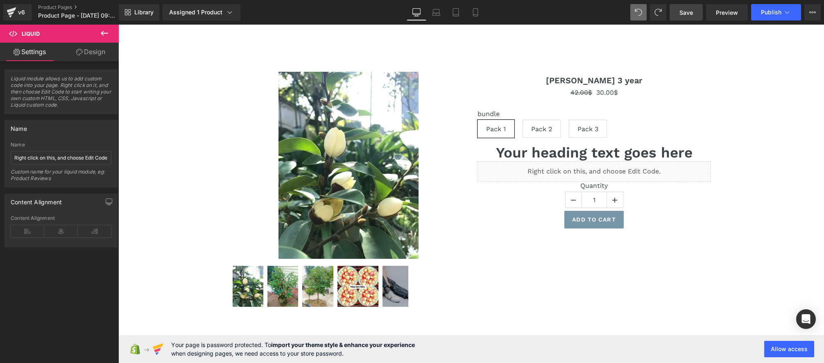
click at [696, 14] on link "Save" at bounding box center [686, 12] width 33 height 16
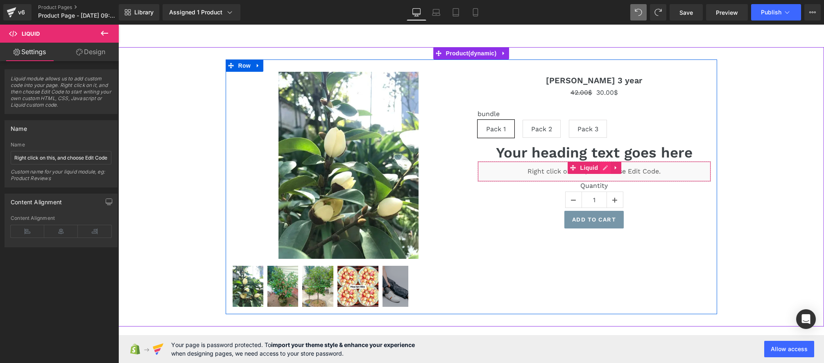
click at [604, 172] on div "Liquid" at bounding box center [594, 171] width 233 height 20
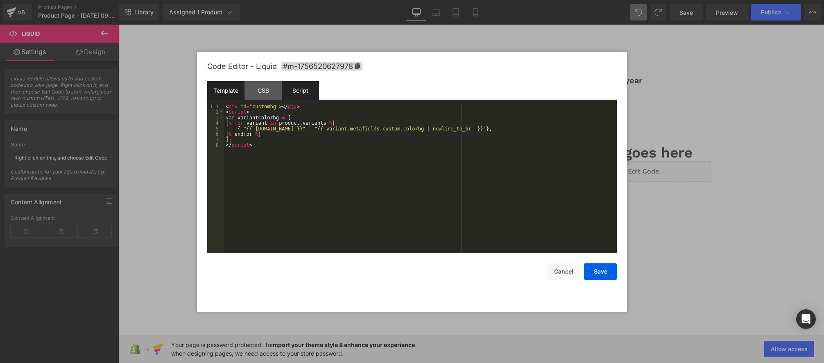
click at [306, 89] on div "Script" at bounding box center [300, 90] width 37 height 18
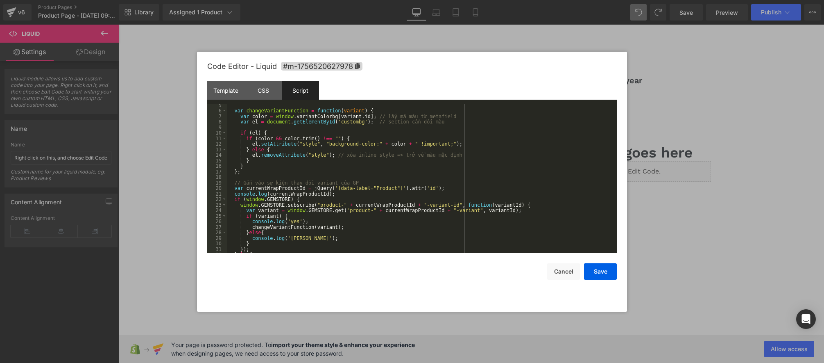
scroll to position [66, 0]
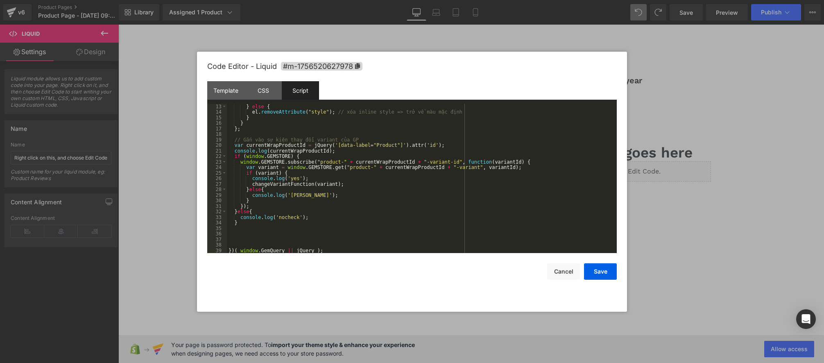
click at [300, 158] on div "} else { el . removeAttribute ( "style" ) ; // xóa inline style => trở về màu m…" at bounding box center [420, 184] width 387 height 161
drag, startPoint x: 313, startPoint y: 218, endPoint x: 240, endPoint y: 218, distance: 73.3
click at [240, 218] on div "} else { el . removeAttribute ( "style" ) ; // xóa inline style => trở về màu m…" at bounding box center [420, 184] width 387 height 161
click at [308, 156] on div "} else { el . removeAttribute ( "style" ) ; // xóa inline style => trở về màu m…" at bounding box center [420, 184] width 387 height 161
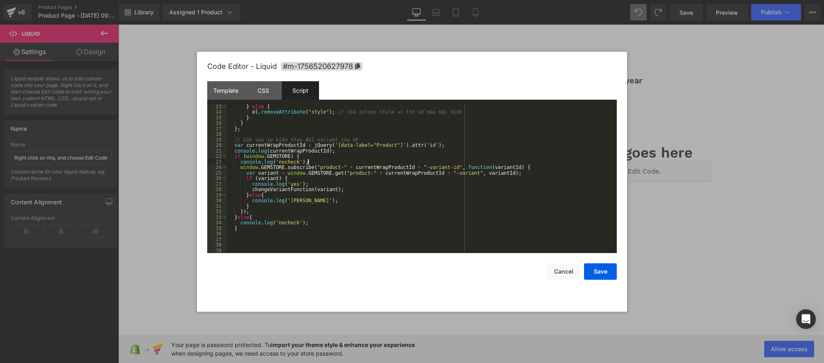
click at [293, 161] on div "} else { el . removeAttribute ( "style" ) ; // xóa inline style => trở về màu m…" at bounding box center [420, 184] width 387 height 161
click at [285, 161] on div "} else { el . removeAttribute ( "style" ) ; // xóa inline style => trở về màu m…" at bounding box center [420, 184] width 387 height 161
click at [538, 167] on div "} else { el . removeAttribute ( "style" ) ; // xóa inline style => trở về màu m…" at bounding box center [420, 184] width 387 height 161
click at [524, 171] on div "} else { el . removeAttribute ( "style" ) ; // xóa inline style => trở về màu m…" at bounding box center [420, 184] width 387 height 161
drag, startPoint x: 313, startPoint y: 190, endPoint x: 253, endPoint y: 189, distance: 59.8
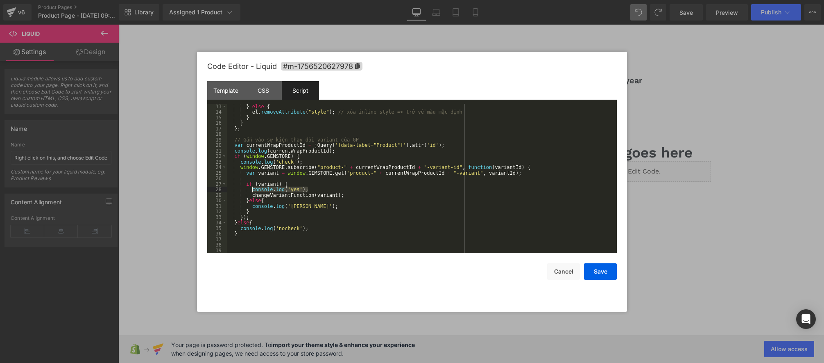
click at [253, 189] on div "} else { el . removeAttribute ( "style" ) ; // xóa inline style => trở về màu m…" at bounding box center [420, 184] width 387 height 161
click at [259, 175] on div "} else { el . removeAttribute ( "style" ) ; // xóa inline style => trở về màu m…" at bounding box center [420, 184] width 387 height 161
click at [256, 179] on div "} else { el . removeAttribute ( "style" ) ; // xóa inline style => trở về màu m…" at bounding box center [420, 184] width 387 height 161
click at [268, 172] on div "} else { el . removeAttribute ( "style" ) ; // xóa inline style => trở về màu m…" at bounding box center [420, 184] width 387 height 161
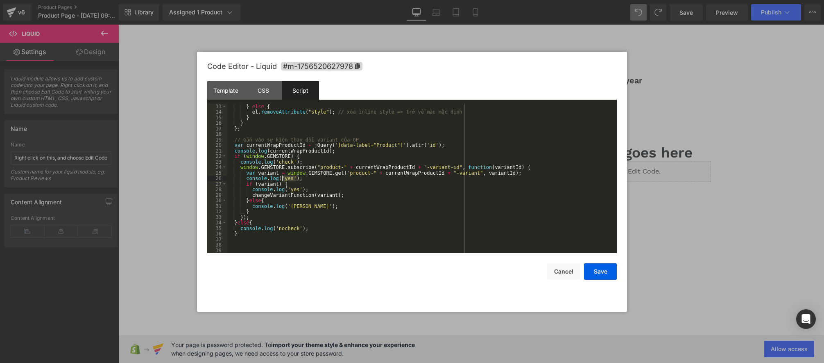
drag, startPoint x: 297, startPoint y: 178, endPoint x: 281, endPoint y: 177, distance: 15.2
click at [282, 177] on div "} else { el . removeAttribute ( "style" ) ; // xóa inline style => trở về màu m…" at bounding box center [420, 184] width 387 height 161
click at [593, 274] on button "Save" at bounding box center [600, 271] width 33 height 16
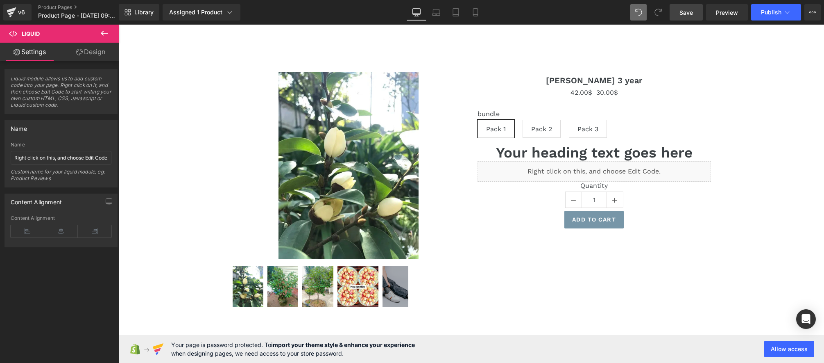
click at [689, 7] on link "Save" at bounding box center [686, 12] width 33 height 16
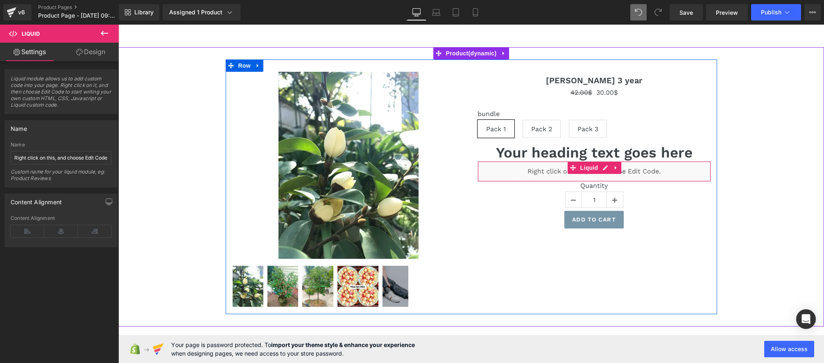
click at [602, 169] on div "Liquid" at bounding box center [594, 171] width 233 height 20
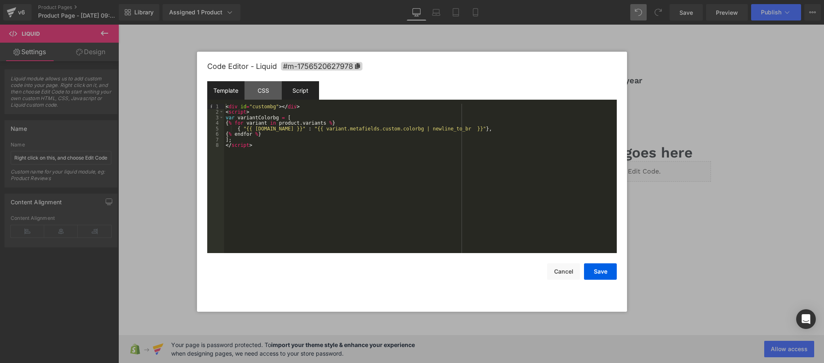
click at [294, 91] on div "Script" at bounding box center [300, 90] width 37 height 18
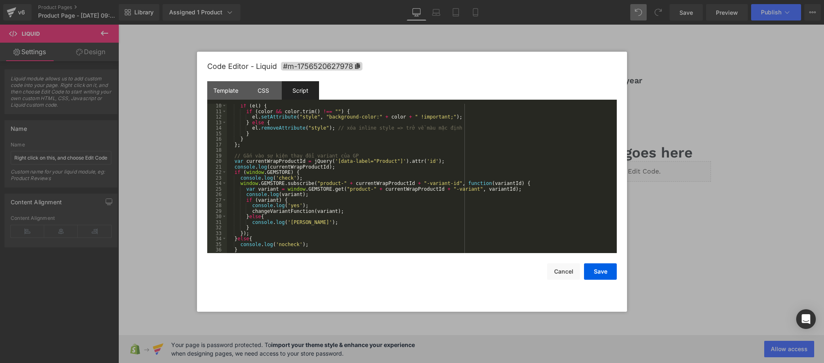
scroll to position [61, 0]
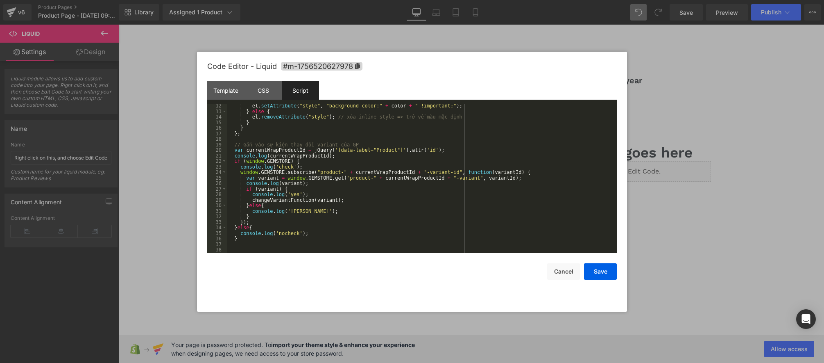
click at [285, 170] on div "el . setAttribute ( "style" , "background-color:" + color + " !important;" ) ; …" at bounding box center [420, 183] width 387 height 161
click at [330, 171] on div "el . setAttribute ( "style" , "background-color:" + color + " !important;" ) ; …" at bounding box center [420, 183] width 387 height 161
click at [379, 172] on div "el . setAttribute ( "style" , "background-color:" + color + " !important;" ) ; …" at bounding box center [420, 183] width 387 height 161
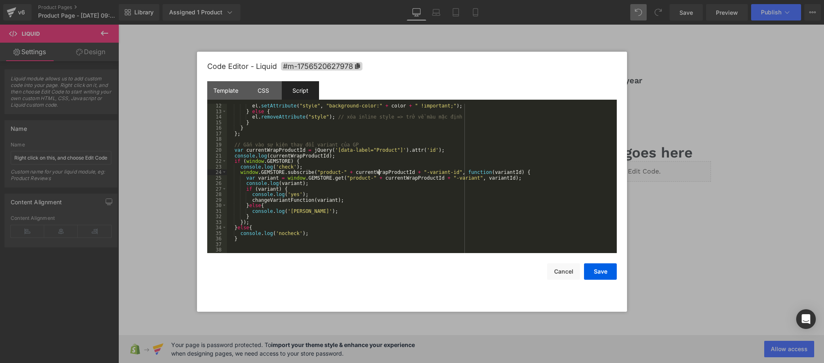
click at [379, 172] on div "el . setAttribute ( "style" , "background-color:" + color + " !important;" ) ; …" at bounding box center [420, 183] width 387 height 161
click at [440, 171] on div "el . setAttribute ( "style" , "background-color:" + color + " !important;" ) ; …" at bounding box center [420, 183] width 387 height 161
click at [484, 174] on div "el . setAttribute ( "style" , "background-color:" + color + " !important;" ) ; …" at bounding box center [420, 183] width 387 height 161
click at [258, 183] on div "el . setAttribute ( "style" , "background-color:" + color + " !important;" ) ; …" at bounding box center [420, 183] width 387 height 161
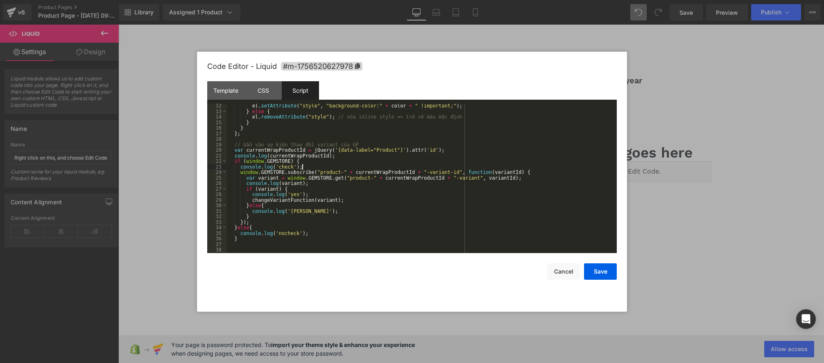
click at [313, 167] on div "el . setAttribute ( "style" , "background-color:" + color + " !important;" ) ; …" at bounding box center [420, 183] width 387 height 161
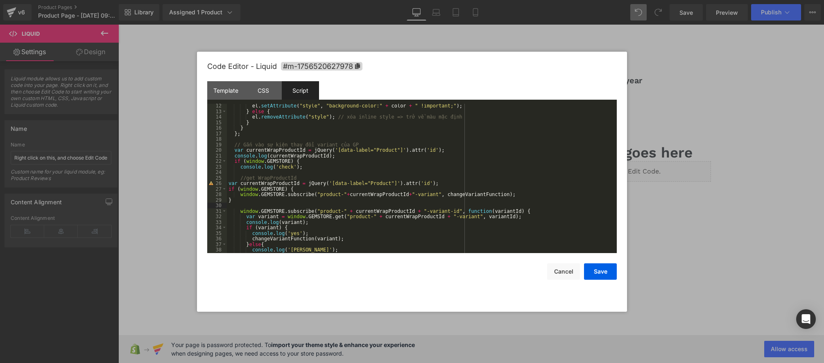
click at [243, 201] on div "el . setAttribute ( "style" , "background-color:" + color + " !important;" ) ; …" at bounding box center [420, 183] width 387 height 161
click at [247, 201] on div "el . setAttribute ( "style" , "background-color:" + color + " !important;" ) ; …" at bounding box center [420, 183] width 387 height 161
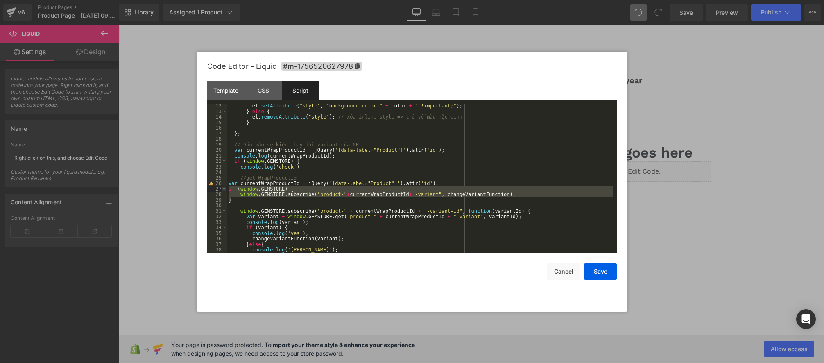
drag, startPoint x: 238, startPoint y: 201, endPoint x: 224, endPoint y: 190, distance: 17.2
click at [224, 190] on pre "12 13 14 15 16 17 18 19 20 21 22 23 24 25 26 27 28 29 30 31 32 33 34 35 36 37 3…" at bounding box center [412, 179] width 410 height 150
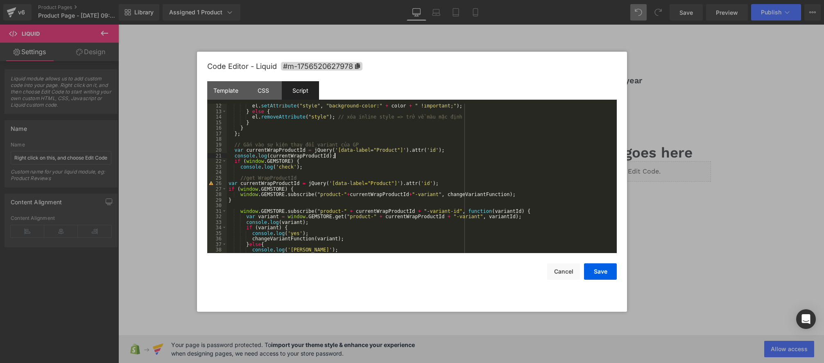
click at [344, 158] on div "el . setAttribute ( "style" , "background-color:" + color + " !important;" ) ; …" at bounding box center [420, 183] width 387 height 161
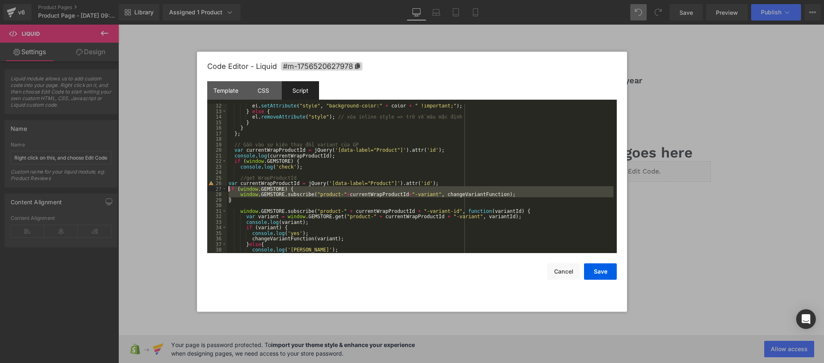
drag, startPoint x: 222, startPoint y: 195, endPoint x: 211, endPoint y: 190, distance: 11.0
click at [211, 190] on pre "12 13 14 15 16 17 18 19 20 21 22 23 24 25 26 27 28 29 30 31 32 33 34 35 36 37 3…" at bounding box center [412, 179] width 410 height 150
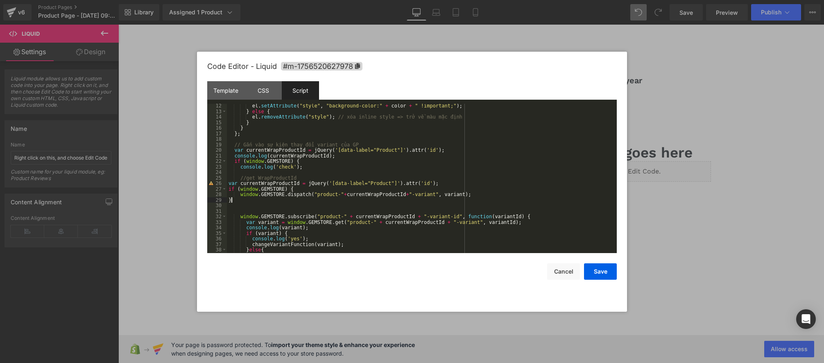
click at [309, 197] on div "el . setAttribute ( "style" , "background-color:" + color + " !important;" ) ; …" at bounding box center [420, 183] width 387 height 161
drag, startPoint x: 458, startPoint y: 184, endPoint x: 247, endPoint y: 187, distance: 211.4
click at [216, 182] on pre "12 13 14 15 16 17 18 19 20 21 22 23 24 25 26 27 28 29 30 31 32 33 34 35 36 37 3…" at bounding box center [412, 179] width 410 height 150
click at [244, 202] on div "el . setAttribute ( "style" , "background-color:" + color + " !important;" ) ; …" at bounding box center [420, 183] width 387 height 161
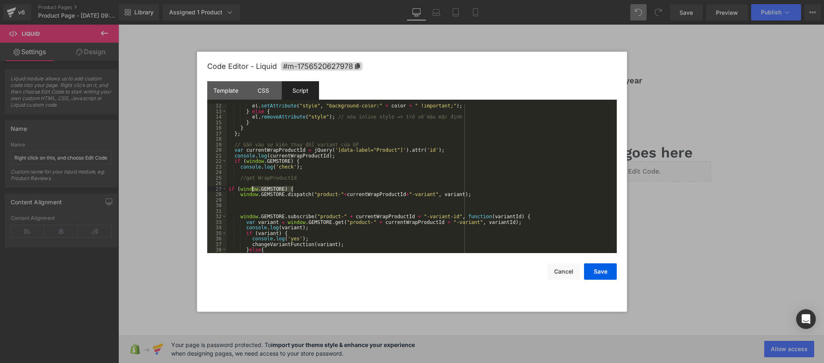
drag, startPoint x: 298, startPoint y: 189, endPoint x: 176, endPoint y: 190, distance: 122.1
click at [176, 190] on body "Liquid You are previewing how the will restyle your page. You can not edit Elem…" at bounding box center [412, 181] width 824 height 363
drag, startPoint x: 481, startPoint y: 194, endPoint x: 239, endPoint y: 194, distance: 241.3
click at [239, 194] on div "el . setAttribute ( "style" , "background-color:" + color + " !important;" ) ; …" at bounding box center [420, 183] width 387 height 161
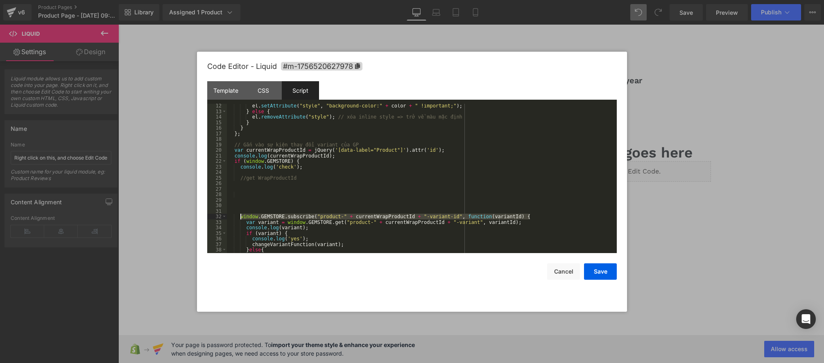
drag, startPoint x: 536, startPoint y: 217, endPoint x: 252, endPoint y: 224, distance: 284.0
click at [240, 217] on div "el . setAttribute ( "style" , "background-color:" + color + " !important;" ) ; …" at bounding box center [420, 183] width 387 height 161
click at [307, 223] on div "el . setAttribute ( "style" , "background-color:" + color + " !important;" ) ; …" at bounding box center [420, 183] width 387 height 161
click at [348, 222] on div "el . setAttribute ( "style" , "background-color:" + color + " !important;" ) ; …" at bounding box center [420, 183] width 387 height 161
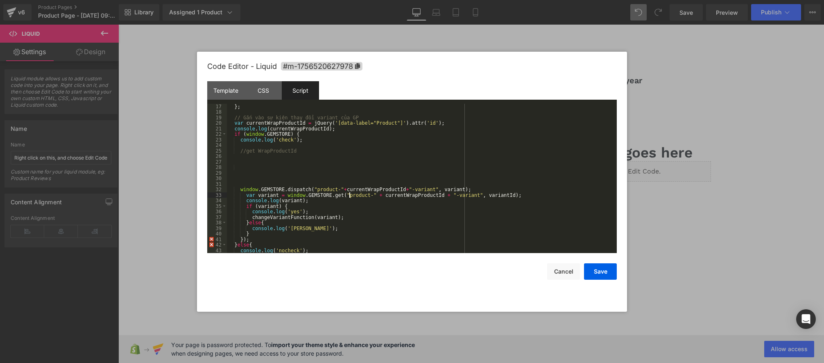
scroll to position [97, 0]
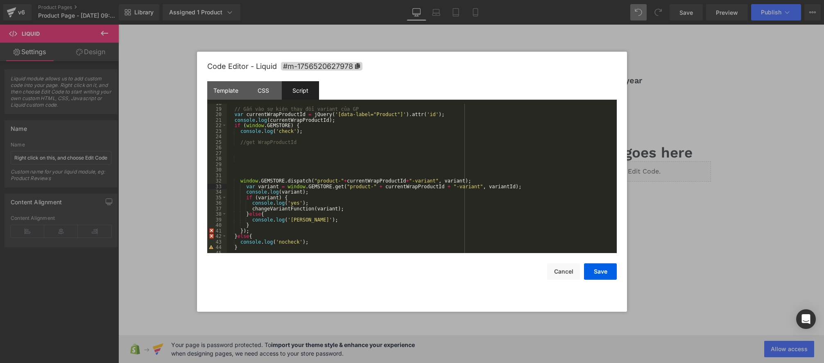
drag, startPoint x: 477, startPoint y: 184, endPoint x: 423, endPoint y: 175, distance: 55.1
click at [477, 184] on div "// Gắn vào sự kiện thay đổi variant của GP var currentWrapProductId = jQuery ( …" at bounding box center [420, 180] width 387 height 161
click at [259, 138] on div "// Gắn vào sự kiện thay đổi variant của GP var currentWrapProductId = jQuery ( …" at bounding box center [420, 180] width 387 height 161
click at [281, 167] on div "// Gắn vào sự kiện thay đổi variant của GP var currentWrapProductId = jQuery ( …" at bounding box center [420, 180] width 387 height 161
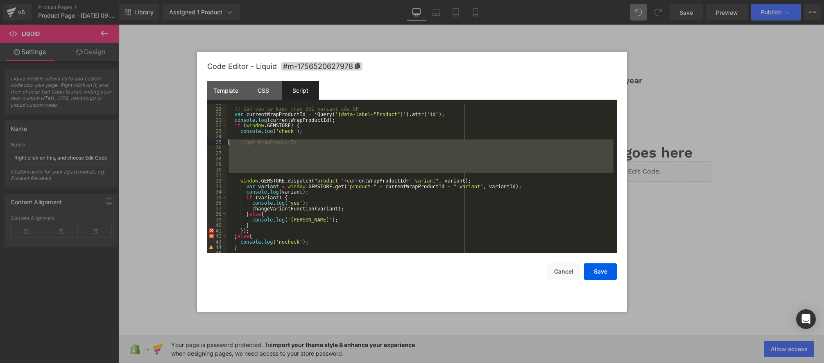
drag, startPoint x: 253, startPoint y: 173, endPoint x: 197, endPoint y: 142, distance: 63.6
click at [197, 142] on div "Code Editor - Liquid #m-1756520627978 Template CSS Script Data 1 2 3 4 5 6 7 8 …" at bounding box center [412, 182] width 430 height 260
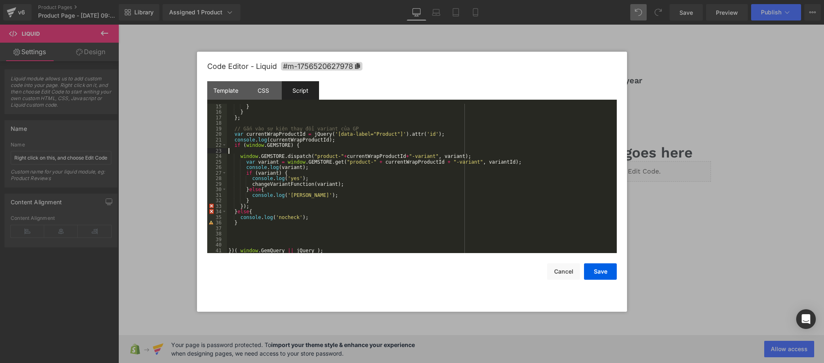
scroll to position [77, 0]
click at [303, 147] on div "} } } ; // Gắn vào sự kiện thay đổi variant của GP var currentWrapProductId = j…" at bounding box center [420, 184] width 387 height 161
drag, startPoint x: 268, startPoint y: 149, endPoint x: 276, endPoint y: 159, distance: 12.6
click at [268, 149] on div "} } } ; // Gắn vào sự kiện thay đổi variant của GP var currentWrapProductId = j…" at bounding box center [420, 184] width 387 height 161
drag, startPoint x: 329, startPoint y: 216, endPoint x: 240, endPoint y: 215, distance: 88.5
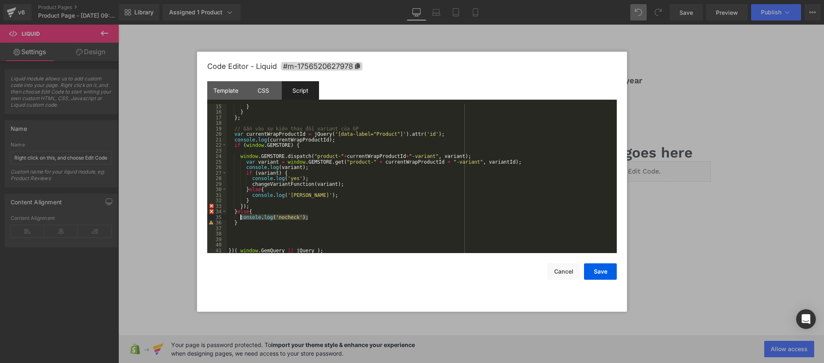
click at [240, 215] on div "} } } ; // Gắn vào sự kiện thay đổi variant của GP var currentWrapProductId = j…" at bounding box center [420, 184] width 387 height 161
click at [249, 150] on div "} } } ; // Gắn vào sự kiện thay đổi variant của GP var currentWrapProductId = j…" at bounding box center [420, 184] width 387 height 161
paste textarea
click at [227, 149] on div "} } } ; // Gắn vào sự kiện thay đổi variant của GP var currentWrapProductId = j…" at bounding box center [420, 184] width 387 height 161
click at [290, 159] on div "} } } ; // Gắn vào sự kiện thay đổi variant của GP var currentWrapProductId = j…" at bounding box center [420, 184] width 387 height 161
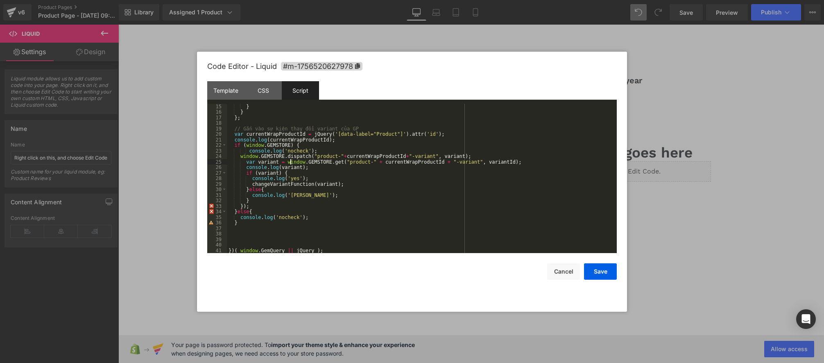
click at [290, 159] on div "} } } ; // Gắn vào sự kiện thay đổi variant của GP var currentWrapProductId = j…" at bounding box center [420, 184] width 387 height 161
click at [351, 169] on div "} } } ; // Gắn vào sự kiện thay đổi variant của GP var currentWrapProductId = j…" at bounding box center [420, 184] width 387 height 161
click at [285, 175] on div "} } } ; // Gắn vào sự kiện thay đổi variant của GP var currentWrapProductId = j…" at bounding box center [420, 184] width 387 height 161
drag, startPoint x: 479, startPoint y: 156, endPoint x: 225, endPoint y: 155, distance: 254.0
click at [225, 155] on pre "15 16 17 18 19 20 21 22 23 24 25 26 27 28 29 30 31 32 33 34 35 36 37 38 39 40 4…" at bounding box center [412, 179] width 410 height 150
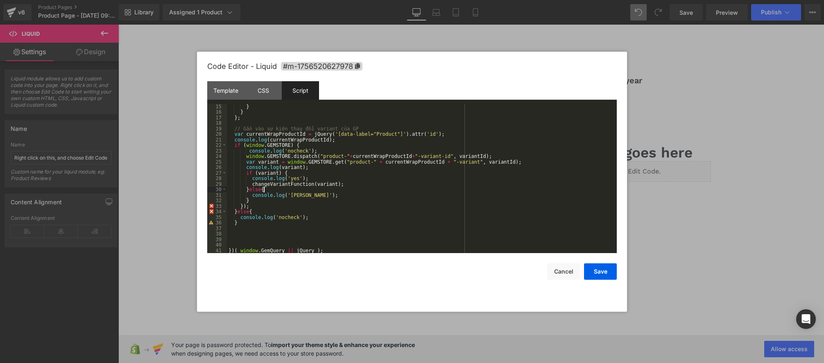
click at [369, 190] on div "} } } ; // Gắn vào sự kiện thay đổi variant của GP var currentWrapProductId = j…" at bounding box center [420, 184] width 387 height 161
drag, startPoint x: 263, startPoint y: 209, endPoint x: 289, endPoint y: 208, distance: 25.4
click at [264, 209] on div "} } } ; // Gắn vào sự kiện thay đổi variant của GP var currentWrapProductId = j…" at bounding box center [420, 184] width 387 height 161
click at [354, 145] on div "} } } ; // Gắn vào sự kiện thay đổi variant của GP var currentWrapProductId = j…" at bounding box center [420, 184] width 387 height 161
drag, startPoint x: 362, startPoint y: 210, endPoint x: 360, endPoint y: 206, distance: 4.4
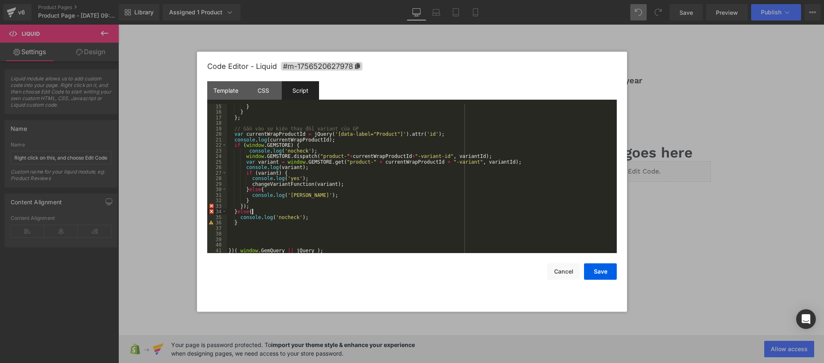
click at [362, 210] on div "} } } ; // Gắn vào sự kiện thay đổi variant của GP var currentWrapProductId = j…" at bounding box center [420, 184] width 387 height 161
click at [597, 269] on button "Save" at bounding box center [600, 271] width 33 height 16
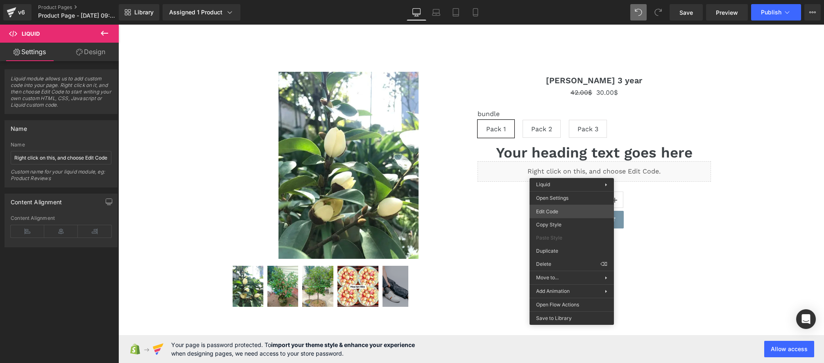
click at [540, 0] on div "Liquid You are previewing how the will restyle your page. You can not edit Elem…" at bounding box center [412, 0] width 824 height 0
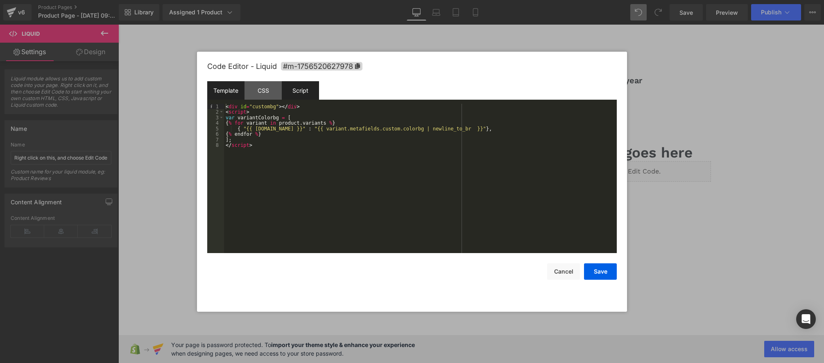
click at [303, 96] on div "Script" at bounding box center [300, 90] width 37 height 18
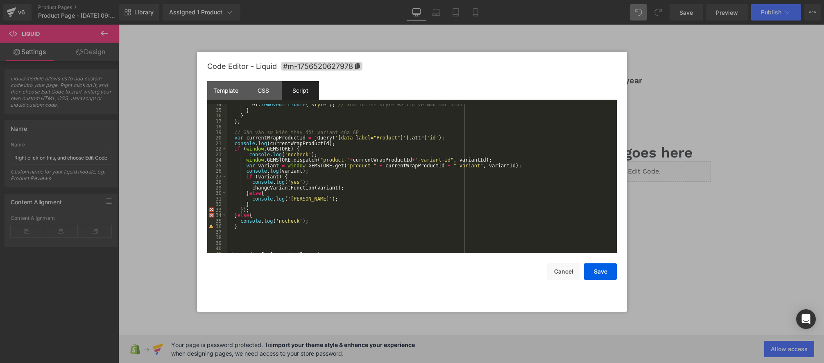
scroll to position [73, 0]
click at [270, 150] on div "el . removeAttribute ( "style" ) ; // xóa inline style => trở về màu mặc định }…" at bounding box center [420, 183] width 387 height 161
click at [304, 150] on div "el . removeAttribute ( "style" ) ; // xóa inline style => trở về màu mặc định }…" at bounding box center [420, 183] width 387 height 161
click at [337, 154] on div "el . removeAttribute ( "style" ) ; // xóa inline style => trở về màu mặc định }…" at bounding box center [420, 183] width 387 height 161
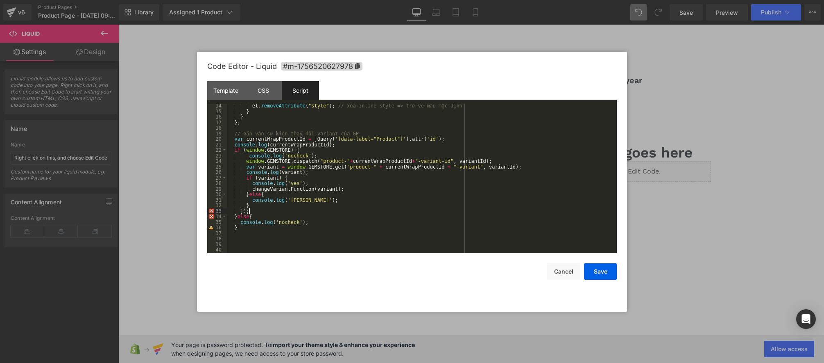
click at [255, 208] on div "el . removeAttribute ( "style" ) ; // xóa inline style => trở về màu mặc định }…" at bounding box center [420, 183] width 387 height 161
click at [292, 179] on div "el . removeAttribute ( "style" ) ; // xóa inline style => trở về màu mặc định }…" at bounding box center [420, 183] width 387 height 161
click at [255, 216] on div "el . removeAttribute ( "style" ) ; // xóa inline style => trở về màu mặc định }…" at bounding box center [420, 183] width 387 height 161
click at [301, 150] on div "el . removeAttribute ( "style" ) ; // xóa inline style => trở về màu mặc định }…" at bounding box center [420, 183] width 387 height 161
click at [288, 179] on div "el . removeAttribute ( "style" ) ; // xóa inline style => trở về màu mặc định }…" at bounding box center [420, 183] width 387 height 161
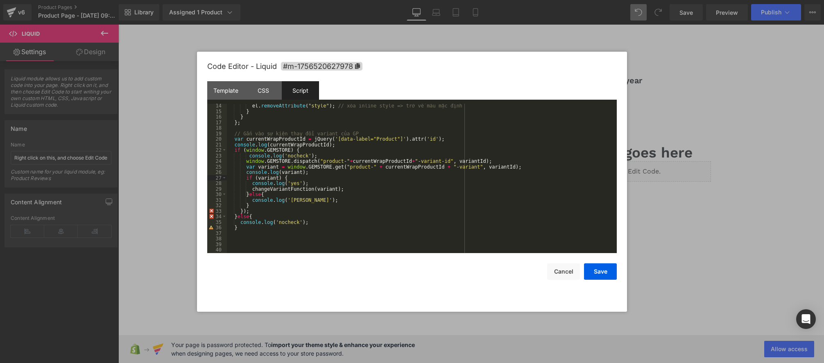
click at [254, 206] on div "el . removeAttribute ( "style" ) ; // xóa inline style => trở về màu mặc định }…" at bounding box center [420, 183] width 387 height 161
click at [301, 150] on div "el . removeAttribute ( "style" ) ; // xóa inline style => trở về màu mặc định }…" at bounding box center [420, 183] width 387 height 161
drag, startPoint x: 253, startPoint y: 210, endPoint x: 214, endPoint y: 211, distance: 38.9
click at [214, 211] on pre "14 15 16 17 18 19 20 21 22 23 24 25 26 27 28 29 30 31 32 33 34 35 36 37 38 39 4…" at bounding box center [412, 179] width 410 height 150
click at [308, 219] on div "el . removeAttribute ( "style" ) ; // xóa inline style => trở về màu mặc định }…" at bounding box center [420, 183] width 387 height 161
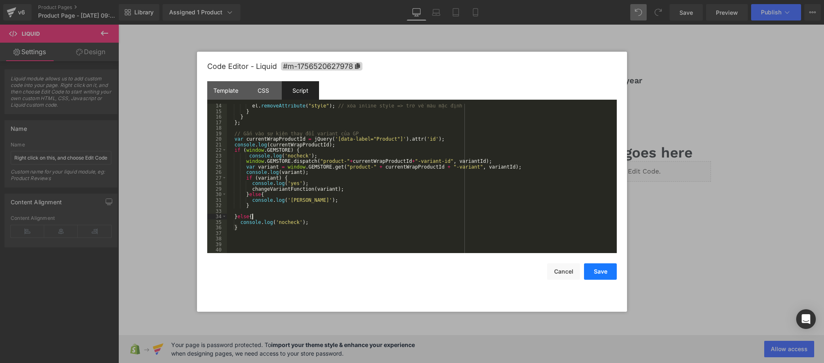
click at [603, 268] on button "Save" at bounding box center [600, 271] width 33 height 16
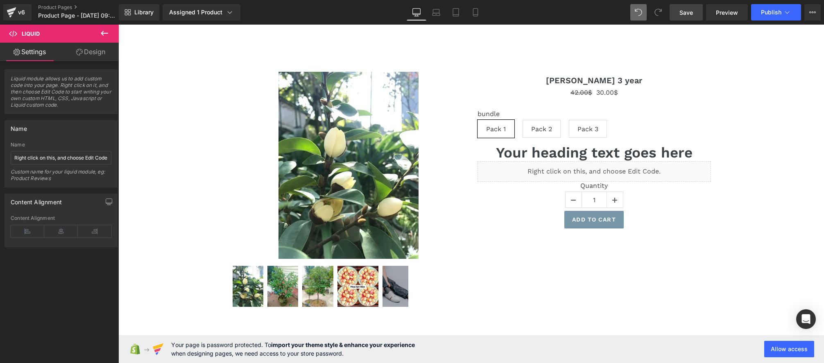
click at [689, 15] on span "Save" at bounding box center [687, 12] width 14 height 9
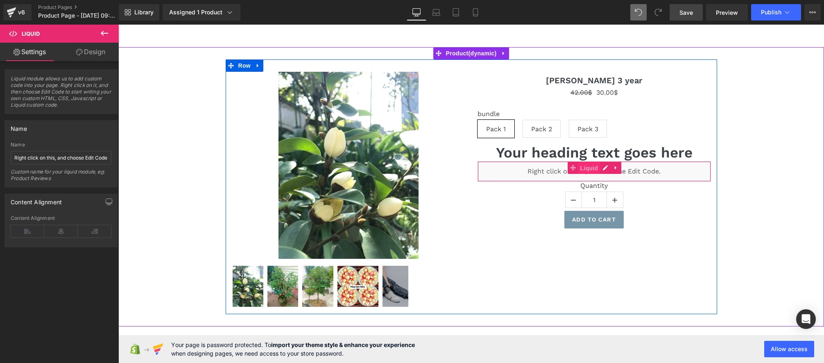
click at [600, 168] on span "Liquid" at bounding box center [589, 168] width 22 height 12
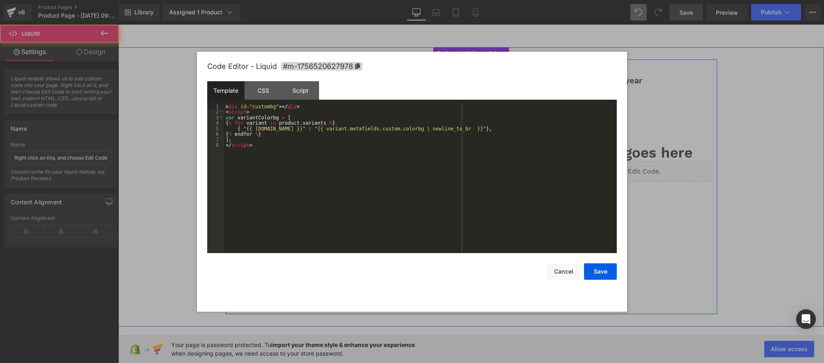
drag, startPoint x: 606, startPoint y: 169, endPoint x: 636, endPoint y: 198, distance: 41.7
click at [606, 169] on div "Liquid" at bounding box center [594, 171] width 233 height 20
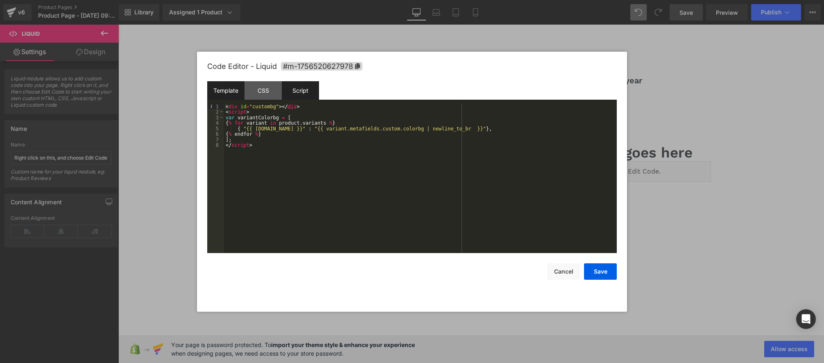
click at [304, 91] on div "Script" at bounding box center [300, 90] width 37 height 18
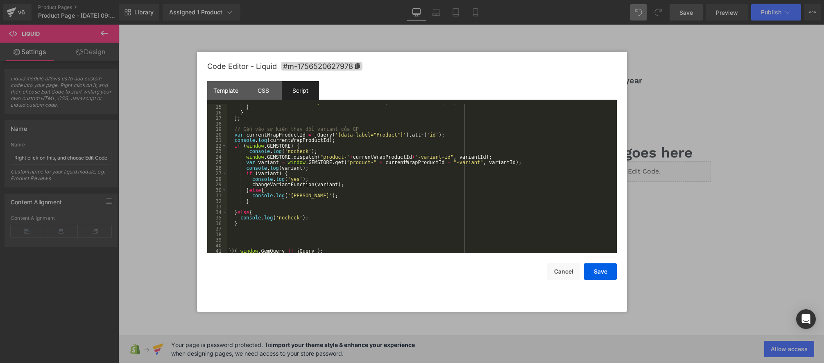
scroll to position [77, 0]
click at [289, 131] on div "} } } ; // Gắn vào sự kiện thay đổi variant của GP var currentWrapProductId = j…" at bounding box center [420, 184] width 387 height 161
click at [268, 138] on div "} } } ; // Gắn vào sự kiện thay đổi variant của GP var currentWrapProductId = j…" at bounding box center [420, 184] width 387 height 161
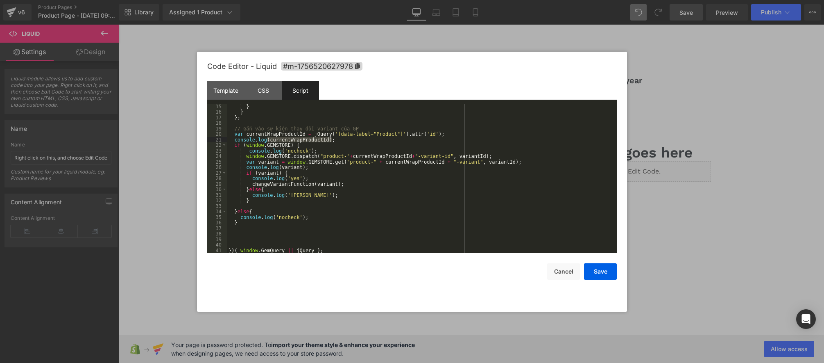
click at [247, 213] on div "} } } ; // Gắn vào sự kiện thay đổi variant của GP var currentWrapProductId = j…" at bounding box center [420, 184] width 387 height 161
click at [281, 145] on div "} } } ; // Gắn vào sự kiện thay đổi variant của GP var currentWrapProductId = j…" at bounding box center [420, 184] width 387 height 161
click at [306, 145] on div "} } } ; // Gắn vào sự kiện thay đổi variant của GP var currentWrapProductId = j…" at bounding box center [420, 184] width 387 height 161
click at [249, 229] on div "} } } ; // Gắn vào sự kiện thay đổi variant của GP var currentWrapProductId = j…" at bounding box center [420, 184] width 387 height 161
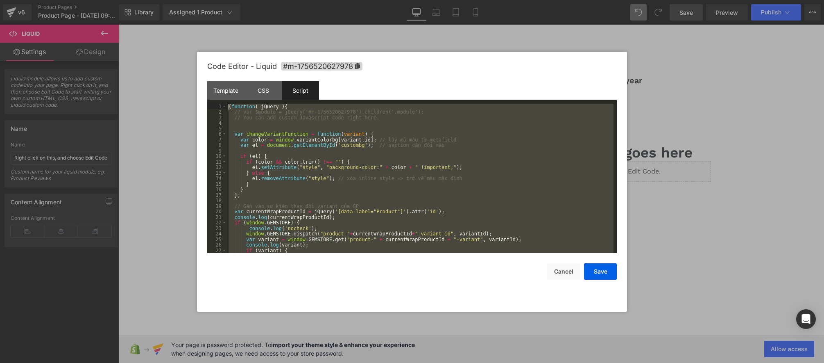
scroll to position [0, 0]
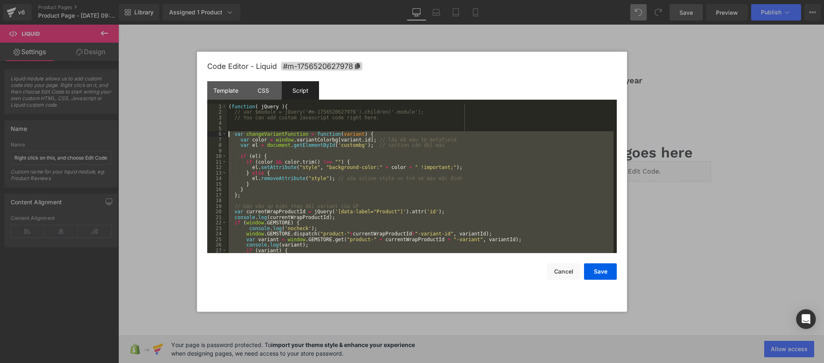
drag, startPoint x: 255, startPoint y: 229, endPoint x: 209, endPoint y: 133, distance: 107.4
click at [209, 132] on pre "1 2 3 4 5 6 7 8 9 10 11 12 13 14 15 16 17 18 19 20 21 22 23 24 25 26 27 28 ( fu…" at bounding box center [412, 179] width 410 height 150
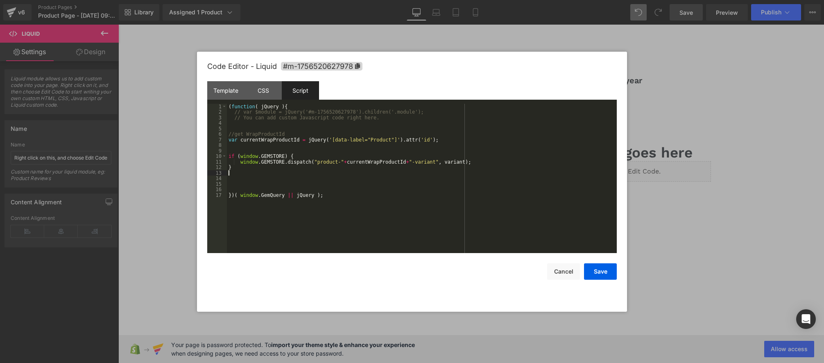
click at [250, 148] on div "( function ( jQuery ) { // var $module = jQuery('#m-1756520627978').children('.…" at bounding box center [422, 184] width 390 height 161
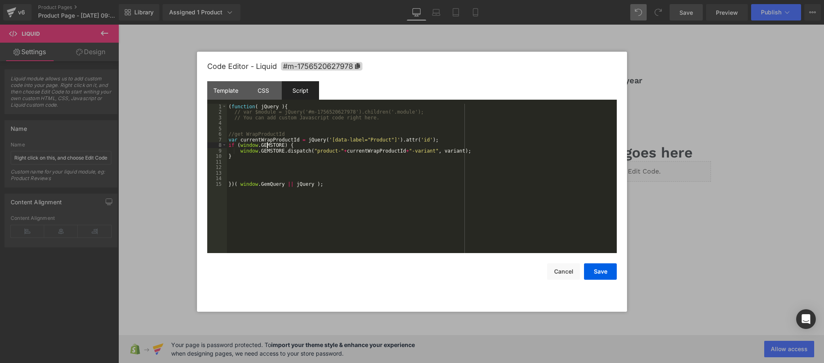
click at [266, 146] on div "( function ( jQuery ) { // var $module = jQuery('#m-1756520627978').children('.…" at bounding box center [422, 184] width 390 height 161
drag, startPoint x: 266, startPoint y: 146, endPoint x: 359, endPoint y: 153, distance: 93.2
click at [266, 147] on div "( function ( jQuery ) { // var $module = jQuery('#m-1756520627978').children('.…" at bounding box center [422, 184] width 390 height 161
click at [372, 153] on div "( function ( jQuery ) { // var $module = jQuery('#m-1756520627978').children('.…" at bounding box center [422, 184] width 390 height 161
click at [487, 151] on div "( function ( jQuery ) { // var $module = jQuery('#m-1756520627978').children('.…" at bounding box center [422, 184] width 390 height 161
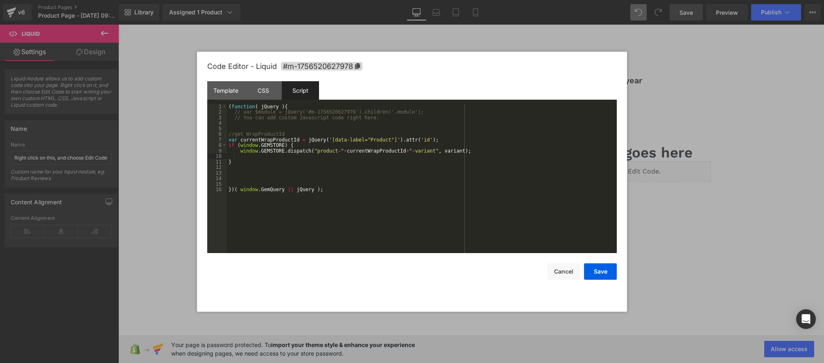
click at [300, 147] on div "( function ( jQuery ) { // var $module = jQuery('#m-1756520627978').children('.…" at bounding box center [422, 184] width 390 height 161
type textarea "console"
type textarea "log"
type textarea "cje"
type textarea "checked"
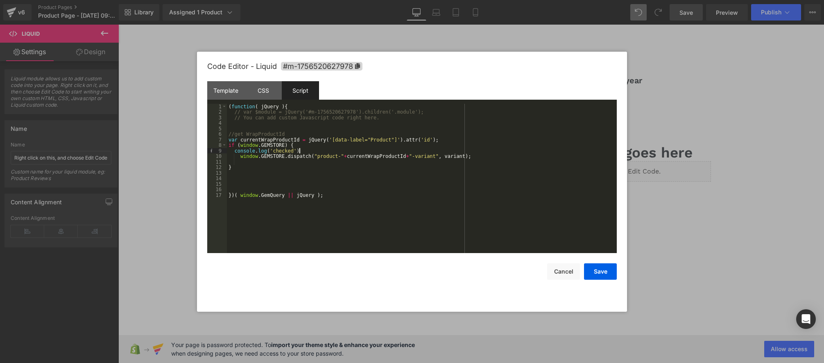
click at [335, 149] on div "( function ( jQuery ) { // var $module = jQuery('#m-1756520627978').children('.…" at bounding box center [422, 184] width 390 height 161
click at [255, 163] on div "( function ( jQuery ) { // var $module = jQuery('#m-1756520627978').children('.…" at bounding box center [422, 184] width 390 height 161
click at [254, 169] on div "( function ( jQuery ) { // var $module = jQuery('#m-1756520627978').children('.…" at bounding box center [422, 184] width 390 height 161
type textarea "else"
type textarea "no"
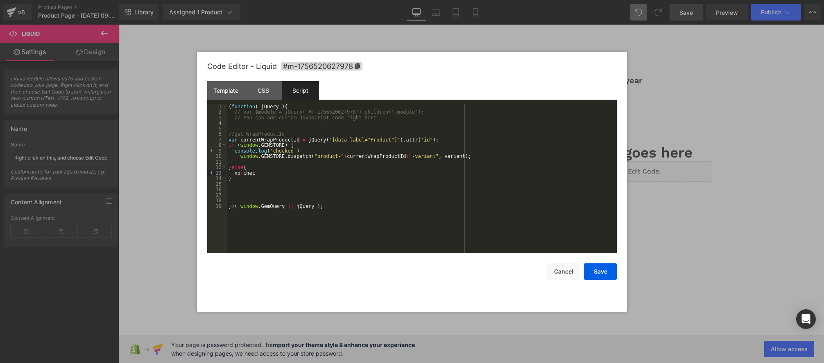
type textarea "check"
drag, startPoint x: 301, startPoint y: 151, endPoint x: 234, endPoint y: 152, distance: 66.8
click at [234, 152] on div "( function ( jQuery ) { // var $module = jQuery('#m-1756520627978').children('.…" at bounding box center [422, 184] width 390 height 161
drag, startPoint x: 266, startPoint y: 175, endPoint x: 234, endPoint y: 173, distance: 31.6
click at [234, 173] on div "( function ( jQuery ) { // var $module = jQuery('#m-1756520627978').children('.…" at bounding box center [422, 184] width 390 height 161
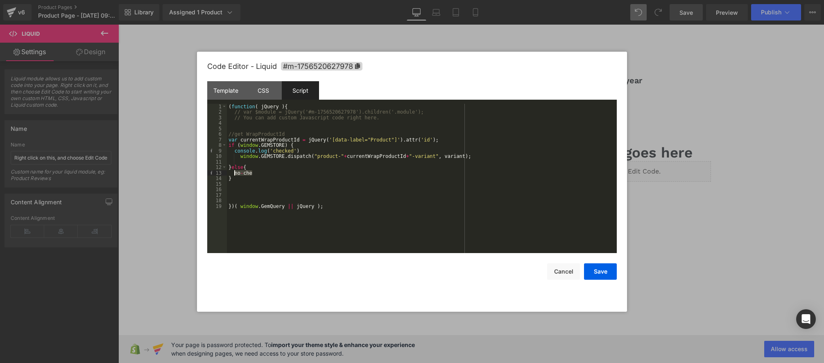
paste textarea
click at [314, 152] on div "( function ( jQuery ) { // var $module = jQuery('#m-1756520627978').children('.…" at bounding box center [422, 184] width 390 height 161
click at [312, 172] on div "( function ( jQuery ) { // var $module = jQuery('#m-1756520627978').children('.…" at bounding box center [422, 184] width 390 height 161
click at [595, 274] on button "Save" at bounding box center [600, 271] width 33 height 16
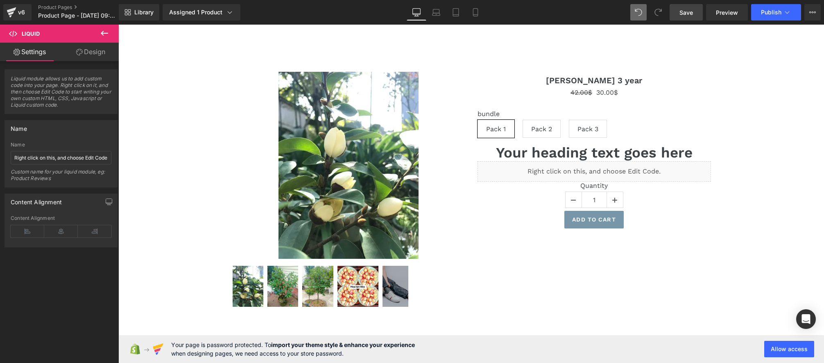
click at [683, 17] on link "Save" at bounding box center [686, 12] width 33 height 16
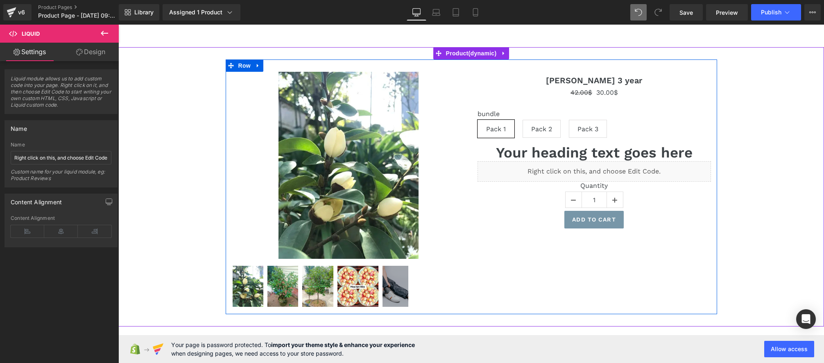
click at [601, 168] on div "Liquid" at bounding box center [594, 171] width 233 height 20
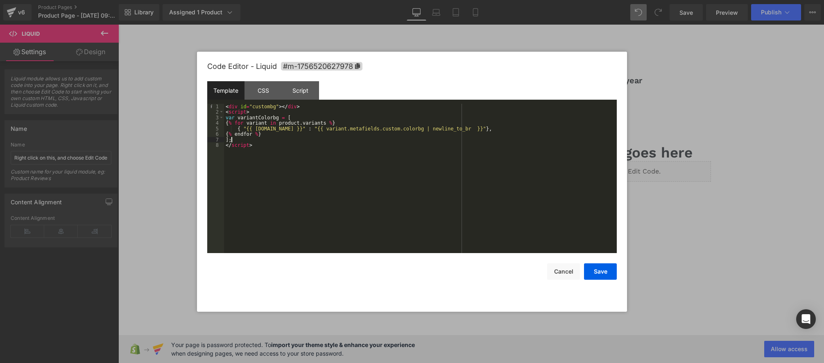
click at [308, 138] on div "< div id = "custombg" > </ div > < script > var variantColorbg = [ { % for vari…" at bounding box center [420, 184] width 393 height 161
click at [306, 90] on div "Script" at bounding box center [300, 90] width 37 height 18
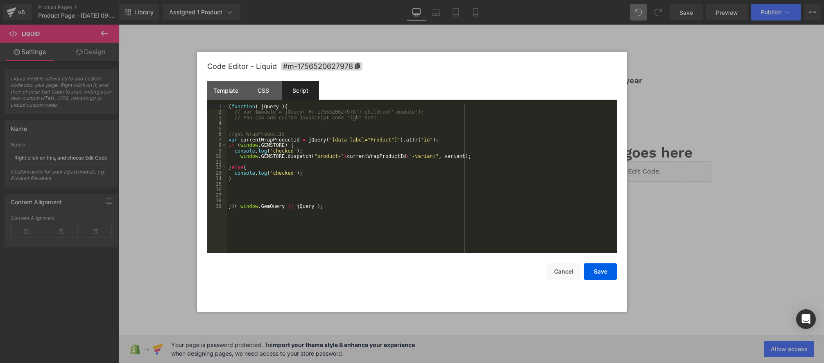
click at [321, 159] on div "( function ( jQuery ) { // var $module = jQuery('#m-1756520627978').children('.…" at bounding box center [422, 184] width 390 height 161
click at [255, 157] on div "( function ( jQuery ) { // var $module = jQuery('#m-1756520627978').children('.…" at bounding box center [422, 184] width 390 height 161
click at [276, 156] on div "( function ( jQuery ) { // var $module = jQuery('#m-1756520627978').children('.…" at bounding box center [422, 184] width 390 height 161
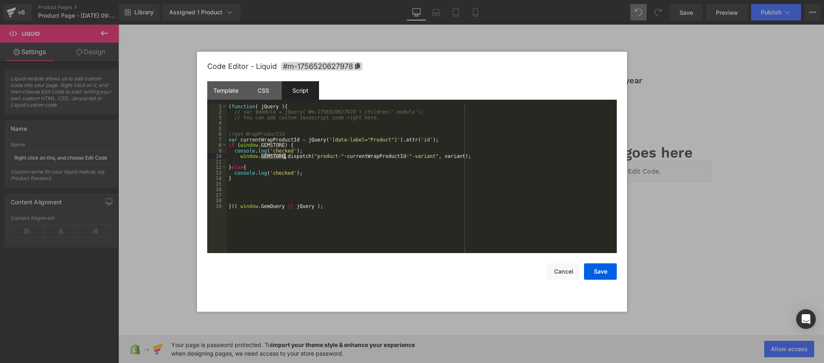
click at [306, 156] on div "( function ( jQuery ) { // var $module = jQuery('#m-1756520627978').children('.…" at bounding box center [422, 184] width 390 height 161
click at [329, 158] on div "( function ( jQuery ) { // var $module = jQuery('#m-1756520627978').children('.…" at bounding box center [422, 184] width 390 height 161
click at [358, 157] on div "( function ( jQuery ) { // var $module = jQuery('#m-1756520627978').children('.…" at bounding box center [422, 184] width 390 height 161
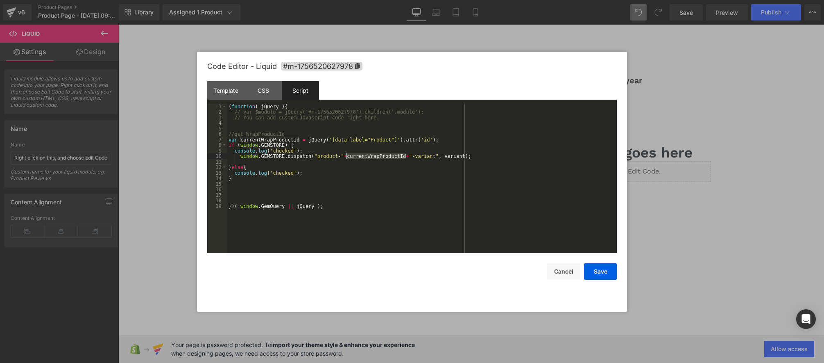
click at [358, 157] on div "( function ( jQuery ) { // var $module = jQuery('#m-1756520627978').children('.…" at bounding box center [422, 184] width 390 height 161
click at [270, 154] on div "( function ( jQuery ) { // var $module = jQuery('#m-1756520627978').children('.…" at bounding box center [422, 184] width 390 height 161
click at [254, 158] on div "( function ( jQuery ) { // var $module = jQuery('#m-1756520627978').children('.…" at bounding box center [422, 184] width 390 height 161
click at [281, 156] on div "( function ( jQuery ) { // var $module = jQuery('#m-1756520627978').children('.…" at bounding box center [422, 184] width 390 height 161
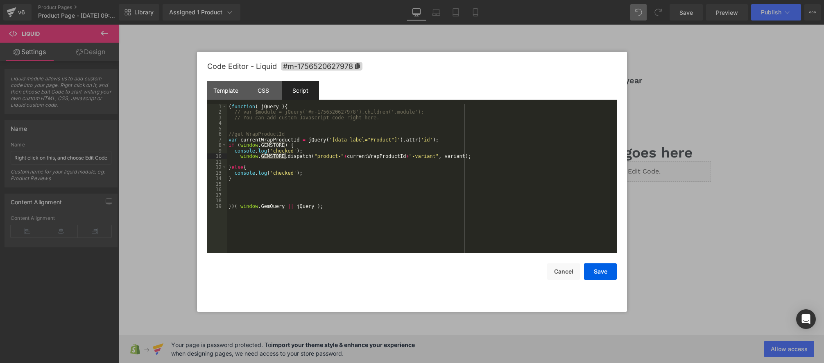
click at [281, 156] on div "( function ( jQuery ) { // var $module = jQuery('#m-1756520627978').children('.…" at bounding box center [422, 184] width 390 height 161
click at [341, 156] on div "( function ( jQuery ) { // var $module = jQuery('#m-1756520627978').children('.…" at bounding box center [422, 184] width 390 height 161
click at [413, 160] on div "( function ( jQuery ) { // var $module = jQuery('#m-1756520627978').children('.…" at bounding box center [422, 184] width 390 height 161
click at [284, 159] on div "( function ( jQuery ) { // var $module = jQuery('#m-1756520627978').children('.…" at bounding box center [422, 184] width 390 height 161
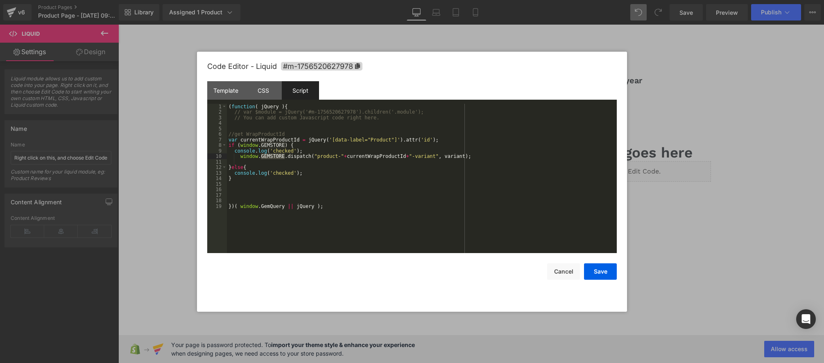
click at [306, 159] on div "( function ( jQuery ) { // var $module = jQuery('#m-1756520627978').children('.…" at bounding box center [422, 184] width 390 height 161
click at [325, 156] on div "( function ( jQuery ) { // var $module = jQuery('#m-1756520627978').children('.…" at bounding box center [422, 184] width 390 height 161
click at [360, 155] on div "( function ( jQuery ) { // var $module = jQuery('#m-1756520627978').children('.…" at bounding box center [422, 184] width 390 height 161
click at [431, 158] on div "( function ( jQuery ) { // var $module = jQuery('#m-1756520627978').children('.…" at bounding box center [422, 184] width 390 height 161
click at [253, 188] on div "( function ( jQuery ) { // var $module = jQuery('#m-1756520627978').children('.…" at bounding box center [422, 184] width 390 height 161
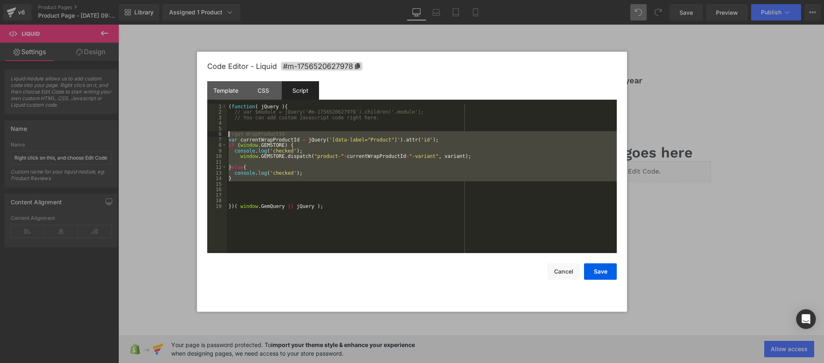
drag, startPoint x: 250, startPoint y: 186, endPoint x: 204, endPoint y: 134, distance: 68.8
click at [204, 134] on div "Code Editor - Liquid #m-1756520627978 Template CSS Script Data 1 2 3 4 5 6 7 8 …" at bounding box center [412, 182] width 430 height 260
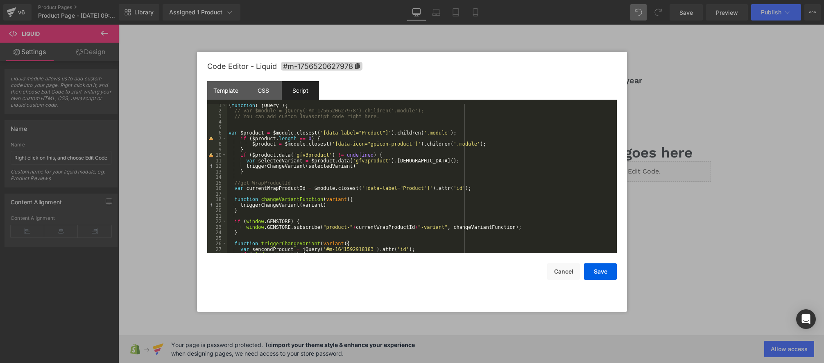
scroll to position [1, 0]
click at [289, 188] on div "( function ( jQuery ) { // var $module = jQuery('#m-1756520627978').children('.…" at bounding box center [420, 182] width 387 height 161
click at [345, 189] on div "( function ( jQuery ) { // var $module = jQuery('#m-1756520627978').children('.…" at bounding box center [420, 182] width 387 height 161
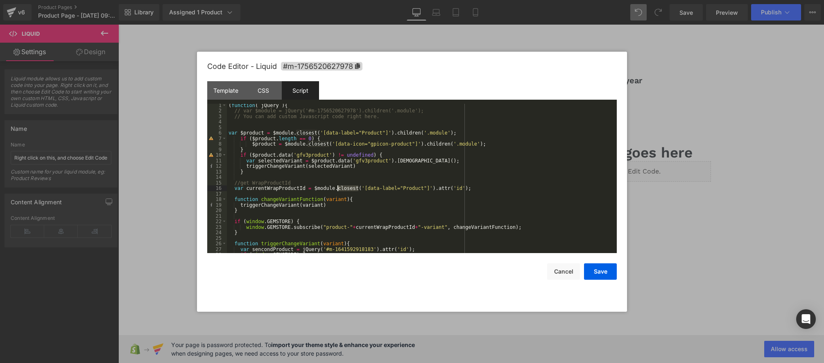
click at [297, 191] on div "( function ( jQuery ) { // var $module = jQuery('#m-1756520627978').children('.…" at bounding box center [420, 182] width 387 height 161
click at [277, 190] on div "( function ( jQuery ) { // var $module = jQuery('#m-1756520627978').children('.…" at bounding box center [420, 182] width 387 height 161
click at [323, 188] on div "( function ( jQuery ) { // var $module = jQuery('#m-1756520627978').children('.…" at bounding box center [420, 182] width 387 height 161
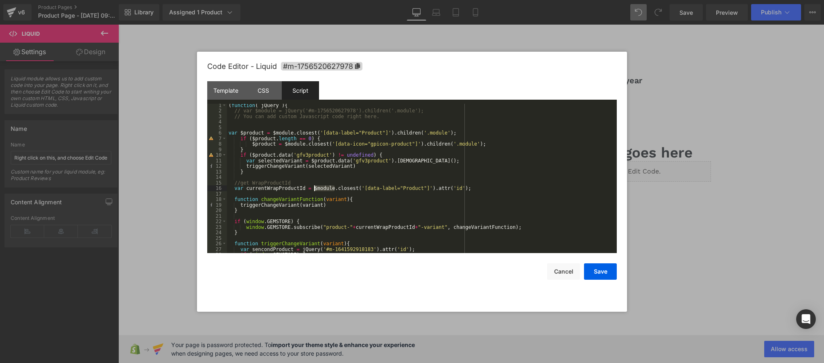
drag, startPoint x: 323, startPoint y: 188, endPoint x: 333, endPoint y: 187, distance: 9.8
click at [323, 188] on div "( function ( jQuery ) { // var $module = jQuery('#m-1756520627978').children('.…" at bounding box center [420, 182] width 387 height 161
click at [347, 188] on div "( function ( jQuery ) { // var $module = jQuery('#m-1756520627978').children('.…" at bounding box center [420, 182] width 387 height 161
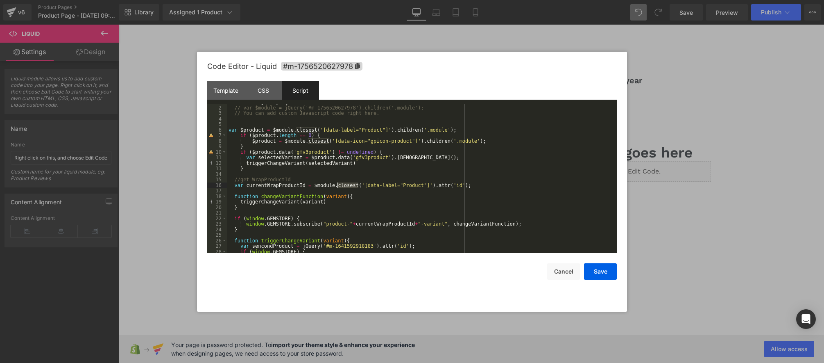
scroll to position [0, 0]
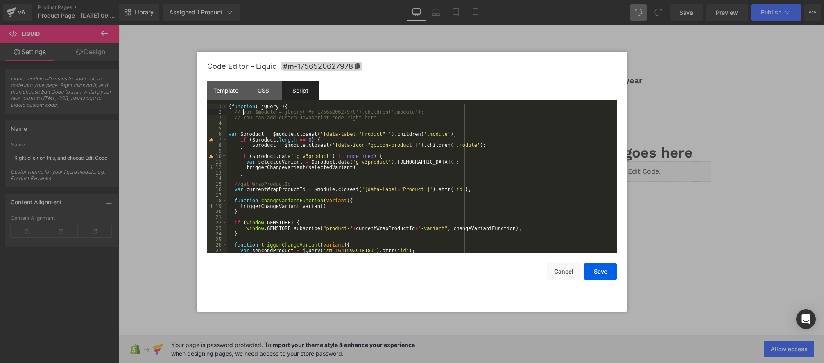
click at [243, 113] on div "( function ( jQuery ) { // var $module = jQuery('#m-1756520627978').children('.…" at bounding box center [420, 184] width 387 height 161
click at [274, 192] on div "( function ( jQuery ) { var $module = jQuery ( '#m-1756520627978' ) . children …" at bounding box center [420, 184] width 387 height 161
click at [328, 190] on div "( function ( jQuery ) { var $module = jQuery ( '#m-1756520627978' ) . children …" at bounding box center [420, 184] width 387 height 161
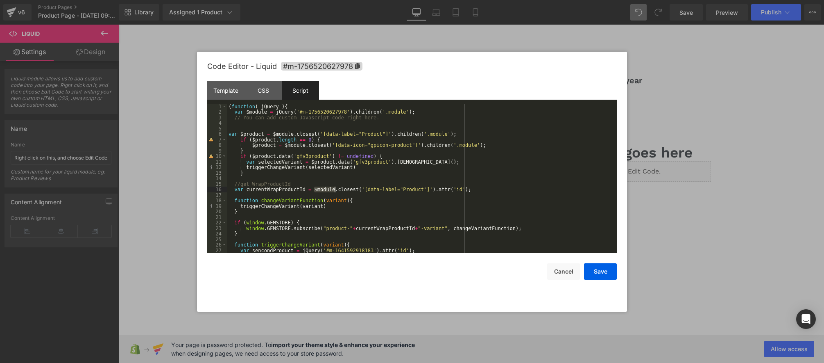
click at [392, 192] on div "( function ( jQuery ) { var $module = jQuery ( '#m-1756520627978' ) . children …" at bounding box center [420, 184] width 387 height 161
click at [270, 204] on div "( function ( jQuery ) { var $module = jQuery ( '#m-1756520627978' ) . children …" at bounding box center [420, 184] width 387 height 161
click at [262, 202] on div "( function ( jQuery ) { var $module = jQuery ( '#m-1756520627978' ) . children …" at bounding box center [420, 184] width 387 height 161
drag, startPoint x: 262, startPoint y: 202, endPoint x: 305, endPoint y: 202, distance: 43.0
click at [262, 202] on div "( function ( jQuery ) { var $module = jQuery ( '#m-1756520627978' ) . children …" at bounding box center [420, 184] width 387 height 161
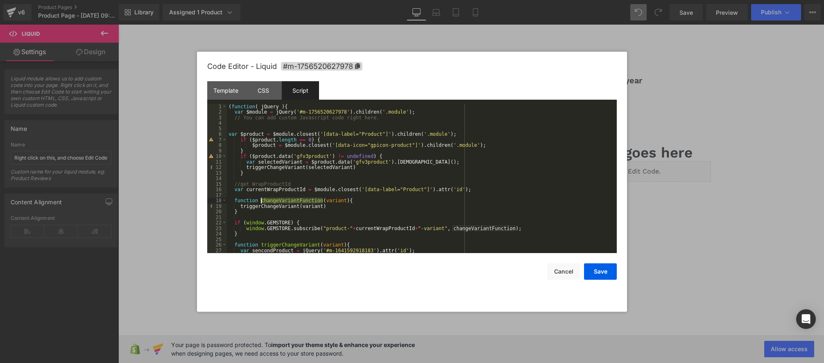
click at [306, 202] on div "( function ( jQuery ) { var $module = jQuery ( '#m-1756520627978' ) . children …" at bounding box center [420, 184] width 387 height 161
click at [296, 190] on div "( function ( jQuery ) { var $module = jQuery ( '#m-1756520627978' ) . children …" at bounding box center [420, 184] width 387 height 161
click at [329, 189] on div "( function ( jQuery ) { var $module = jQuery ( '#m-1756520627978' ) . children …" at bounding box center [420, 184] width 387 height 161
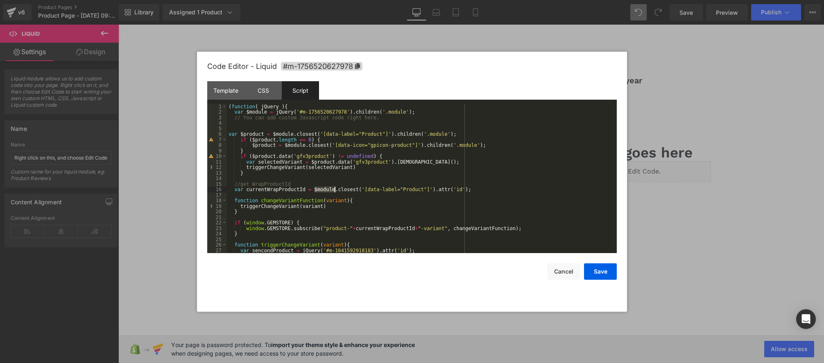
click at [329, 189] on div "( function ( jQuery ) { var $module = jQuery ( '#m-1756520627978' ) . children …" at bounding box center [420, 184] width 387 height 161
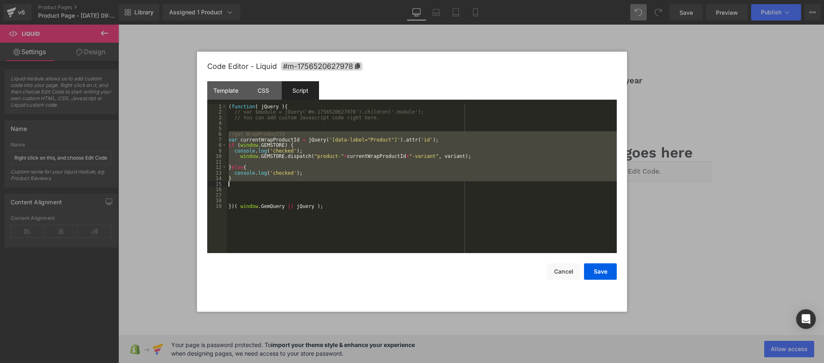
drag, startPoint x: 251, startPoint y: 184, endPoint x: 246, endPoint y: 186, distance: 5.2
click at [251, 184] on div "( function ( jQuery ) { // var $module = jQuery('#m-1756520627978').children('.…" at bounding box center [422, 184] width 390 height 161
drag, startPoint x: 228, startPoint y: 178, endPoint x: 195, endPoint y: 134, distance: 54.5
click at [195, 134] on body "Liquid You are previewing how the will restyle your page. You can not edit Elem…" at bounding box center [412, 181] width 824 height 363
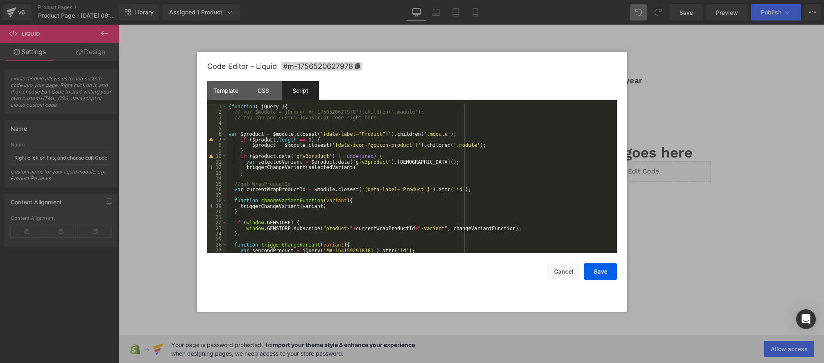
scroll to position [2, 0]
click at [243, 110] on div "( function ( jQuery ) { // var $module = jQuery('#m-1756520627978').children('.…" at bounding box center [420, 182] width 387 height 161
click at [282, 133] on div "( function ( jQuery ) { var $module = jQuery ( '#m-1756520627978' ) . children …" at bounding box center [420, 182] width 387 height 161
click at [270, 188] on div "( function ( jQuery ) { var $module = jQuery ( '#m-1756520627978' ) . children …" at bounding box center [420, 182] width 387 height 161
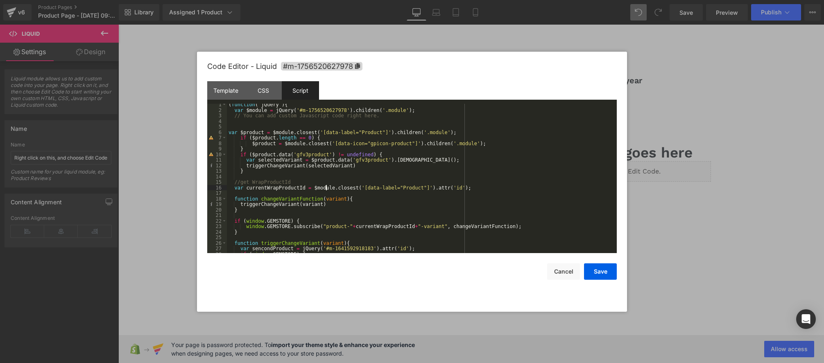
click at [326, 189] on div "( function ( jQuery ) { var $module = jQuery ( '#m-1756520627978' ) . children …" at bounding box center [420, 182] width 387 height 161
click at [347, 189] on div "( function ( jQuery ) { var $module = jQuery ( '#m-1756520627978' ) . children …" at bounding box center [420, 182] width 387 height 161
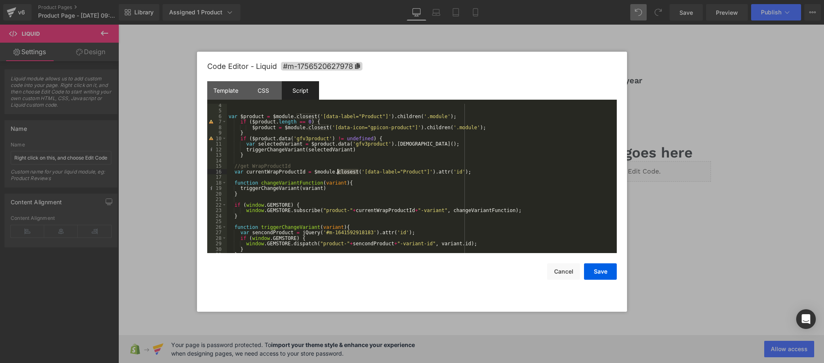
scroll to position [18, 0]
click at [247, 184] on div "var $product = $module . closest ( '[data-label="Product"]' ) . children ( '.mo…" at bounding box center [420, 182] width 387 height 161
click at [291, 184] on div "var $product = $module . closest ( '[data-label="Product"]' ) . children ( '.mo…" at bounding box center [420, 182] width 387 height 161
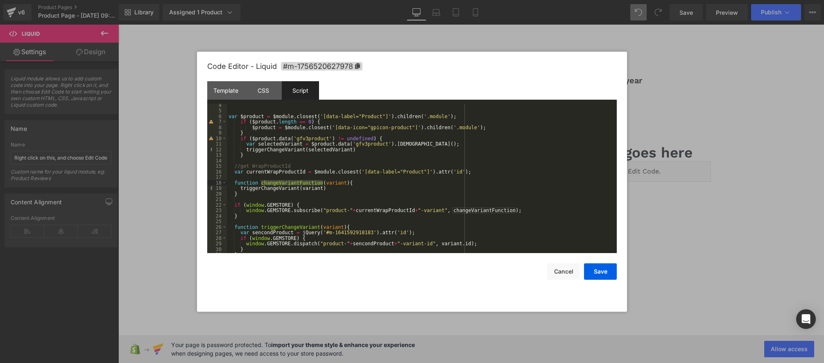
click at [265, 189] on div "var $product = $module . closest ( '[data-label="Product"]' ) . children ( '.mo…" at bounding box center [420, 182] width 387 height 161
click at [345, 189] on div "var $product = $module . closest ( '[data-label="Product"]' ) . children ( '.mo…" at bounding box center [420, 182] width 387 height 161
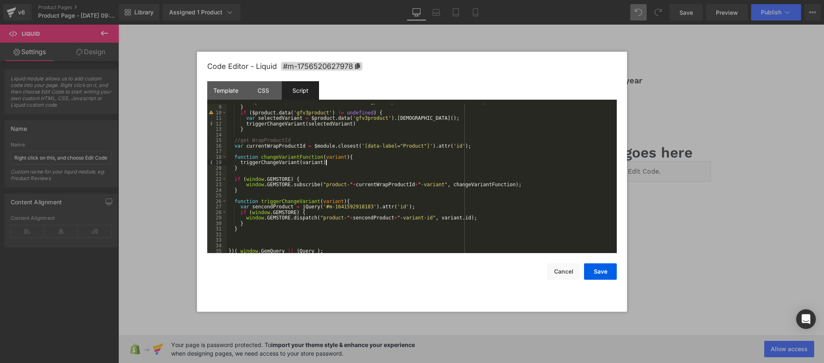
scroll to position [43, 0]
click at [283, 180] on div "$product = $module . closest ( '[data-icon="gpicon-product"]' ) . children ( '.…" at bounding box center [420, 179] width 387 height 161
drag, startPoint x: 314, startPoint y: 183, endPoint x: 309, endPoint y: 186, distance: 5.9
click at [314, 183] on div "$product = $module . closest ( '[data-icon="gpicon-product"]' ) . children ( '.…" at bounding box center [420, 179] width 387 height 161
click at [253, 202] on div "$product = $module . closest ( '[data-icon="gpicon-product"]' ) . children ( '.…" at bounding box center [420, 179] width 387 height 161
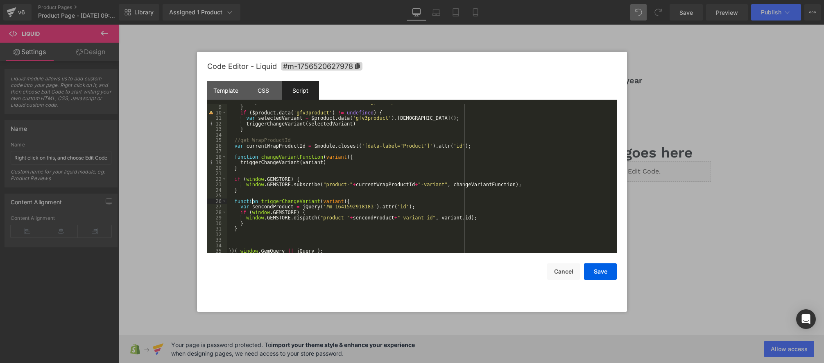
click at [253, 202] on div "$product = $module . closest ( '[data-icon="gpicon-product"]' ) . children ( '.…" at bounding box center [420, 179] width 387 height 161
click at [291, 204] on div "$product = $module . closest ( '[data-icon="gpicon-product"]' ) . children ( '.…" at bounding box center [420, 179] width 387 height 161
click at [291, 203] on div "$product = $module . closest ( '[data-icon="gpicon-product"]' ) . children ( '.…" at bounding box center [420, 179] width 387 height 161
click at [326, 202] on div "$product = $module . closest ( '[data-icon="gpicon-product"]' ) . children ( '.…" at bounding box center [420, 179] width 387 height 161
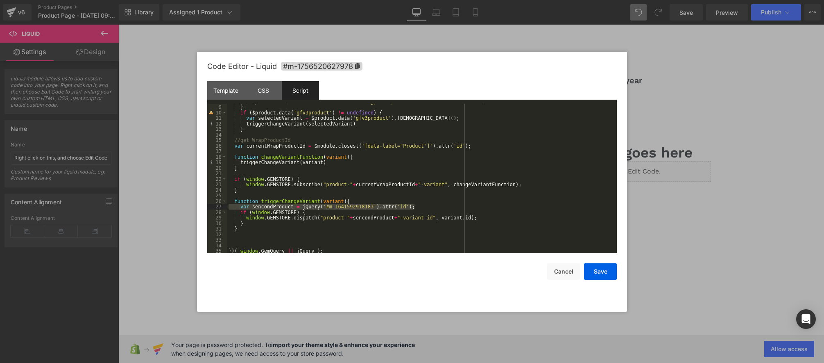
drag, startPoint x: 403, startPoint y: 206, endPoint x: 193, endPoint y: 207, distance: 211.0
click at [193, 207] on body "Liquid You are previewing how the will restyle your page. You can not edit Elem…" at bounding box center [412, 181] width 824 height 363
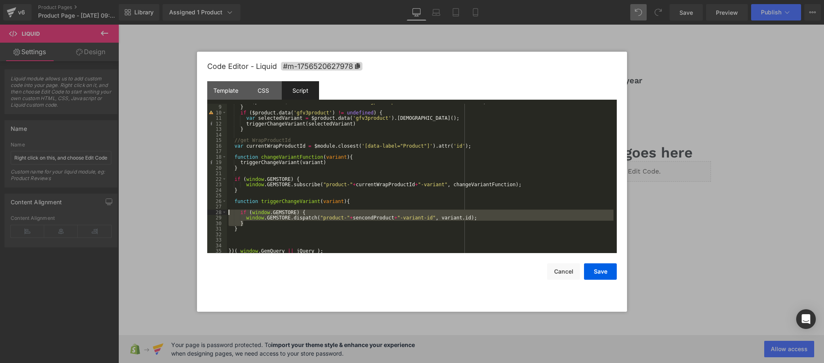
drag, startPoint x: 250, startPoint y: 222, endPoint x: 202, endPoint y: 213, distance: 48.8
click at [202, 213] on div "Code Editor - Liquid #m-1756520627978 Template CSS Script Data 1 2 3 4 5 6 7 8 …" at bounding box center [412, 182] width 430 height 260
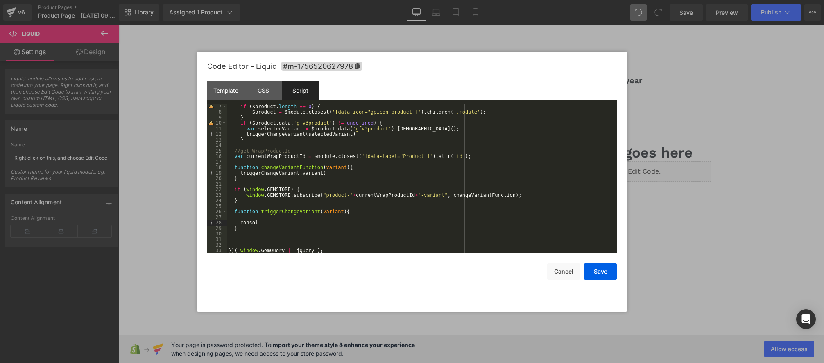
type textarea "console"
type textarea "lo"
type textarea "o"
type textarea "lo"
type textarea "log"
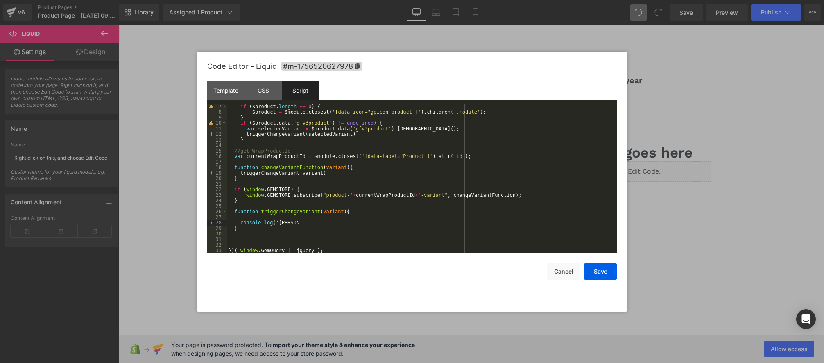
type textarea "change"
type textarea "variant"
click at [385, 225] on div "if ( $product . length == 0 ) { $product = $module . closest ( '[data-icon="gpi…" at bounding box center [420, 184] width 387 height 161
type textarea "l"
click at [328, 224] on div "if ( $product . length == 0 ) { $product = $module . closest ( '[data-icon="gpi…" at bounding box center [420, 184] width 387 height 161
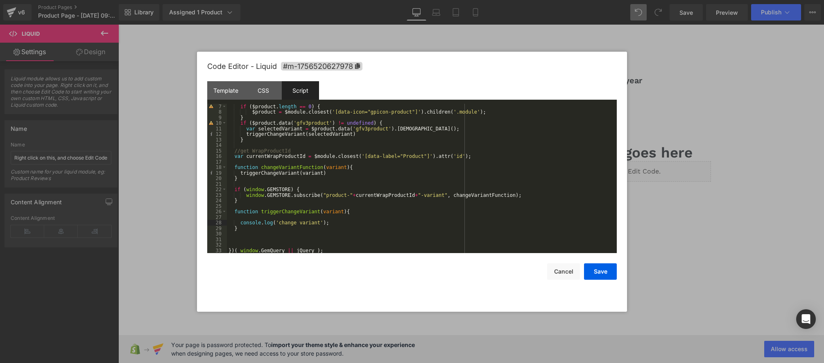
click at [376, 231] on div "if ( $product . length == 0 ) { $product = $module . closest ( '[data-icon="gpi…" at bounding box center [420, 184] width 387 height 161
click at [384, 167] on div "if ( $product . length == 0 ) { $product = $module . closest ( '[data-icon="gpi…" at bounding box center [420, 184] width 387 height 161
click at [595, 277] on button "Save" at bounding box center [600, 271] width 33 height 16
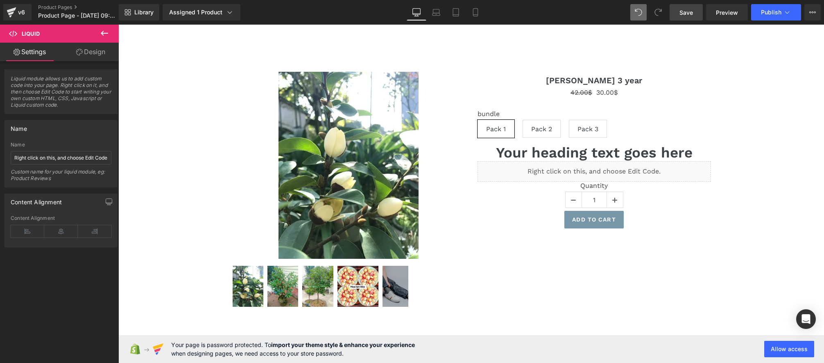
click at [688, 16] on span "Save" at bounding box center [687, 12] width 14 height 9
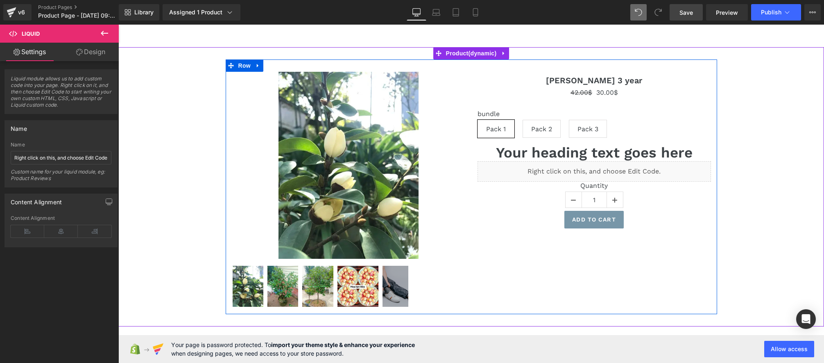
click at [604, 170] on div "Liquid" at bounding box center [594, 171] width 233 height 20
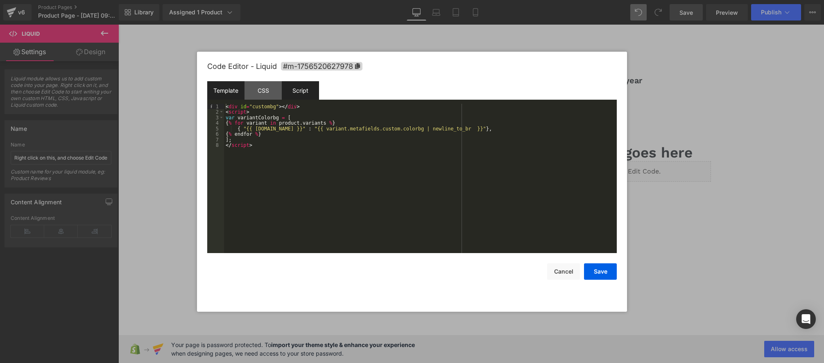
click at [300, 95] on div "Script" at bounding box center [300, 90] width 37 height 18
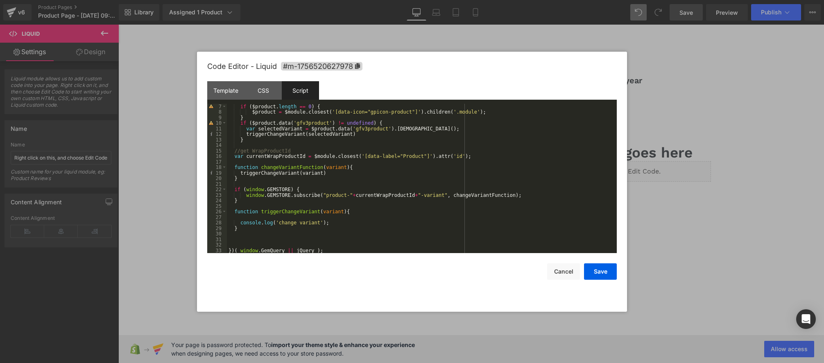
click at [231, 218] on div "if ( $product . length == 0 ) { $product = $module . closest ( '[data-icon="gpi…" at bounding box center [420, 184] width 387 height 161
drag, startPoint x: 309, startPoint y: 220, endPoint x: 308, endPoint y: 224, distance: 4.2
click at [309, 220] on div "if ( $product . length == 0 ) { $product = $module . closest ( '[data-icon="gpi…" at bounding box center [420, 184] width 387 height 161
click at [285, 223] on div "if ( $product . length == 0 ) { $product = $module . closest ( '[data-icon="gpi…" at bounding box center [420, 184] width 387 height 161
click at [284, 213] on div "if ( $product . length == 0 ) { $product = $module . closest ( '[data-icon="gpi…" at bounding box center [420, 184] width 387 height 161
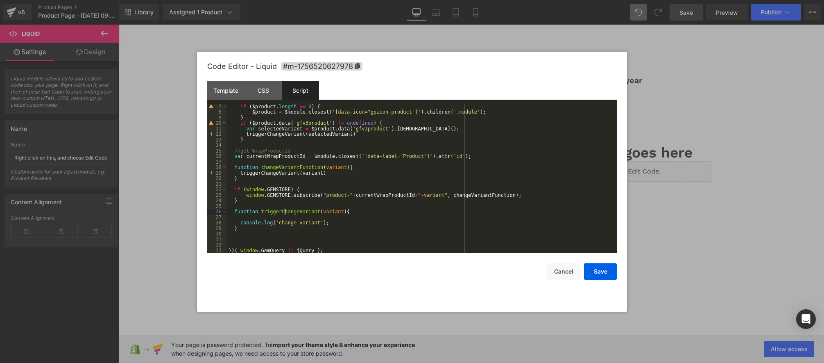
click at [284, 213] on div "if ( $product . length == 0 ) { $product = $module . closest ( '[data-icon="gpi…" at bounding box center [420, 184] width 387 height 161
click at [288, 175] on div "if ( $product . length == 0 ) { $product = $module . closest ( '[data-icon="gpi…" at bounding box center [420, 184] width 387 height 161
click at [281, 158] on div "if ( $product . length == 0 ) { $product = $module . closest ( '[data-icon="gpi…" at bounding box center [420, 184] width 387 height 161
click at [281, 159] on div "if ( $product . length == 0 ) { $product = $module . closest ( '[data-icon="gpi…" at bounding box center [420, 184] width 387 height 161
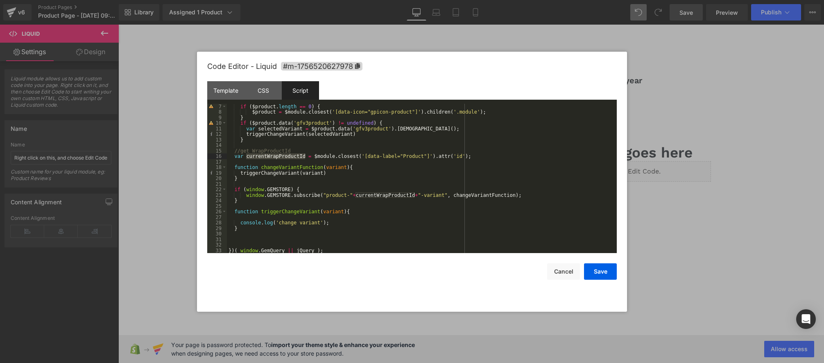
click at [281, 167] on div "if ( $product . length == 0 ) { $product = $module . closest ( '[data-icon="gpi…" at bounding box center [420, 184] width 387 height 161
click at [280, 167] on div "if ( $product . length == 0 ) { $product = $module . closest ( '[data-icon="gpi…" at bounding box center [420, 184] width 387 height 161
click at [338, 168] on div "if ( $product . length == 0 ) { $product = $module . closest ( '[data-icon="gpi…" at bounding box center [420, 184] width 387 height 161
click at [300, 213] on div "if ( $product . length == 0 ) { $product = $module . closest ( '[data-icon="gpi…" at bounding box center [420, 184] width 387 height 161
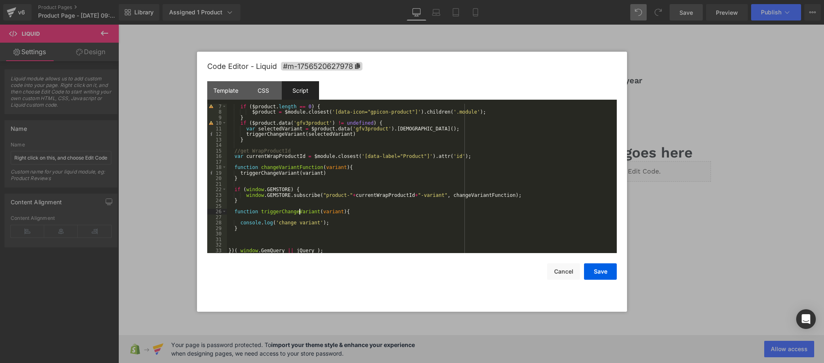
click at [300, 213] on div "if ( $product . length == 0 ) { $product = $module . closest ( '[data-icon="gpi…" at bounding box center [420, 184] width 387 height 161
click at [393, 222] on div "if ( $product . length == 0 ) { $product = $module . closest ( '[data-icon="gpi…" at bounding box center [420, 184] width 387 height 161
click at [299, 212] on div "if ( $product . length == 0 ) { $product = $module . closest ( '[data-icon="gpi…" at bounding box center [420, 184] width 387 height 161
click at [473, 195] on div "if ( $product . length == 0 ) { $product = $module . closest ( '[data-icon="gpi…" at bounding box center [420, 184] width 387 height 161
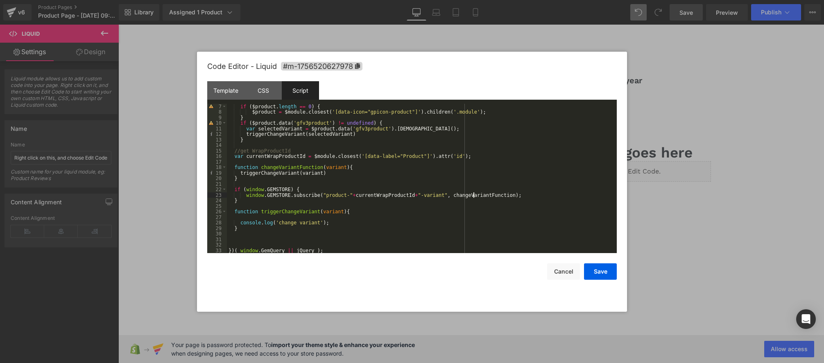
click at [473, 195] on div "if ( $product . length == 0 ) { $product = $module . closest ( '[data-icon="gpi…" at bounding box center [420, 184] width 387 height 161
click at [283, 175] on div "if ( $product . length == 0 ) { $product = $module . closest ( '[data-icon="gpi…" at bounding box center [420, 184] width 387 height 161
drag, startPoint x: 283, startPoint y: 175, endPoint x: 292, endPoint y: 175, distance: 9.0
click at [283, 175] on div "if ( $product . length == 0 ) { $product = $module . closest ( '[data-icon="gpi…" at bounding box center [420, 184] width 387 height 161
click at [362, 168] on div "if ( $product . length == 0 ) { $product = $module . closest ( '[data-icon="gpi…" at bounding box center [420, 184] width 387 height 161
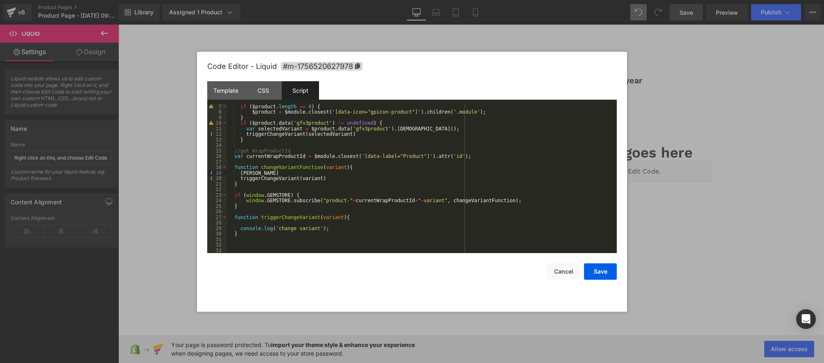
type textarea "consoloe"
type textarea "log"
click at [341, 167] on div "if ( $product . length == 0 ) { $product = $module . closest ( '[data-icon="gpi…" at bounding box center [420, 184] width 387 height 161
click at [280, 172] on div "if ( $product . length == 0 ) { $product = $module . closest ( '[data-icon="gpi…" at bounding box center [420, 184] width 387 height 161
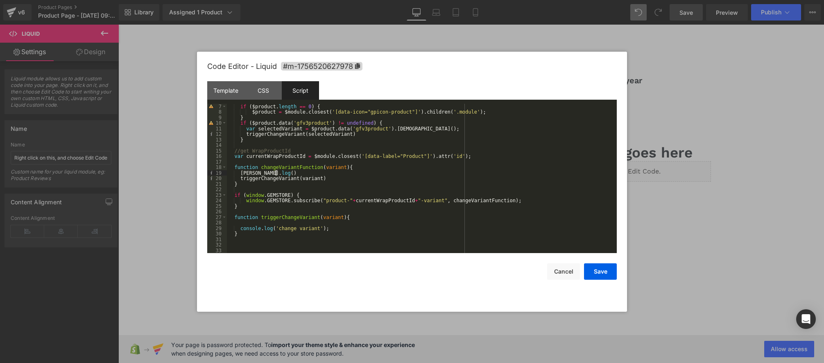
paste textarea
click at [300, 173] on div "if ( $product . length == 0 ) { $product = $module . closest ( '[data-icon="gpi…" at bounding box center [420, 184] width 387 height 161
click at [594, 273] on button "Save" at bounding box center [600, 271] width 33 height 16
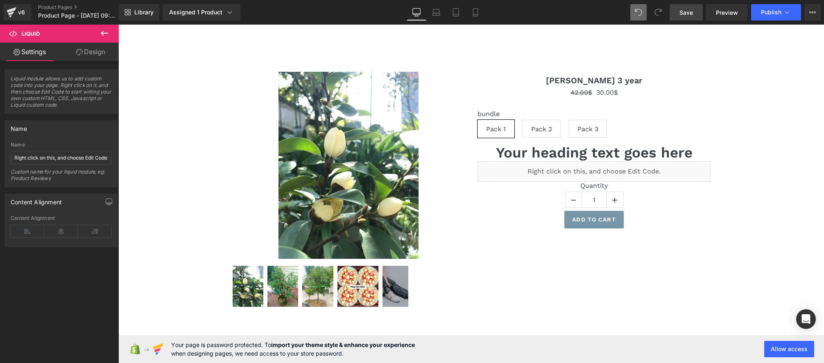
click at [690, 13] on span "Save" at bounding box center [687, 12] width 14 height 9
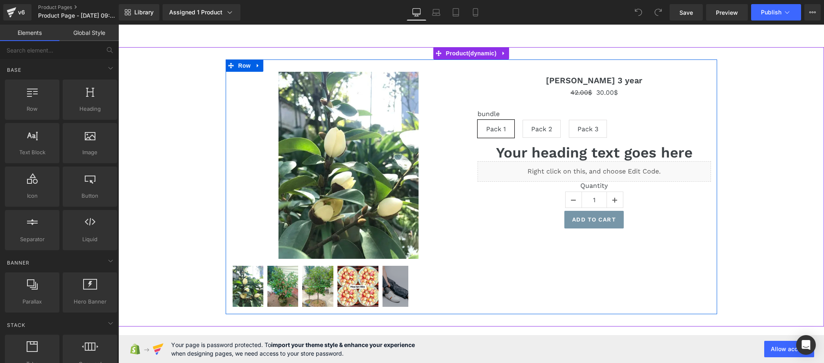
scroll to position [3, 0]
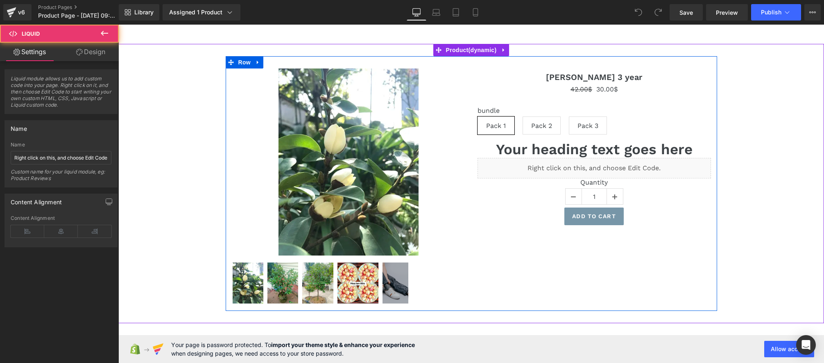
click at [610, 170] on div "Liquid" at bounding box center [594, 168] width 233 height 20
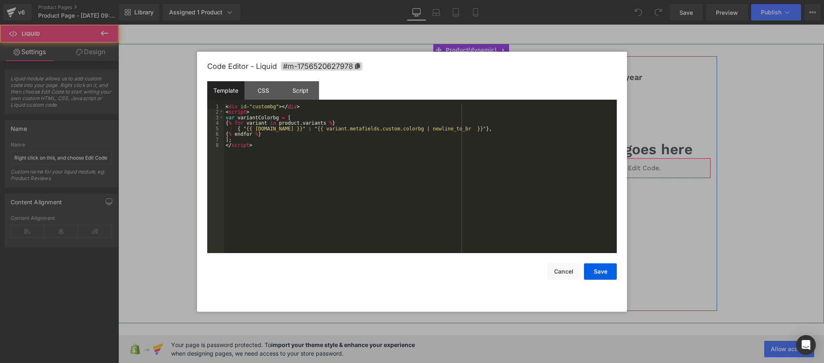
click at [603, 167] on icon at bounding box center [606, 164] width 6 height 6
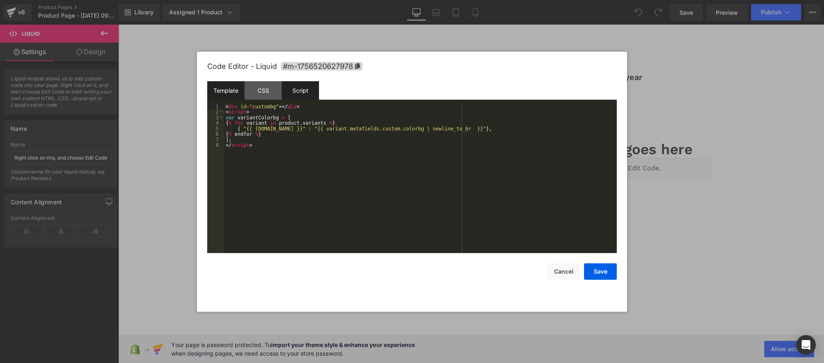
click at [301, 88] on div "Script" at bounding box center [300, 90] width 37 height 18
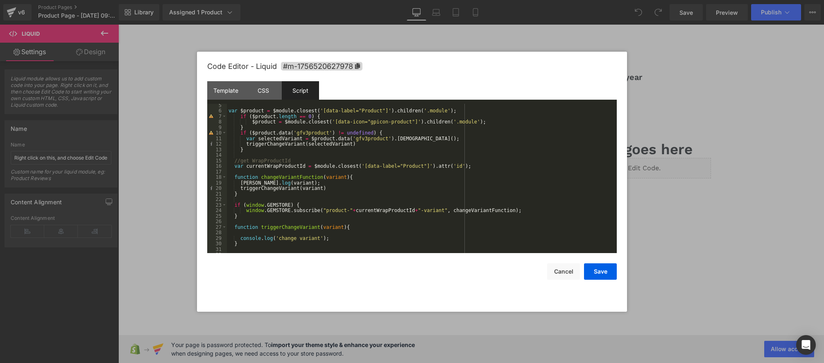
scroll to position [23, 0]
click at [288, 211] on div "var $product = $module . closest ( '[data-label="Product"]' ) . children ( '.mo…" at bounding box center [420, 182] width 387 height 161
click at [413, 211] on div "var $product = $module . closest ( '[data-label="Product"]' ) . children ( '.mo…" at bounding box center [420, 182] width 387 height 161
click at [470, 210] on div "var $product = $module . closest ( '[data-label="Product"]' ) . children ( '.mo…" at bounding box center [420, 182] width 387 height 161
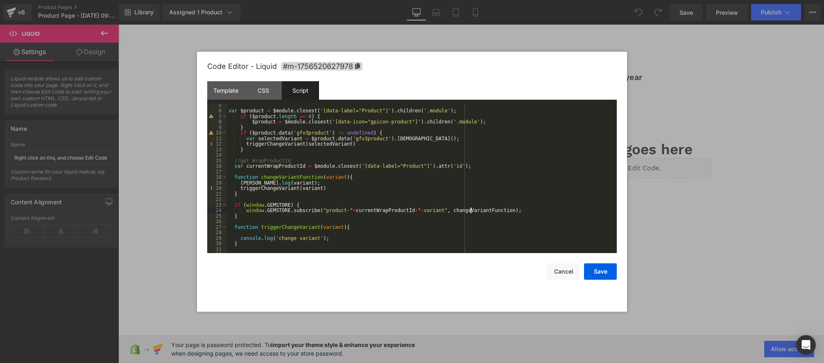
click at [470, 210] on div "var $product = $module . closest ( '[data-label="Product"]' ) . children ( '.mo…" at bounding box center [420, 182] width 387 height 161
click at [286, 209] on div "var $product = $module . closest ( '[data-label="Product"]' ) . children ( '.mo…" at bounding box center [420, 182] width 387 height 161
click at [335, 211] on div "var $product = $module . closest ( '[data-label="Product"]' ) . children ( '.mo…" at bounding box center [420, 182] width 387 height 161
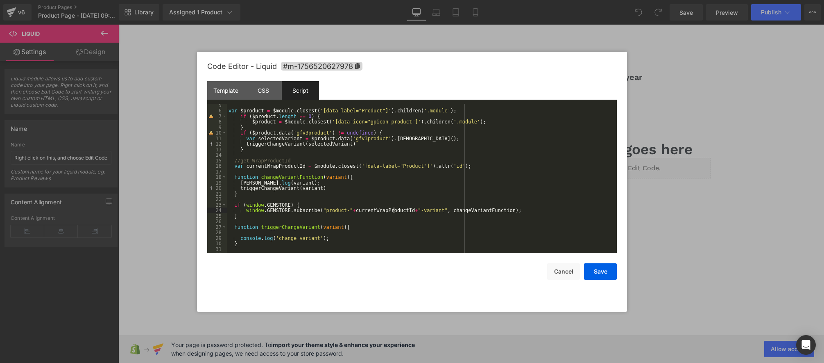
click at [394, 211] on div "var $product = $module . closest ( '[data-label="Product"]' ) . children ( '.mo…" at bounding box center [420, 182] width 387 height 161
click at [428, 211] on div "var $product = $module . closest ( '[data-label="Product"]' ) . children ( '.mo…" at bounding box center [420, 182] width 387 height 161
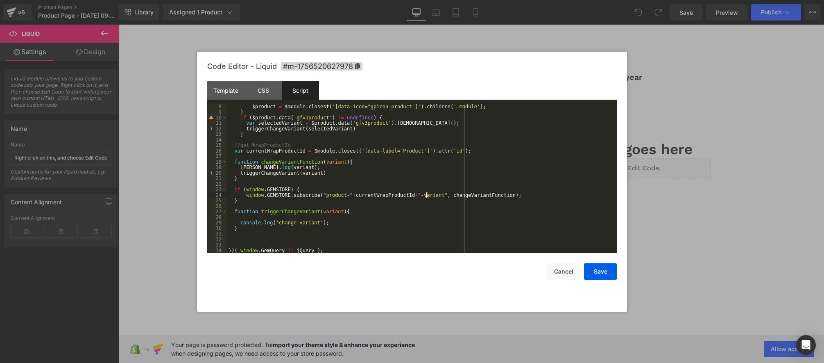
scroll to position [39, 0]
click at [288, 197] on div "$product = $module . closest ( '[data-icon="gpicon-product"]' ) . children ( '.…" at bounding box center [420, 184] width 387 height 161
drag, startPoint x: 336, startPoint y: 222, endPoint x: 241, endPoint y: 221, distance: 94.6
click at [241, 221] on div "$product = $module . closest ( '[data-icon="gpicon-product"]' ) . children ( '.…" at bounding box center [420, 184] width 387 height 161
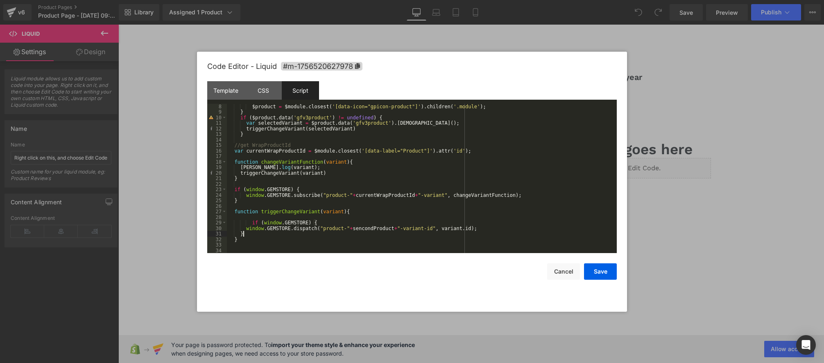
click at [251, 223] on div "$product = $module . closest ( '[data-icon="gpicon-product"]' ) . children ( '.…" at bounding box center [420, 184] width 387 height 161
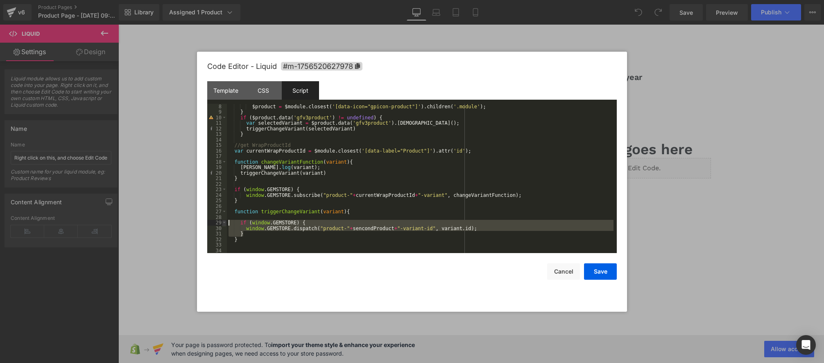
drag, startPoint x: 247, startPoint y: 232, endPoint x: 223, endPoint y: 220, distance: 26.6
click at [223, 220] on pre "8 9 10 11 12 13 14 15 16 17 18 19 20 21 22 23 24 25 26 27 28 29 30 31 32 33 34 …" at bounding box center [412, 179] width 410 height 150
click at [458, 236] on div "$product = $module . closest ( '[data-icon="gpicon-product"]' ) . children ( '.…" at bounding box center [420, 184] width 387 height 161
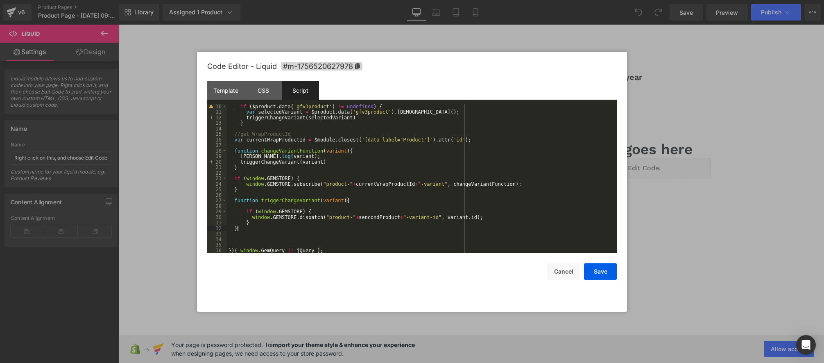
scroll to position [50, 0]
click at [260, 224] on div "if ( $product . data ( 'gfv3product' ) != undefined ) { var selectedVariant = $…" at bounding box center [420, 184] width 387 height 161
type textarea "console"
type textarea "lof"
type textarea "g"
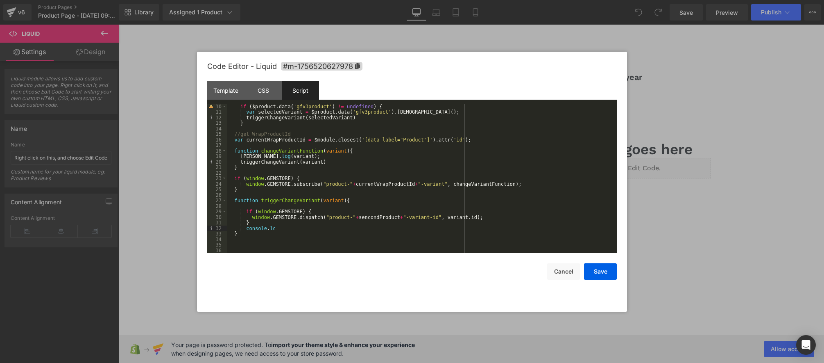
click at [357, 230] on div "if ( $product . data ( 'gfv3product' ) != undefined ) { var selectedVariant = $…" at bounding box center [420, 184] width 387 height 161
drag, startPoint x: 446, startPoint y: 217, endPoint x: 476, endPoint y: 217, distance: 29.9
click at [476, 217] on div "if ( $product . data ( 'gfv3product' ) != undefined ) { var selectedVariant = $…" at bounding box center [420, 184] width 387 height 161
click at [299, 230] on div "if ( $product . data ( 'gfv3product' ) != undefined ) { var selectedVariant = $…" at bounding box center [420, 184] width 387 height 161
paste textarea
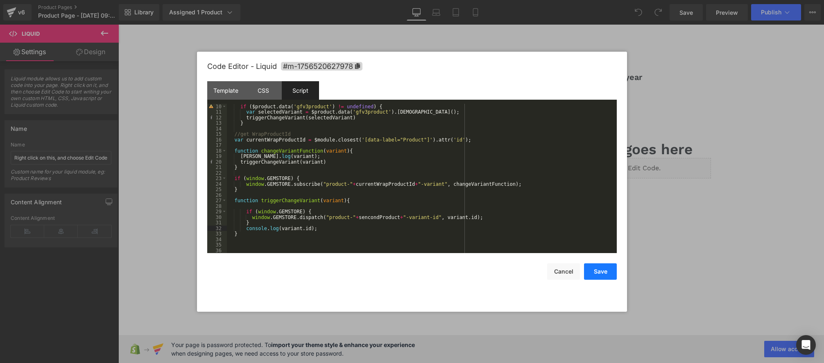
click at [605, 269] on button "Save" at bounding box center [600, 271] width 33 height 16
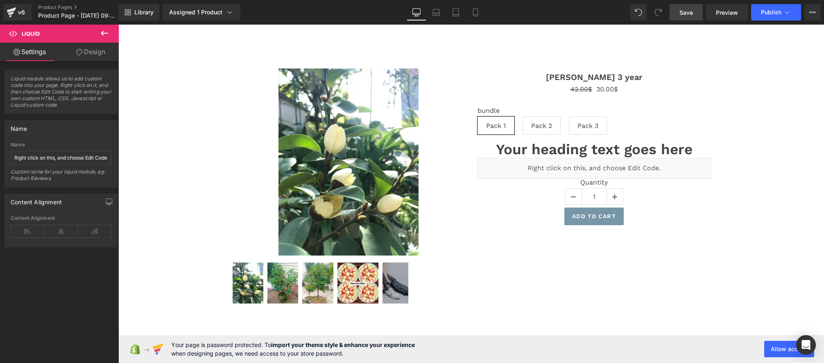
click at [685, 20] on link "Save" at bounding box center [686, 12] width 33 height 16
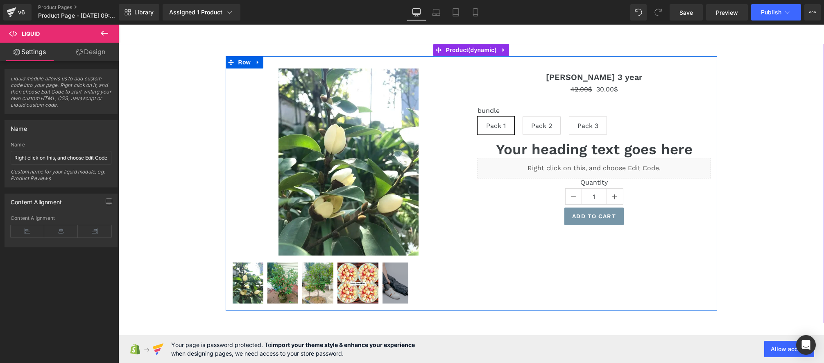
click at [606, 167] on div "Liquid" at bounding box center [594, 168] width 233 height 20
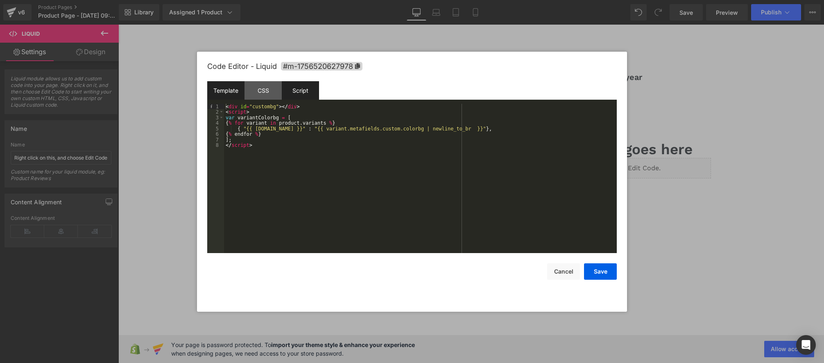
click at [304, 89] on div "Script" at bounding box center [300, 90] width 37 height 18
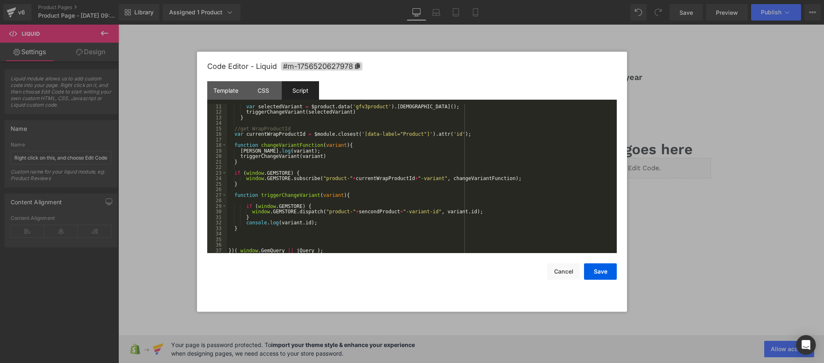
scroll to position [55, 0]
click at [277, 212] on div "var selectedVariant = $product . data ( 'gfv3product' ) . getVariant ( ) ; trig…" at bounding box center [420, 184] width 387 height 161
click at [312, 211] on div "var selectedVariant = $product . data ( 'gfv3product' ) . getVariant ( ) ; trig…" at bounding box center [420, 184] width 387 height 161
click at [385, 212] on div "var selectedVariant = $product . data ( 'gfv3product' ) . getVariant ( ) ; trig…" at bounding box center [420, 184] width 387 height 161
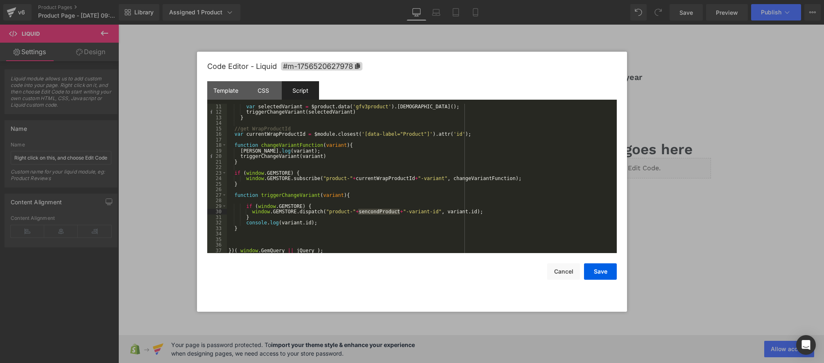
click at [287, 180] on div "var selectedVariant = $product . data ( 'gfv3product' ) . getVariant ( ) ; trig…" at bounding box center [420, 184] width 387 height 161
click at [288, 180] on div "var selectedVariant = $product . data ( 'gfv3product' ) . getVariant ( ) ; trig…" at bounding box center [420, 184] width 387 height 161
click at [311, 178] on div "var selectedVariant = $product . data ( 'gfv3product' ) . getVariant ( ) ; trig…" at bounding box center [420, 184] width 387 height 161
click at [345, 178] on div "var selectedVariant = $product . data ( 'gfv3product' ) . getVariant ( ) ; trig…" at bounding box center [420, 184] width 387 height 161
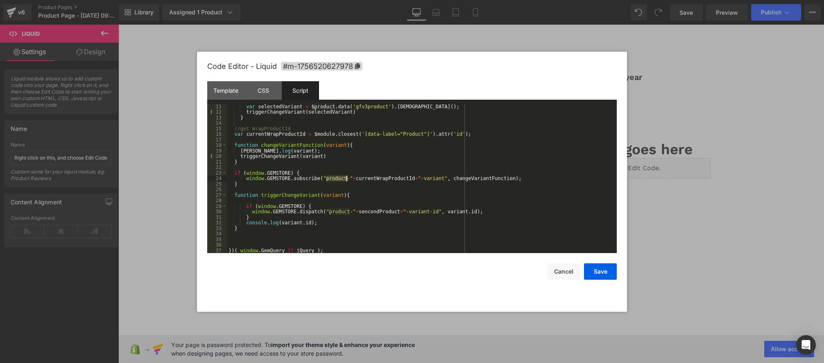
click at [345, 178] on div "var selectedVariant = $product . data ( 'gfv3product' ) . getVariant ( ) ; trig…" at bounding box center [420, 184] width 387 height 161
click at [382, 179] on div "var selectedVariant = $product . data ( 'gfv3product' ) . getVariant ( ) ; trig…" at bounding box center [420, 184] width 387 height 161
click at [388, 179] on div "var selectedVariant = $product . data ( 'gfv3product' ) . getVariant ( ) ; trig…" at bounding box center [420, 184] width 387 height 161
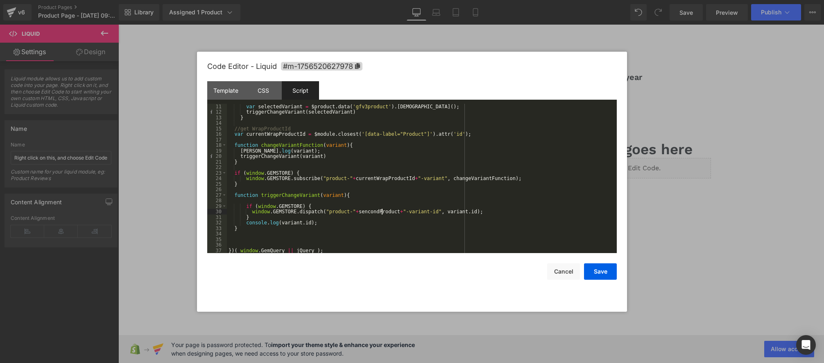
click at [381, 211] on div "var selectedVariant = $product . data ( 'gfv3product' ) . getVariant ( ) ; trig…" at bounding box center [420, 184] width 387 height 161
click at [598, 264] on button "Save" at bounding box center [600, 271] width 33 height 16
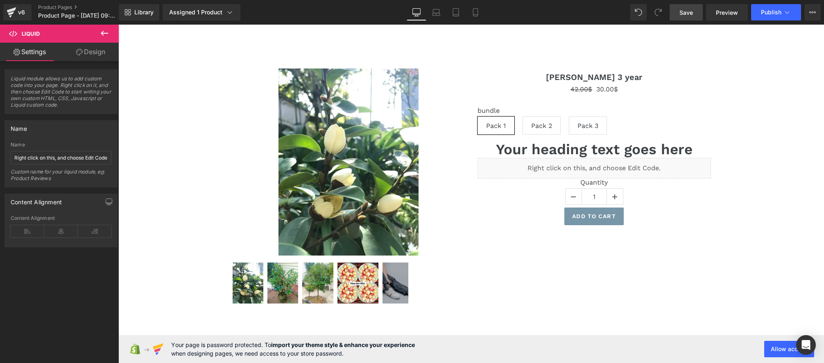
click at [687, 16] on span "Save" at bounding box center [687, 12] width 14 height 9
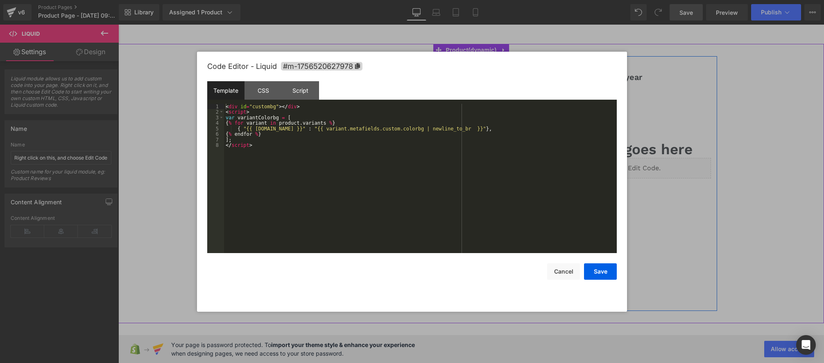
click at [602, 167] on div "Liquid" at bounding box center [594, 168] width 233 height 20
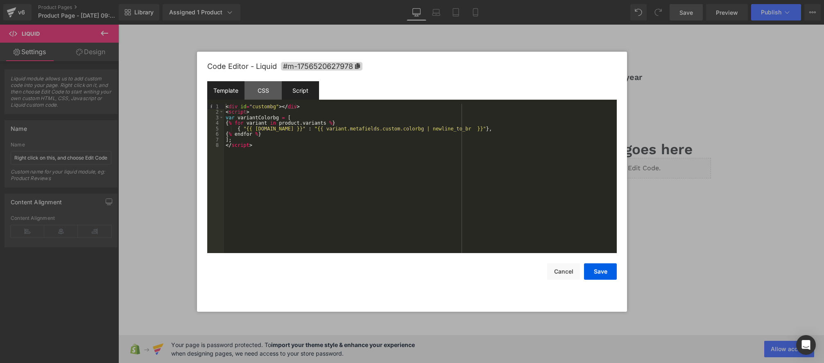
click at [302, 93] on div "Script" at bounding box center [300, 90] width 37 height 18
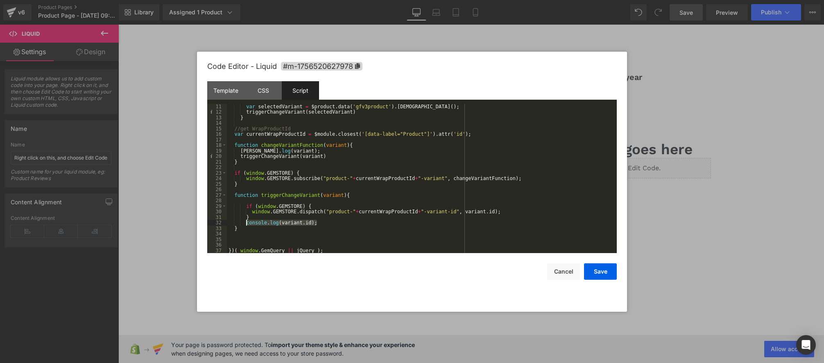
drag, startPoint x: 326, startPoint y: 224, endPoint x: 245, endPoint y: 224, distance: 81.1
click at [245, 224] on div "var selectedVariant = $product . data ( 'gfv3product' ) . getVariant ( ) ; trig…" at bounding box center [420, 184] width 387 height 161
click at [262, 218] on div "var selectedVariant = $product . data ( 'gfv3product' ) . getVariant ( ) ; trig…" at bounding box center [420, 184] width 387 height 161
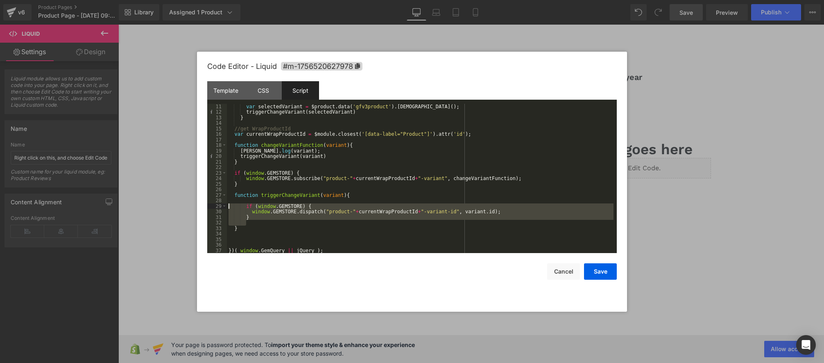
drag, startPoint x: 259, startPoint y: 219, endPoint x: 208, endPoint y: 204, distance: 52.8
click at [208, 204] on pre "11 12 13 14 15 16 17 18 19 20 21 22 23 24 25 26 27 28 29 30 31 32 33 34 35 36 3…" at bounding box center [412, 179] width 410 height 150
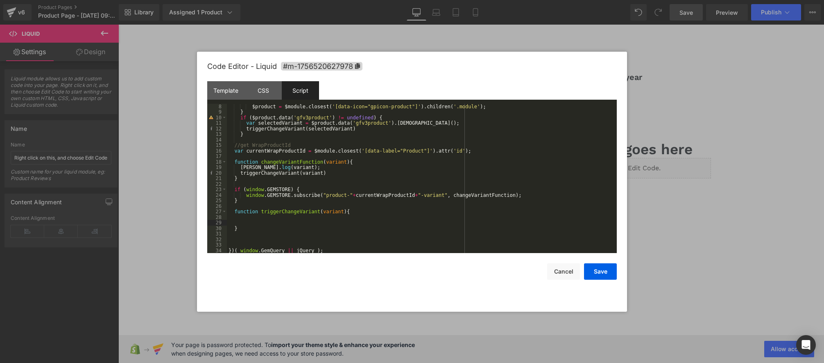
click at [251, 190] on div "$product = $module . closest ( '[data-icon="gpicon-product"]' ) . children ( '.…" at bounding box center [420, 184] width 387 height 161
click at [532, 194] on div "$product = $module . closest ( '[data-icon="gpicon-product"]' ) . children ( '.…" at bounding box center [420, 184] width 387 height 161
click at [481, 195] on div "$product = $module . closest ( '[data-icon="gpicon-product"]' ) . children ( '.…" at bounding box center [420, 184] width 387 height 161
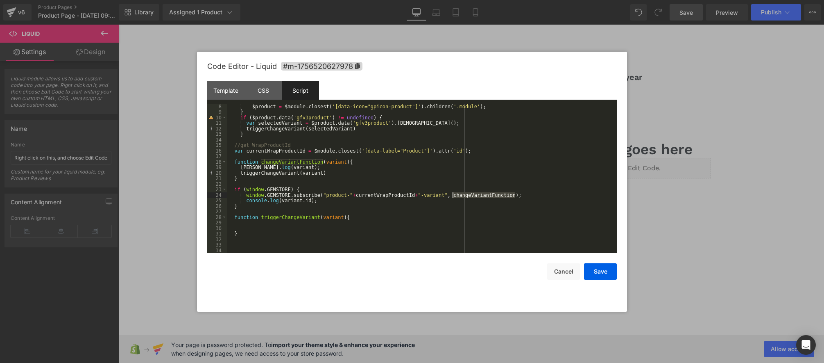
click at [302, 203] on div "$product = $module . closest ( '[data-icon="gpicon-product"]' ) . children ( '.…" at bounding box center [420, 184] width 387 height 161
click at [324, 203] on div "$product = $module . closest ( '[data-icon="gpicon-product"]' ) . children ( '.…" at bounding box center [420, 184] width 387 height 161
click at [280, 190] on div "$product = $module . closest ( '[data-icon="gpicon-product"]' ) . children ( '.…" at bounding box center [420, 184] width 387 height 161
click at [297, 200] on div "$product = $module . closest ( '[data-icon="gpicon-product"]' ) . children ( '.…" at bounding box center [420, 184] width 387 height 161
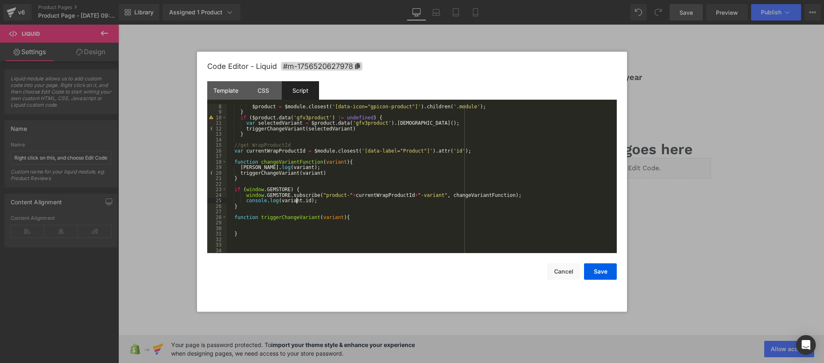
click at [297, 200] on div "$product = $module . closest ( '[data-icon="gpicon-product"]' ) . children ( '.…" at bounding box center [420, 184] width 387 height 161
click at [315, 201] on div "$product = $module . closest ( '[data-icon="gpicon-product"]' ) . children ( '.…" at bounding box center [420, 184] width 387 height 161
drag, startPoint x: 266, startPoint y: 193, endPoint x: 320, endPoint y: 194, distance: 53.3
click at [320, 194] on div "$product = $module . closest ( '[data-icon="gpicon-product"]' ) . children ( '.…" at bounding box center [420, 184] width 387 height 161
click at [272, 197] on div "$product = $module . closest ( '[data-icon="gpicon-product"]' ) . children ( '.…" at bounding box center [420, 184] width 387 height 161
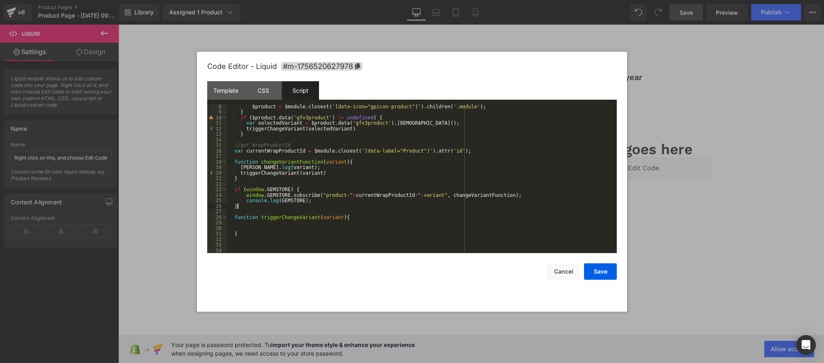
click at [320, 204] on div "$product = $module . closest ( '[data-icon="gpicon-product"]' ) . children ( '.…" at bounding box center [420, 184] width 387 height 161
click at [599, 277] on button "Save" at bounding box center [600, 271] width 33 height 16
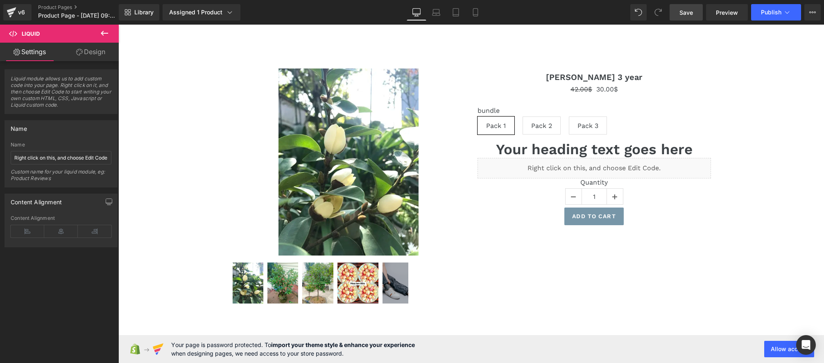
click at [694, 13] on link "Save" at bounding box center [686, 12] width 33 height 16
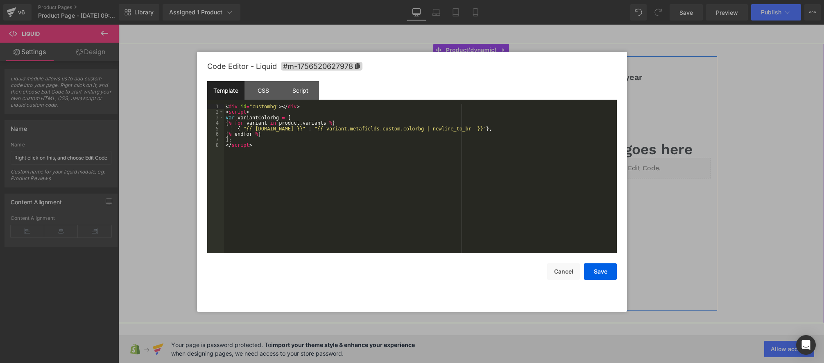
drag, startPoint x: 605, startPoint y: 168, endPoint x: 722, endPoint y: 195, distance: 119.7
click at [605, 168] on link at bounding box center [603, 164] width 9 height 10
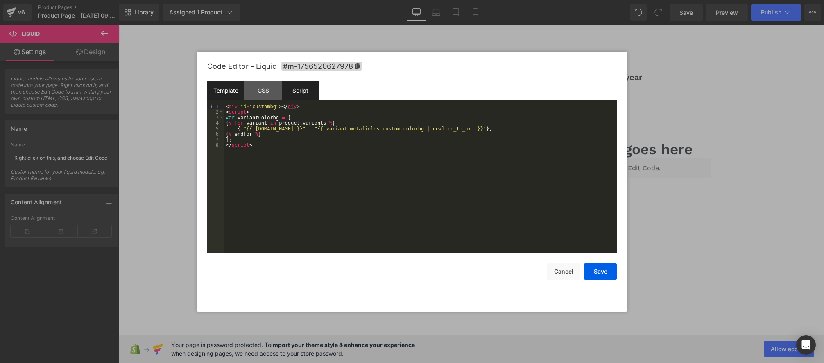
click at [288, 90] on div "Script" at bounding box center [300, 90] width 37 height 18
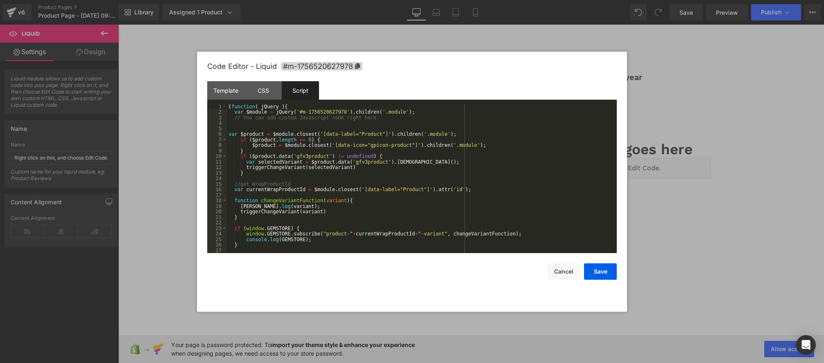
click at [305, 89] on div "Script" at bounding box center [300, 90] width 37 height 18
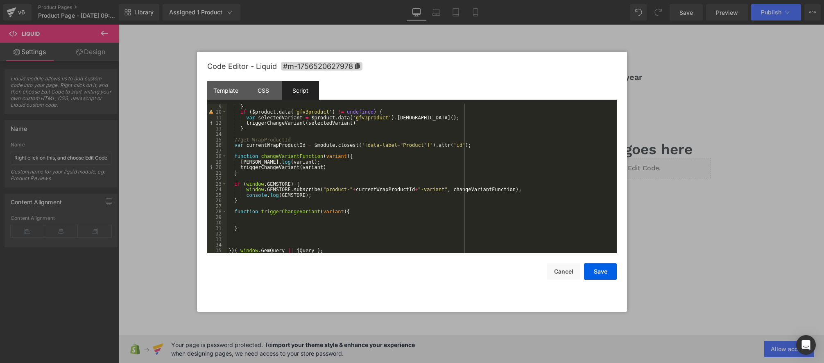
scroll to position [44, 0]
click at [296, 196] on div "} if ( $product . data ( 'gfv3product' ) != undefined ) { var selectedVariant =…" at bounding box center [420, 184] width 387 height 161
click at [261, 175] on div "} if ( $product . data ( 'gfv3product' ) != undefined ) { var selectedVariant =…" at bounding box center [420, 184] width 387 height 161
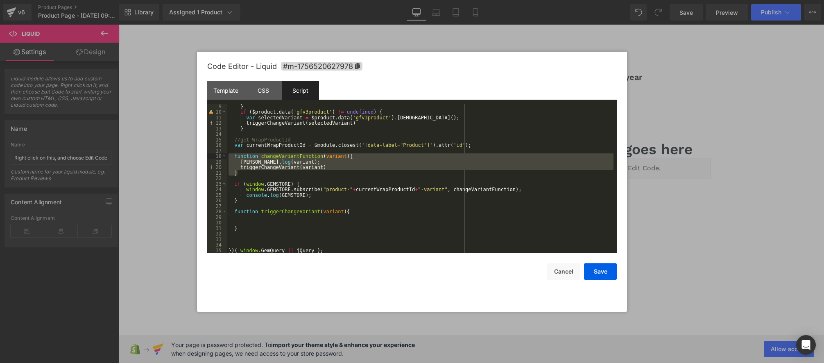
drag, startPoint x: 244, startPoint y: 173, endPoint x: 208, endPoint y: 154, distance: 40.7
click at [208, 154] on pre "9 10 11 12 13 14 15 16 17 18 19 20 21 22 23 24 25 26 27 28 29 30 31 32 33 34 35…" at bounding box center [412, 179] width 410 height 150
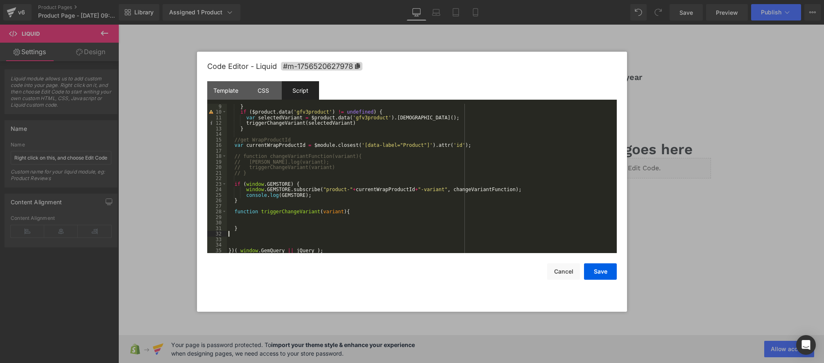
click at [251, 233] on div "} if ( $product . data ( 'gfv3product' ) != undefined ) { var selectedVariant =…" at bounding box center [420, 184] width 387 height 161
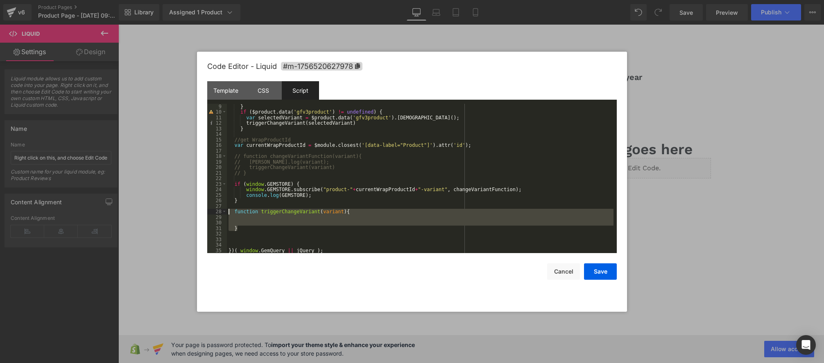
drag, startPoint x: 240, startPoint y: 227, endPoint x: 213, endPoint y: 213, distance: 31.0
click at [213, 213] on pre "9 10 11 12 13 14 15 16 17 18 19 20 21 22 23 24 25 26 27 28 29 30 31 32 33 34 35…" at bounding box center [412, 179] width 410 height 150
click at [296, 196] on div "} if ( $product . data ( 'gfv3product' ) != undefined ) { var selectedVariant =…" at bounding box center [420, 184] width 387 height 161
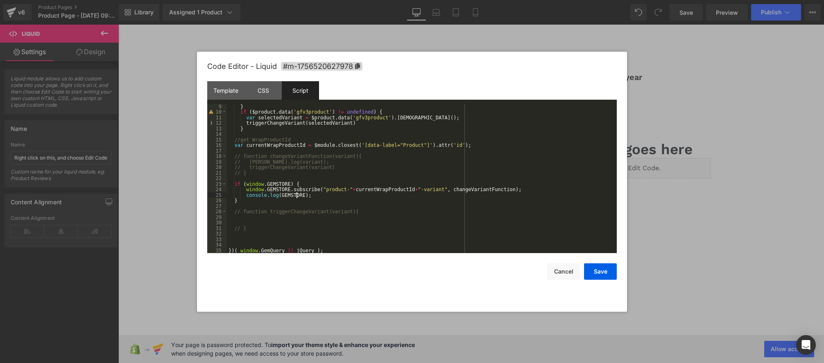
click at [296, 196] on div "} if ( $product . data ( 'gfv3product' ) != undefined ) { var selectedVariant =…" at bounding box center [420, 184] width 387 height 161
type textarea "change"
type textarea "vara"
type textarea "iant"
click at [392, 204] on div "} if ( $product . data ( 'gfv3product' ) != undefined ) { var selectedVariant =…" at bounding box center [420, 184] width 387 height 161
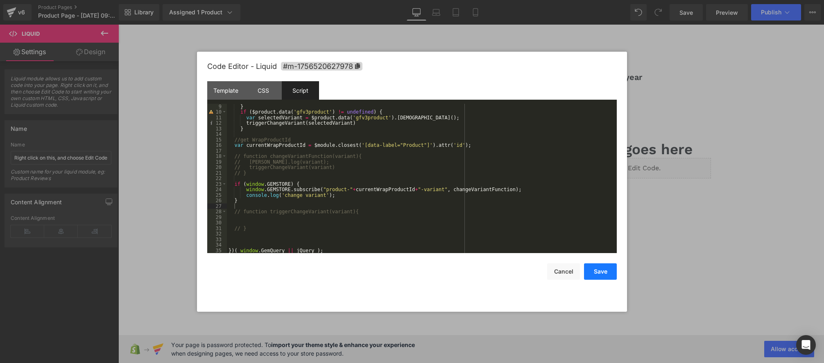
click at [587, 270] on button "Save" at bounding box center [600, 271] width 33 height 16
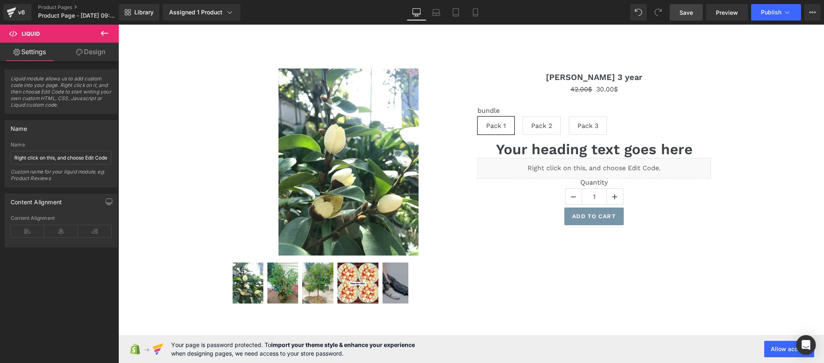
click at [685, 15] on span "Save" at bounding box center [687, 12] width 14 height 9
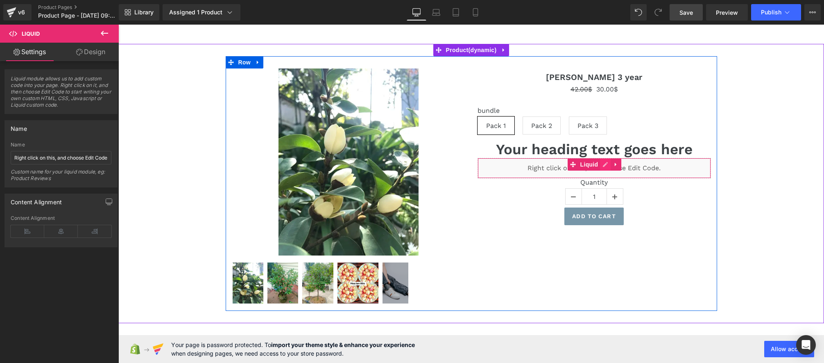
click at [606, 166] on icon at bounding box center [606, 164] width 6 height 6
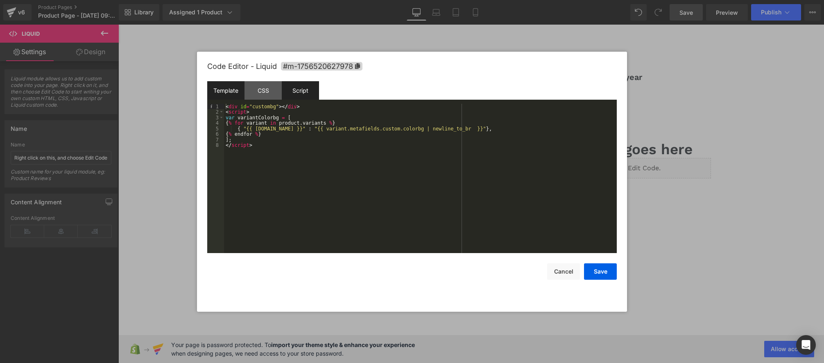
click at [307, 92] on div "Script" at bounding box center [300, 90] width 37 height 18
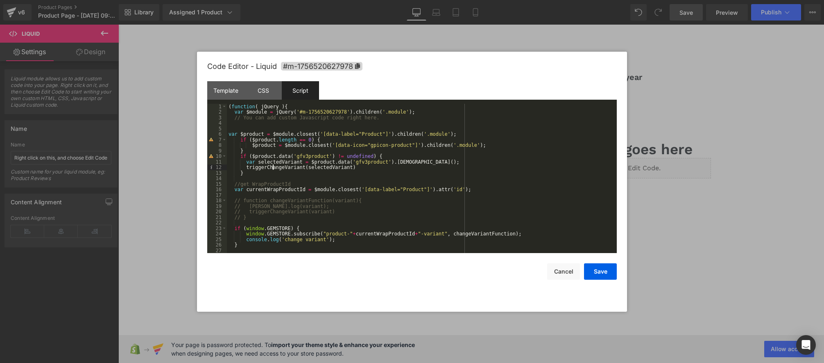
click at [273, 167] on div "( function ( jQuery ) { var $module = jQuery ( '#m-1756520627978' ) . children …" at bounding box center [420, 184] width 387 height 161
click at [331, 169] on div "( function ( jQuery ) { var $module = jQuery ( '#m-1756520627978' ) . children …" at bounding box center [420, 184] width 387 height 161
drag, startPoint x: 313, startPoint y: 157, endPoint x: 318, endPoint y: 158, distance: 5.1
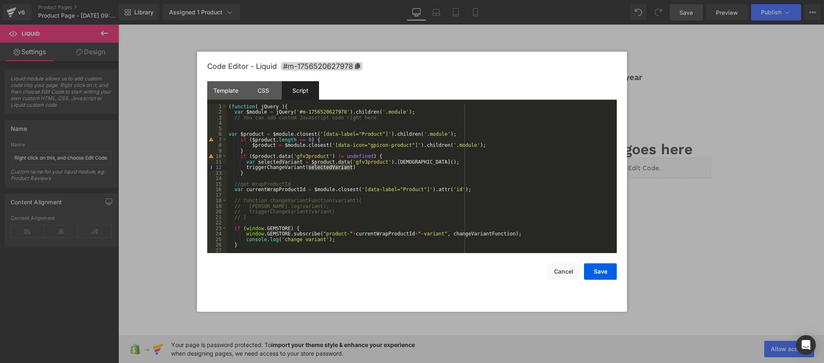
click at [313, 157] on div "( function ( jQuery ) { var $module = jQuery ( '#m-1756520627978' ) . children …" at bounding box center [420, 184] width 387 height 161
click at [338, 161] on div "( function ( jQuery ) { var $module = jQuery ( '#m-1756520627978' ) . children …" at bounding box center [420, 184] width 387 height 161
click at [274, 170] on div "( function ( jQuery ) { var $module = jQuery ( '#m-1756520627978' ) . children …" at bounding box center [420, 184] width 387 height 161
click at [266, 169] on div "( function ( jQuery ) { var $module = jQuery ( '#m-1756520627978' ) . children …" at bounding box center [420, 184] width 387 height 161
click at [265, 169] on div "( function ( jQuery ) { var $module = jQuery ( '#m-1756520627978' ) . children …" at bounding box center [420, 184] width 387 height 161
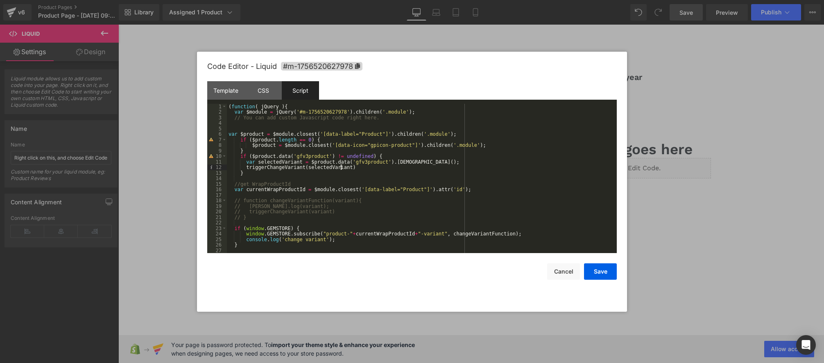
click at [340, 168] on div "( function ( jQuery ) { var $module = jQuery ( '#m-1756520627978' ) . children …" at bounding box center [420, 184] width 387 height 161
drag, startPoint x: 340, startPoint y: 168, endPoint x: 360, endPoint y: 168, distance: 20.1
click at [340, 168] on div "( function ( jQuery ) { var $module = jQuery ( '#m-1756520627978' ) . children …" at bounding box center [420, 184] width 387 height 161
click at [364, 168] on div "( function ( jQuery ) { var $module = jQuery ( '#m-1756520627978' ) . children …" at bounding box center [420, 184] width 387 height 161
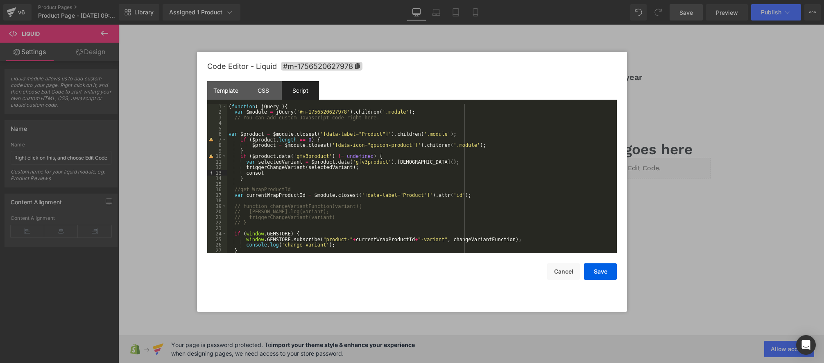
type textarea "console"
type textarea "log"
click at [290, 161] on div "( function ( jQuery ) { var $module = jQuery ( '#m-1756520627978' ) . children …" at bounding box center [420, 184] width 387 height 161
click at [277, 161] on div "( function ( jQuery ) { var $module = jQuery ( '#m-1756520627978' ) . children …" at bounding box center [420, 184] width 387 height 161
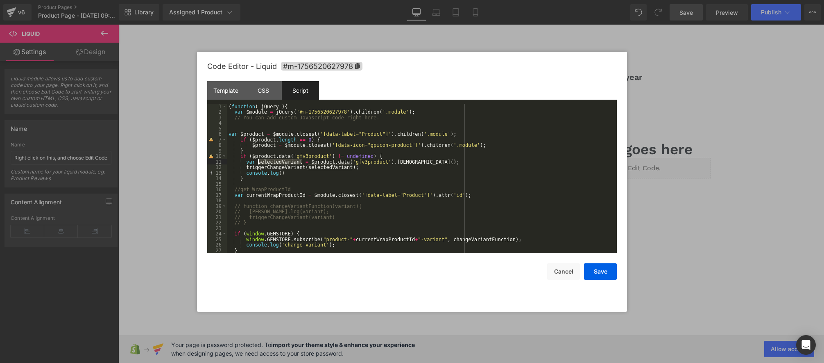
click at [277, 161] on div "( function ( jQuery ) { var $module = jQuery ( '#m-1756520627978' ) . children …" at bounding box center [420, 184] width 387 height 161
click at [282, 172] on div "( function ( jQuery ) { var $module = jQuery ( '#m-1756520627978' ) . children …" at bounding box center [420, 184] width 387 height 161
paste textarea
type textarea "id"
click at [355, 177] on div "( function ( jQuery ) { var $module = jQuery ( '#m-1756520627978' ) . children …" at bounding box center [420, 184] width 387 height 161
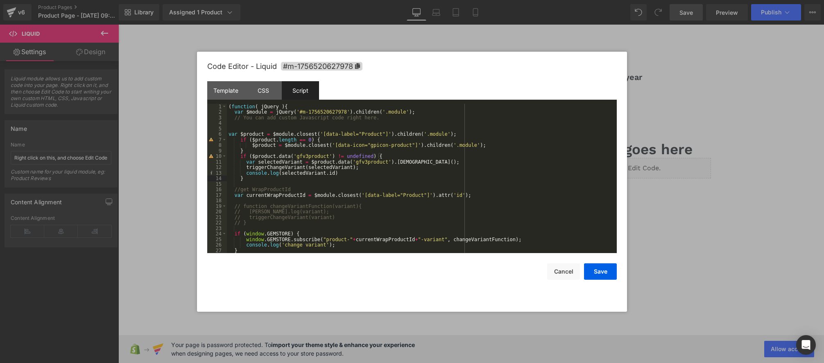
click at [347, 172] on div "( function ( jQuery ) { var $module = jQuery ( '#m-1756520627978' ) . children …" at bounding box center [420, 184] width 387 height 161
click at [593, 272] on button "Save" at bounding box center [600, 271] width 33 height 16
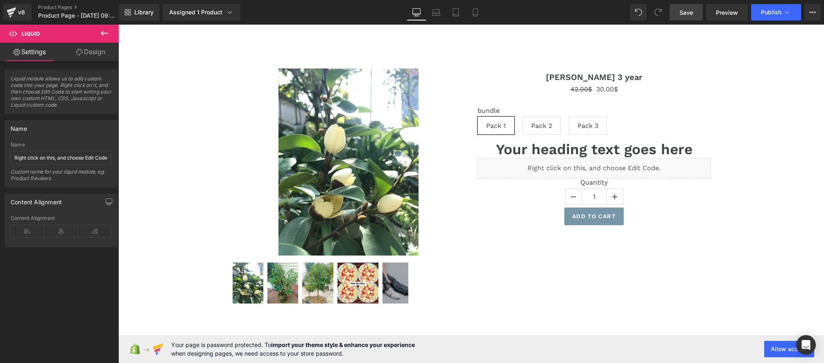
click at [682, 18] on link "Save" at bounding box center [686, 12] width 33 height 16
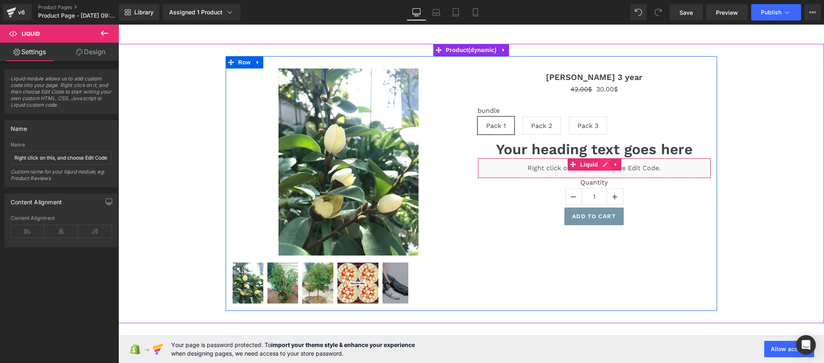
click at [602, 165] on div "Liquid" at bounding box center [594, 168] width 233 height 20
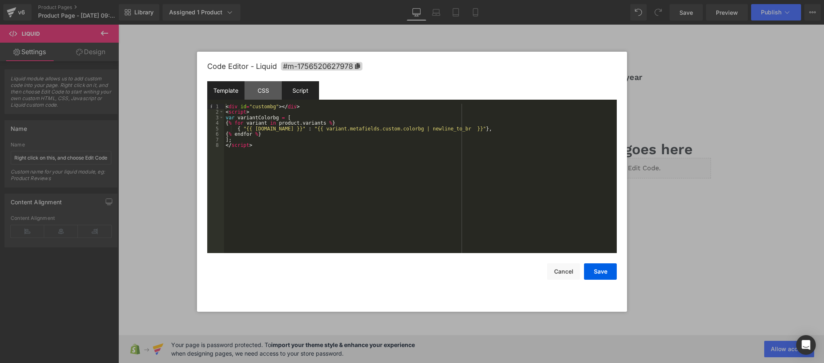
click at [315, 88] on div "Script" at bounding box center [300, 90] width 37 height 18
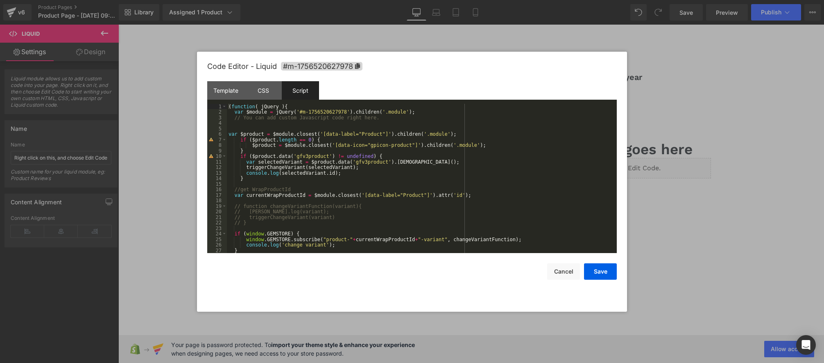
click at [285, 168] on div "( function ( jQuery ) { var $module = jQuery ( '#m-1756520627978' ) . children …" at bounding box center [420, 184] width 387 height 161
click at [331, 172] on div "( function ( jQuery ) { var $module = jQuery ( '#m-1756520627978' ) . children …" at bounding box center [420, 184] width 387 height 161
drag, startPoint x: 331, startPoint y: 172, endPoint x: 358, endPoint y: 185, distance: 29.5
click at [332, 173] on div "( function ( jQuery ) { var $module = jQuery ( '#m-1756520627978' ) . children …" at bounding box center [420, 184] width 387 height 161
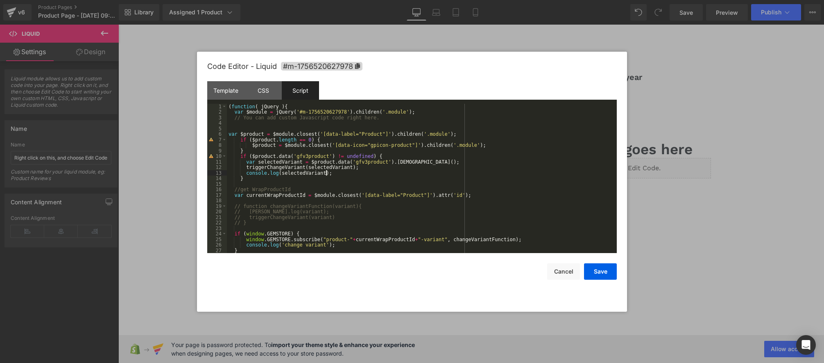
click at [354, 168] on div "( function ( jQuery ) { var $module = jQuery ( '#m-1756520627978' ) . children …" at bounding box center [420, 184] width 387 height 161
click at [354, 172] on div "( function ( jQuery ) { var $module = jQuery ( '#m-1756520627978' ) . children …" at bounding box center [420, 184] width 387 height 161
click at [592, 269] on button "Save" at bounding box center [600, 271] width 33 height 16
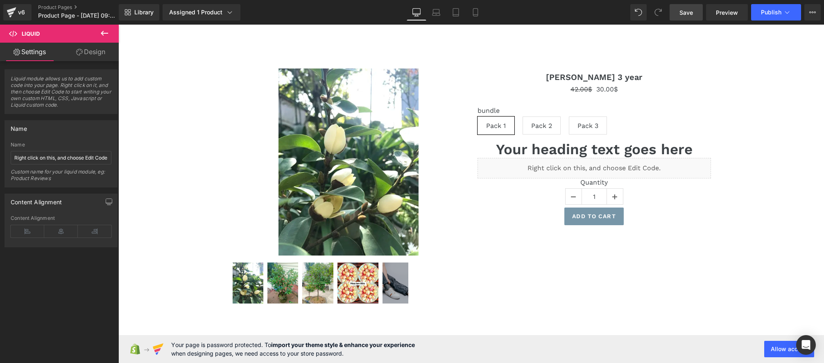
click at [686, 15] on span "Save" at bounding box center [687, 12] width 14 height 9
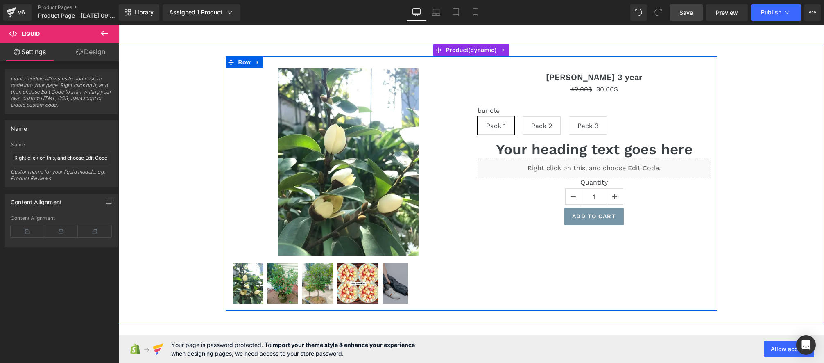
click at [605, 165] on div "Liquid" at bounding box center [594, 168] width 233 height 20
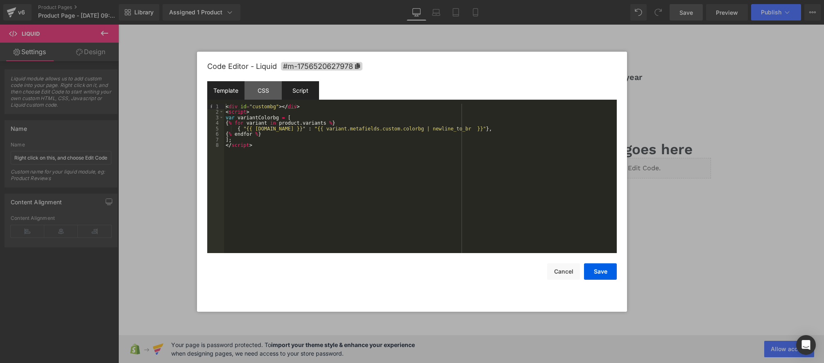
click at [308, 85] on div "Script" at bounding box center [300, 90] width 37 height 18
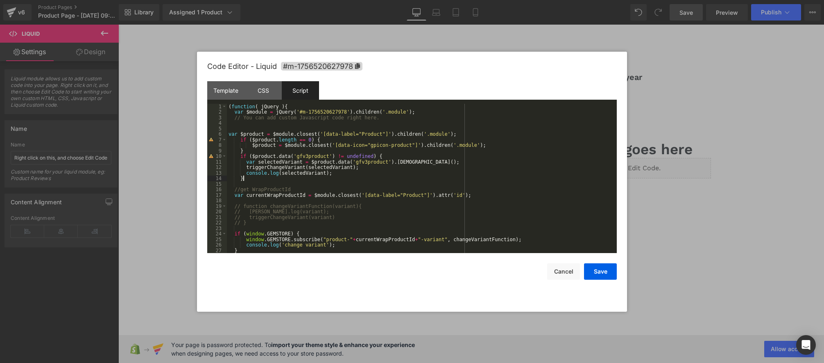
click at [261, 178] on div "( function ( jQuery ) { var $module = jQuery ( '#m-1756520627978' ) . children …" at bounding box center [420, 184] width 387 height 161
type textarea "else"
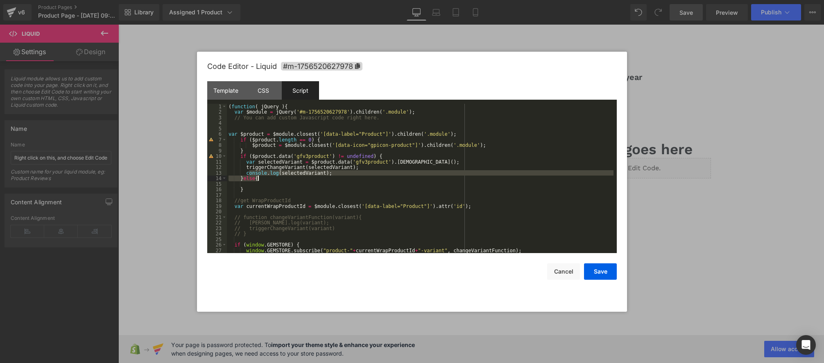
drag, startPoint x: 248, startPoint y: 172, endPoint x: 326, endPoint y: 176, distance: 77.9
click at [319, 176] on div "( function ( jQuery ) { var $module = jQuery ( '#m-1756520627978' ) . children …" at bounding box center [420, 184] width 387 height 161
click at [331, 175] on div "( function ( jQuery ) { var $module = jQuery ( '#m-1756520627978' ) . children …" at bounding box center [420, 184] width 387 height 161
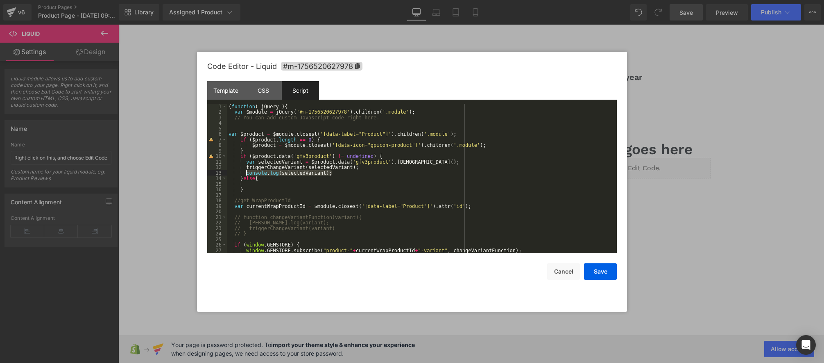
drag, startPoint x: 337, startPoint y: 173, endPoint x: 246, endPoint y: 173, distance: 91.3
click at [246, 173] on div "( function ( jQuery ) { var $module = jQuery ( '#m-1756520627978' ) . children …" at bounding box center [420, 184] width 387 height 161
click at [252, 184] on div "( function ( jQuery ) { var $module = jQuery ( '#m-1756520627978' ) . children …" at bounding box center [420, 184] width 387 height 161
click at [290, 184] on div "( function ( jQuery ) { var $module = jQuery ( '#m-1756520627978' ) . children …" at bounding box center [420, 184] width 387 height 161
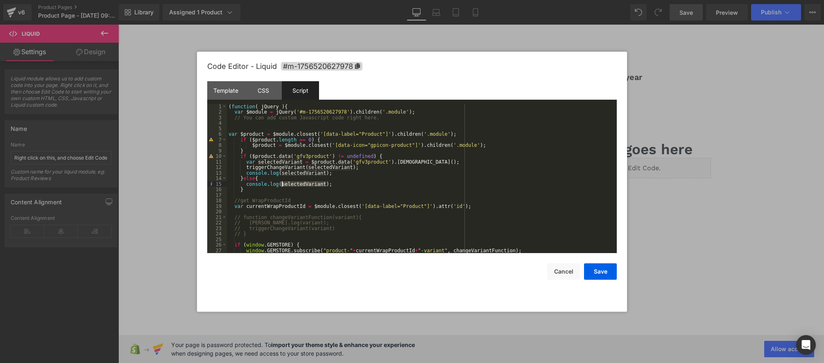
click at [294, 182] on div "( function ( jQuery ) { var $module = jQuery ( '#m-1756520627978' ) . children …" at bounding box center [420, 184] width 387 height 161
type textarea "test"
type textarea "demo"
click at [281, 181] on div "( function ( jQuery ) { var $module = jQuery ( '#m-1756520627978' ) . children …" at bounding box center [420, 184] width 387 height 161
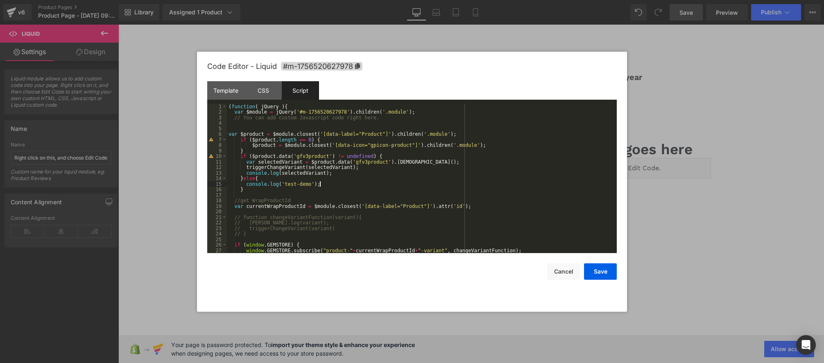
click at [335, 184] on div "( function ( jQuery ) { var $module = jQuery ( '#m-1756520627978' ) . children …" at bounding box center [420, 184] width 387 height 161
click at [600, 271] on button "Save" at bounding box center [600, 271] width 33 height 16
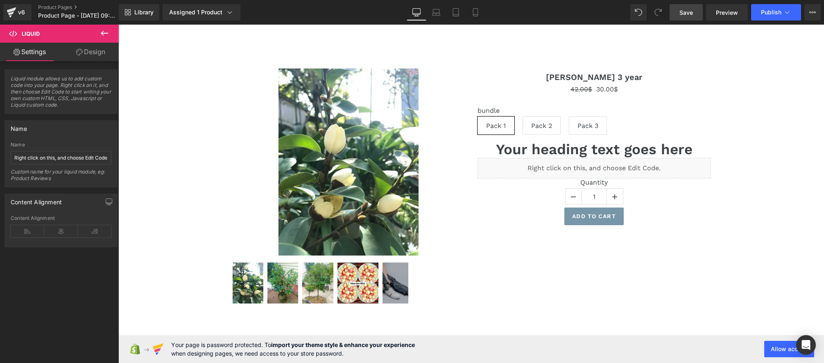
click at [688, 13] on span "Save" at bounding box center [687, 12] width 14 height 9
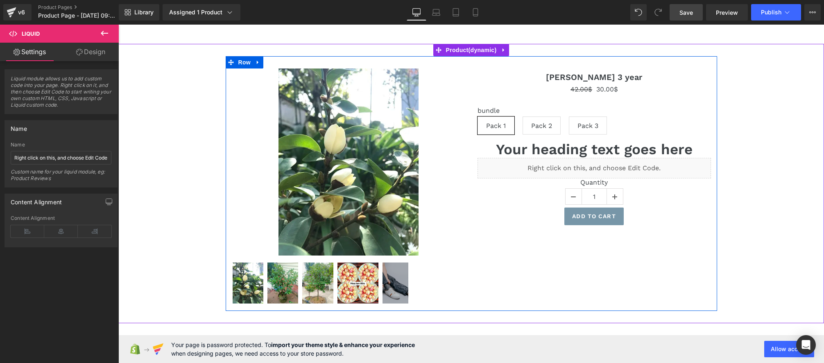
click at [605, 165] on icon at bounding box center [603, 164] width 5 height 5
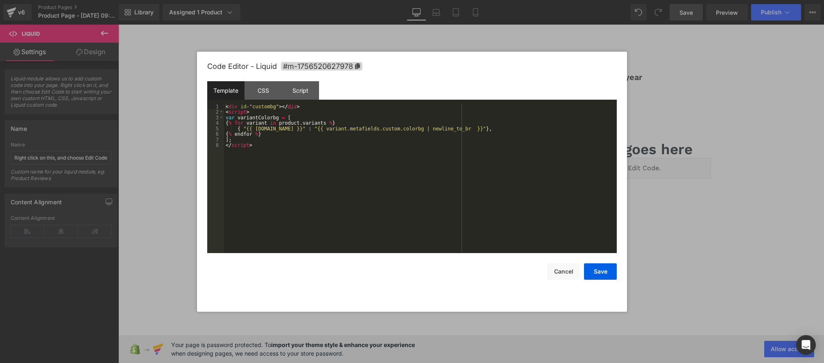
click at [681, 129] on div at bounding box center [412, 181] width 824 height 363
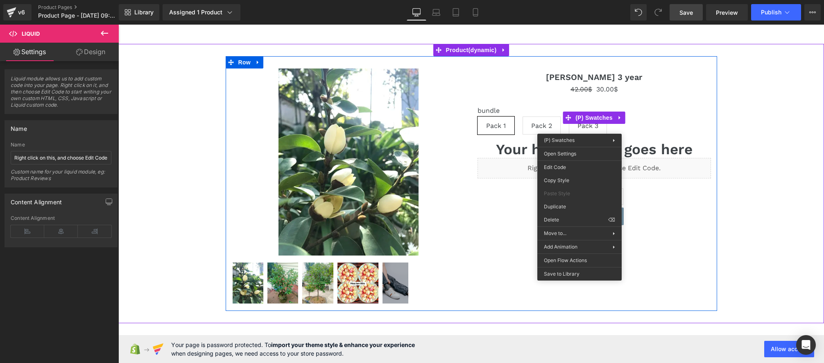
drag, startPoint x: 580, startPoint y: 127, endPoint x: 705, endPoint y: 176, distance: 134.0
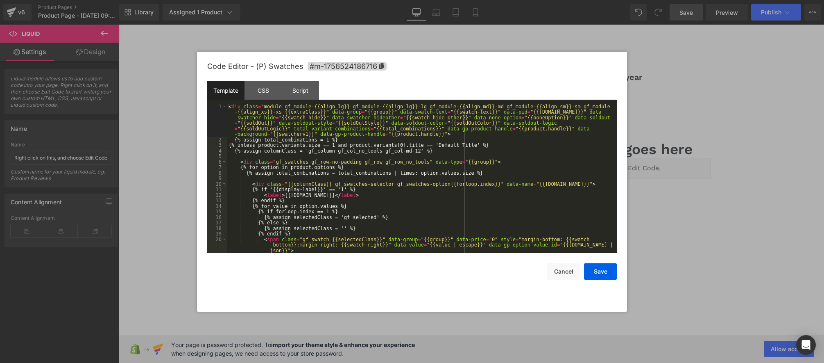
click at [563, 0] on div "You are previewing how the will restyle your page. You can not edit Elements in…" at bounding box center [412, 0] width 824 height 0
click at [297, 90] on div "Script" at bounding box center [300, 90] width 37 height 18
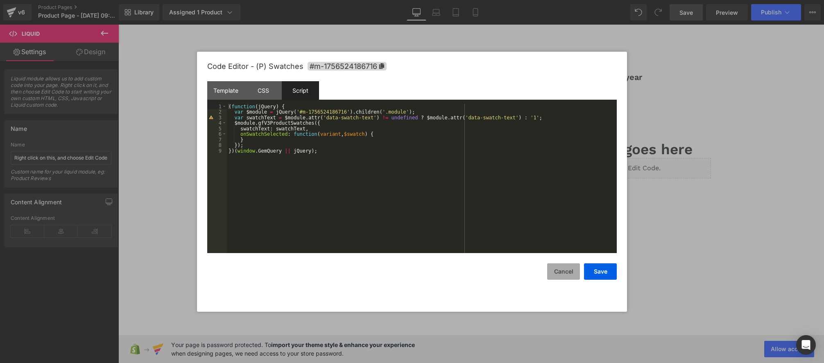
drag, startPoint x: 558, startPoint y: 269, endPoint x: 561, endPoint y: 262, distance: 7.9
click at [558, 269] on button "Cancel" at bounding box center [563, 271] width 33 height 16
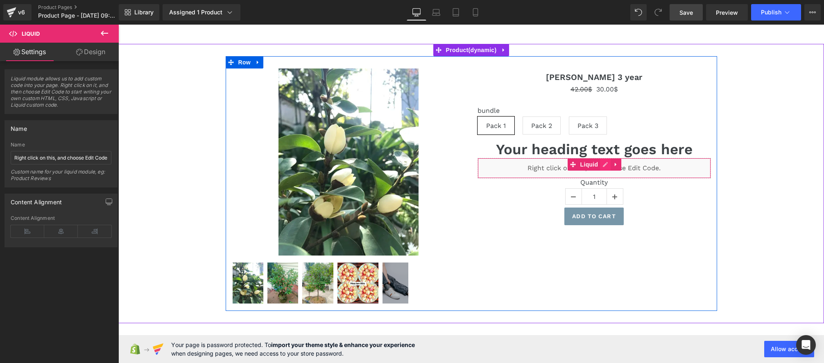
click at [606, 167] on div "Liquid" at bounding box center [594, 168] width 233 height 20
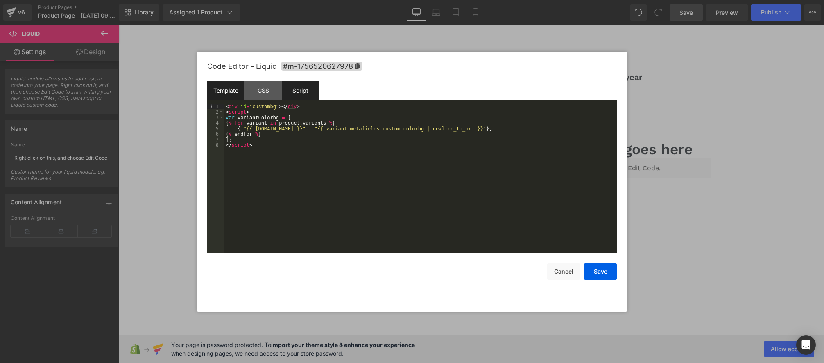
click at [297, 94] on div "Script" at bounding box center [300, 90] width 37 height 18
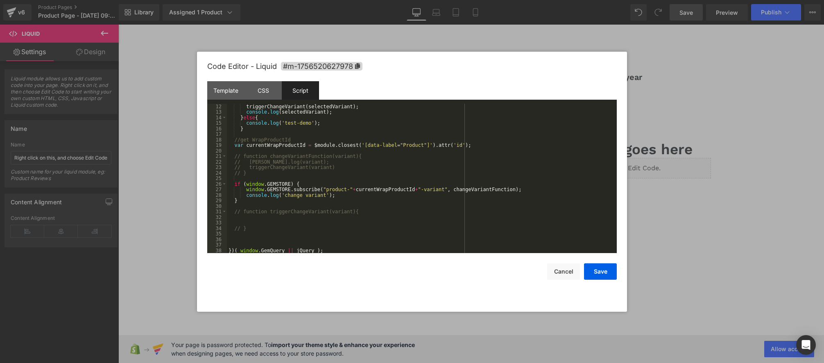
scroll to position [61, 0]
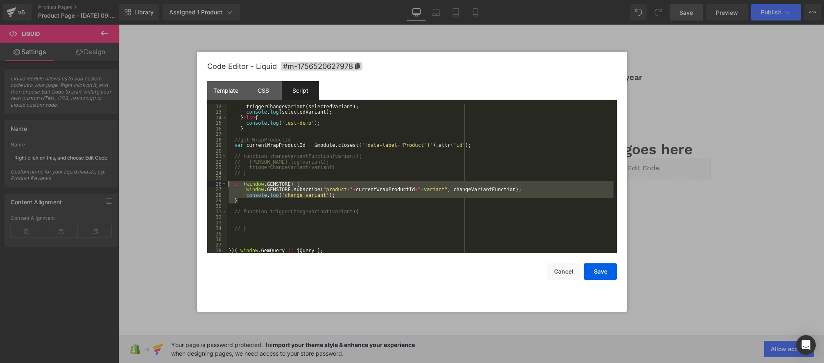
drag, startPoint x: 243, startPoint y: 199, endPoint x: 200, endPoint y: 183, distance: 45.3
click at [200, 183] on div "Code Editor - Liquid #m-1756520627978 Template CSS Script Data 1 2 3 4 5 6 7 8 …" at bounding box center [412, 182] width 430 height 260
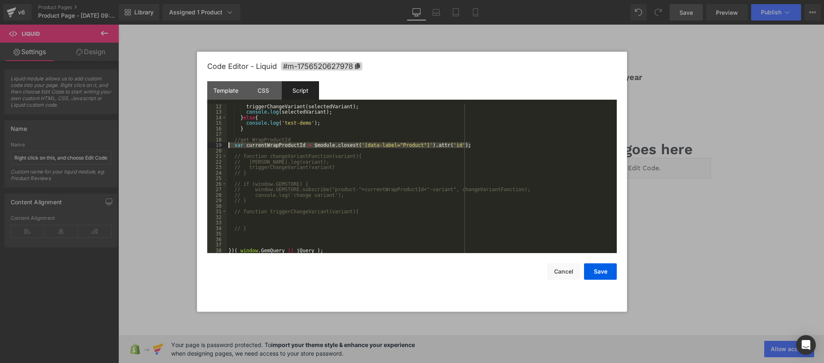
drag, startPoint x: 469, startPoint y: 145, endPoint x: 220, endPoint y: 146, distance: 248.7
click at [221, 146] on pre "12 13 14 15 16 17 18 19 20 21 22 23 24 25 26 27 28 29 30 31 32 33 34 35 36 37 3…" at bounding box center [412, 179] width 410 height 150
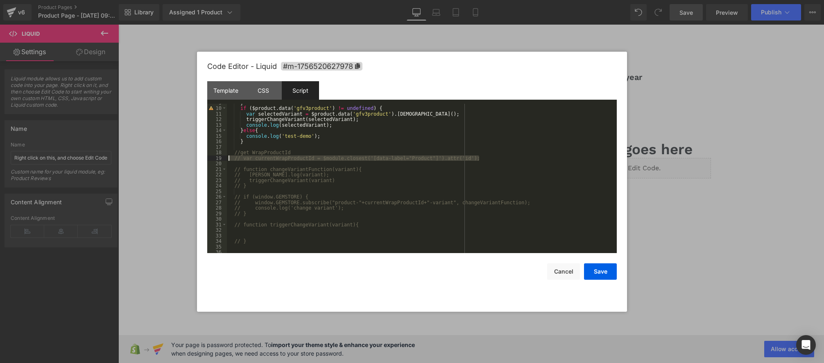
scroll to position [0, 0]
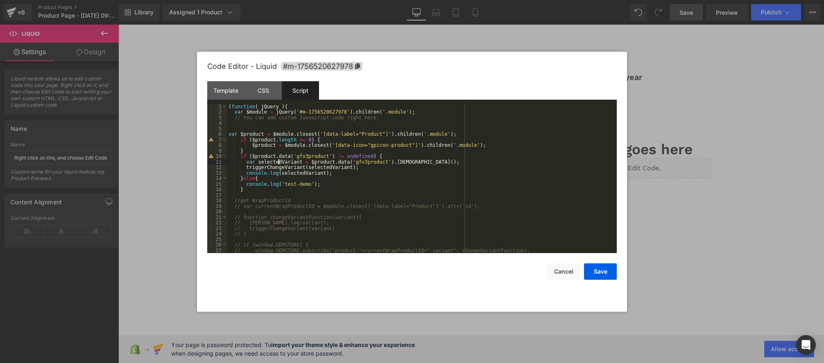
click at [279, 164] on div "( function ( jQuery ) { var $module = jQuery ( '#m-1756520627978' ) . children …" at bounding box center [420, 184] width 387 height 161
click at [387, 157] on div "( function ( jQuery ) { var $module = jQuery ( '#m-1756520627978' ) . children …" at bounding box center [420, 184] width 387 height 161
click at [300, 143] on div "( function ( jQuery ) { var $module = jQuery ( '#m-1756520627978' ) . children …" at bounding box center [420, 184] width 387 height 161
click at [330, 145] on div "( function ( jQuery ) { var $module = jQuery ( '#m-1756520627978' ) . children …" at bounding box center [420, 184] width 387 height 161
click at [597, 268] on button "Save" at bounding box center [600, 271] width 33 height 16
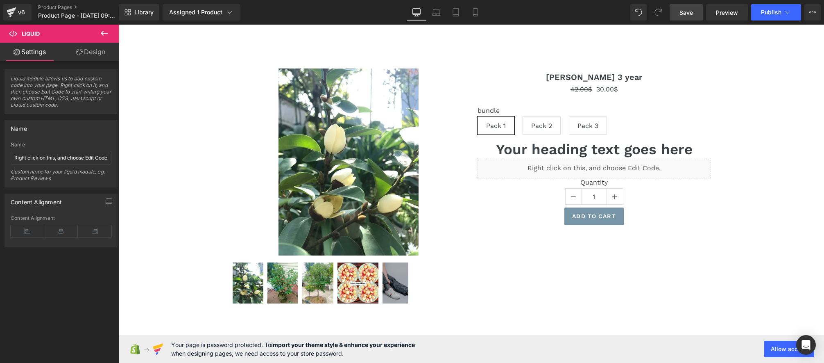
click at [678, 9] on link "Save" at bounding box center [686, 12] width 33 height 16
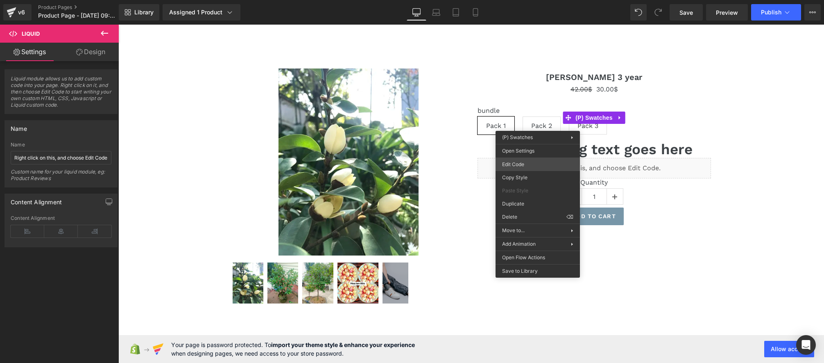
click at [523, 0] on div "You are previewing how the will restyle your page. You can not edit Elements in…" at bounding box center [412, 0] width 824 height 0
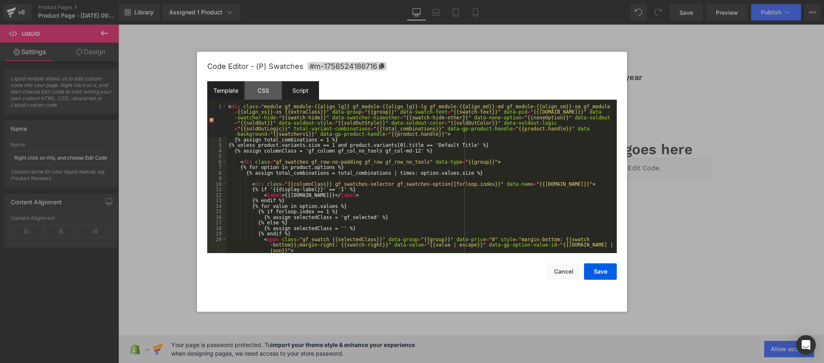
click at [304, 91] on div "Script" at bounding box center [300, 90] width 37 height 18
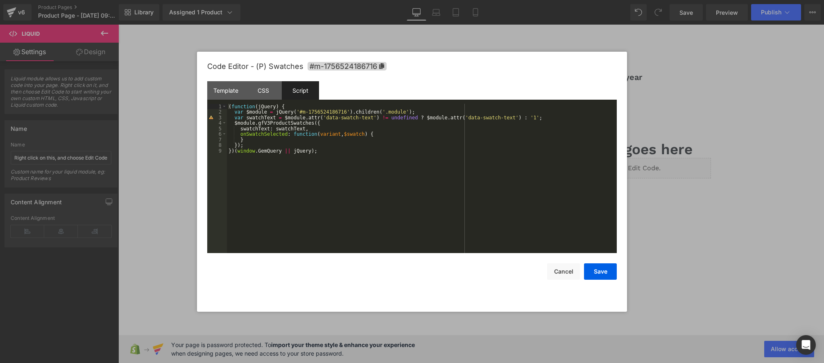
click at [397, 134] on div "( function ( jQuery ) { var $module = jQuery ( '#m-1756524186716' ) . children …" at bounding box center [422, 184] width 390 height 161
click at [339, 122] on div "( function ( jQuery ) { var $module = jQuery ( '#m-1756524186716' ) . children …" at bounding box center [422, 184] width 390 height 161
click at [273, 141] on div "( function ( jQuery ) { var $module = jQuery ( '#m-1756524186716' ) . children …" at bounding box center [422, 184] width 390 height 161
type textarea "cốn"
type textarea "s"
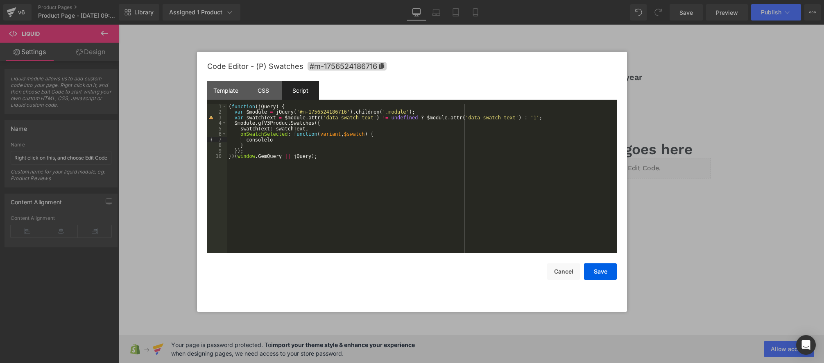
type textarea "onsolelog"
type textarea "loh"
type textarea "g"
type textarea "dd"
click at [388, 161] on div "( function ( jQuery ) { var $module = jQuery ( '#m-1756524186716' ) . children …" at bounding box center [422, 184] width 390 height 161
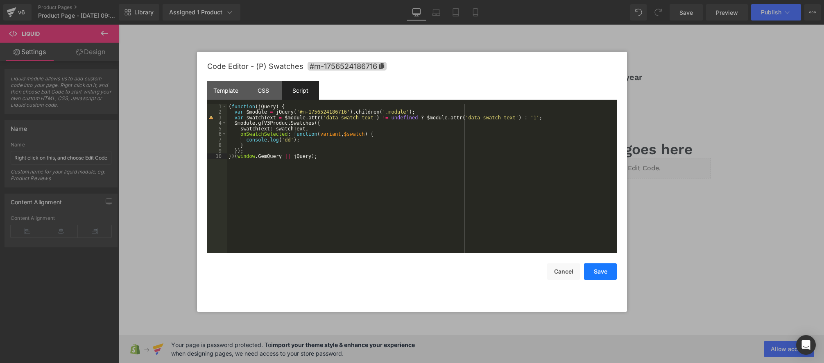
click at [591, 275] on button "Save" at bounding box center [600, 271] width 33 height 16
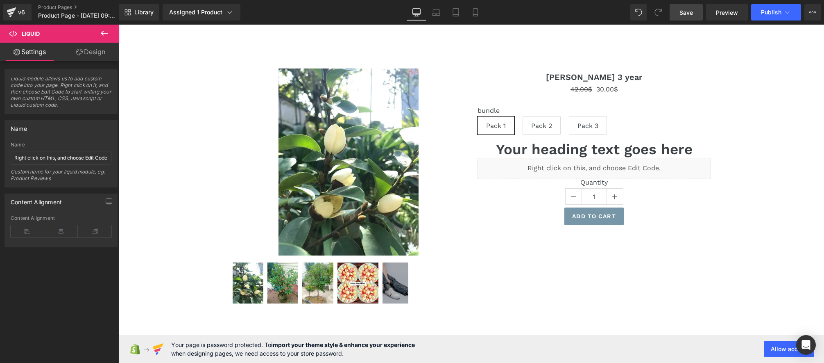
click at [688, 16] on span "Save" at bounding box center [687, 12] width 14 height 9
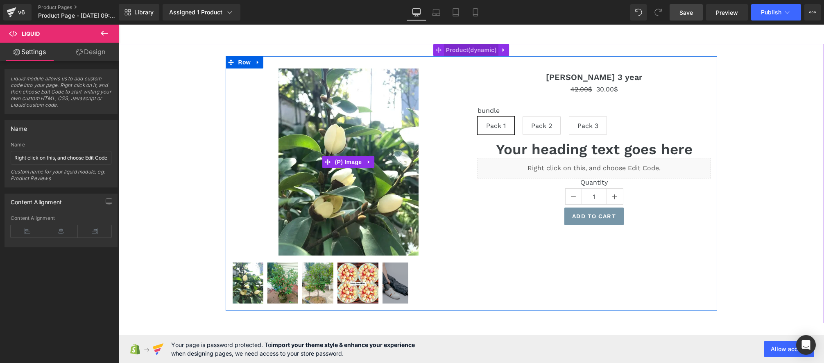
click at [439, 171] on div "Sale Off" at bounding box center [348, 161] width 233 height 187
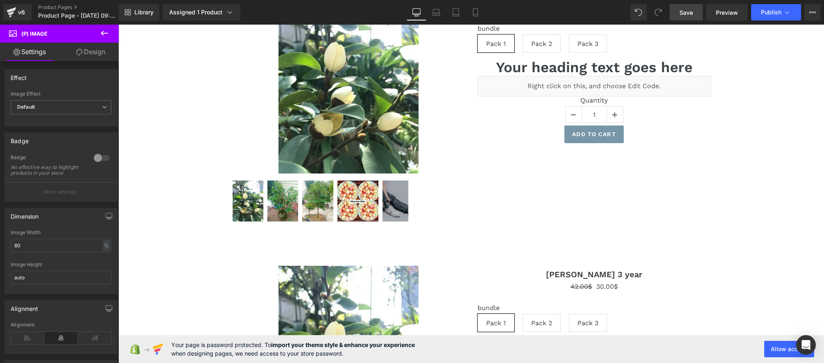
scroll to position [65, 0]
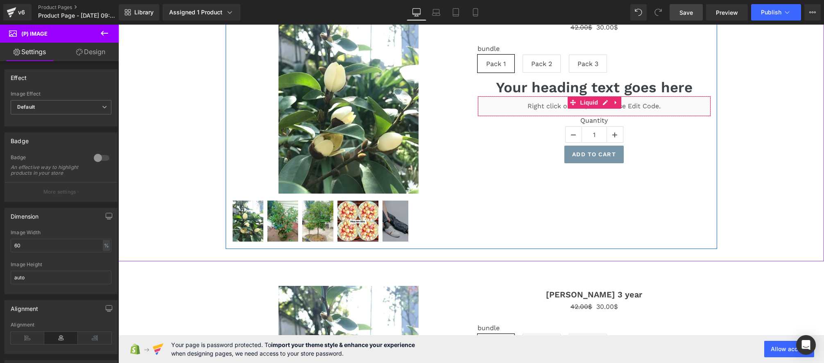
click at [607, 101] on div "Liquid" at bounding box center [594, 106] width 233 height 20
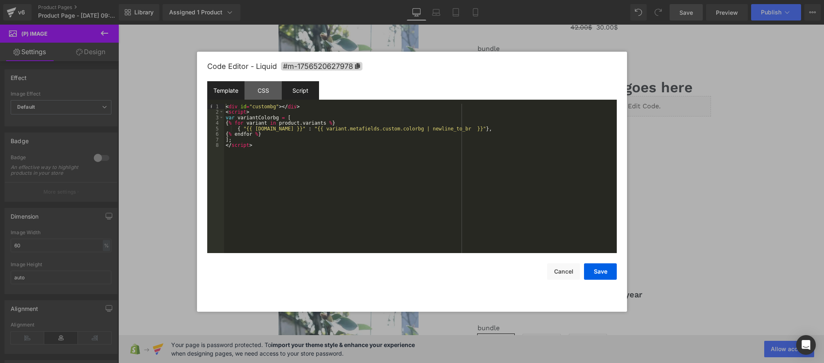
drag, startPoint x: 309, startPoint y: 87, endPoint x: 304, endPoint y: 93, distance: 7.6
click at [309, 86] on div "Script" at bounding box center [300, 90] width 37 height 18
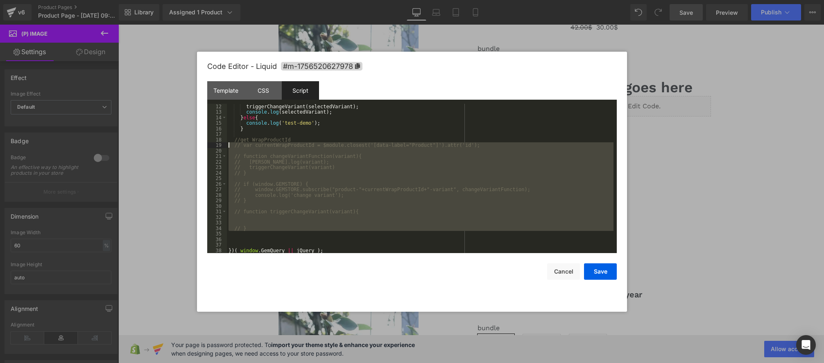
scroll to position [0, 0]
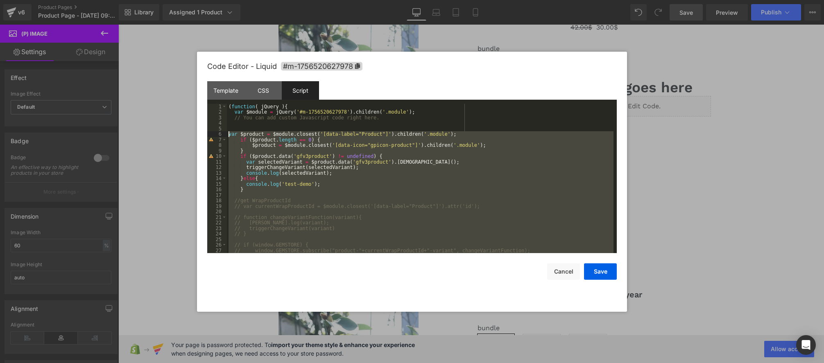
drag, startPoint x: 262, startPoint y: 231, endPoint x: 188, endPoint y: 135, distance: 121.3
click at [188, 135] on body "You are previewing how the will restyle your page. You can not edit Elements in…" at bounding box center [412, 181] width 824 height 363
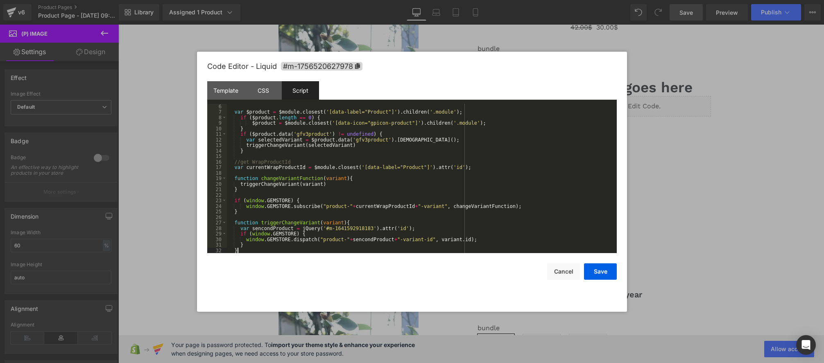
scroll to position [27, 0]
click at [613, 271] on button "Save" at bounding box center [600, 271] width 33 height 16
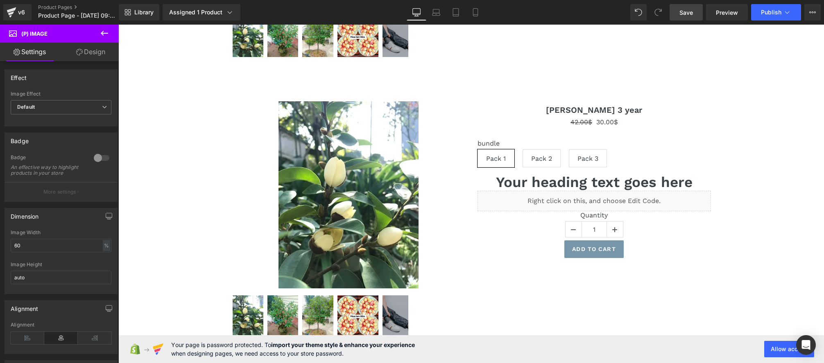
scroll to position [228, 0]
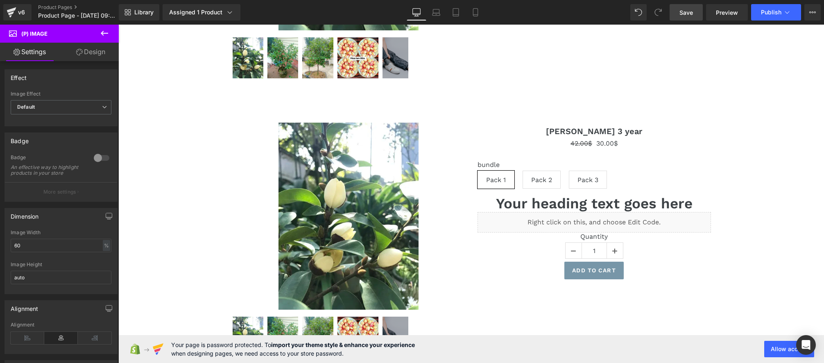
click at [444, 182] on div "Sale Off" at bounding box center [348, 215] width 233 height 187
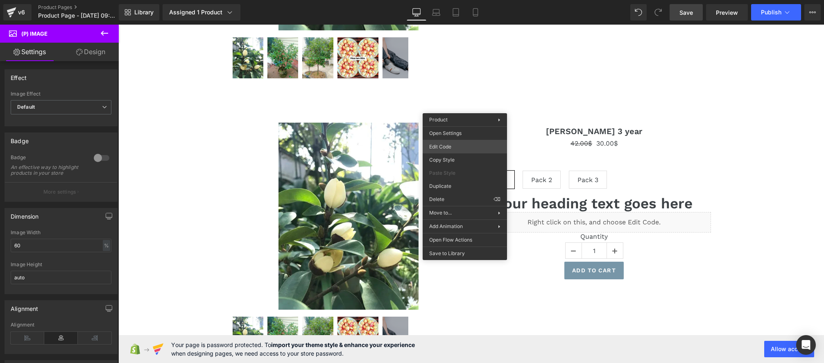
click at [446, 0] on div "You are previewing how the will restyle your page. You can not edit Elements in…" at bounding box center [412, 0] width 824 height 0
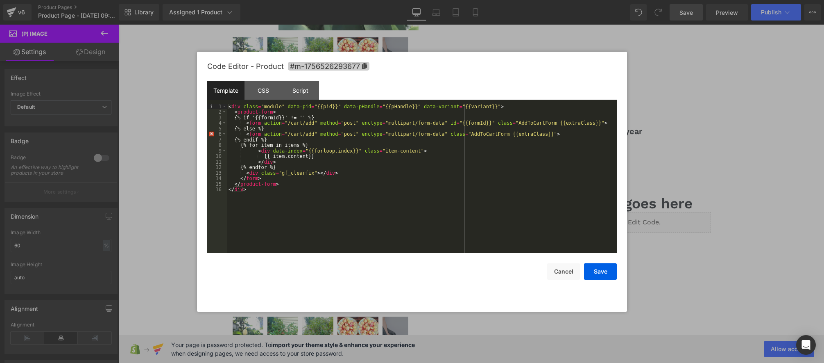
click at [364, 67] on icon at bounding box center [364, 66] width 5 height 6
drag, startPoint x: 572, startPoint y: 269, endPoint x: 571, endPoint y: 265, distance: 4.1
click at [572, 269] on button "Cancel" at bounding box center [563, 271] width 33 height 16
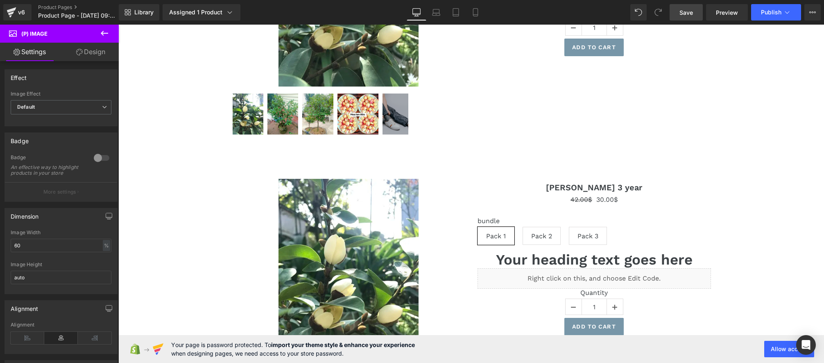
scroll to position [0, 0]
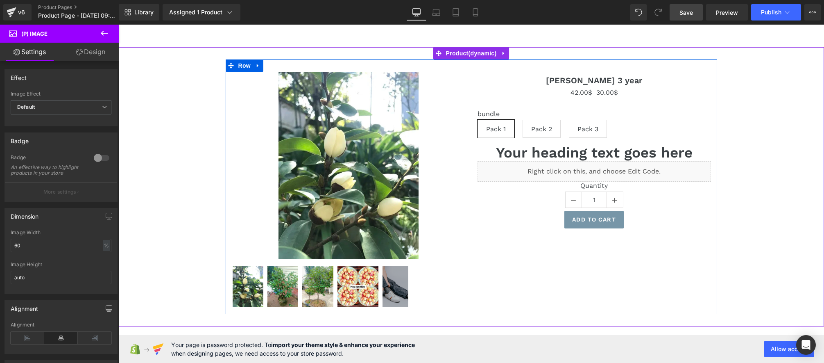
click at [605, 170] on div "Liquid" at bounding box center [594, 171] width 233 height 20
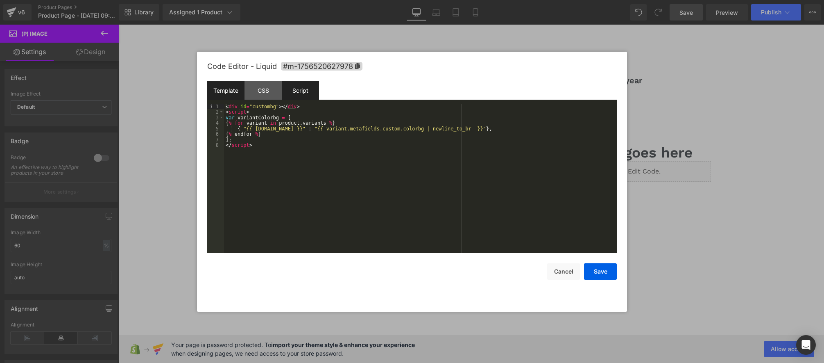
click at [309, 91] on div "Script" at bounding box center [300, 90] width 37 height 18
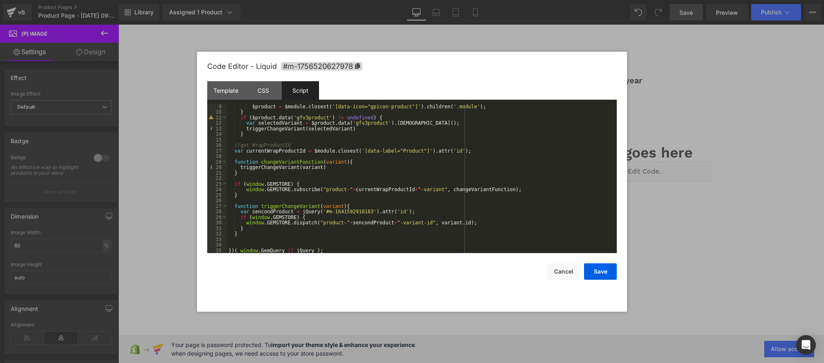
scroll to position [44, 0]
drag, startPoint x: 373, startPoint y: 212, endPoint x: 334, endPoint y: 217, distance: 39.7
click at [326, 212] on div "$product = $module . closest ( '[data-icon="gpicon-product"]' ) . children ( '.…" at bounding box center [420, 184] width 387 height 161
click at [597, 272] on button "Save" at bounding box center [600, 271] width 33 height 16
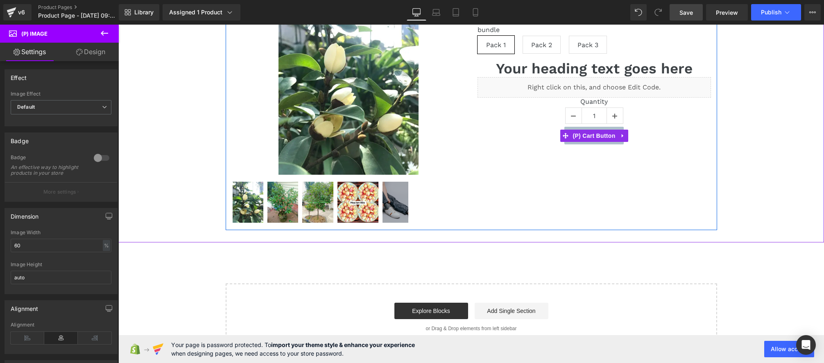
scroll to position [342, 0]
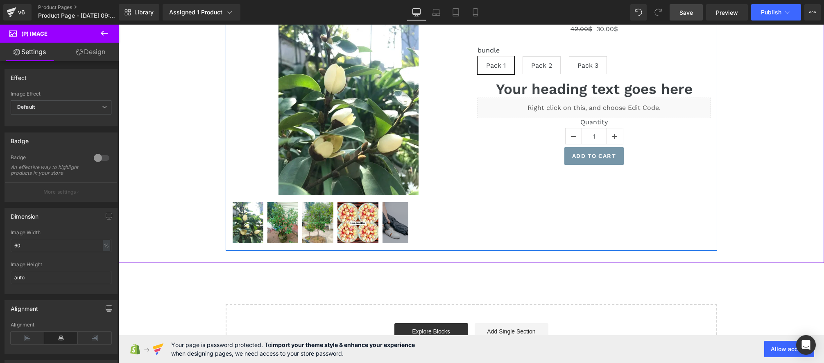
click at [542, 106] on div "Liquid" at bounding box center [594, 107] width 233 height 20
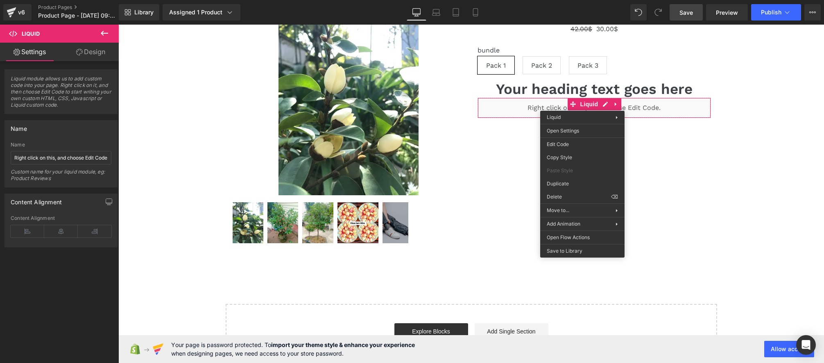
drag, startPoint x: 682, startPoint y: 220, endPoint x: 566, endPoint y: 180, distance: 123.1
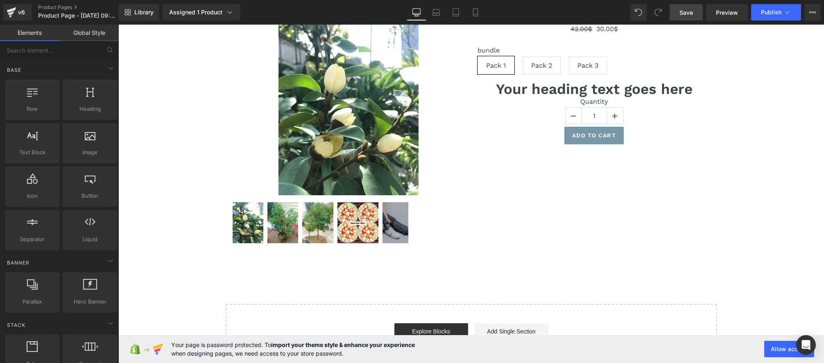
click at [685, 13] on span "Save" at bounding box center [687, 12] width 14 height 9
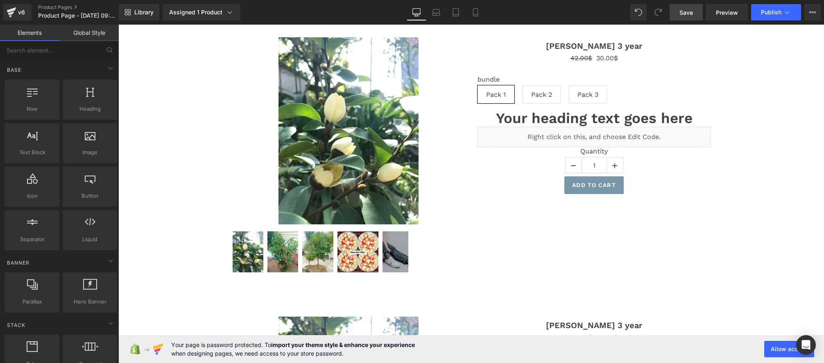
scroll to position [0, 0]
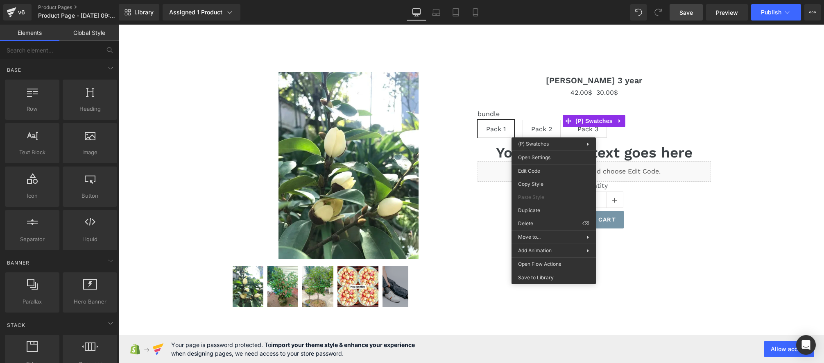
click at [664, 168] on div "Liquid" at bounding box center [594, 171] width 233 height 20
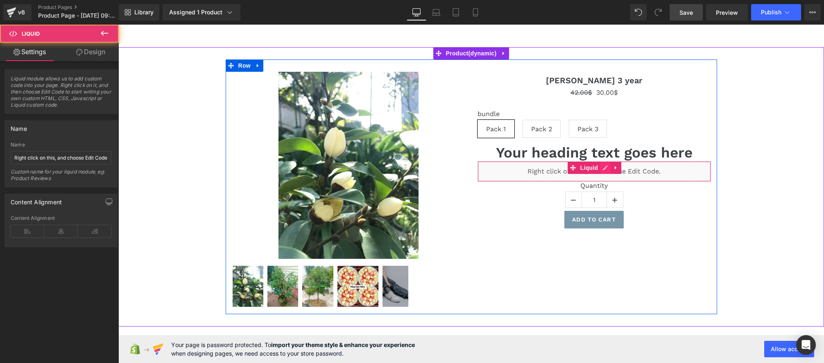
click at [608, 170] on div "Liquid" at bounding box center [594, 171] width 233 height 20
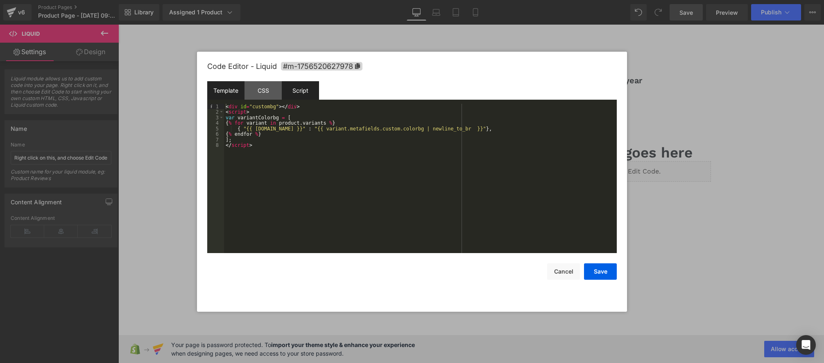
click at [308, 88] on div "Script" at bounding box center [300, 90] width 37 height 18
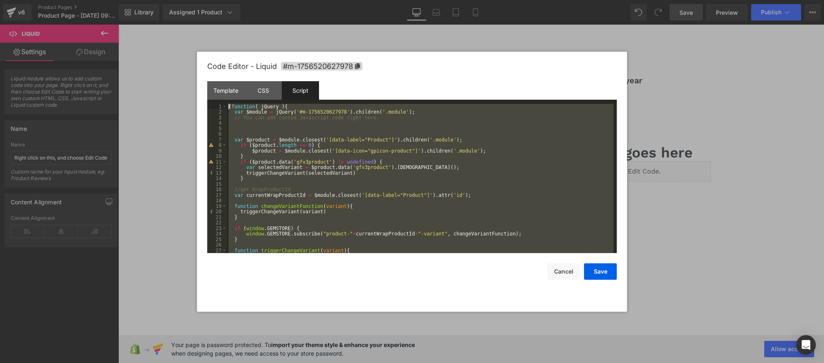
drag, startPoint x: 335, startPoint y: 252, endPoint x: 199, endPoint y: 78, distance: 220.8
click at [199, 78] on div "Code Editor - Liquid #m-1756520627978 Template CSS Script Data 1 2 3 4 5 6 7 8 …" at bounding box center [412, 182] width 430 height 260
click at [335, 131] on div "( function ( jQuery ) { var $module = jQuery ( '#m-1756520627978' ) . children …" at bounding box center [420, 184] width 387 height 161
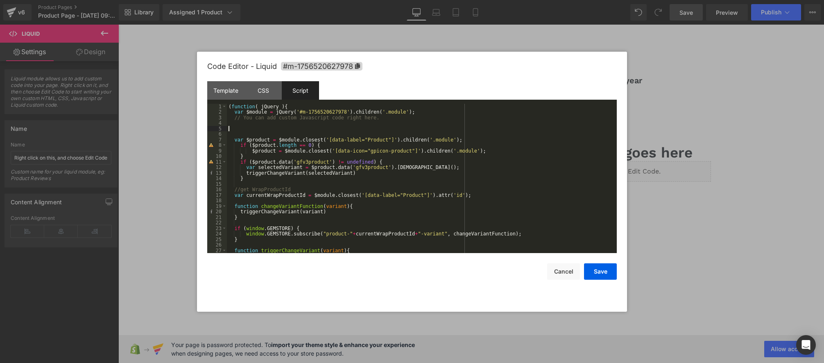
scroll to position [44, 0]
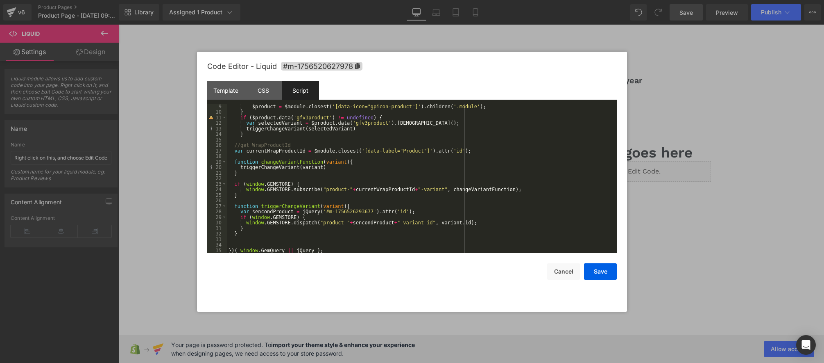
click at [335, 252] on div "$product = $module . closest ( '[data-icon="gpicon-product"]' ) . children ( '.…" at bounding box center [420, 184] width 387 height 161
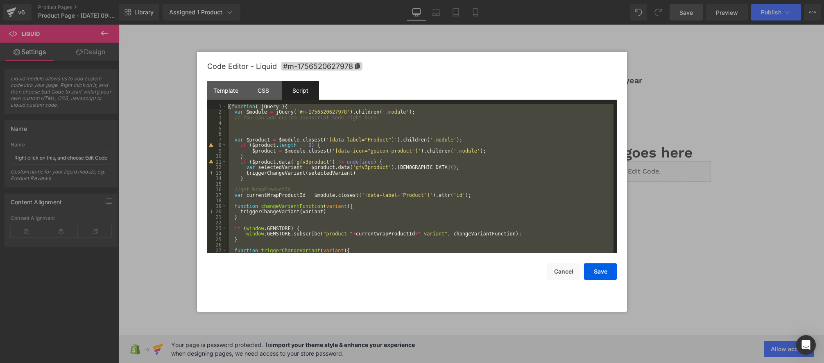
scroll to position [0, 0]
drag, startPoint x: 341, startPoint y: 252, endPoint x: 218, endPoint y: 72, distance: 218.0
click at [217, 68] on div "Code Editor - Liquid #m-1756520627978 Template CSS Script Data 1 2 3 4 5 6 7 8 …" at bounding box center [412, 182] width 410 height 260
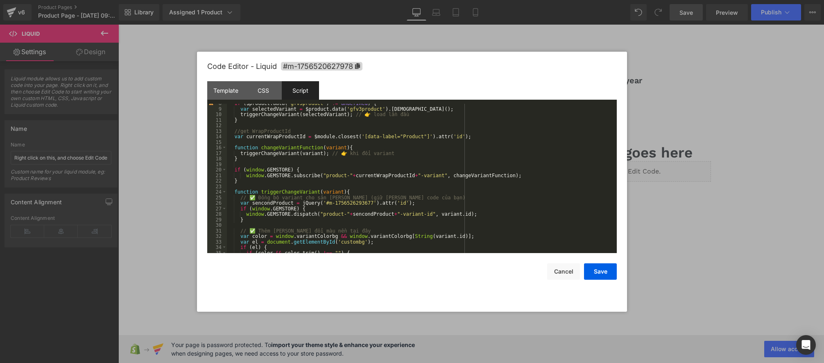
scroll to position [88, 0]
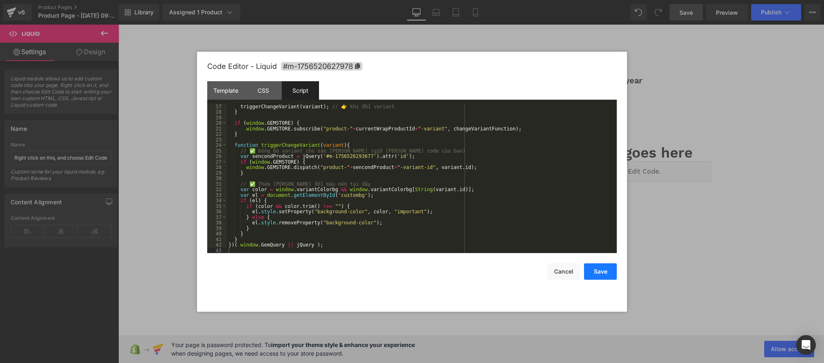
click at [602, 275] on button "Save" at bounding box center [600, 271] width 33 height 16
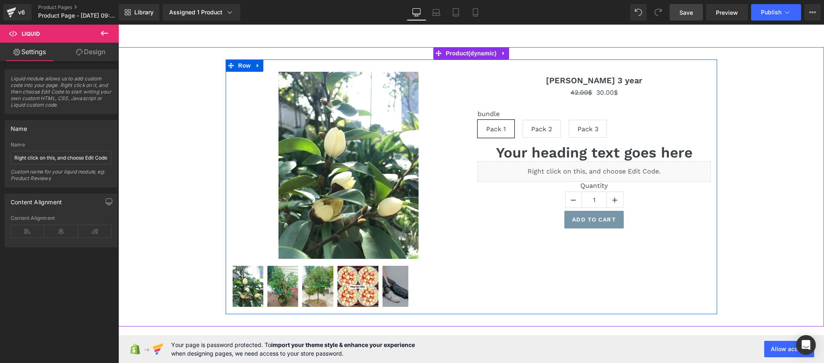
click at [602, 169] on div "Liquid" at bounding box center [594, 171] width 233 height 20
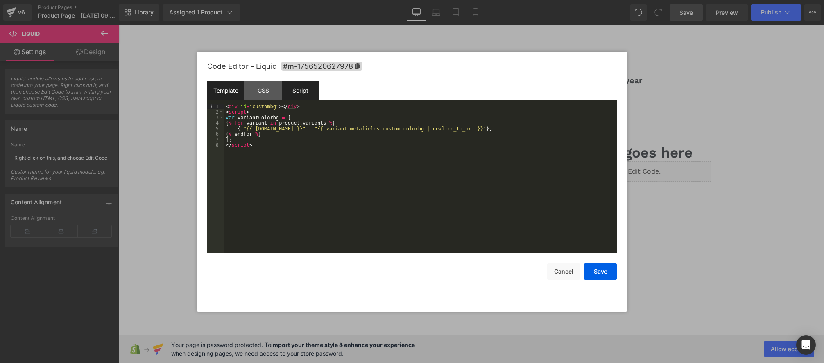
click at [303, 92] on div "Script" at bounding box center [300, 90] width 37 height 18
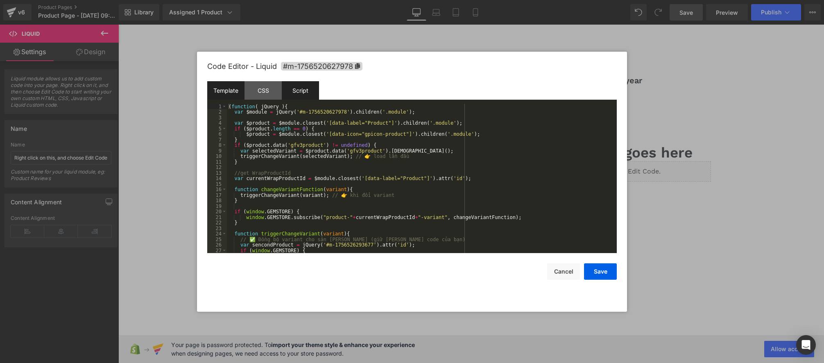
click at [224, 92] on div "Template" at bounding box center [225, 90] width 37 height 18
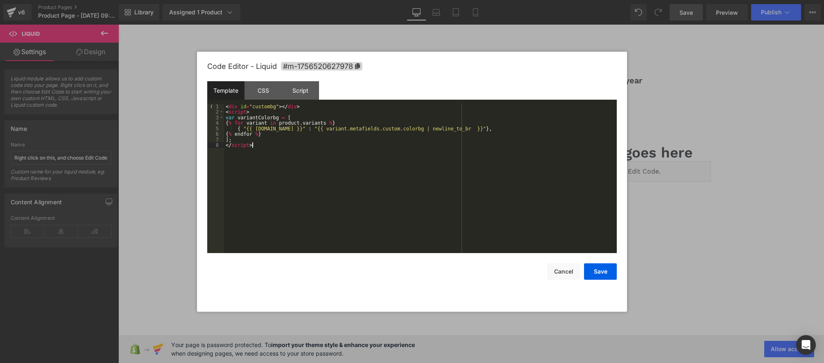
click at [267, 150] on div "< div id = "custombg" > </ div > < script > var variantColorbg = [ { % for vari…" at bounding box center [420, 184] width 393 height 161
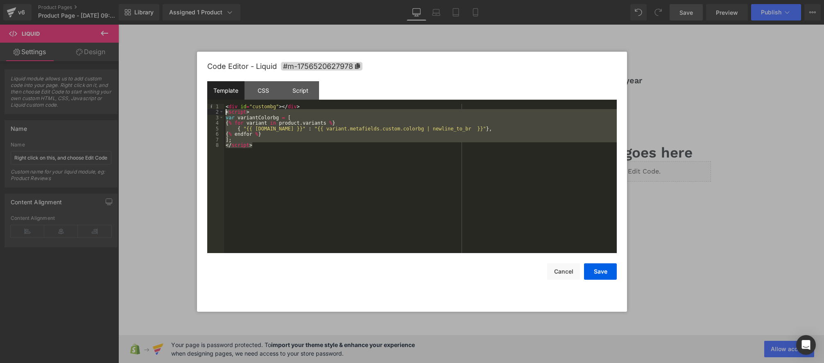
drag, startPoint x: 272, startPoint y: 147, endPoint x: 195, endPoint y: 112, distance: 84.7
click at [195, 112] on body "You are previewing how the will restyle your page. You can not edit Elements in…" at bounding box center [412, 181] width 824 height 363
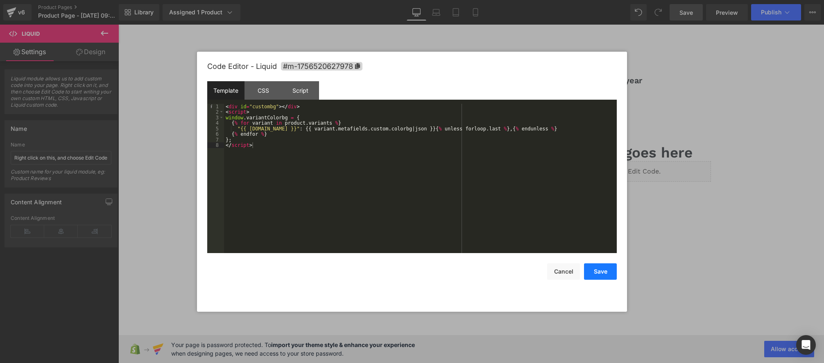
click at [604, 276] on button "Save" at bounding box center [600, 271] width 33 height 16
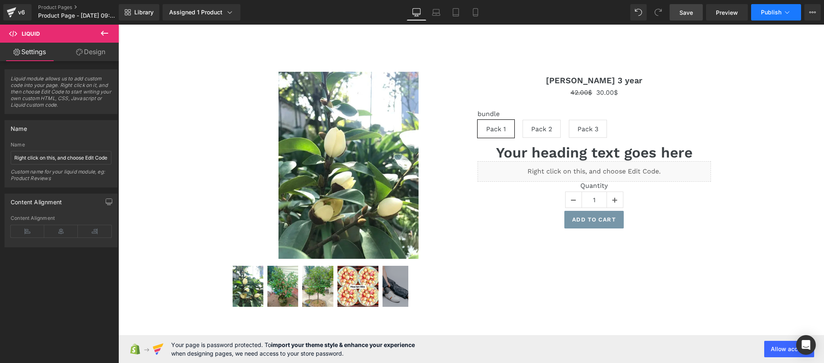
click at [777, 14] on span "Publish" at bounding box center [771, 12] width 20 height 7
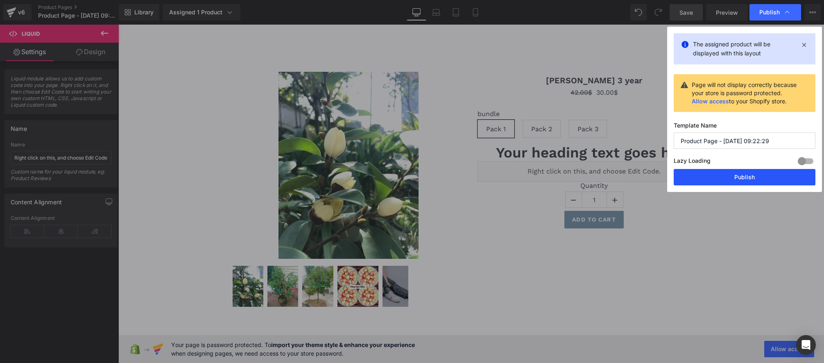
drag, startPoint x: 753, startPoint y: 179, endPoint x: 634, endPoint y: 154, distance: 121.0
click at [753, 179] on button "Publish" at bounding box center [745, 177] width 142 height 16
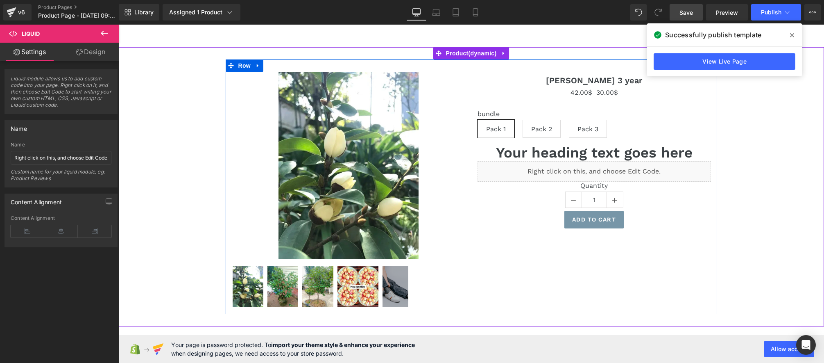
click at [598, 170] on div "Liquid" at bounding box center [594, 171] width 233 height 20
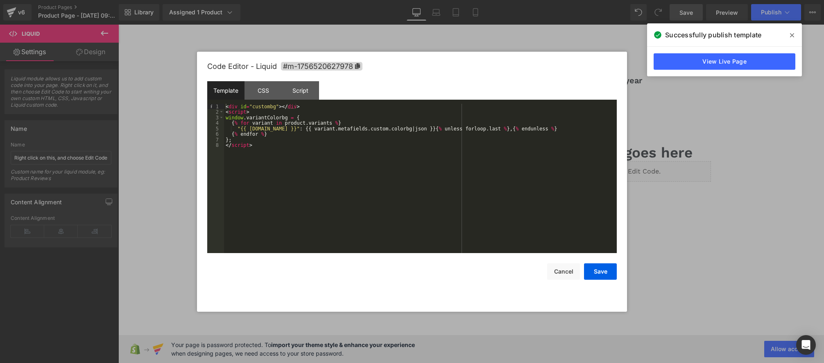
click at [269, 151] on div "< div id = "custombg" > </ div > < script > window . variantColorbg = { { % for…" at bounding box center [420, 184] width 393 height 161
click at [250, 144] on div "< div id = "custombg" > </ div > < script > window . variantColorbg = { { % for…" at bounding box center [420, 184] width 393 height 161
click at [281, 147] on div "< div id = "custombg" > </ div > < script > window . variantColorbg = { { % for…" at bounding box center [420, 184] width 393 height 161
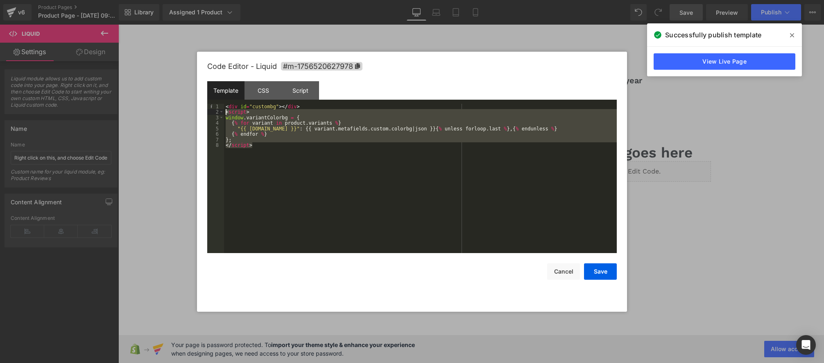
drag, startPoint x: 278, startPoint y: 146, endPoint x: 189, endPoint y: 113, distance: 94.6
click at [189, 113] on body "You are previewing how the will restyle your page. You can not edit Elements in…" at bounding box center [412, 181] width 824 height 363
click at [270, 150] on div "< div id = "custombg" > </ div > < script > window . variantColorbg = { { % for…" at bounding box center [420, 184] width 393 height 161
drag, startPoint x: 272, startPoint y: 150, endPoint x: 190, endPoint y: 113, distance: 90.4
click at [190, 113] on body "You are previewing how the will restyle your page. You can not edit Elements in…" at bounding box center [412, 181] width 824 height 363
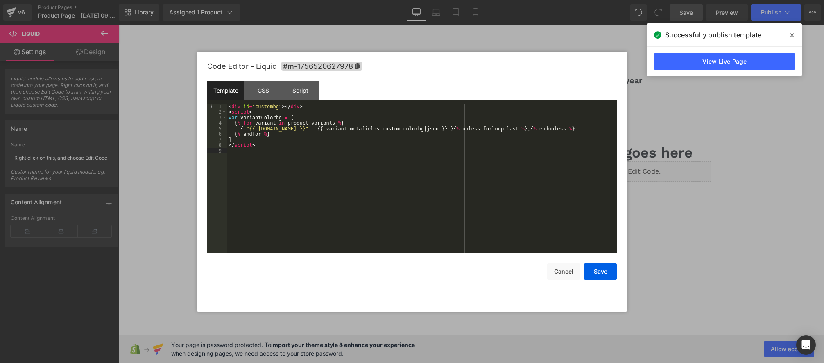
drag, startPoint x: 296, startPoint y: 90, endPoint x: 299, endPoint y: 102, distance: 12.0
click at [296, 90] on div "Script" at bounding box center [300, 90] width 37 height 18
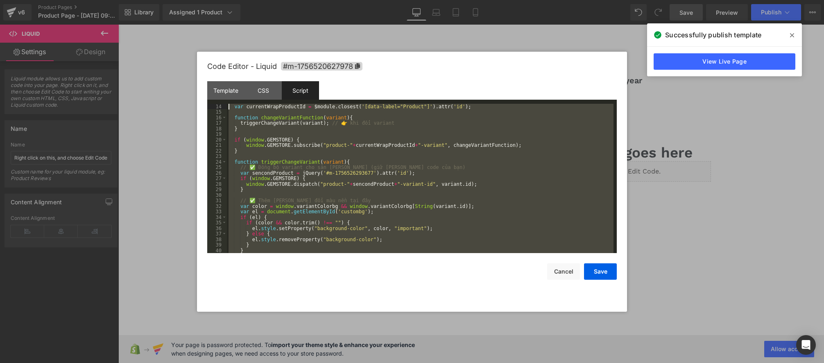
scroll to position [0, 0]
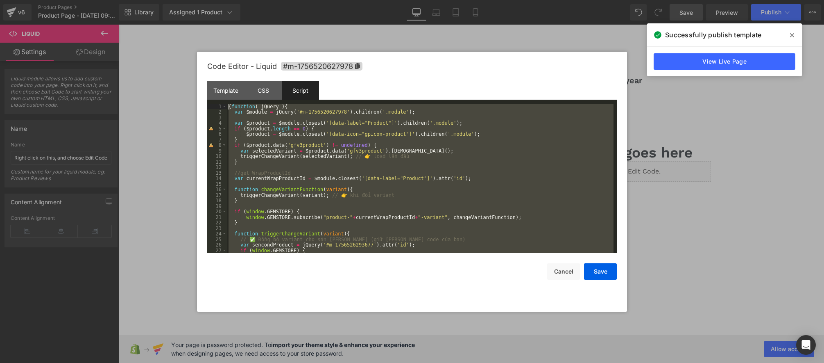
drag, startPoint x: 331, startPoint y: 249, endPoint x: 107, endPoint y: -17, distance: 348.5
click at [107, 0] on html "You are previewing how the will restyle your page. You can not edit Elements in…" at bounding box center [412, 181] width 824 height 363
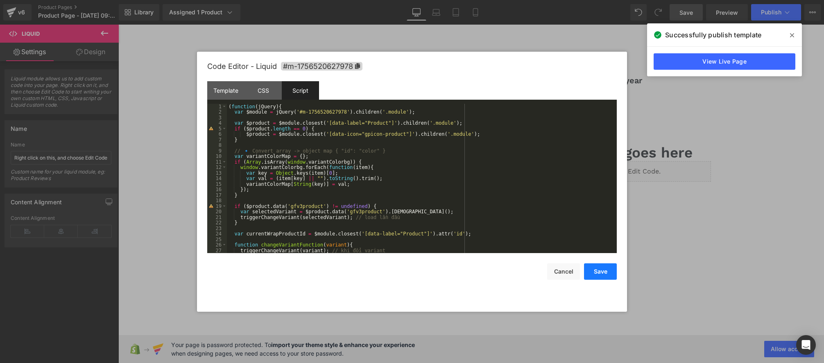
click at [605, 271] on button "Save" at bounding box center [600, 271] width 33 height 16
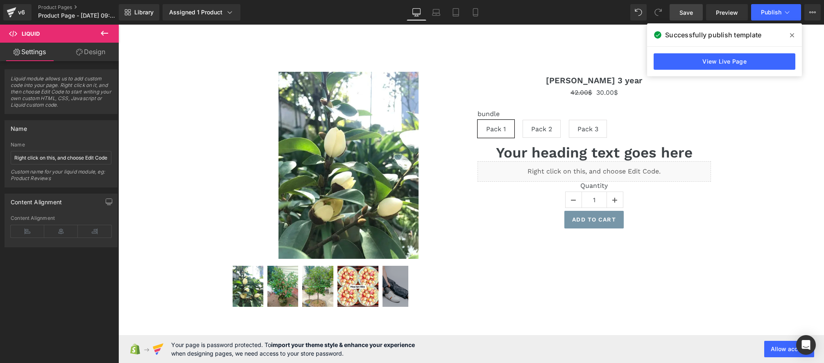
drag, startPoint x: 798, startPoint y: 32, endPoint x: 674, endPoint y: 10, distance: 125.3
click at [798, 32] on span at bounding box center [792, 35] width 13 height 13
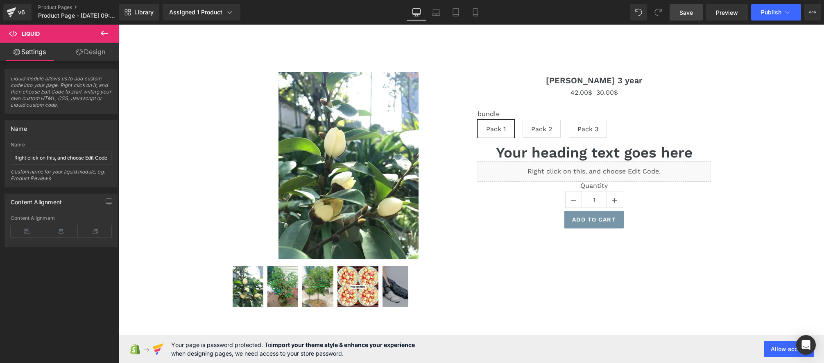
click at [680, 10] on span "Save" at bounding box center [687, 12] width 14 height 9
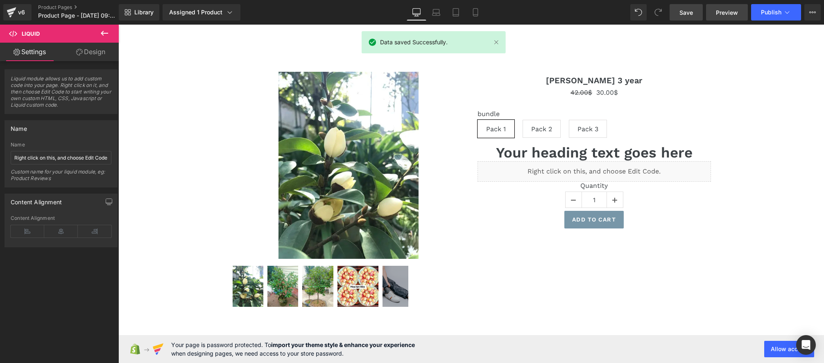
click at [730, 13] on span "Preview" at bounding box center [727, 12] width 22 height 9
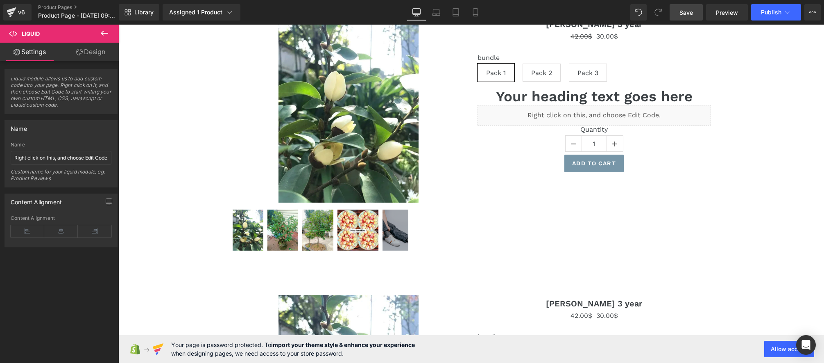
scroll to position [202, 0]
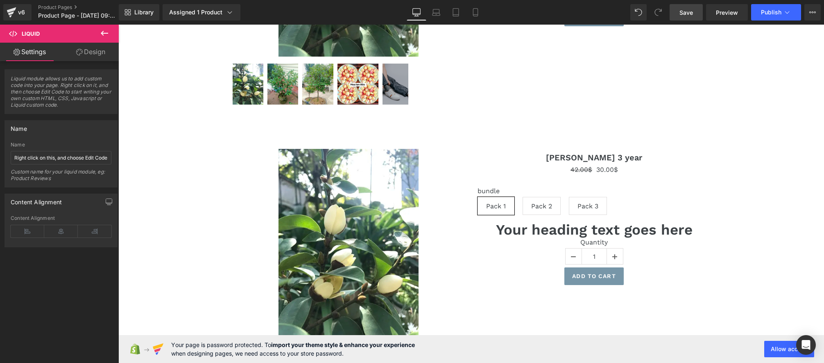
click at [614, 165] on div "42.00$ 30.00$ (P) Price" at bounding box center [594, 170] width 233 height 10
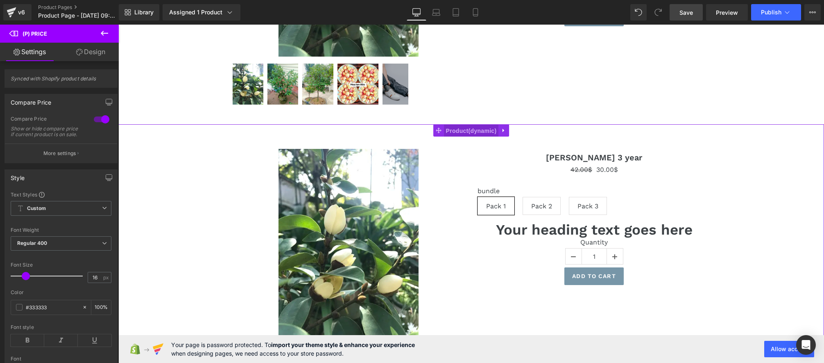
click at [478, 134] on span "Product" at bounding box center [471, 131] width 55 height 12
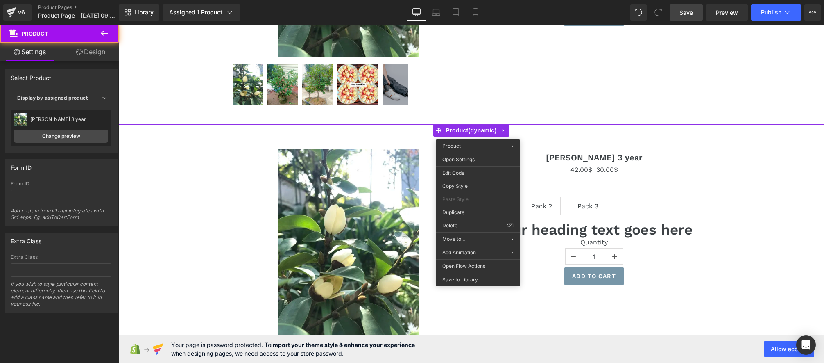
drag, startPoint x: 577, startPoint y: 252, endPoint x: 514, endPoint y: 187, distance: 89.8
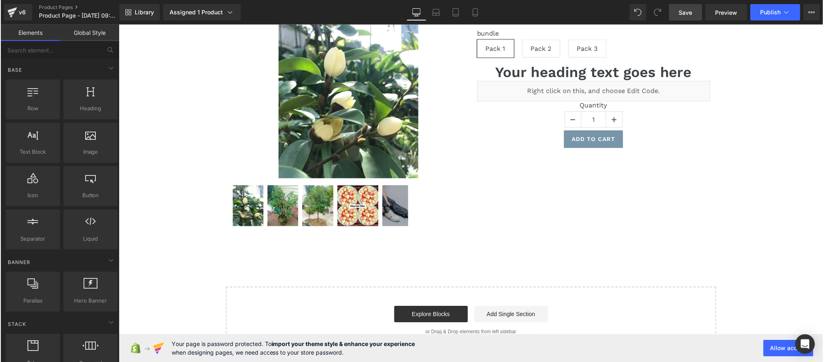
scroll to position [80, 0]
click at [688, 13] on span "Save" at bounding box center [687, 12] width 14 height 9
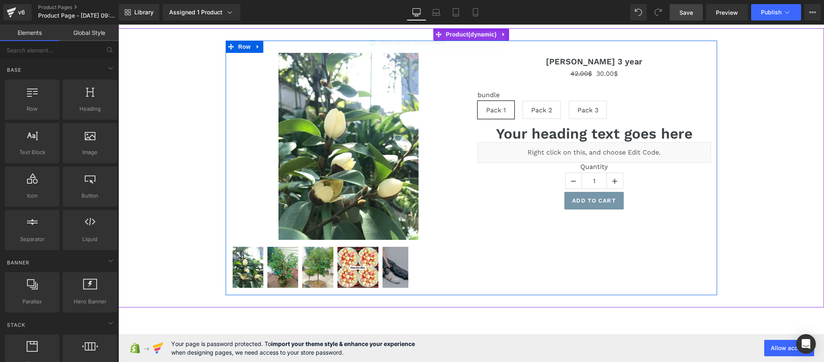
scroll to position [0, 0]
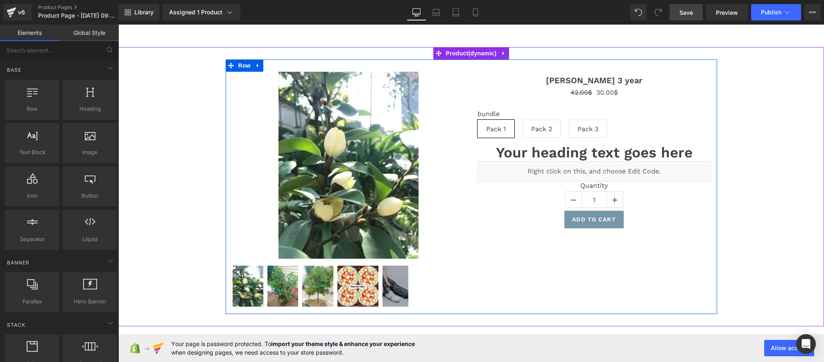
click at [601, 170] on div "Liquid" at bounding box center [594, 171] width 233 height 20
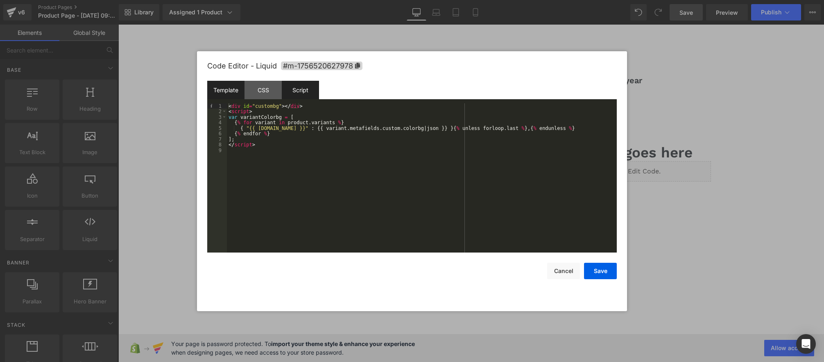
click at [304, 97] on div "Script" at bounding box center [300, 90] width 37 height 18
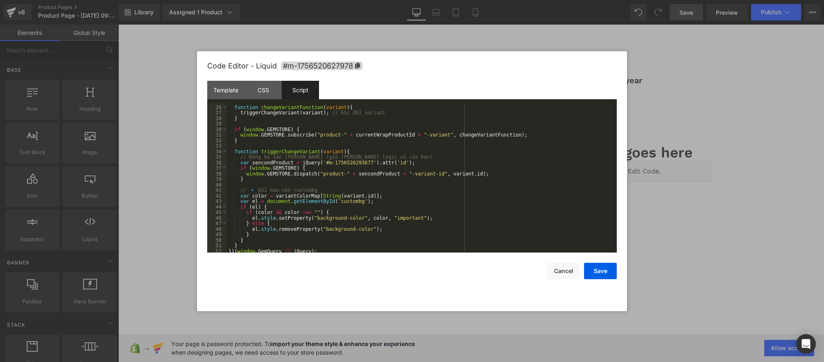
scroll to position [138, 0]
click at [356, 66] on icon at bounding box center [357, 66] width 5 height 6
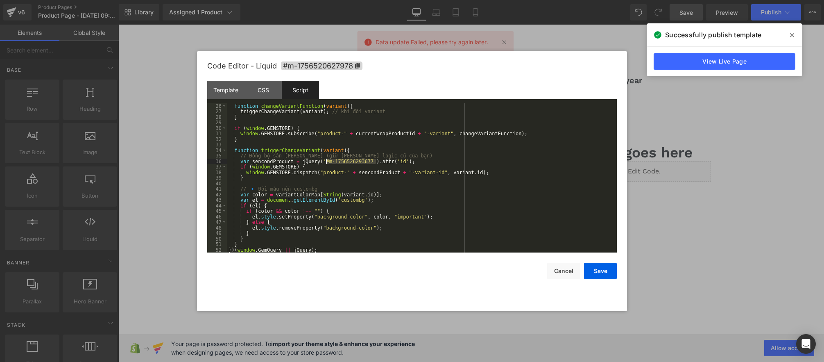
drag, startPoint x: 375, startPoint y: 160, endPoint x: 326, endPoint y: 160, distance: 49.6
click at [326, 160] on div "function changeVariantFunction ( variant ) { triggerChangeVariant ( variant ) ;…" at bounding box center [420, 183] width 387 height 161
click at [371, 166] on div "function changeVariantFunction ( variant ) { triggerChangeVariant ( variant ) ;…" at bounding box center [420, 183] width 387 height 161
drag, startPoint x: 372, startPoint y: 161, endPoint x: 322, endPoint y: 162, distance: 50.0
click at [322, 161] on div "function changeVariantFunction ( variant ) { triggerChangeVariant ( variant ) ;…" at bounding box center [420, 183] width 387 height 161
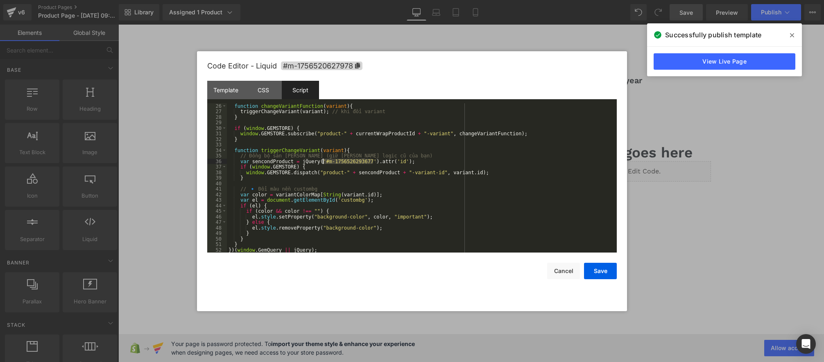
click at [362, 163] on div "function changeVariantFunction ( variant ) { triggerChangeVariant ( variant ) ;…" at bounding box center [420, 183] width 387 height 161
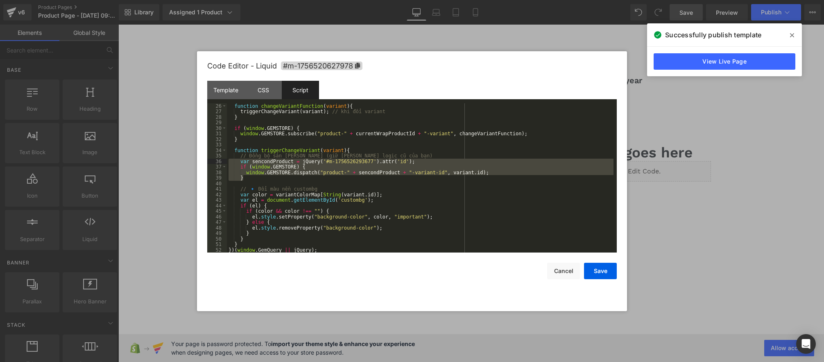
drag, startPoint x: 250, startPoint y: 177, endPoint x: 202, endPoint y: 162, distance: 50.4
click at [202, 162] on div "Code Editor - Liquid #m-1756520627978 Template CSS Script Data 1 2 3 4 5 6 7 8 …" at bounding box center [412, 181] width 430 height 260
click at [603, 267] on button "Save" at bounding box center [600, 271] width 33 height 16
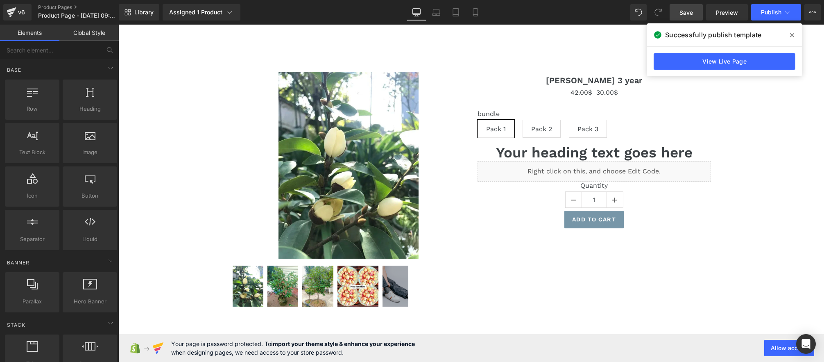
click at [796, 32] on span at bounding box center [792, 35] width 13 height 13
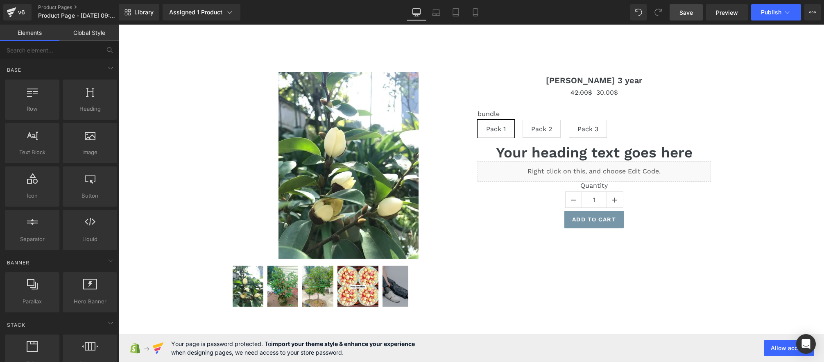
click at [684, 11] on span "Save" at bounding box center [687, 12] width 14 height 9
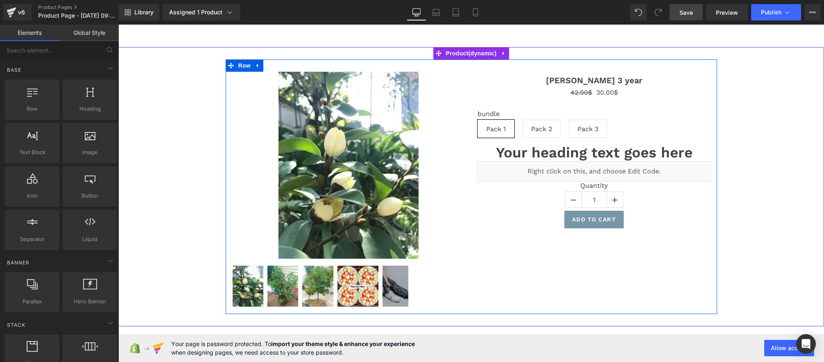
click at [603, 169] on div "Liquid" at bounding box center [594, 171] width 233 height 20
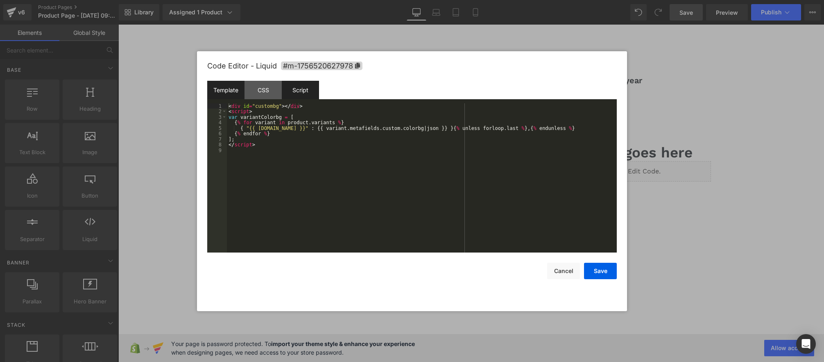
click at [299, 90] on div "Script" at bounding box center [300, 90] width 37 height 18
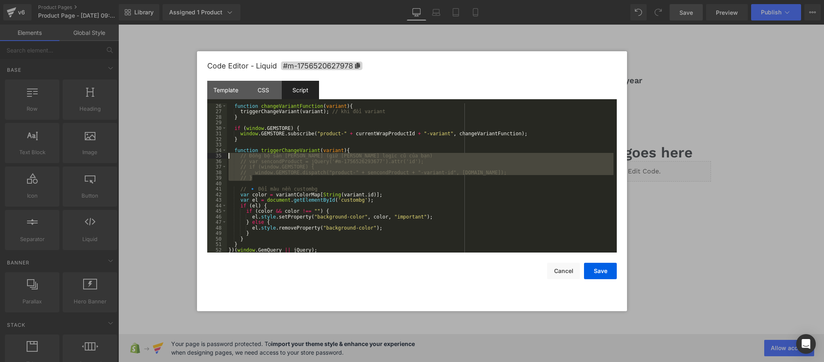
drag, startPoint x: 258, startPoint y: 178, endPoint x: 211, endPoint y: 157, distance: 52.4
click at [211, 157] on pre "26 27 28 29 30 31 32 33 34 35 36 37 38 39 40 41 42 43 44 45 46 47 48 49 50 51 5…" at bounding box center [412, 178] width 410 height 150
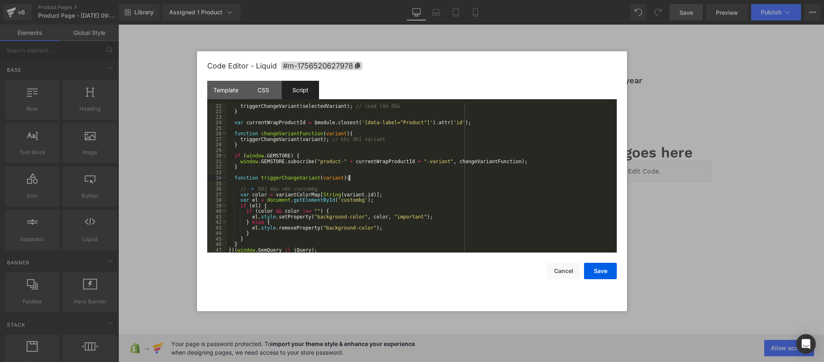
scroll to position [111, 0]
click at [332, 230] on div "triggerChangeVariant ( selectedVariant ) ; // load lần đầu } var currentWrapPro…" at bounding box center [420, 183] width 387 height 161
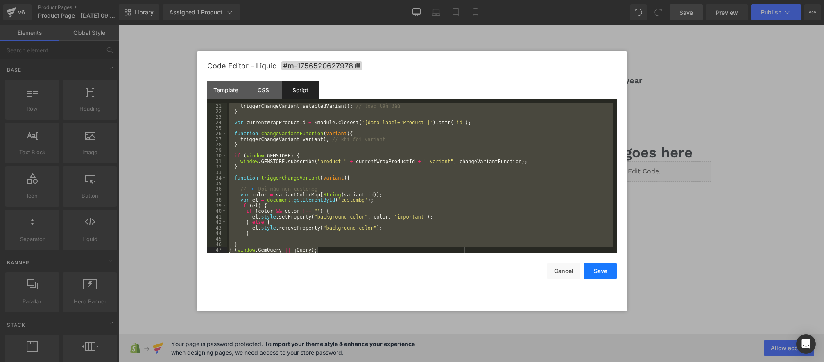
click at [601, 277] on button "Save" at bounding box center [600, 271] width 33 height 16
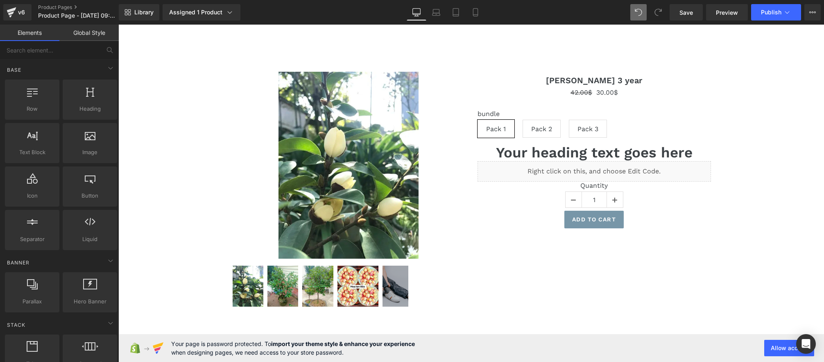
drag, startPoint x: 681, startPoint y: 18, endPoint x: 627, endPoint y: 12, distance: 54.4
click at [681, 18] on link "Save" at bounding box center [686, 12] width 33 height 16
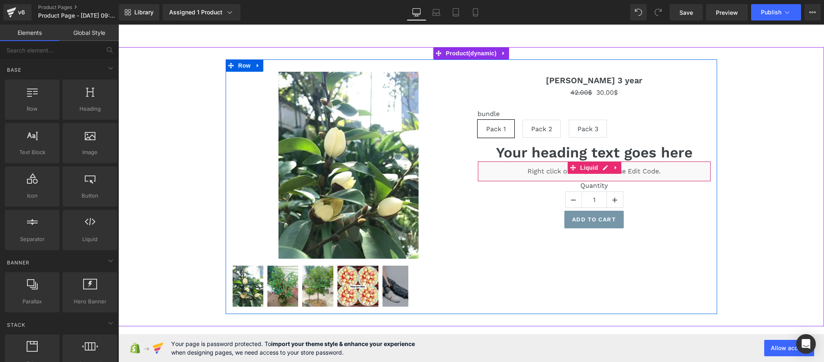
click at [605, 169] on div "Liquid" at bounding box center [594, 171] width 233 height 20
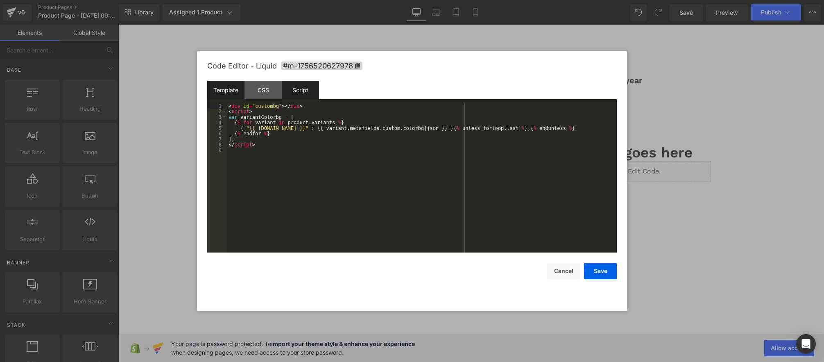
click at [310, 86] on div "Script" at bounding box center [300, 90] width 37 height 18
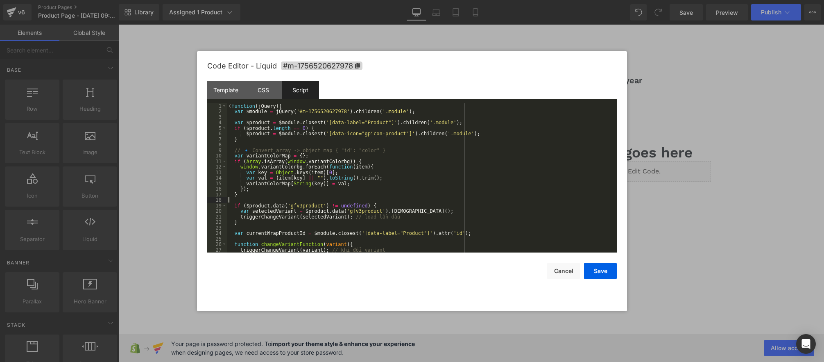
click at [298, 199] on div "( function ( jQuery ) { var $module = jQuery ( '#m-1756520627978' ) . children …" at bounding box center [420, 183] width 387 height 161
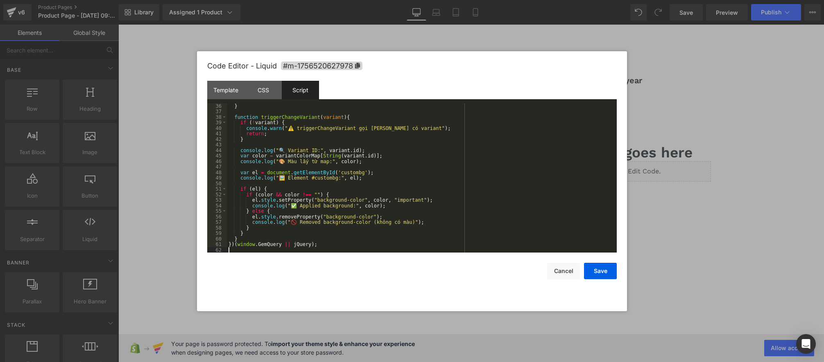
scroll to position [193, 0]
click at [595, 270] on button "Save" at bounding box center [600, 271] width 33 height 16
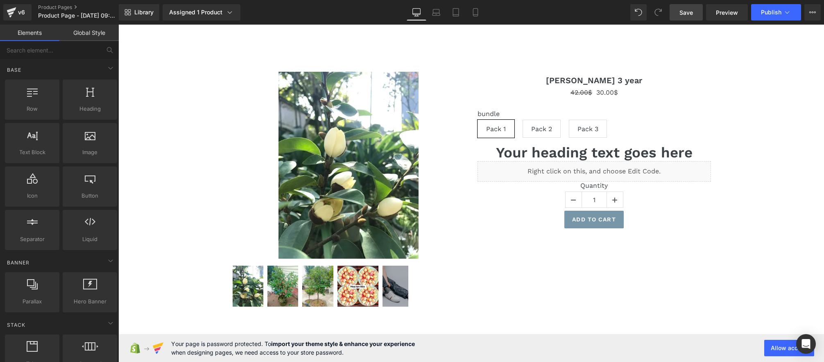
click at [689, 12] on span "Save" at bounding box center [687, 12] width 14 height 9
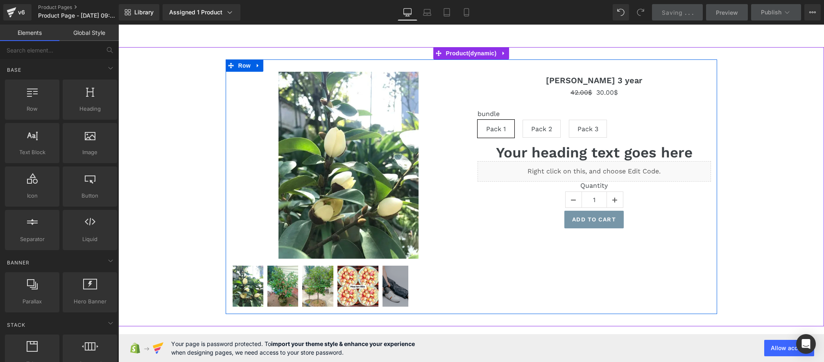
click at [603, 167] on div "Liquid" at bounding box center [594, 171] width 233 height 20
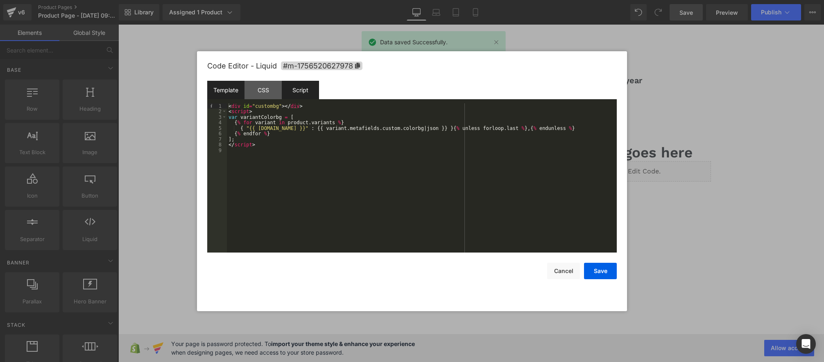
click at [306, 90] on div "Script" at bounding box center [300, 90] width 37 height 18
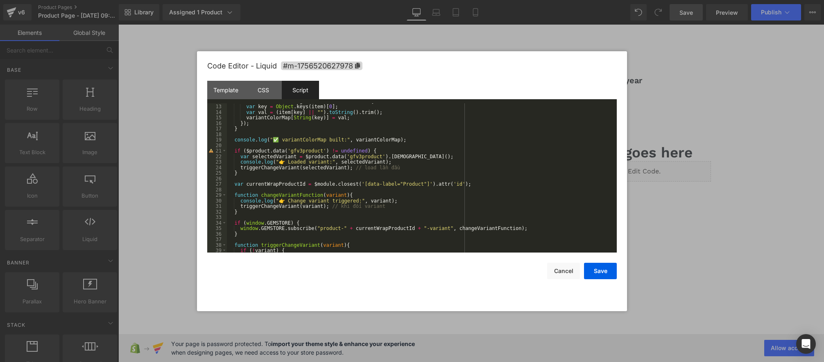
scroll to position [78, 0]
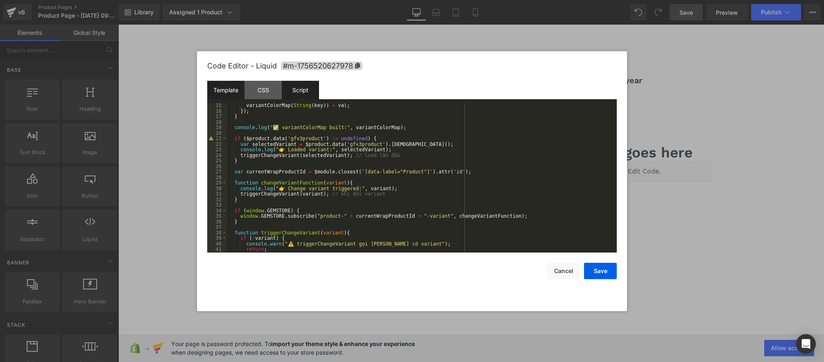
click at [227, 91] on div "Template" at bounding box center [225, 90] width 37 height 18
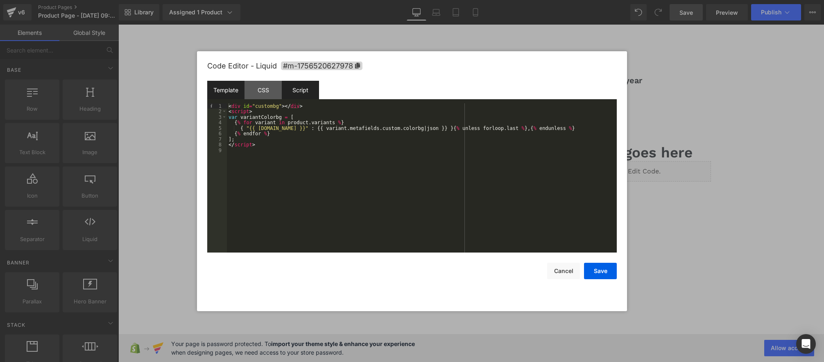
click at [302, 93] on div "Script" at bounding box center [300, 90] width 37 height 18
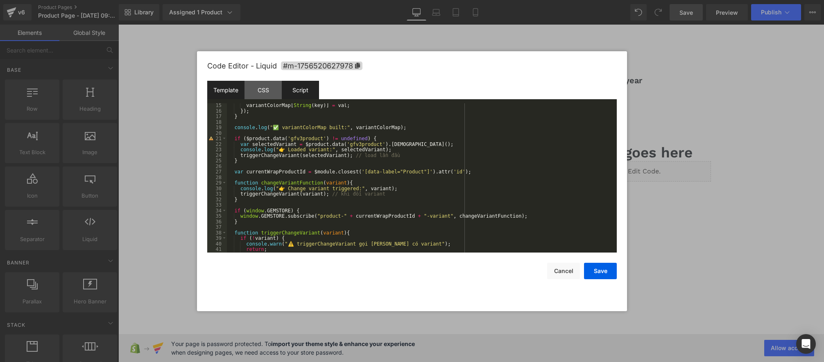
click at [224, 93] on div "Template" at bounding box center [225, 90] width 37 height 18
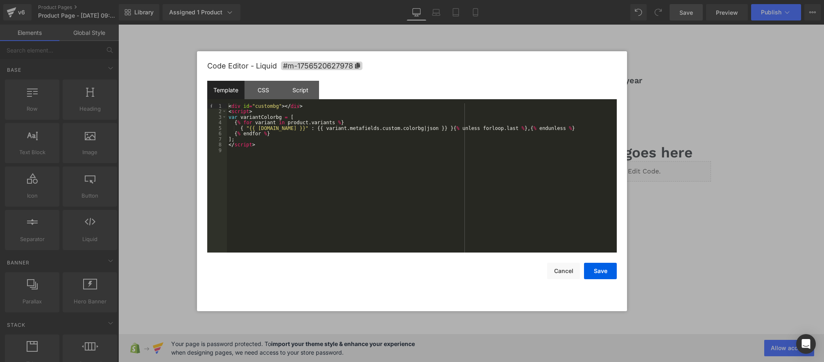
click at [255, 139] on div "< div id = "custombg" > </ div > < script > var variantColorbg = [ { % for vari…" at bounding box center [422, 183] width 390 height 161
click at [280, 136] on div "< div id = "custombg" > </ div > < script > var variantColorbg = [ { % for vari…" at bounding box center [422, 183] width 390 height 161
click at [228, 149] on div "< div id = "custombg" > </ div > < script > var variantColorbg = [ { % for vari…" at bounding box center [422, 183] width 390 height 161
drag, startPoint x: 375, startPoint y: 127, endPoint x: 410, endPoint y: 127, distance: 35.6
click at [410, 127] on div "< div id = "custombg" > </ div > < script > var variantColorbg = [ { % for vari…" at bounding box center [422, 183] width 390 height 161
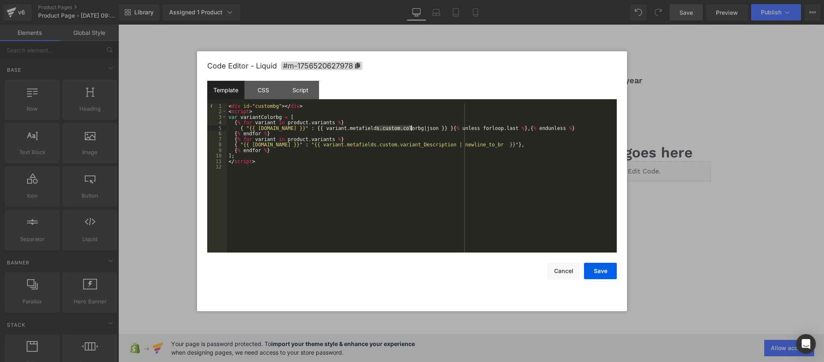
click at [413, 128] on div "< div id = "custombg" > </ div > < script > var variantColorbg = [ { % for vari…" at bounding box center [422, 183] width 390 height 161
drag, startPoint x: 415, startPoint y: 128, endPoint x: 371, endPoint y: 127, distance: 43.8
click at [371, 127] on div "< div id = "custombg" > </ div > < script > var variantColorbg = [ { % for vari…" at bounding box center [422, 183] width 390 height 161
drag, startPoint x: 447, startPoint y: 145, endPoint x: 421, endPoint y: 156, distance: 27.9
click at [389, 145] on div "< div id = "custombg" > </ div > < script > var variantColorbg = [ { % for vari…" at bounding box center [422, 183] width 390 height 161
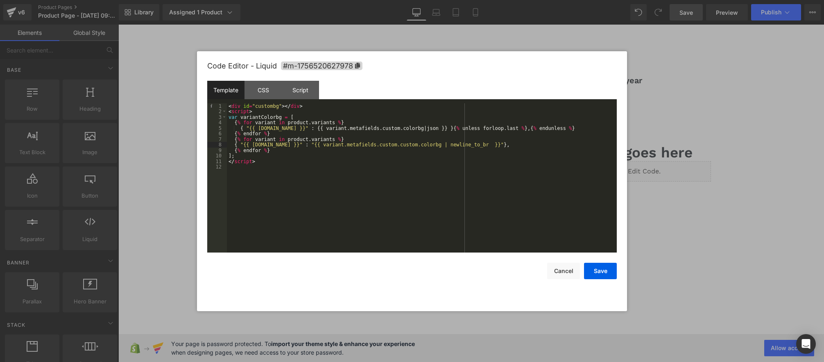
click at [382, 146] on div "< div id = "custombg" > </ div > < script > var variantColorbg = [ { % for vari…" at bounding box center [422, 183] width 390 height 161
click at [294, 133] on div "< div id = "custombg" > </ div > < script > var variantColorbg = [ { % for vari…" at bounding box center [422, 183] width 390 height 161
drag, startPoint x: 287, startPoint y: 133, endPoint x: 199, endPoint y: 124, distance: 88.9
click at [199, 124] on div "Code Editor - Liquid #m-1756520627978 Template CSS Script Data 1 2 3 4 5 6 7 8 …" at bounding box center [412, 181] width 430 height 260
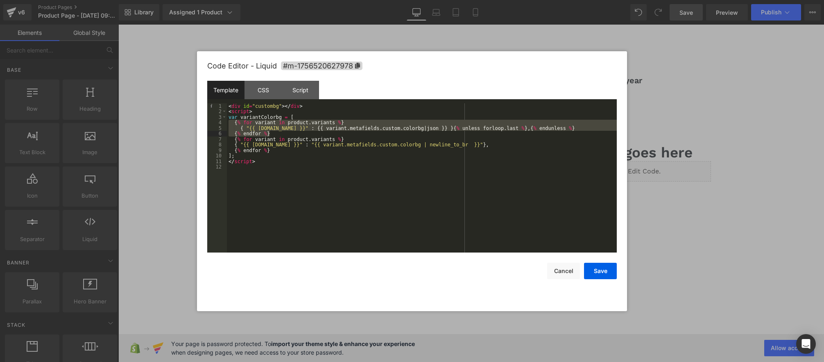
click at [301, 130] on div "< div id = "custombg" > </ div > < script > var variantColorbg = [ { % for vari…" at bounding box center [422, 183] width 390 height 161
drag, startPoint x: 281, startPoint y: 133, endPoint x: 199, endPoint y: 122, distance: 83.4
click at [199, 122] on div "Code Editor - Liquid #m-1756520627978 Template CSS Script Data 1 2 3 4 5 6 7 8 …" at bounding box center [412, 181] width 430 height 260
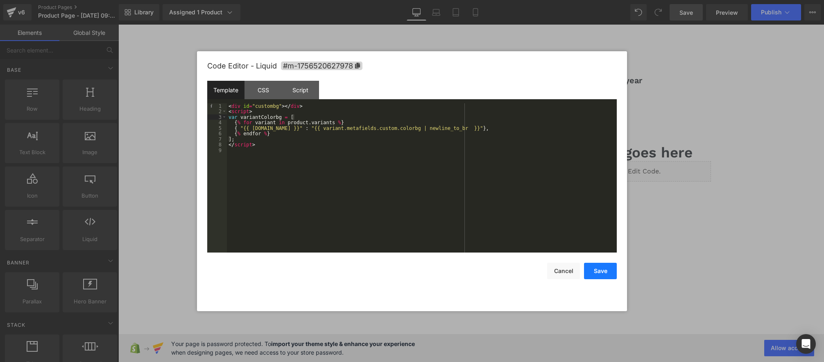
click at [602, 268] on button "Save" at bounding box center [600, 271] width 33 height 16
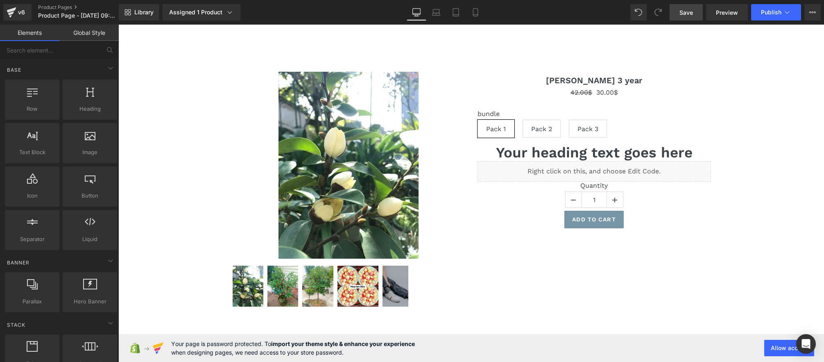
click at [696, 17] on link "Save" at bounding box center [686, 12] width 33 height 16
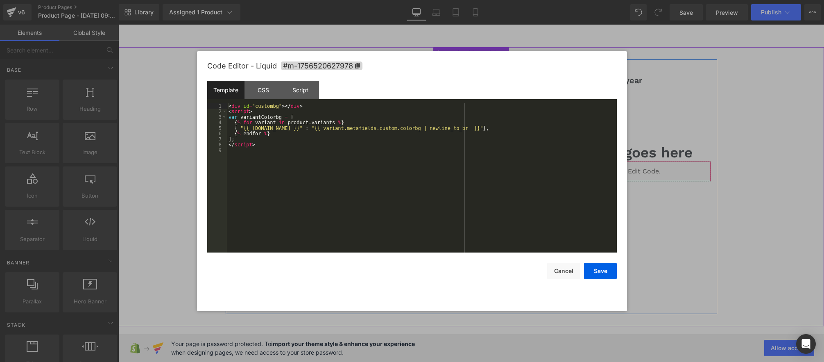
click at [601, 168] on div "Liquid" at bounding box center [594, 171] width 233 height 20
click at [267, 150] on div "< div id = "custombg" > </ div > < script > var variantColorbg = [ { % for vari…" at bounding box center [422, 183] width 390 height 161
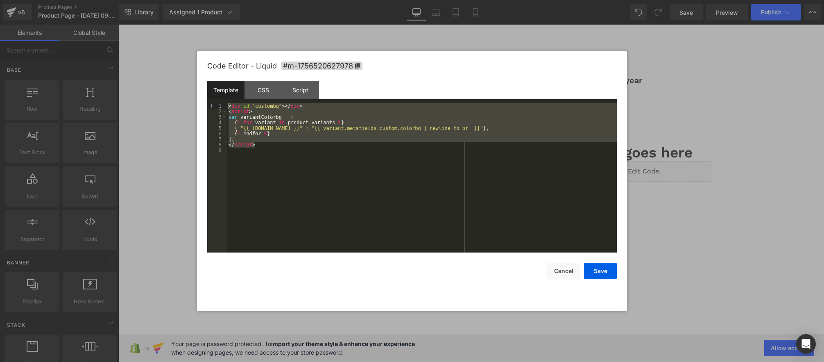
drag, startPoint x: 232, startPoint y: 136, endPoint x: 175, endPoint y: 102, distance: 67.0
click at [174, 101] on body "Product You are previewing how the will restyle your page. You can not edit Ele…" at bounding box center [412, 181] width 824 height 362
click at [299, 94] on div "Script" at bounding box center [300, 90] width 37 height 18
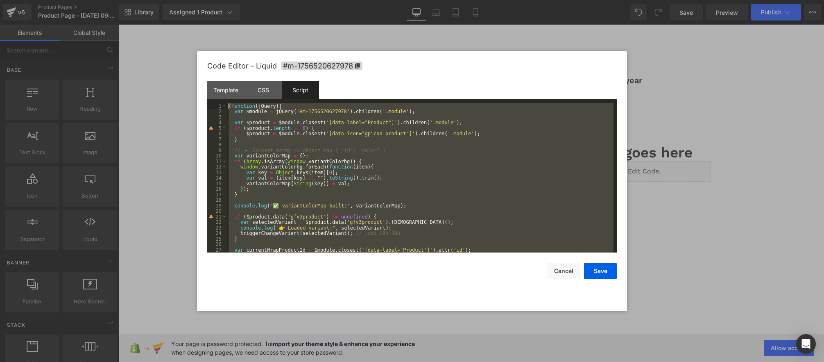
scroll to position [0, 0]
drag, startPoint x: 327, startPoint y: 249, endPoint x: 134, endPoint y: 54, distance: 274.3
click at [134, 54] on body "Product You are previewing how the will restyle your page. You can not edit Ele…" at bounding box center [412, 181] width 824 height 362
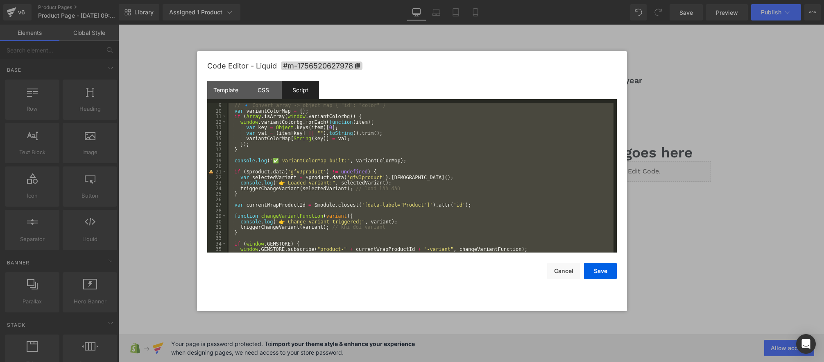
scroll to position [188, 0]
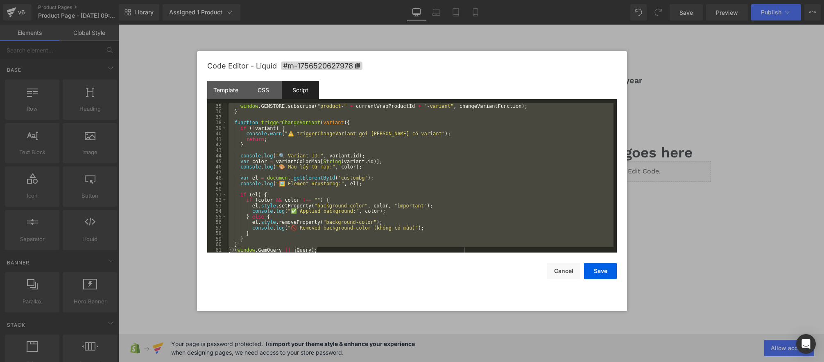
click at [433, 189] on div "window . GEMSTORE . subscribe ( "product-" + currentWrapProductId + "-variant" …" at bounding box center [420, 183] width 387 height 161
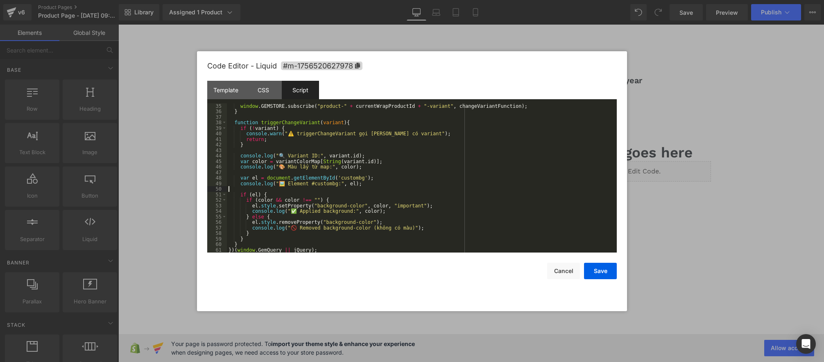
click at [380, 189] on div "window . GEMSTORE . subscribe ( "product-" + currentWrapProductId + "-variant" …" at bounding box center [420, 183] width 387 height 161
click at [549, 268] on button "Cancel" at bounding box center [563, 271] width 33 height 16
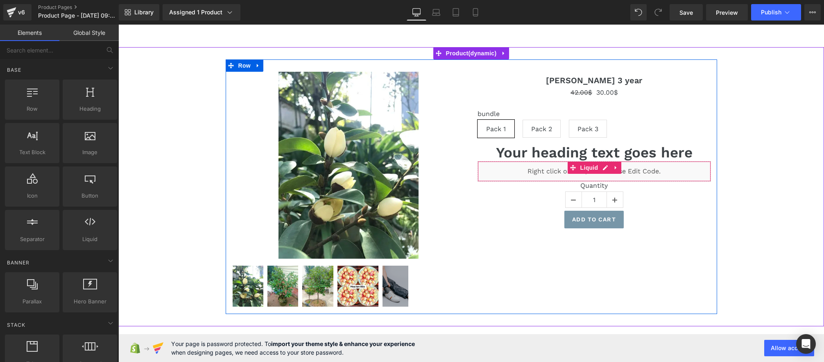
click at [607, 168] on div "Liquid" at bounding box center [594, 171] width 233 height 20
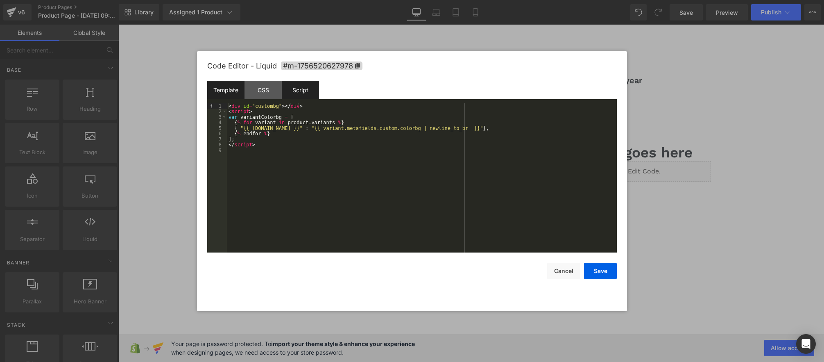
click at [301, 86] on div "Script" at bounding box center [300, 90] width 37 height 18
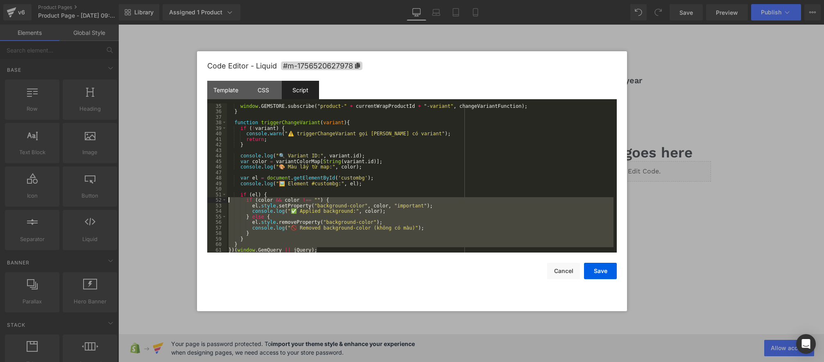
scroll to position [0, 0]
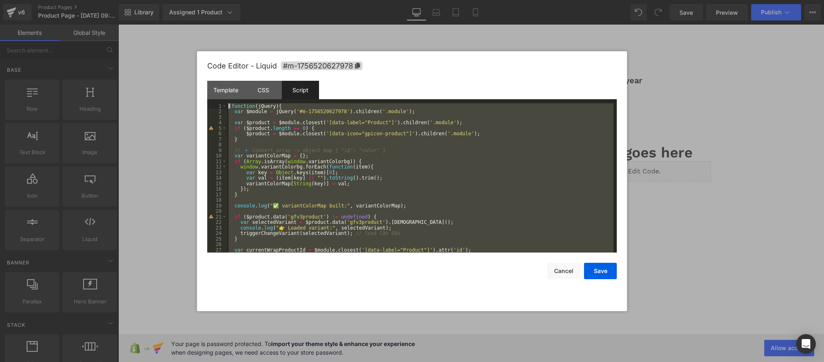
drag, startPoint x: 327, startPoint y: 248, endPoint x: 108, endPoint y: 10, distance: 323.6
click at [107, 9] on body "Product You are previewing how the will restyle your page. You can not edit Ele…" at bounding box center [412, 181] width 824 height 362
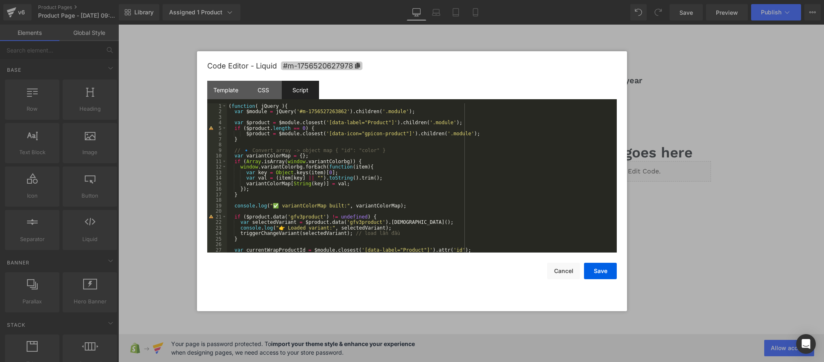
click at [358, 66] on icon at bounding box center [357, 66] width 5 height 6
drag, startPoint x: 347, startPoint y: 112, endPoint x: 300, endPoint y: 112, distance: 46.7
click at [300, 112] on div "( function ( jQuery ) { var $module = jQuery ( '#m-1756527263862' ) . children …" at bounding box center [420, 183] width 387 height 161
click at [598, 270] on button "Save" at bounding box center [600, 271] width 33 height 16
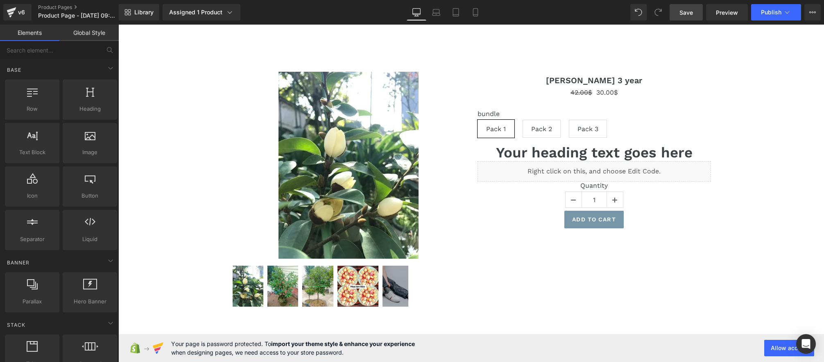
click at [687, 18] on link "Save" at bounding box center [686, 12] width 33 height 16
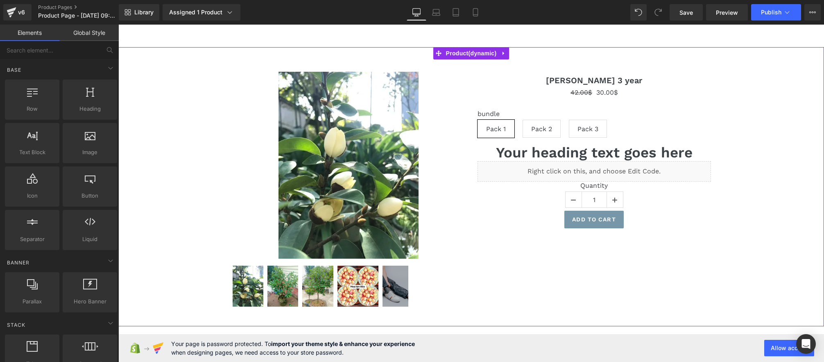
drag, startPoint x: 457, startPoint y: 55, endPoint x: 167, endPoint y: 140, distance: 302.2
click at [457, 55] on span "Product" at bounding box center [471, 53] width 55 height 12
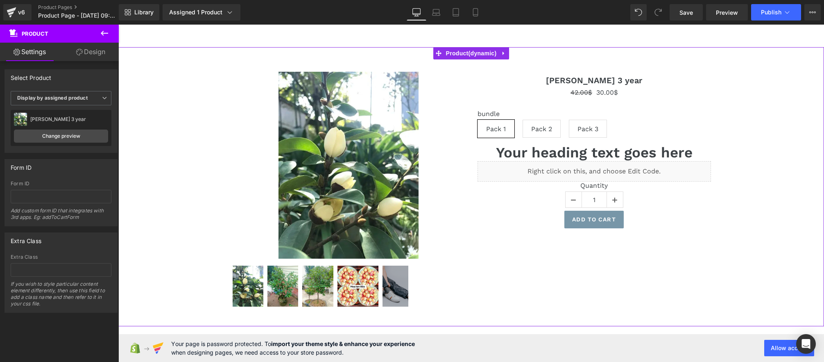
click at [86, 52] on link "Design" at bounding box center [90, 52] width 59 height 18
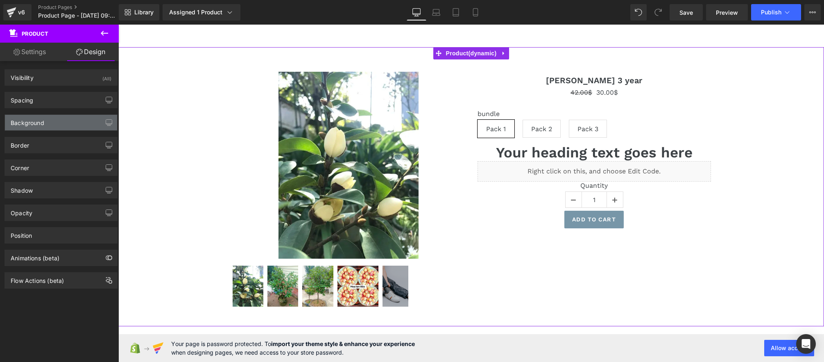
type input "transparent"
type input "0"
click at [31, 128] on div "Background" at bounding box center [59, 123] width 112 height 16
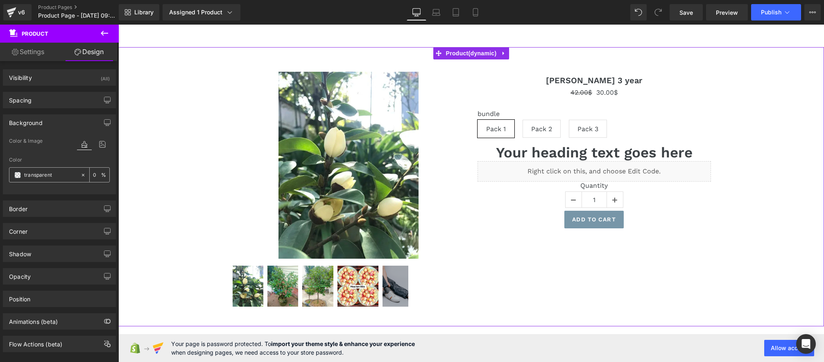
click at [16, 174] on span at bounding box center [17, 175] width 7 height 7
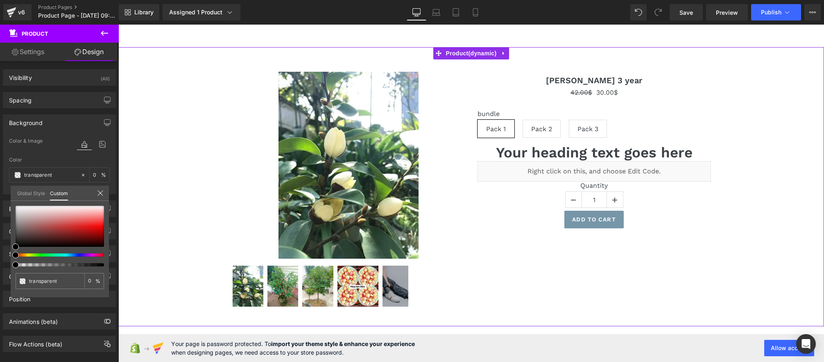
type input "#000000"
type input "100"
type input "#000000"
type input "100"
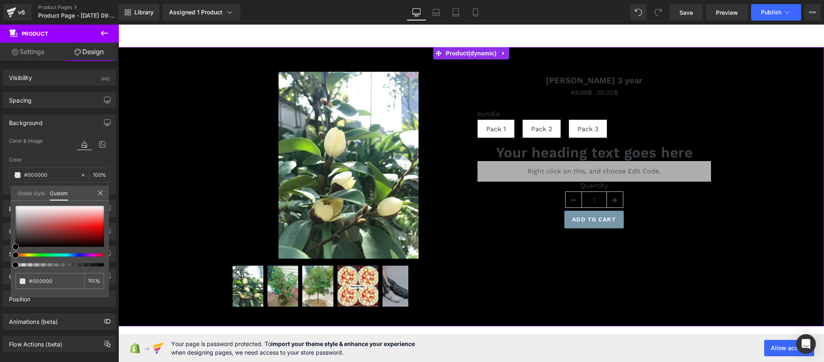
click at [67, 256] on div at bounding box center [56, 254] width 88 height 3
click at [58, 255] on div at bounding box center [56, 254] width 88 height 3
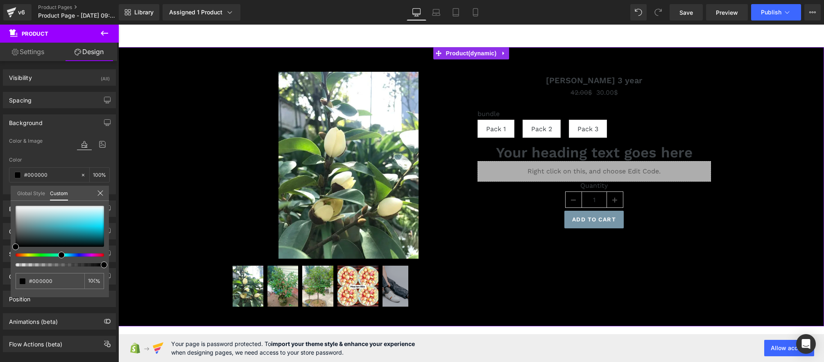
click at [52, 254] on div at bounding box center [56, 254] width 88 height 3
click at [37, 254] on div at bounding box center [56, 254] width 88 height 3
click at [29, 255] on div at bounding box center [56, 254] width 88 height 3
type input "#f3f5e4"
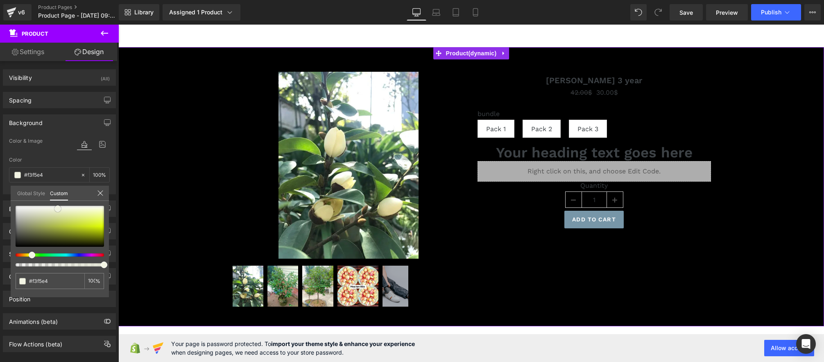
click at [58, 209] on div at bounding box center [60, 226] width 88 height 41
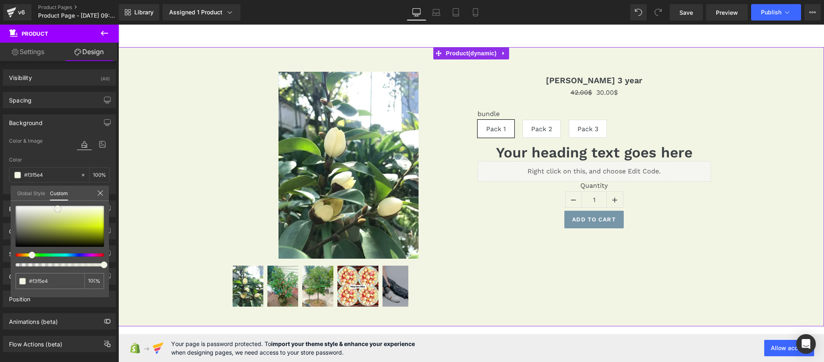
type input "#eaeecd"
click at [63, 211] on div at bounding box center [60, 226] width 88 height 41
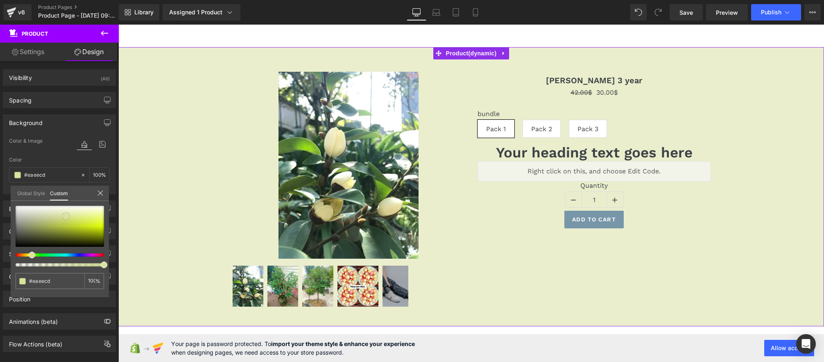
type input "#dae29c"
type input "#dce49e"
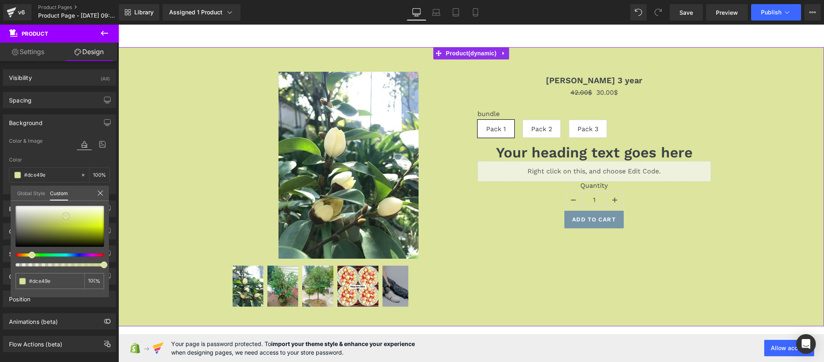
click at [66, 215] on div at bounding box center [60, 226] width 88 height 41
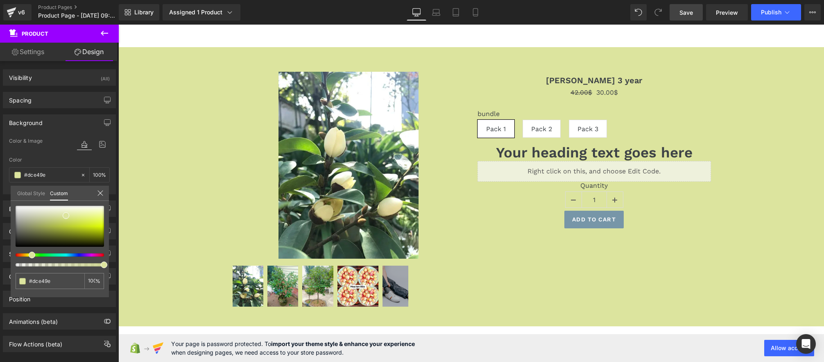
click at [687, 15] on span "Save" at bounding box center [687, 12] width 14 height 9
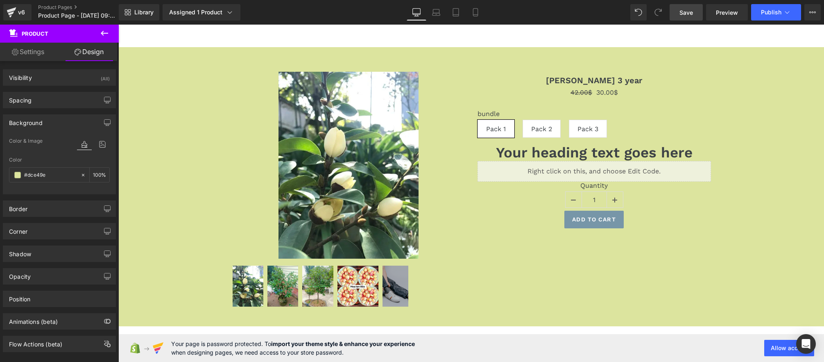
click at [607, 172] on body "Skip to content Submit Close search Home Catalog Sale Off (P) Image" at bounding box center [471, 236] width 706 height 422
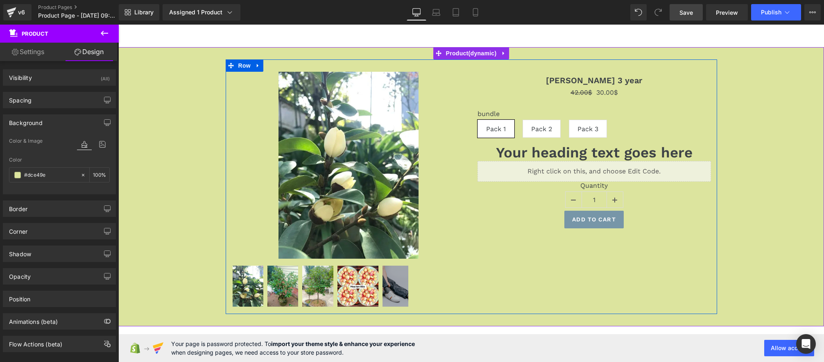
click at [603, 170] on div "Liquid" at bounding box center [594, 171] width 233 height 20
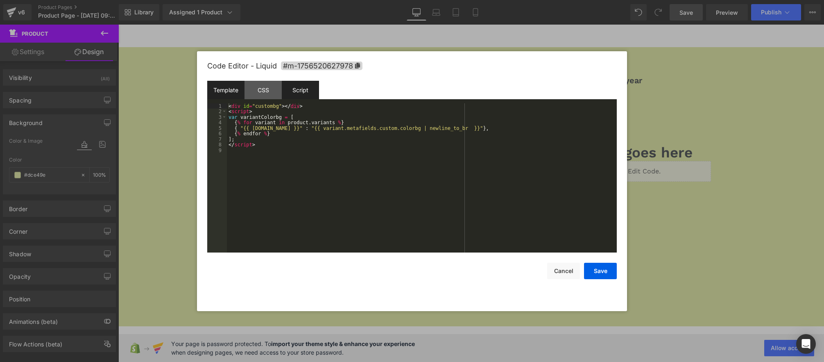
click at [306, 94] on div "Script" at bounding box center [300, 90] width 37 height 18
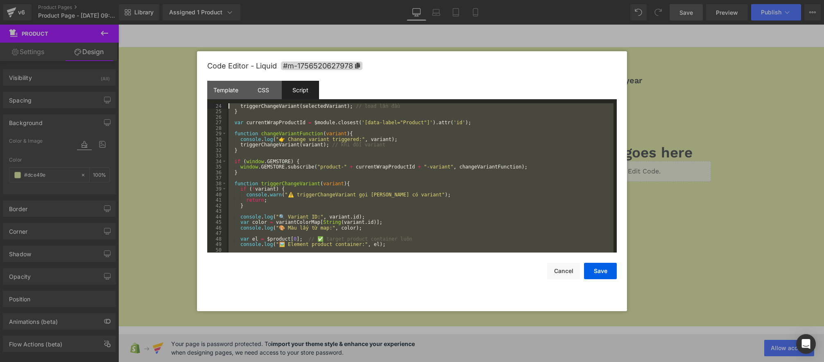
scroll to position [0, 0]
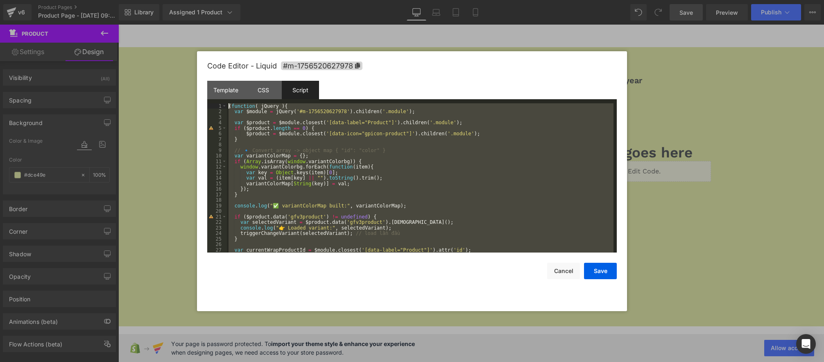
drag, startPoint x: 333, startPoint y: 250, endPoint x: 61, endPoint y: 41, distance: 343.5
click at [61, 41] on body "Product You are previewing how the will restyle your page. You can not edit Ele…" at bounding box center [412, 181] width 824 height 362
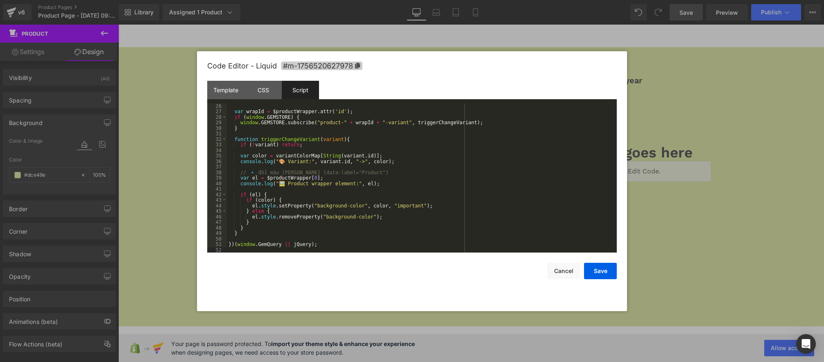
click at [333, 64] on span "#m-1756520627978" at bounding box center [322, 65] width 82 height 9
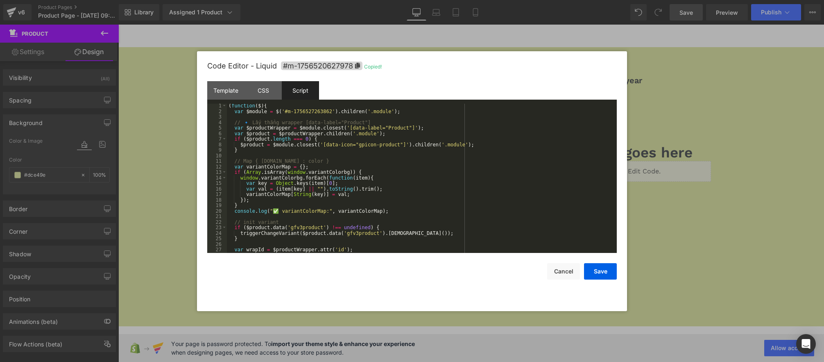
scroll to position [0, 0]
drag, startPoint x: 332, startPoint y: 112, endPoint x: 323, endPoint y: 129, distance: 19.6
click at [285, 113] on div "( function ( $ ) { var $module = $ ( '#m-1756527263862' ) . children ( '.module…" at bounding box center [420, 183] width 387 height 161
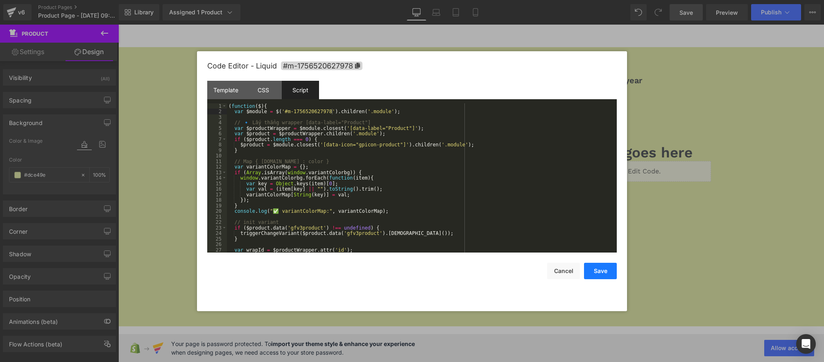
click at [601, 273] on button "Save" at bounding box center [600, 271] width 33 height 16
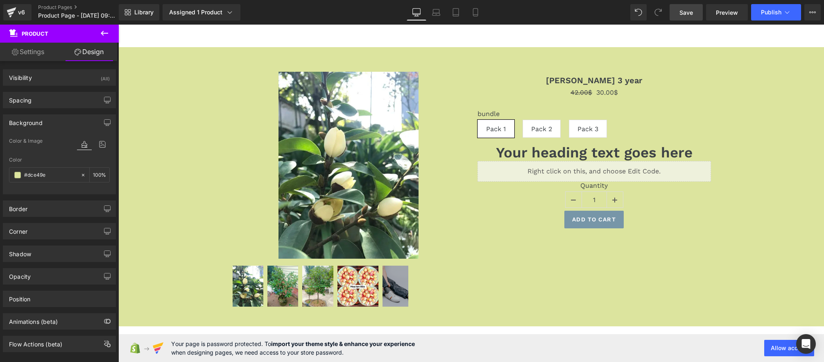
click at [686, 15] on span "Save" at bounding box center [687, 12] width 14 height 9
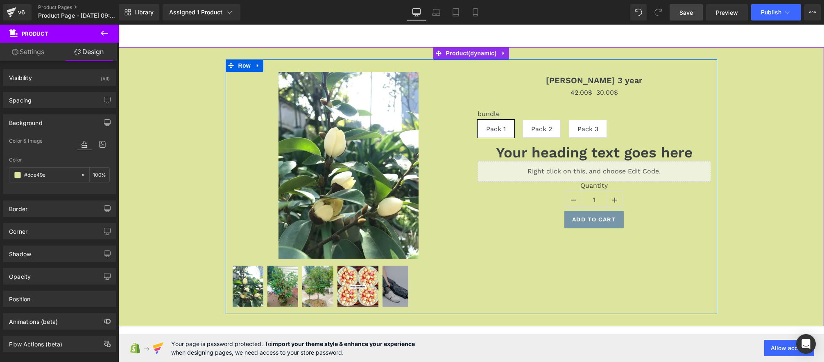
click at [604, 168] on div "Liquid" at bounding box center [594, 171] width 233 height 20
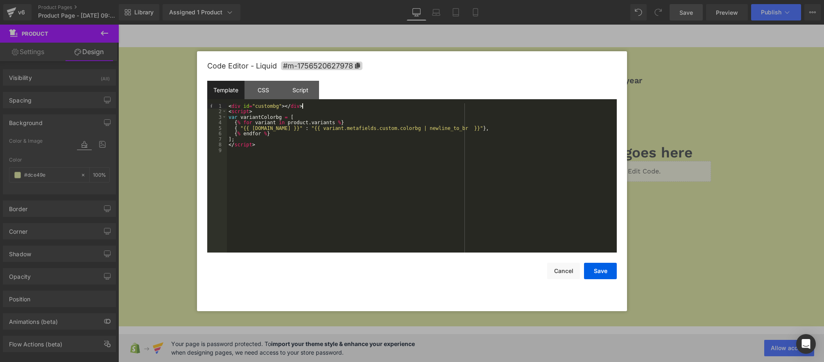
drag, startPoint x: 304, startPoint y: 104, endPoint x: 235, endPoint y: 103, distance: 68.4
click at [236, 103] on div "< div id = "custombg" > </ div > < script > var variantColorbg = [ { % for vari…" at bounding box center [422, 183] width 390 height 161
click at [298, 104] on div "< div id = "custombg" > </ div > < script > var variantColorbg = [ { % for vari…" at bounding box center [422, 183] width 390 height 161
drag, startPoint x: 224, startPoint y: 104, endPoint x: 164, endPoint y: 102, distance: 60.6
click at [164, 102] on body "Product You are previewing how the will restyle your page. You can not edit Ele…" at bounding box center [412, 181] width 824 height 362
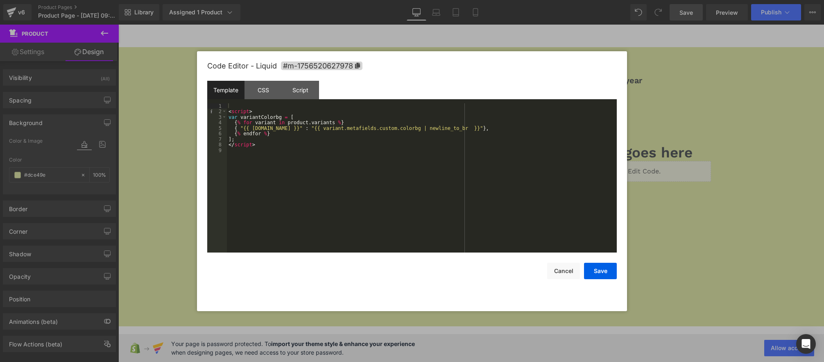
click at [229, 112] on div "< script > var variantColorbg = [ { % for variant in product . variants % } { "…" at bounding box center [422, 183] width 390 height 161
click at [592, 274] on button "Save" at bounding box center [600, 271] width 33 height 16
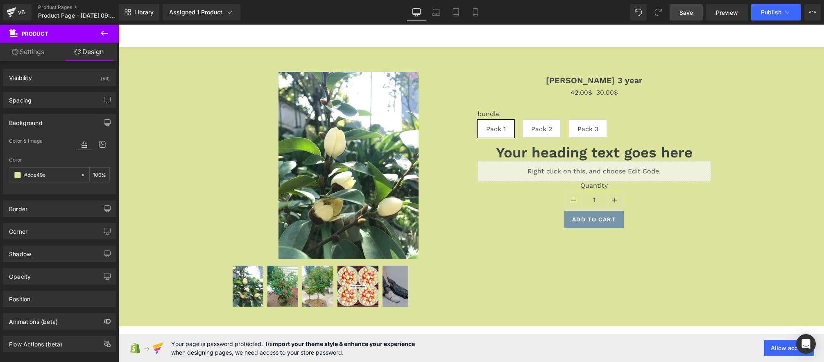
click at [684, 14] on span "Save" at bounding box center [687, 12] width 14 height 9
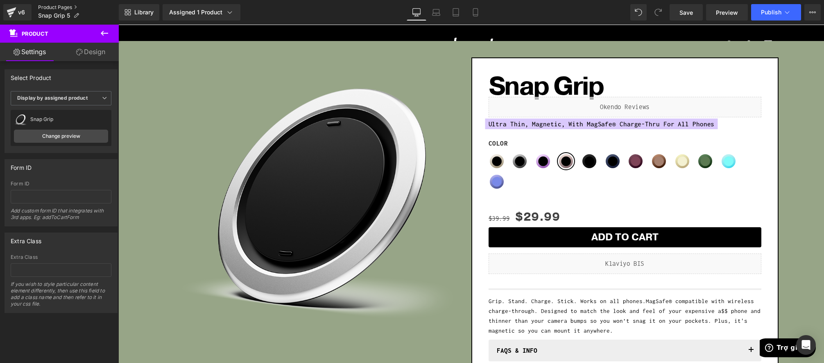
click at [42, 7] on link "Product Pages" at bounding box center [78, 7] width 81 height 7
